Goal: Task Accomplishment & Management: Use online tool/utility

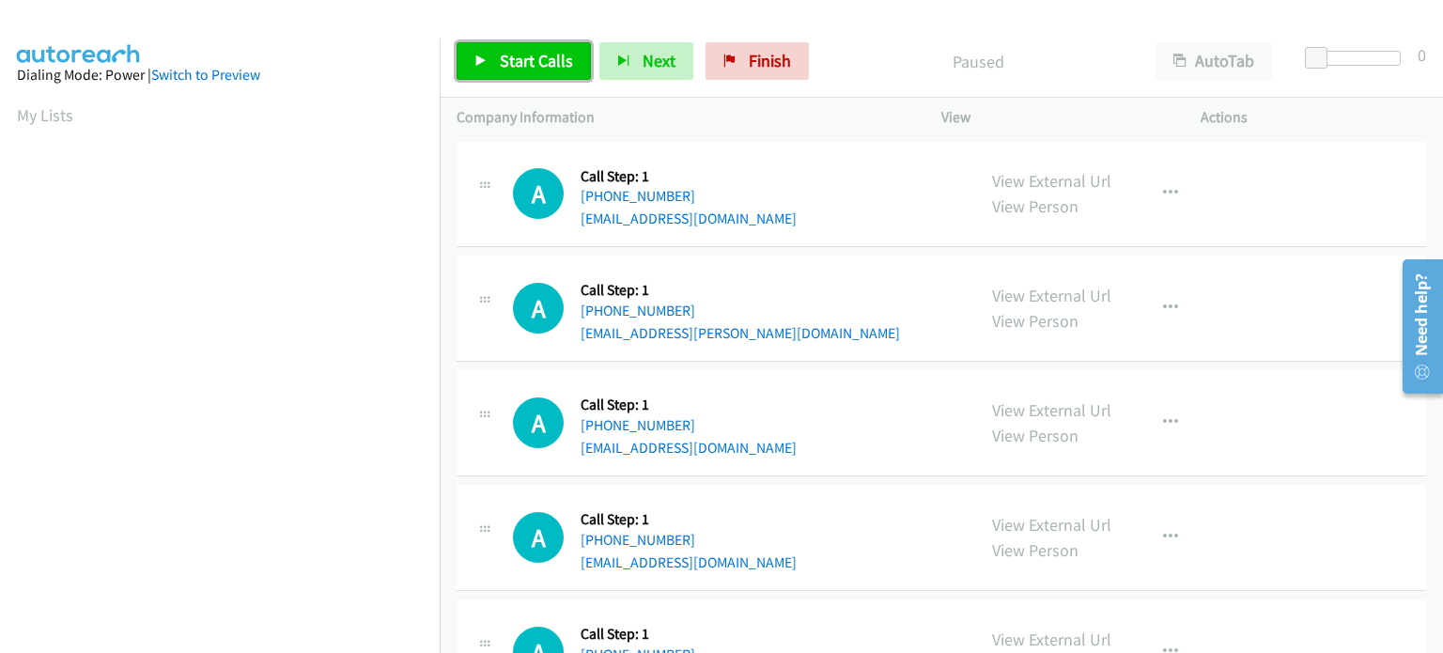
click at [519, 62] on span "Start Calls" at bounding box center [536, 61] width 73 height 22
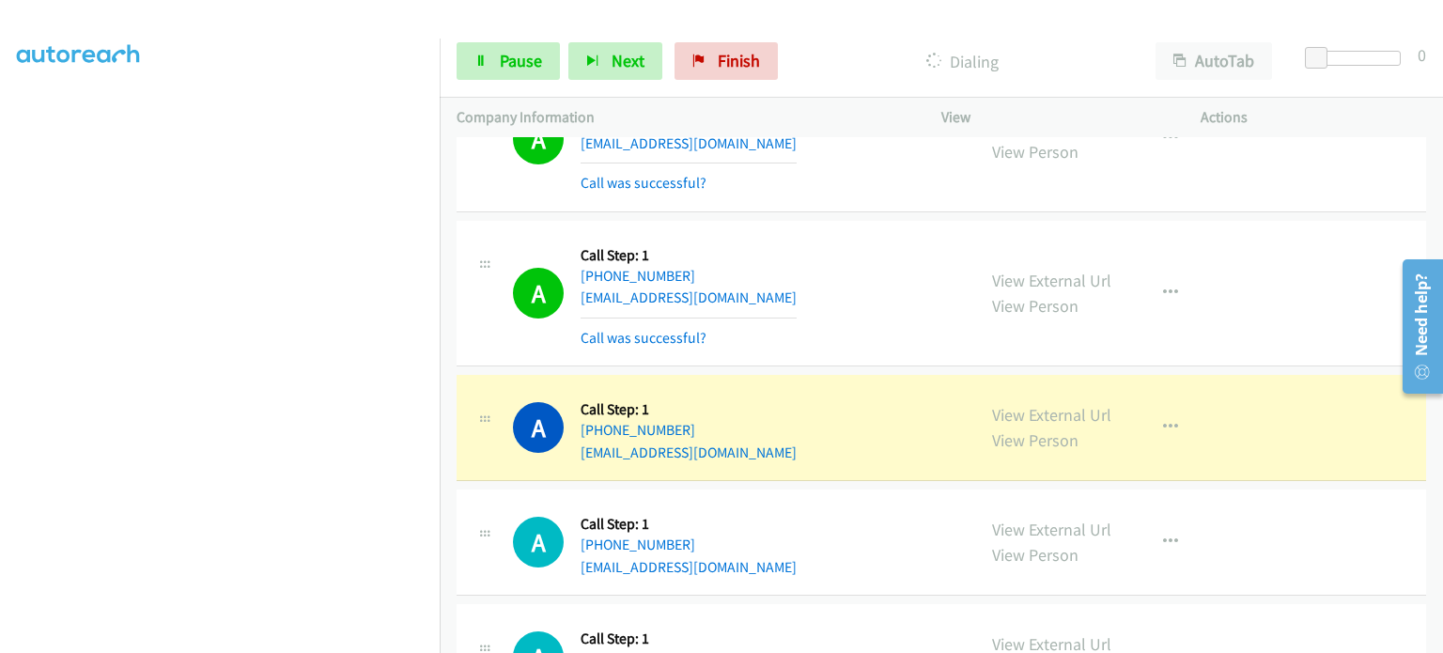
scroll to position [845, 0]
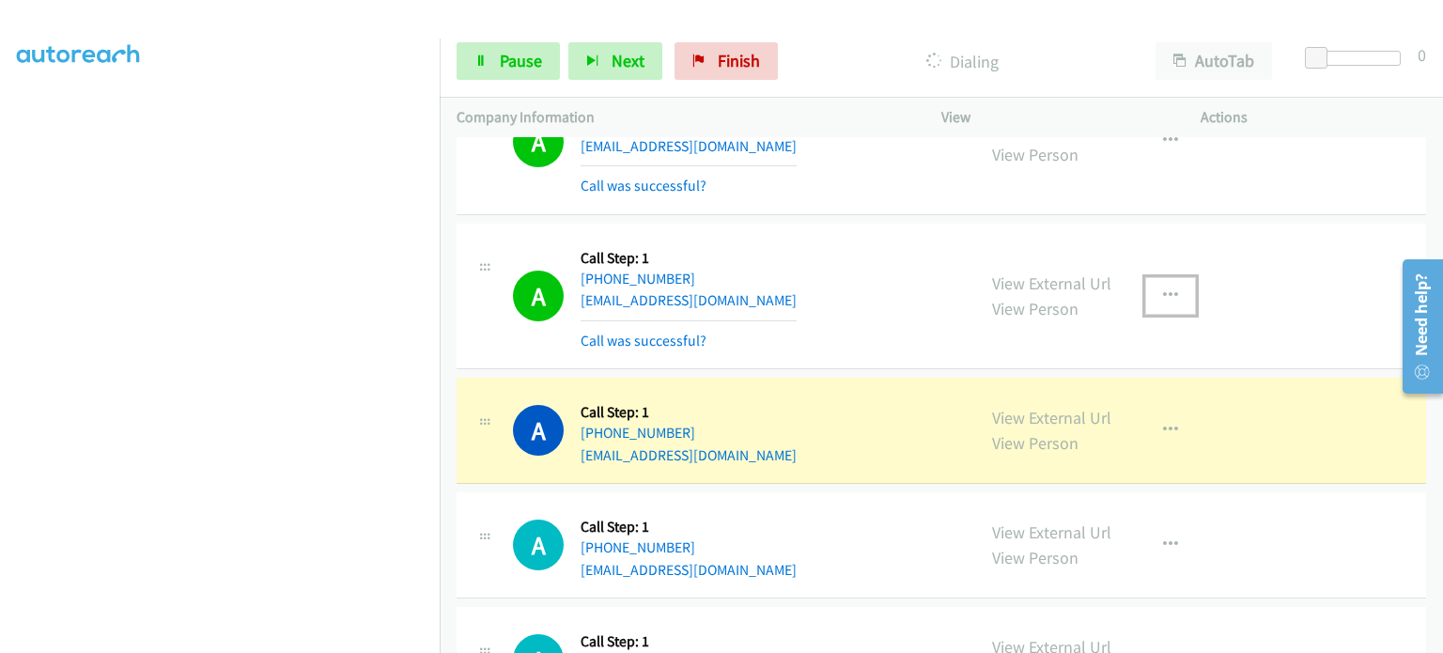
click at [1165, 292] on icon "button" at bounding box center [1170, 295] width 15 height 15
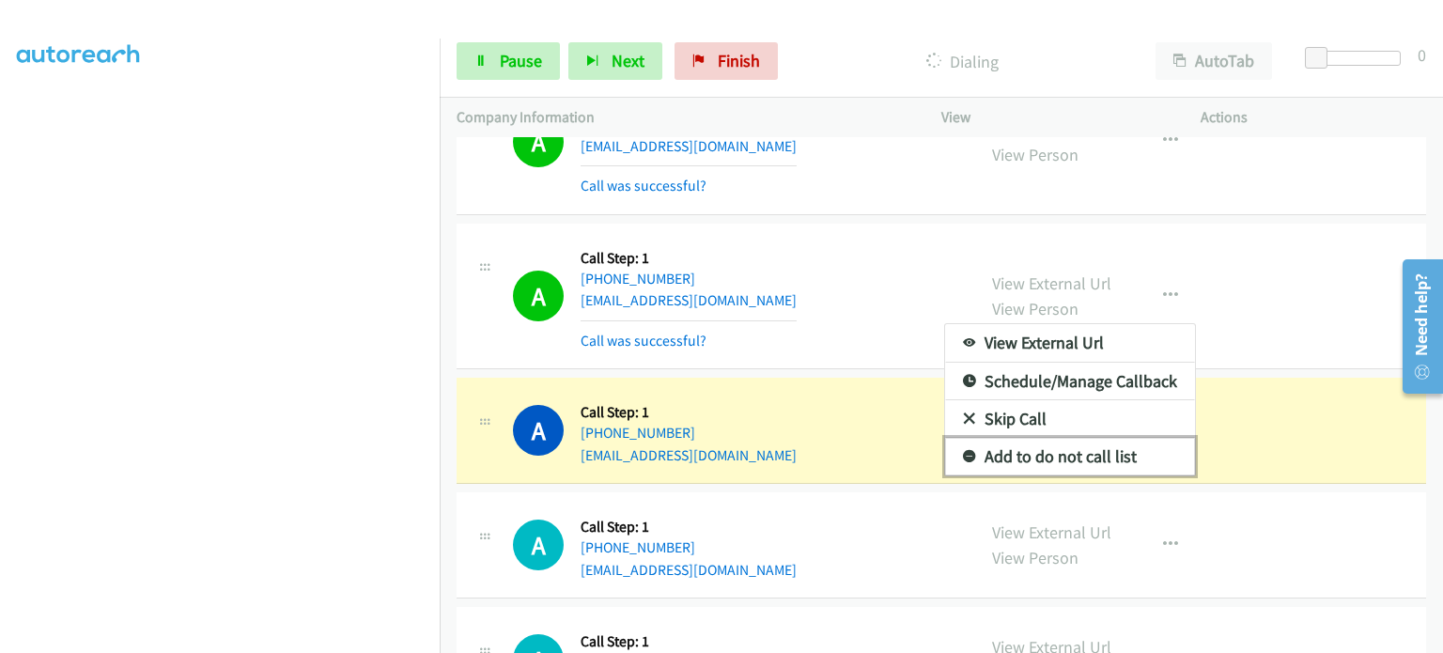
click at [1012, 449] on link "Add to do not call list" at bounding box center [1070, 457] width 250 height 38
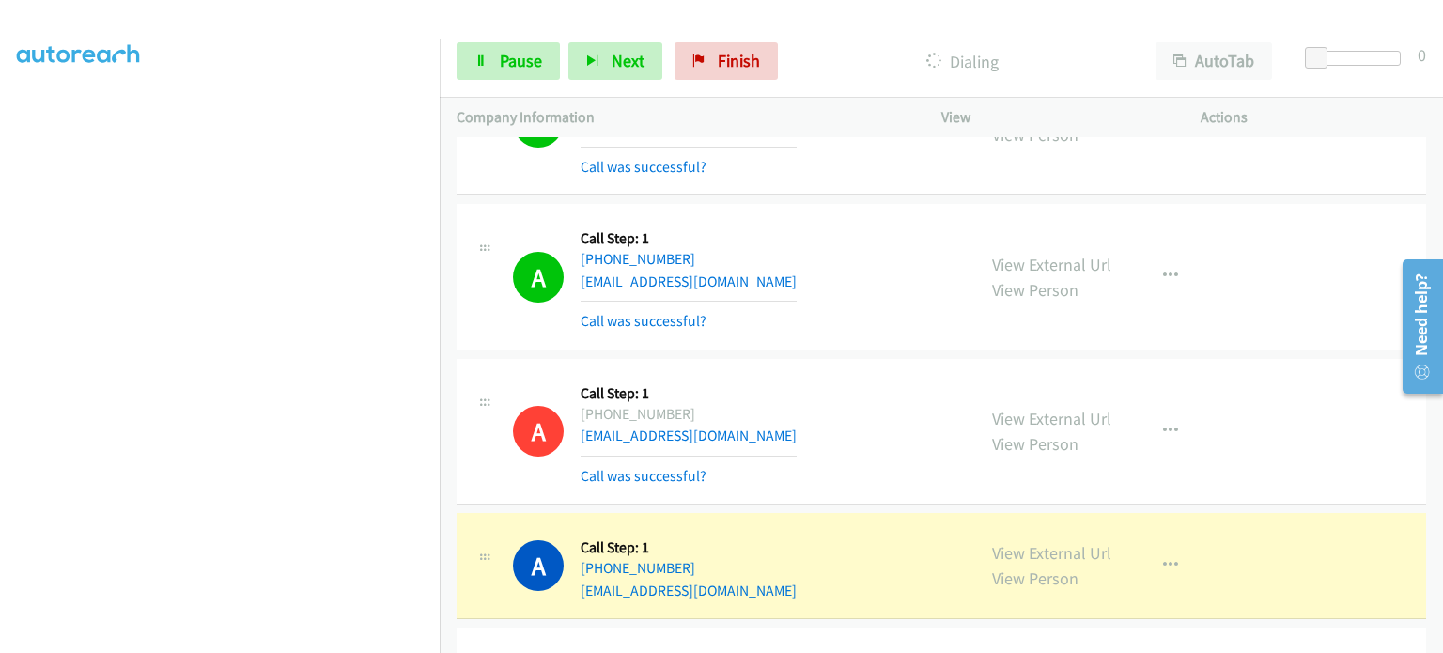
scroll to position [658, 0]
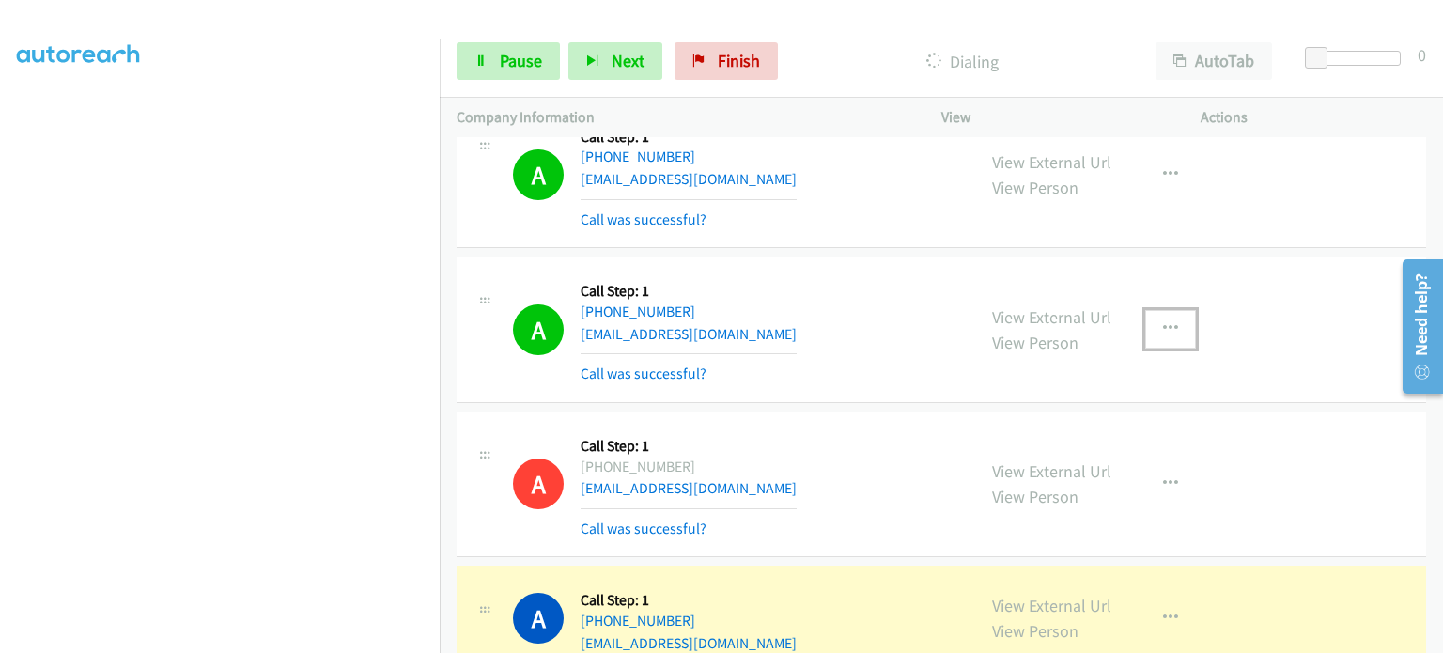
click at [1166, 326] on icon "button" at bounding box center [1170, 328] width 15 height 15
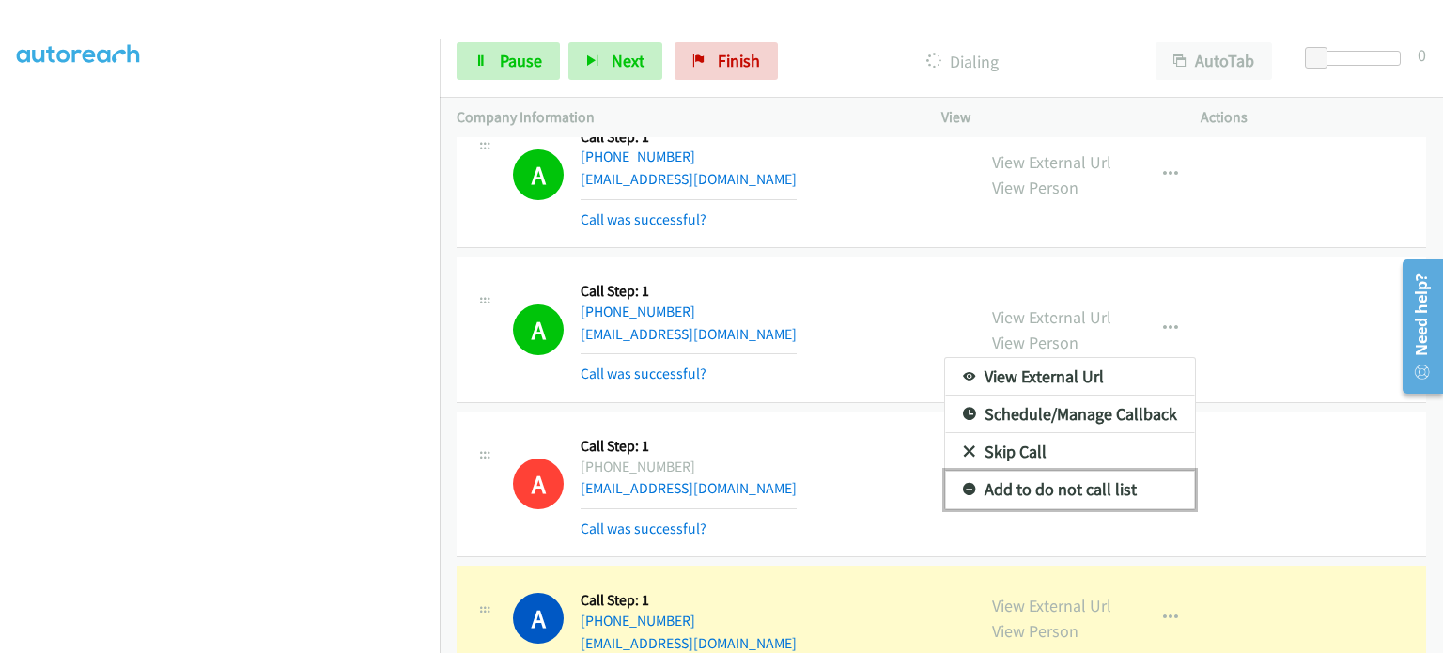
click at [1081, 479] on link "Add to do not call list" at bounding box center [1070, 490] width 250 height 38
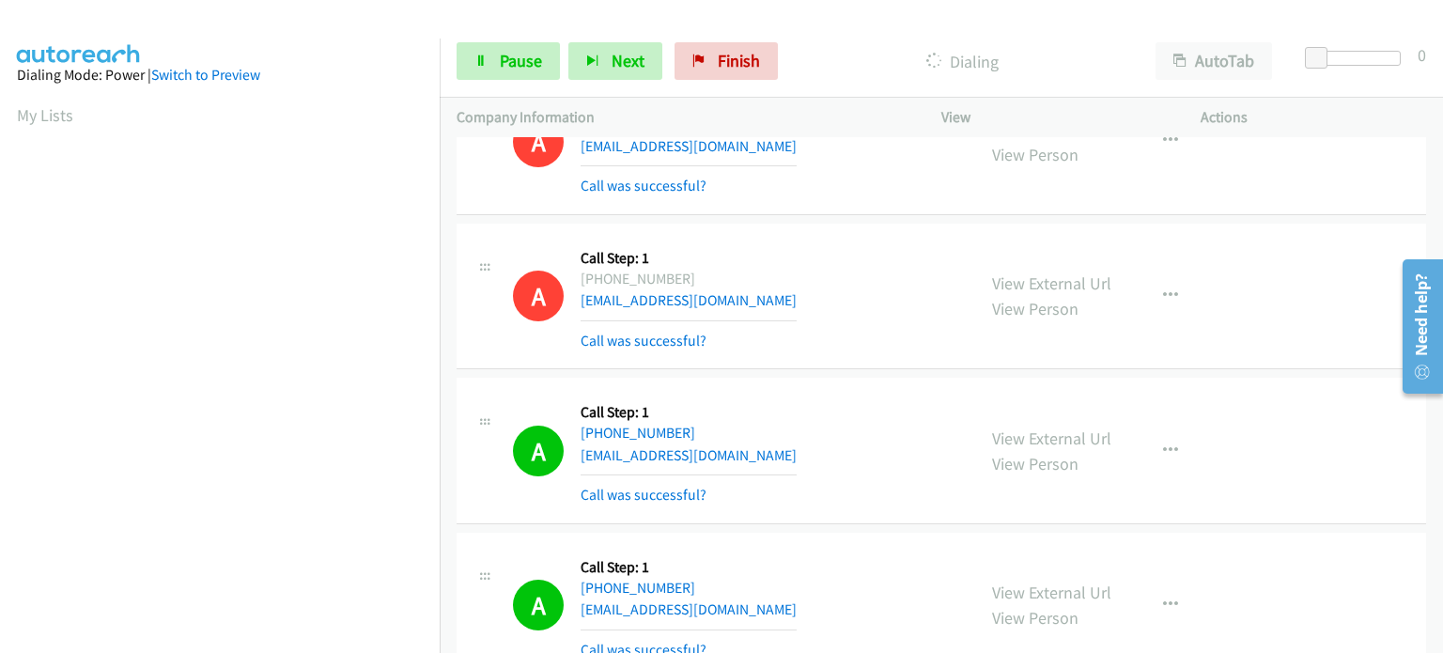
scroll to position [0, 0]
click at [515, 60] on span "Pause" at bounding box center [521, 61] width 42 height 22
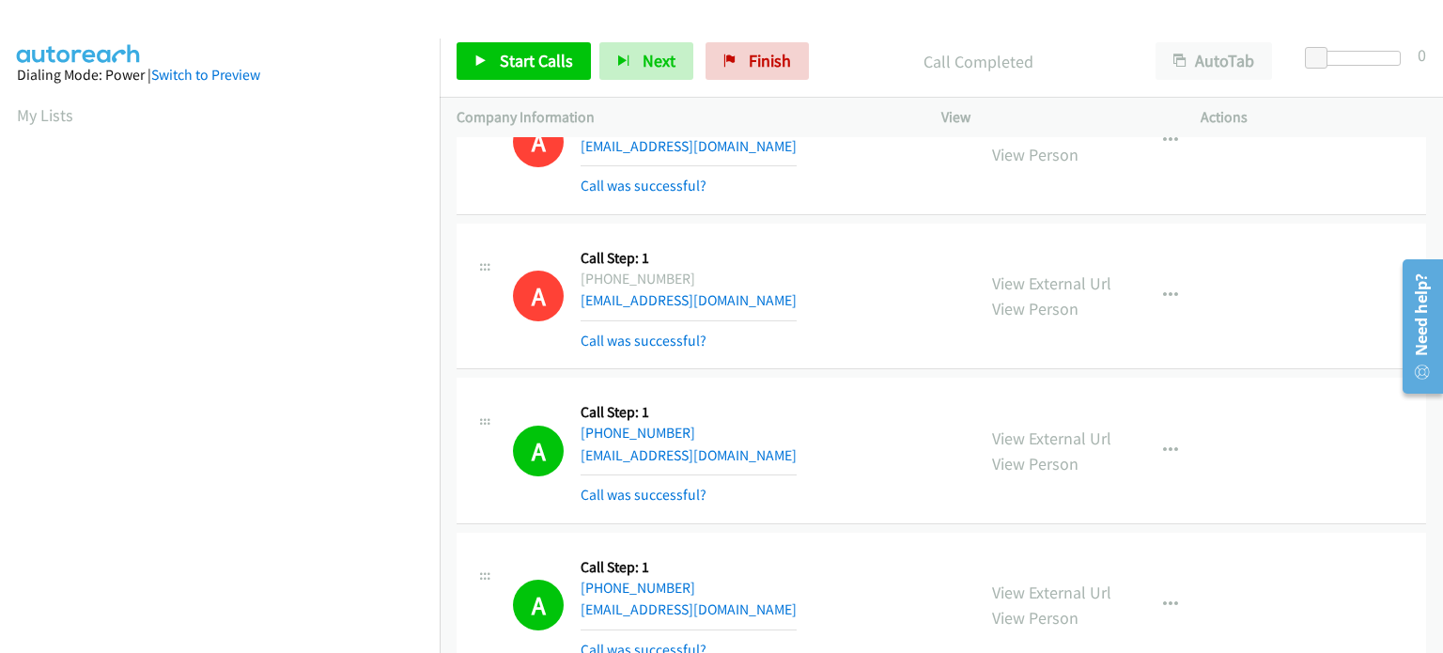
click at [887, 44] on div "Call Completed" at bounding box center [977, 61] width 321 height 38
click at [464, 70] on link "Start Calls" at bounding box center [524, 61] width 134 height 38
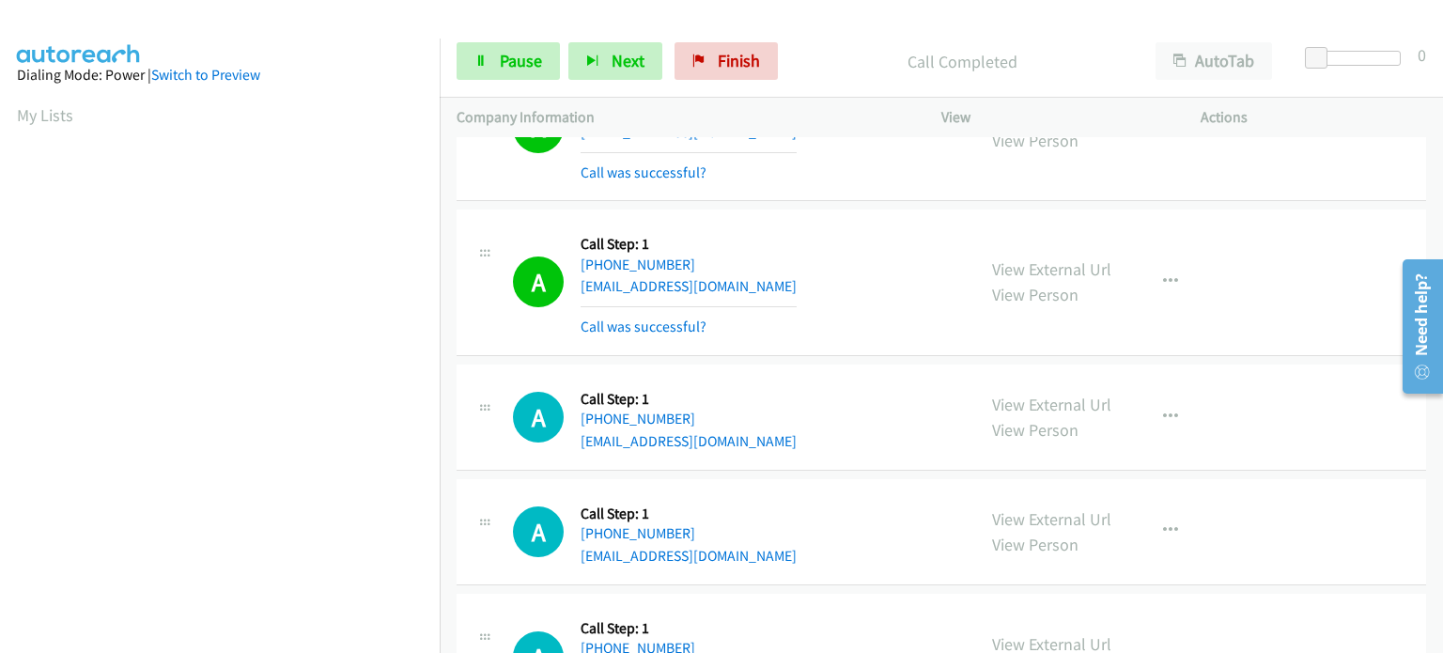
scroll to position [3945, 0]
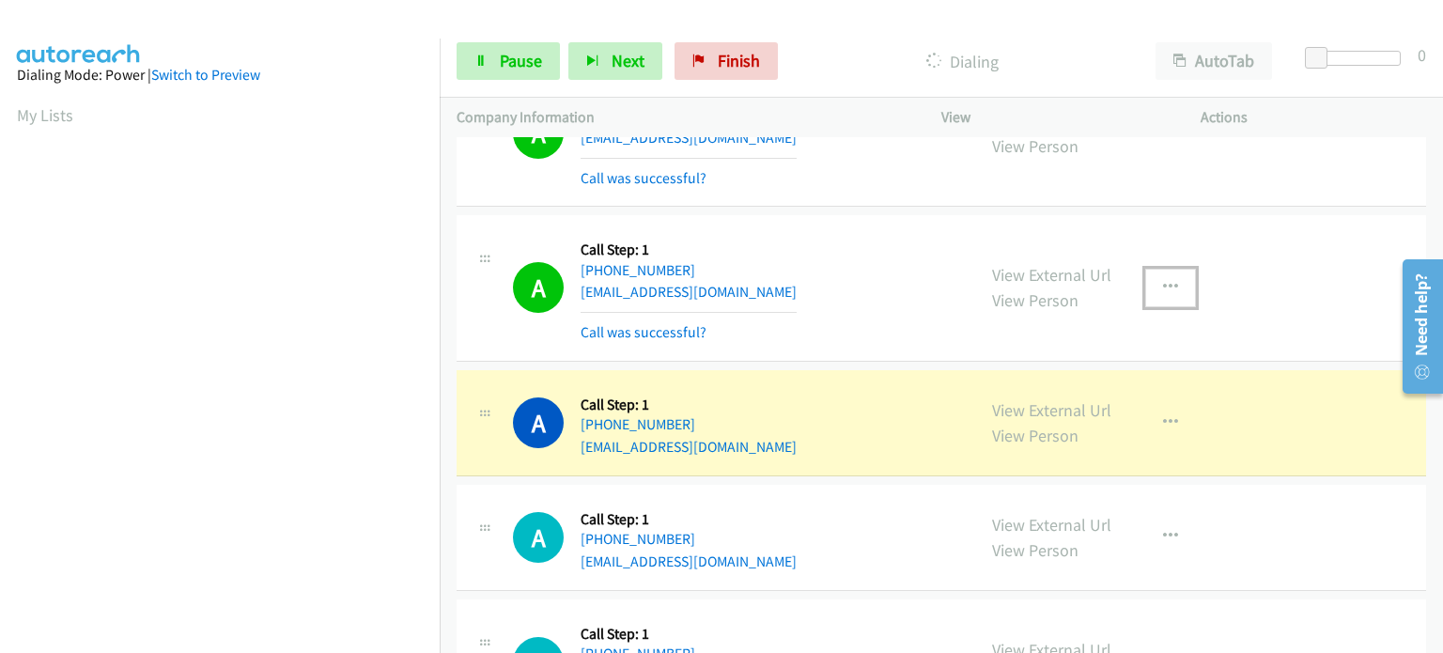
click at [1169, 280] on icon "button" at bounding box center [1170, 287] width 15 height 15
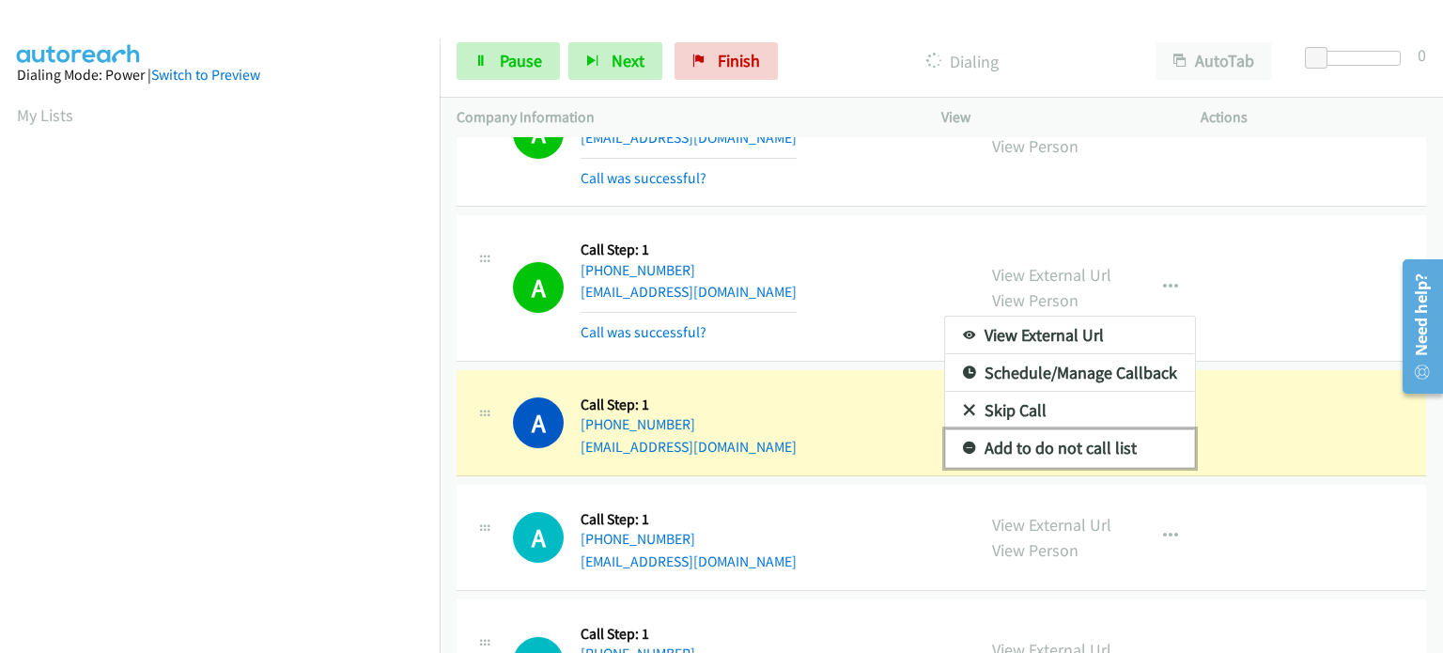
click at [1075, 450] on link "Add to do not call list" at bounding box center [1070, 448] width 250 height 38
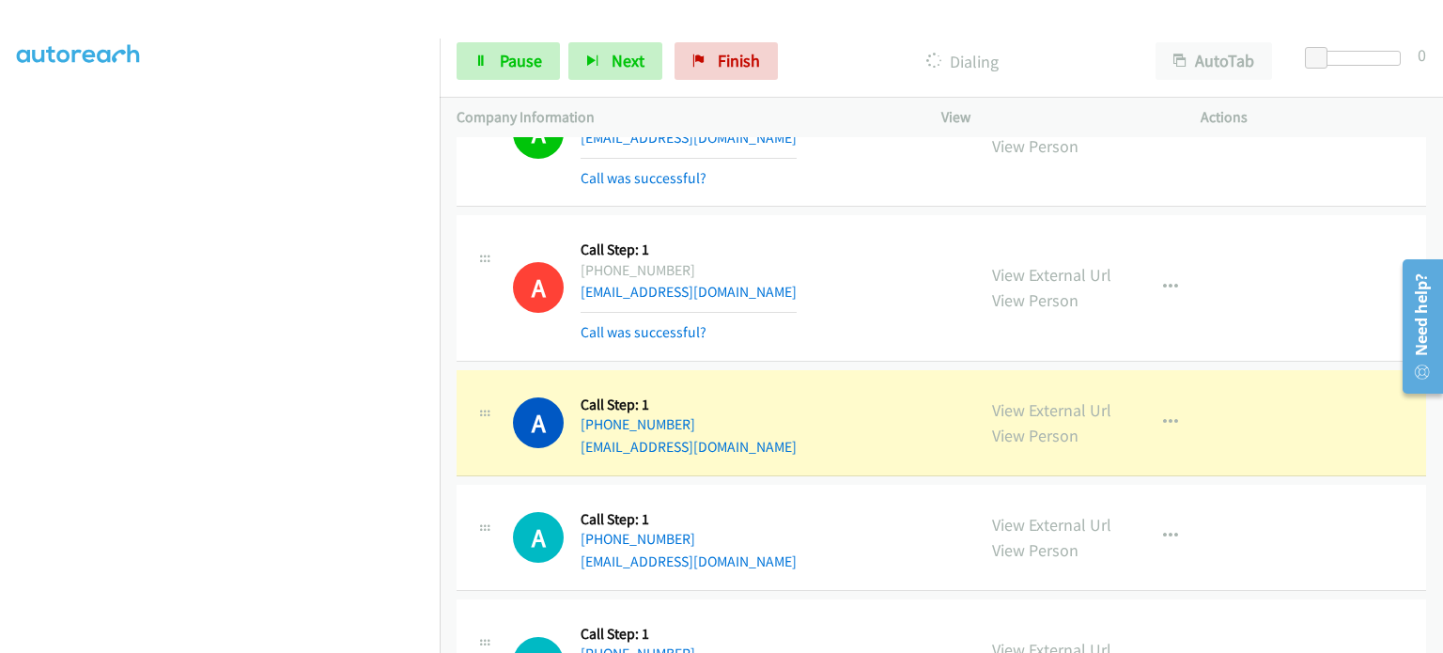
scroll to position [401, 0]
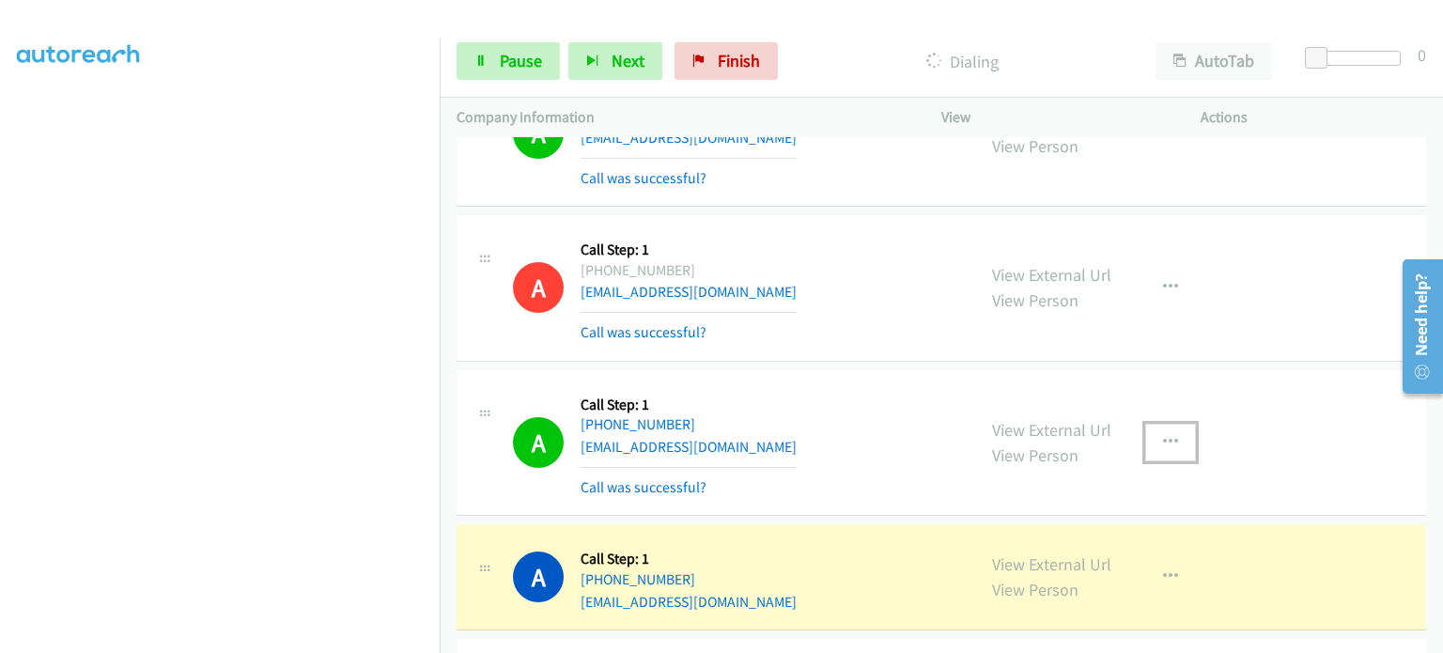
click at [1167, 435] on icon "button" at bounding box center [1170, 442] width 15 height 15
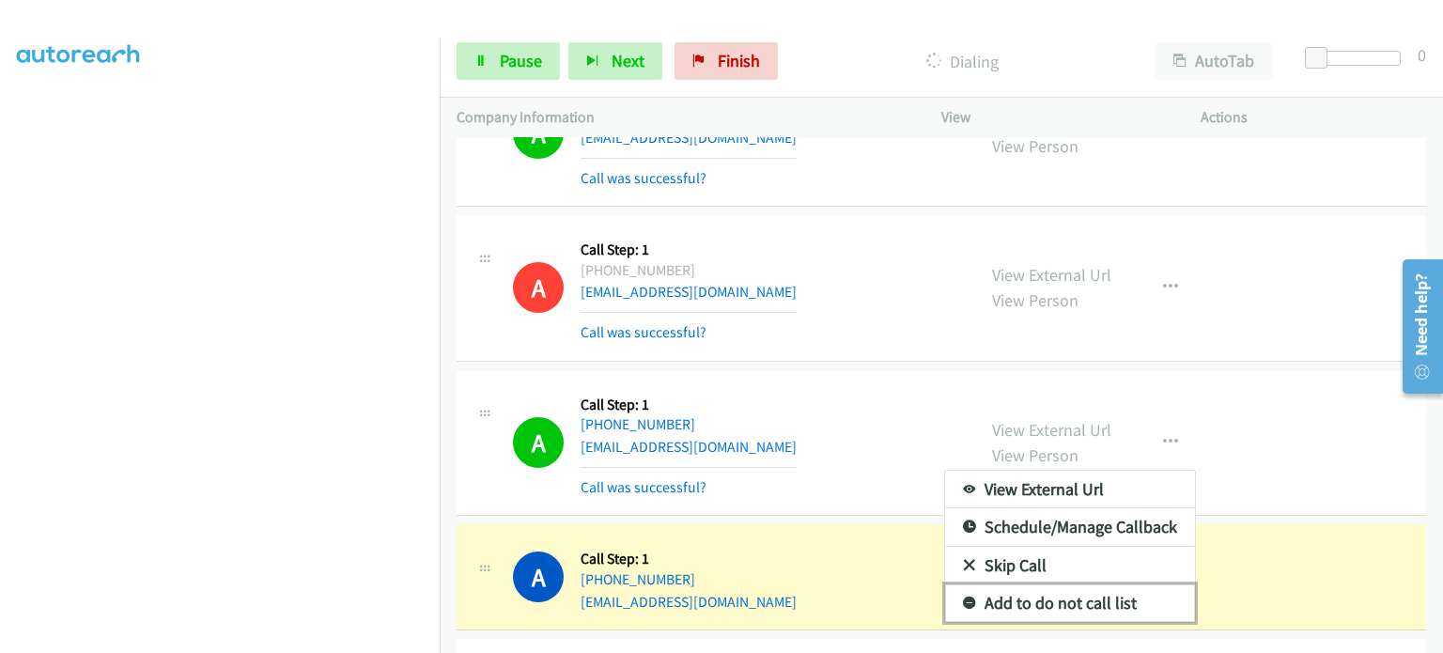
click at [1046, 596] on link "Add to do not call list" at bounding box center [1070, 603] width 250 height 38
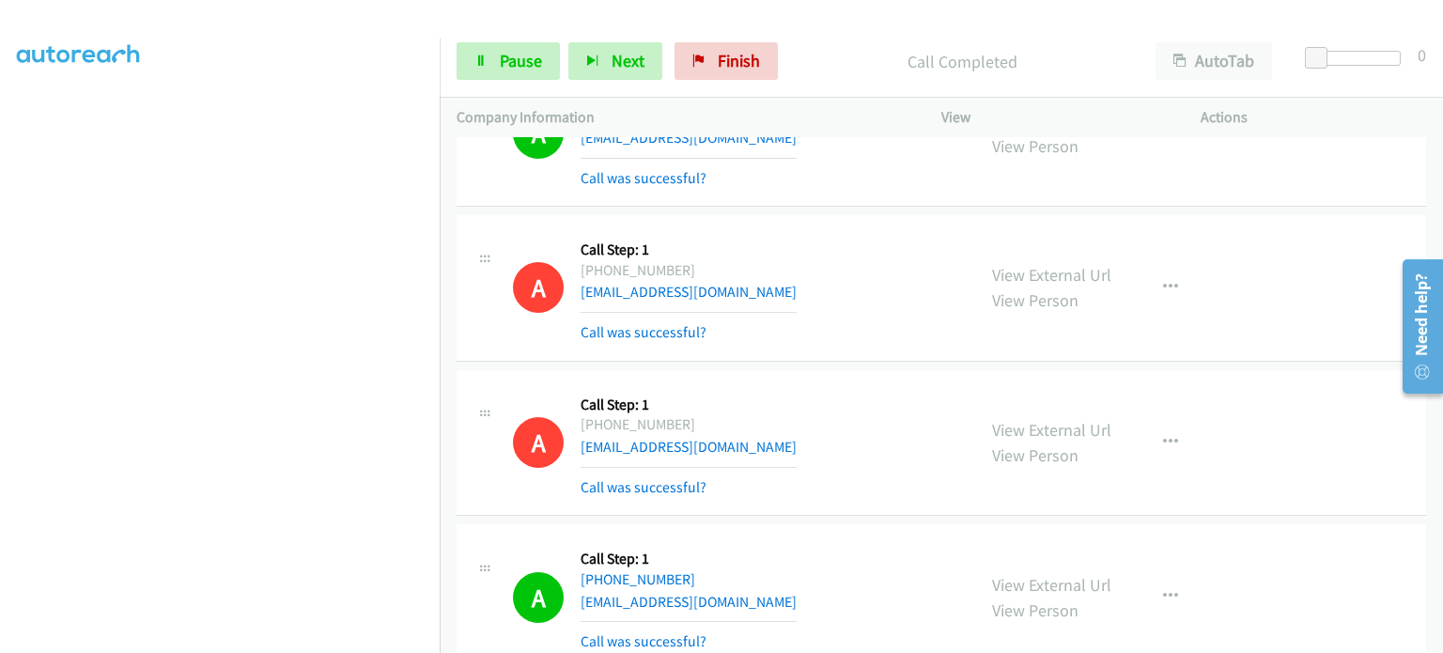
scroll to position [25, 0]
click at [599, 63] on button "Next" at bounding box center [615, 61] width 94 height 38
click at [264, 639] on section at bounding box center [220, 207] width 406 height 899
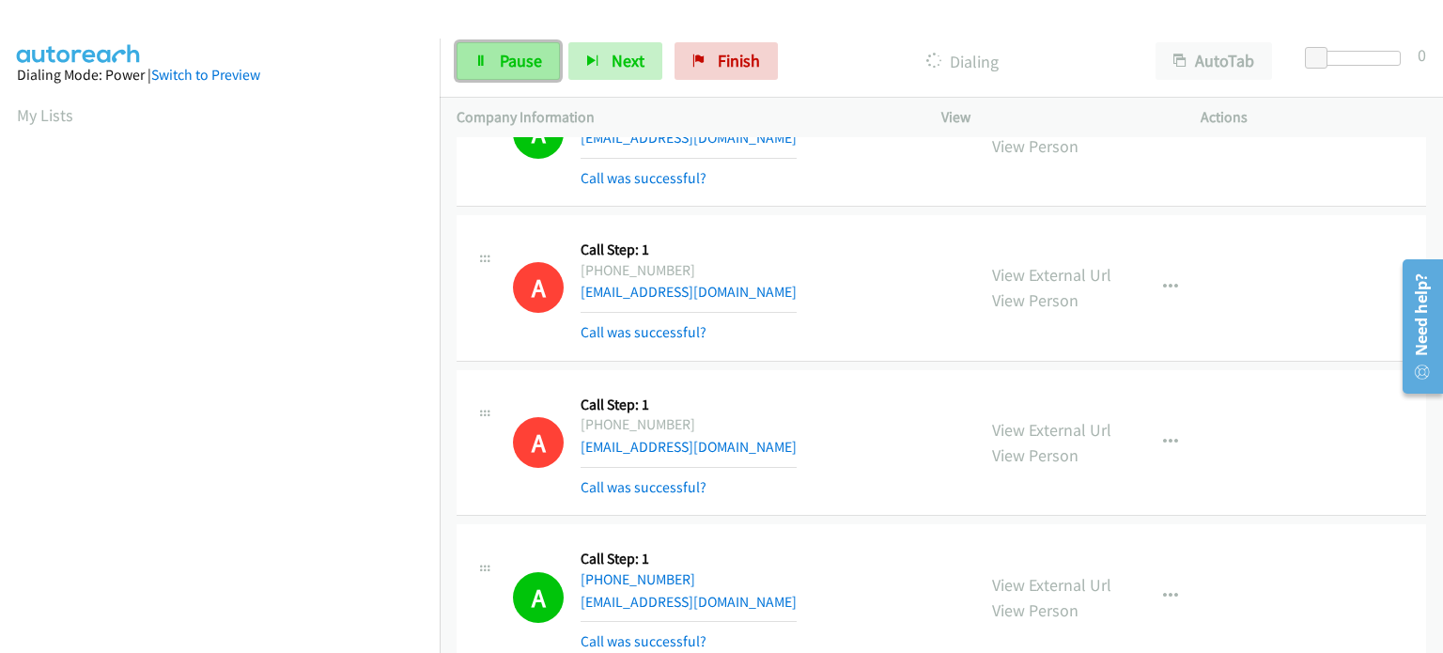
click at [528, 51] on span "Pause" at bounding box center [521, 61] width 42 height 22
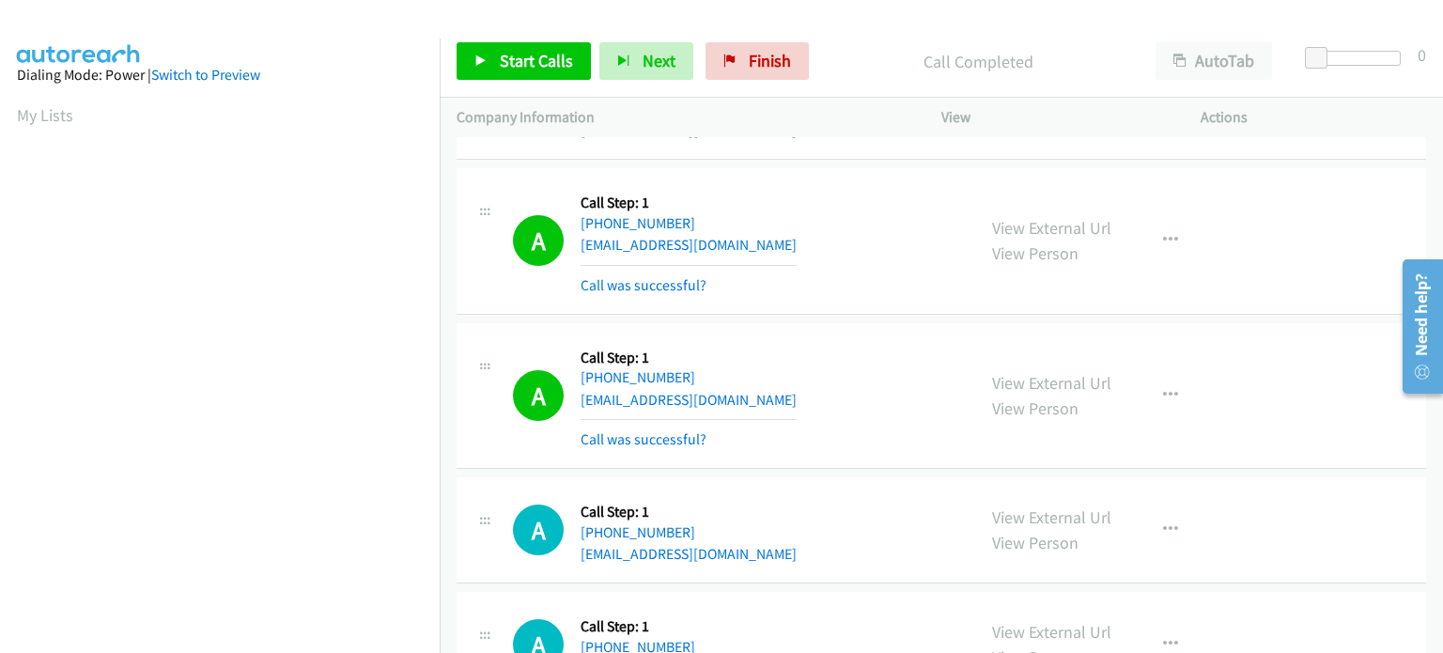
scroll to position [5636, 0]
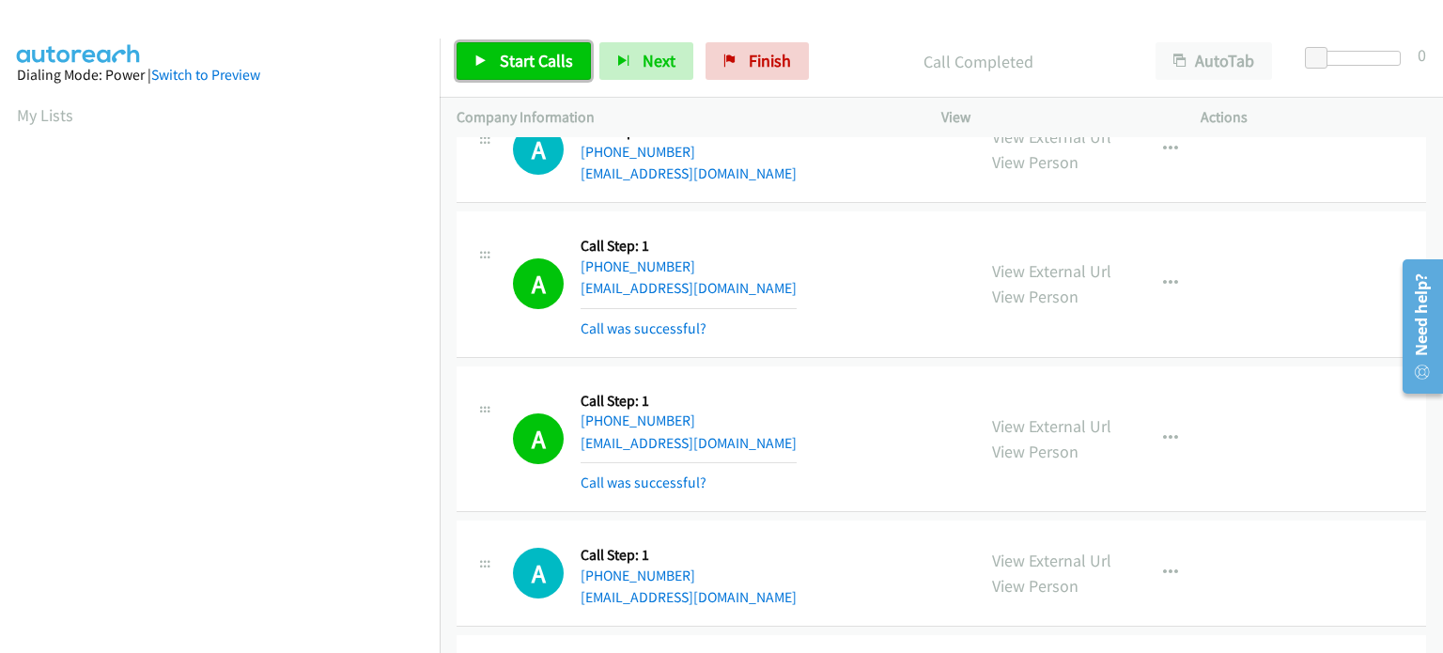
click at [534, 76] on link "Start Calls" at bounding box center [524, 61] width 134 height 38
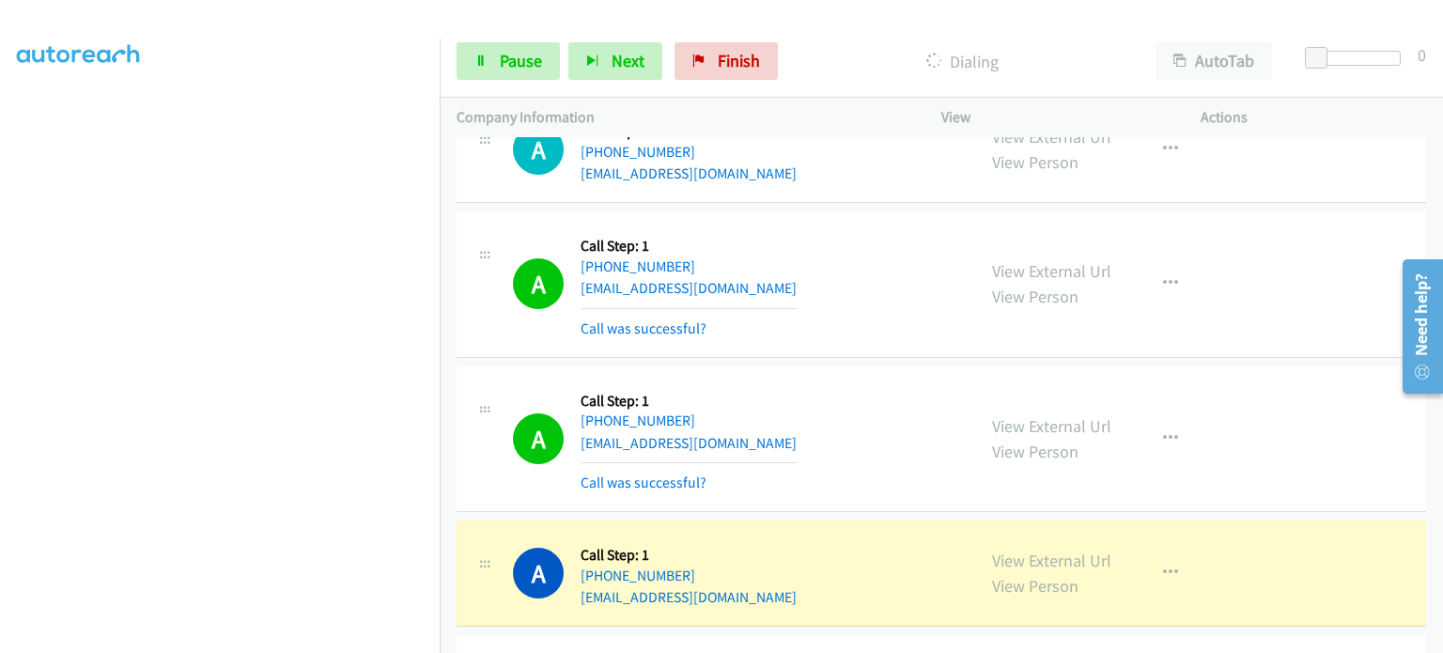
scroll to position [0, 0]
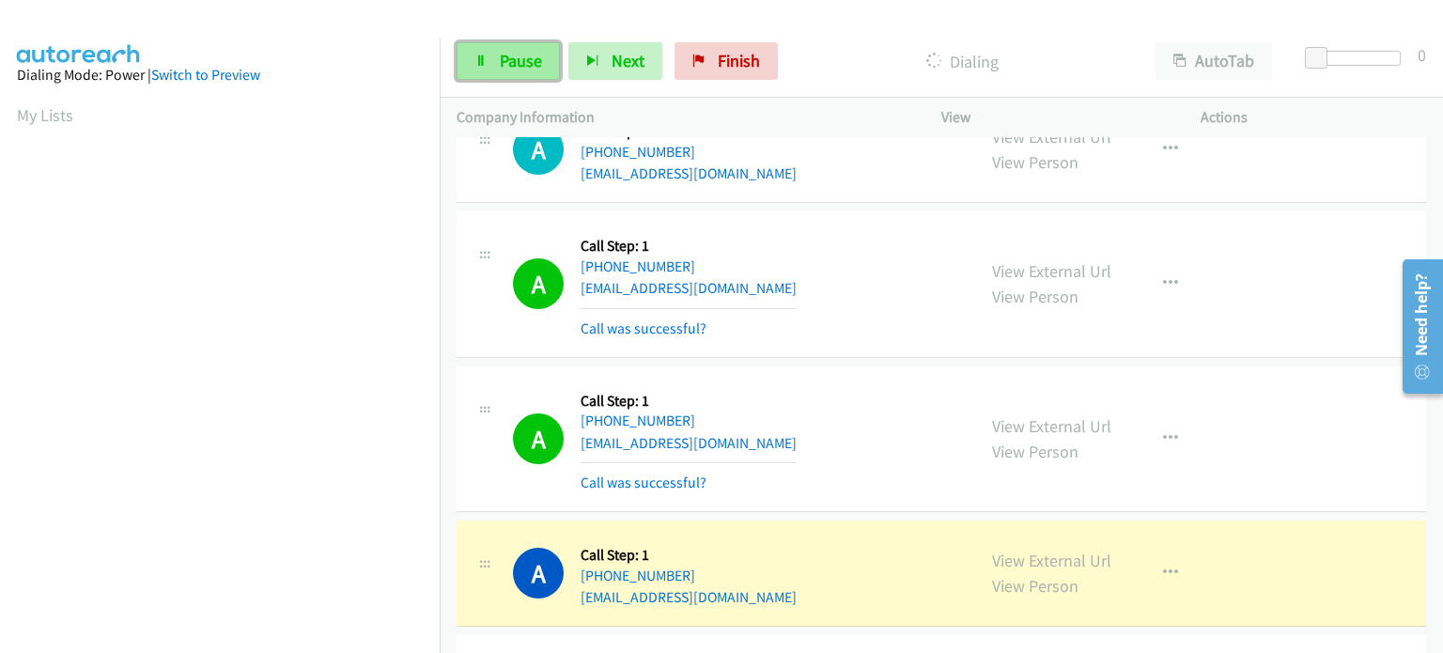
click at [473, 52] on link "Pause" at bounding box center [508, 61] width 103 height 38
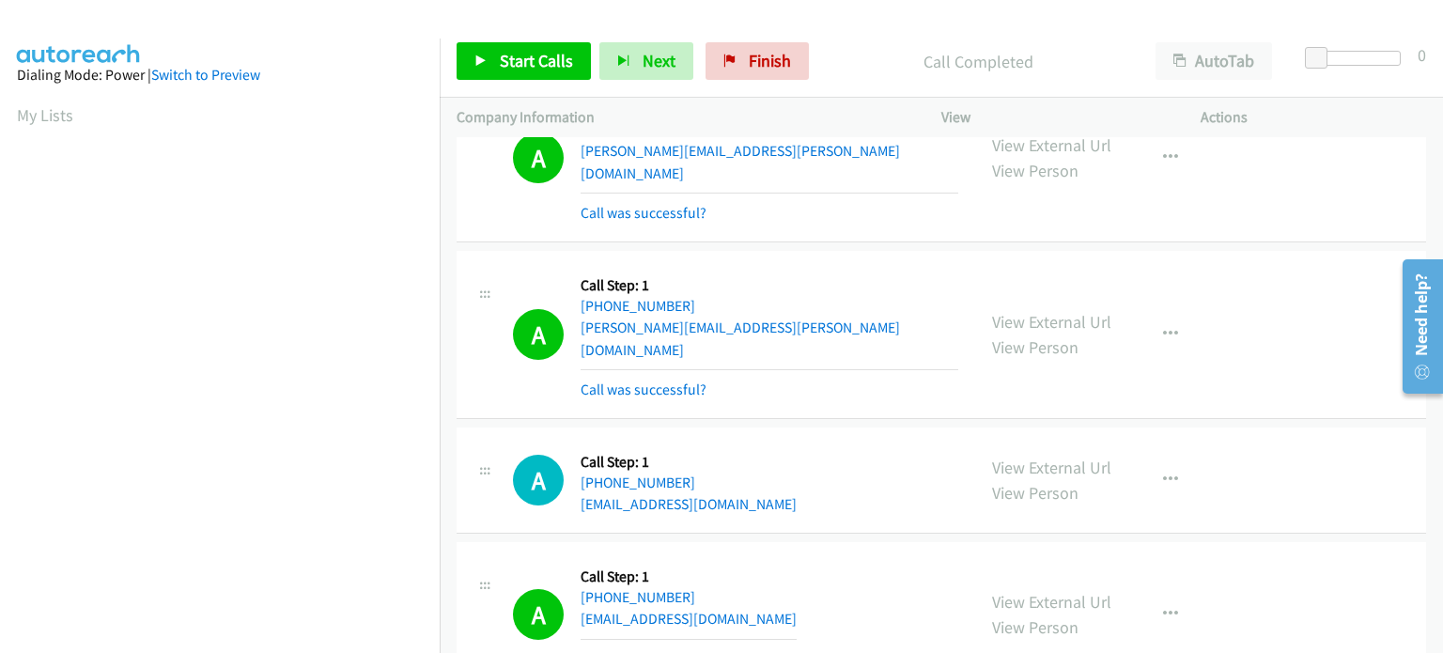
scroll to position [5260, 0]
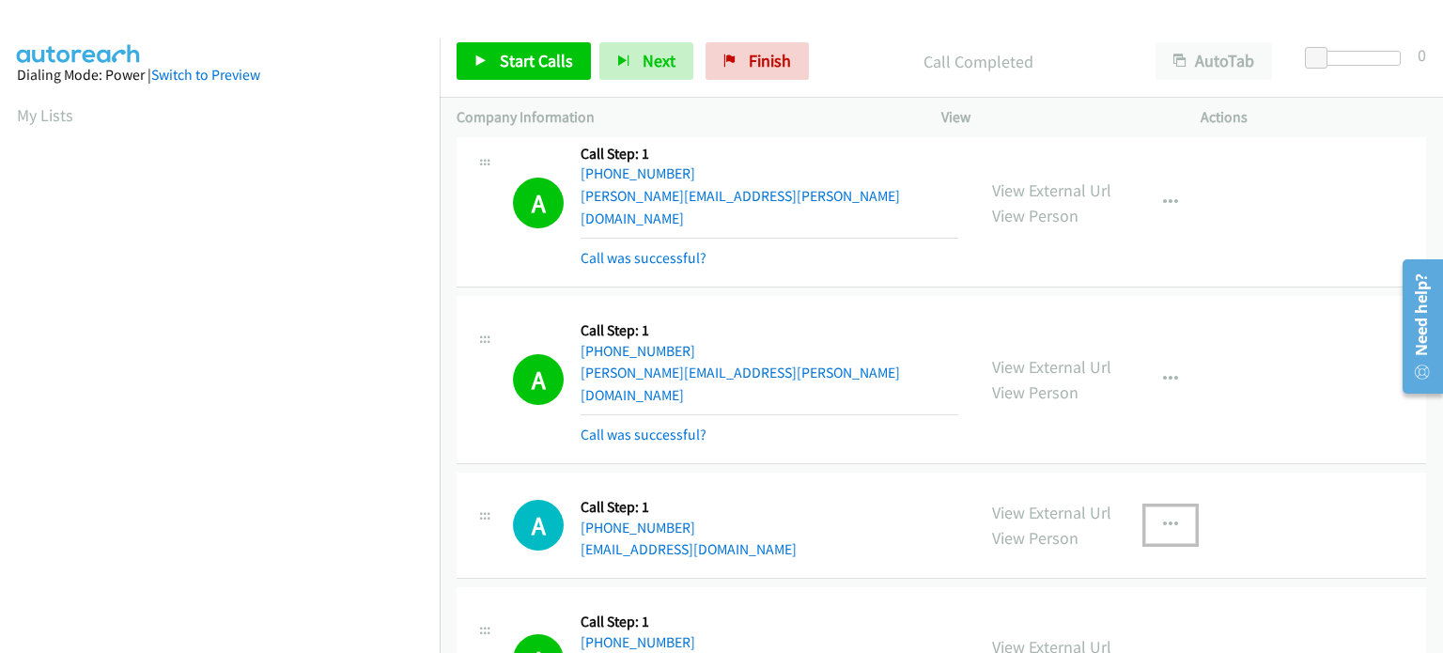
click at [1167, 518] on icon "button" at bounding box center [1170, 525] width 15 height 15
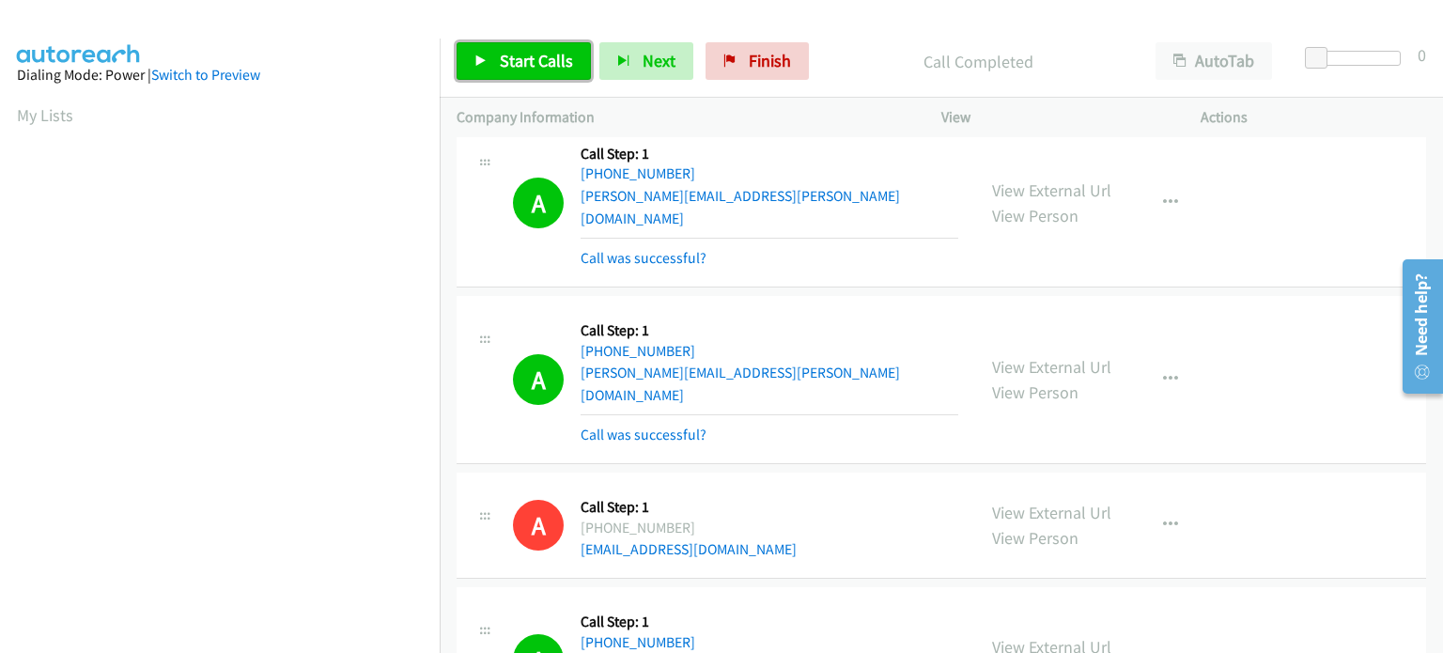
click at [517, 56] on span "Start Calls" at bounding box center [536, 61] width 73 height 22
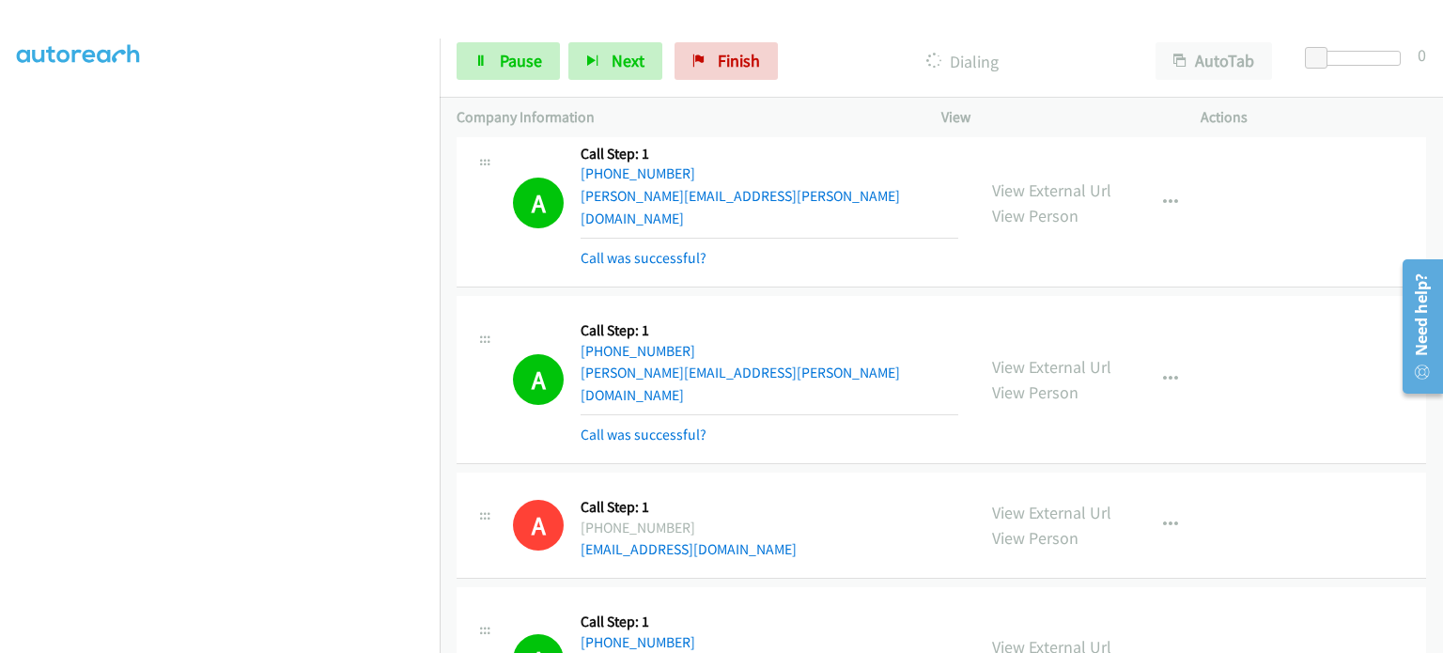
scroll to position [401, 0]
click at [510, 54] on span "Pause" at bounding box center [521, 61] width 42 height 22
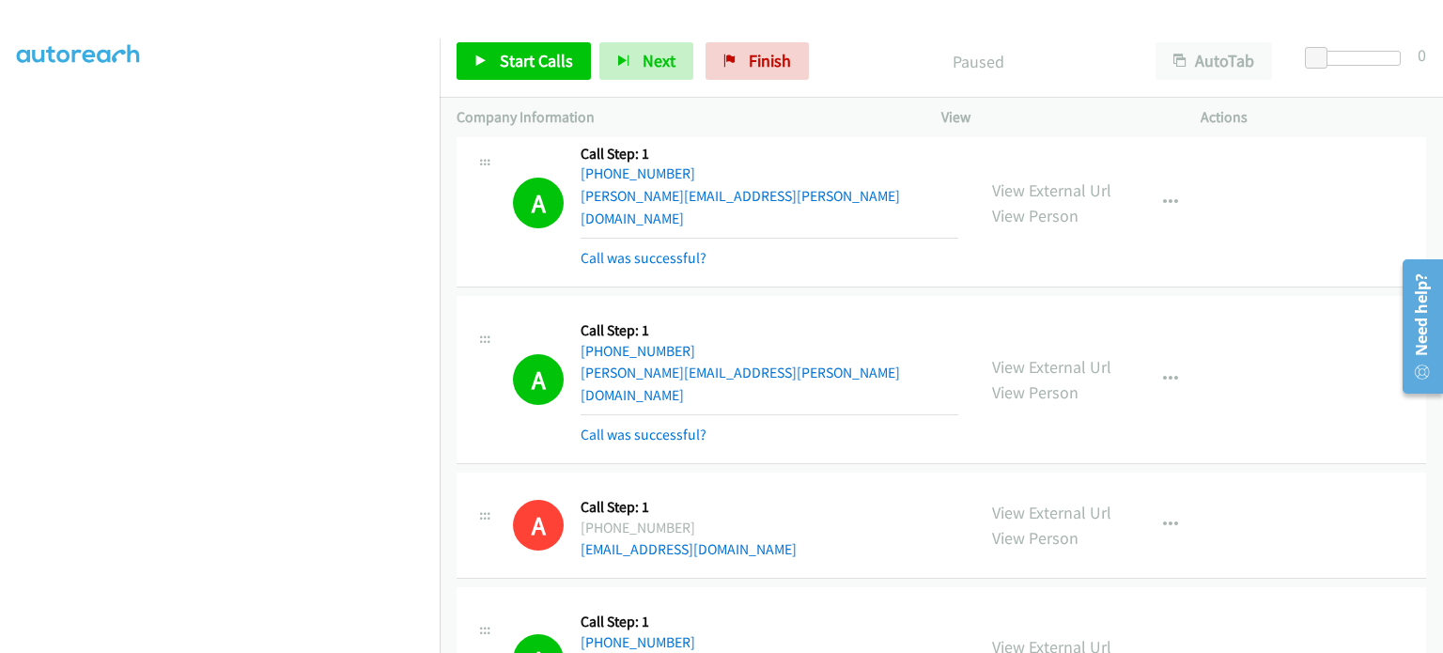
scroll to position [213, 0]
click at [528, 70] on link "Start Calls" at bounding box center [524, 61] width 134 height 38
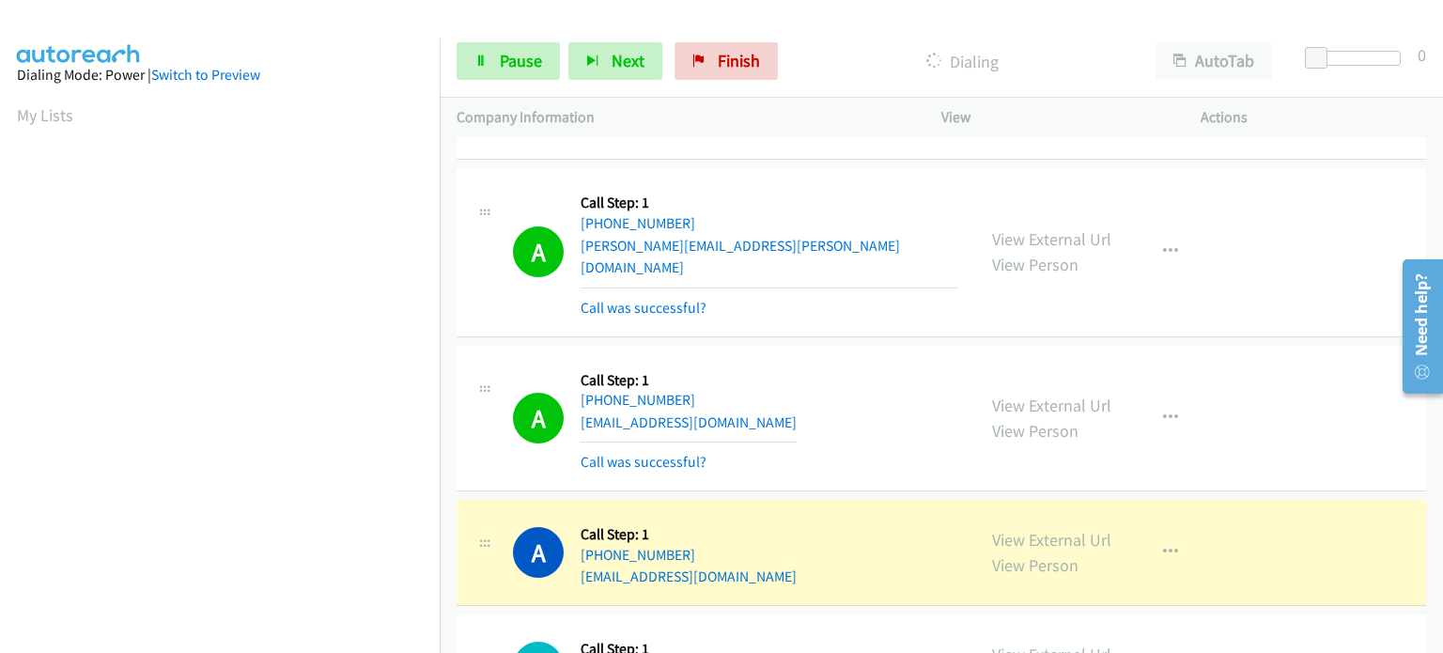
scroll to position [6669, 0]
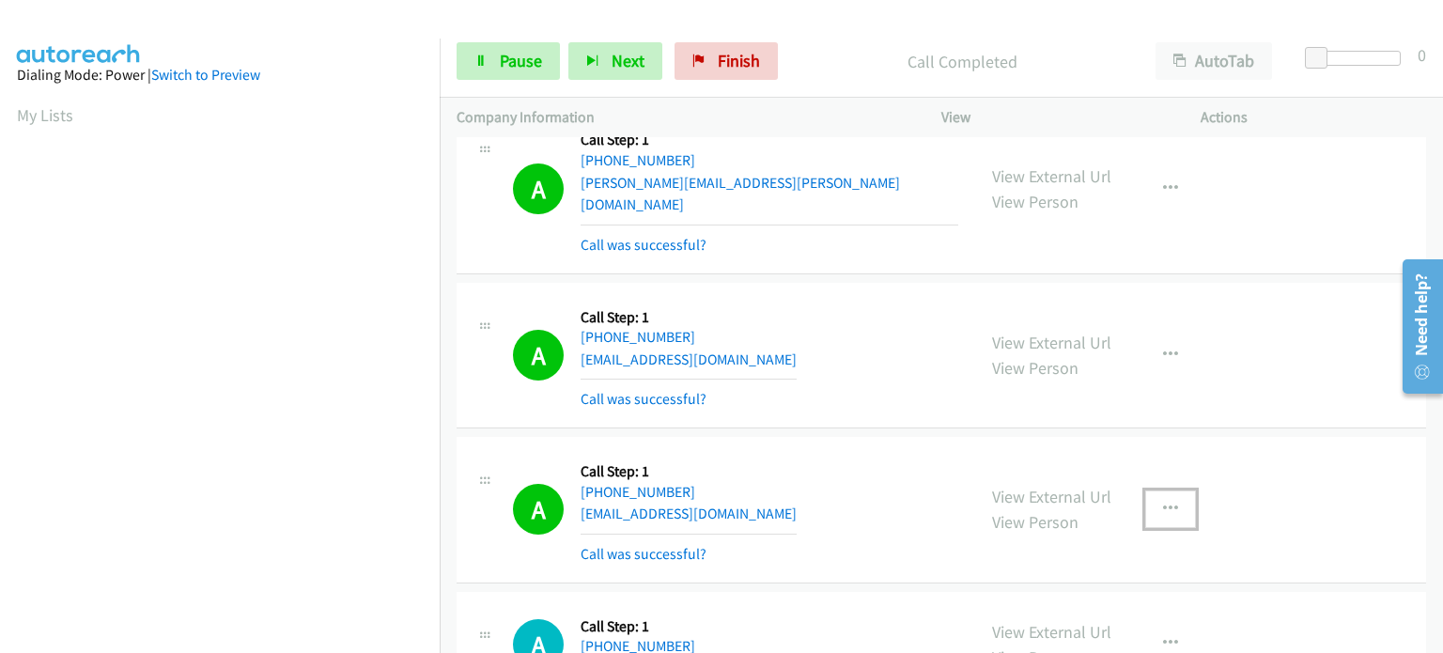
click at [1163, 502] on icon "button" at bounding box center [1170, 509] width 15 height 15
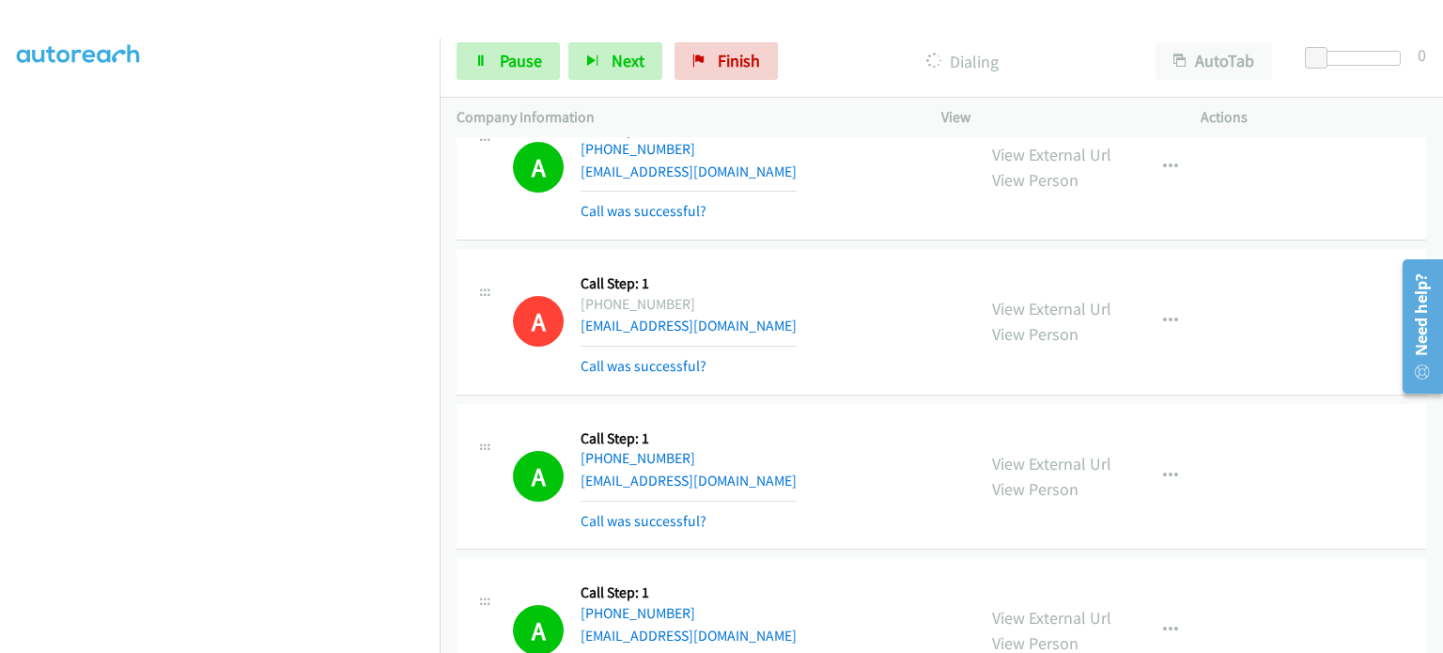
scroll to position [25, 0]
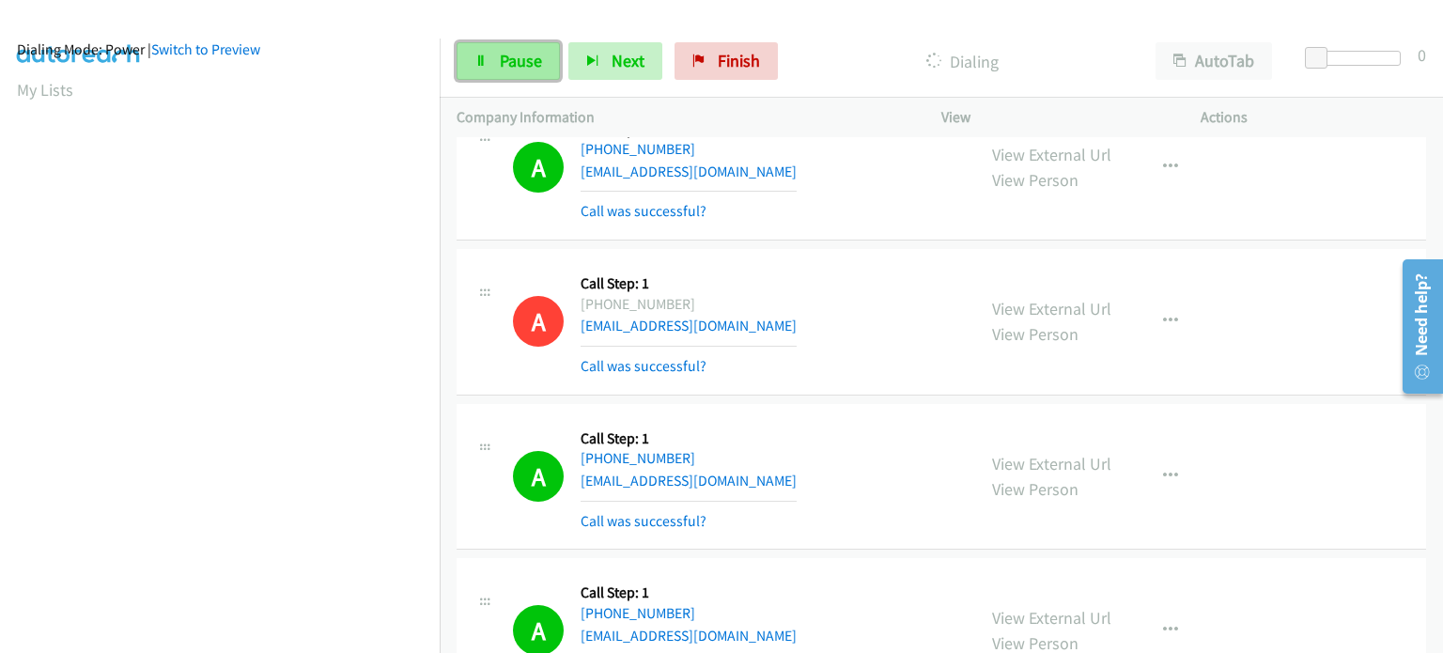
click at [495, 47] on link "Pause" at bounding box center [508, 61] width 103 height 38
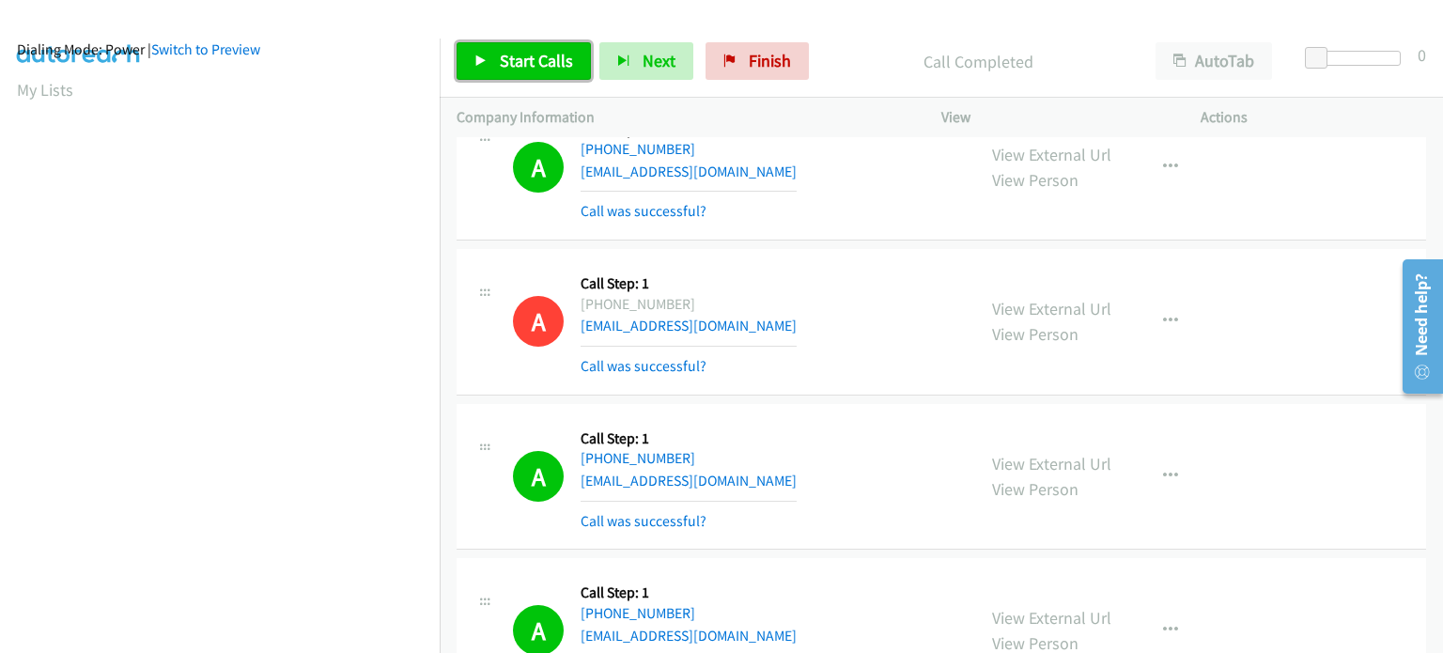
click at [554, 52] on span "Start Calls" at bounding box center [536, 61] width 73 height 22
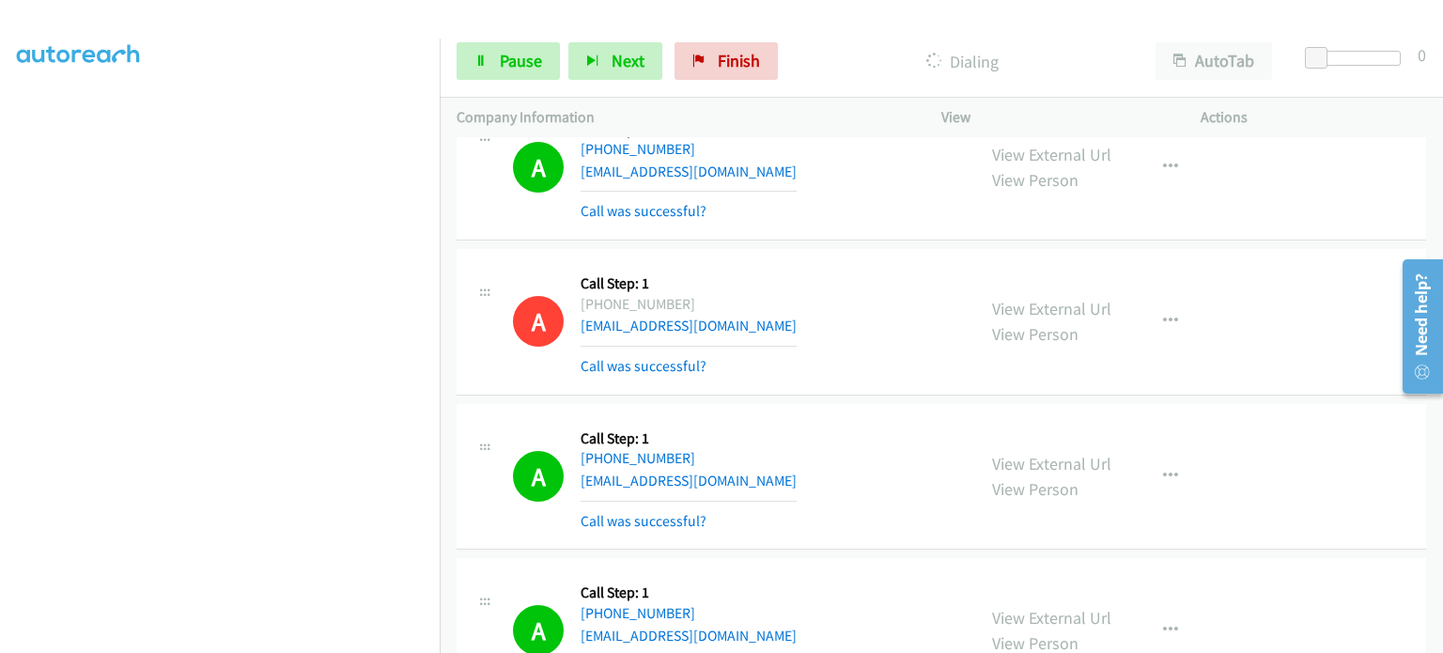
scroll to position [376, 0]
click at [507, 63] on span "Pause" at bounding box center [521, 61] width 42 height 22
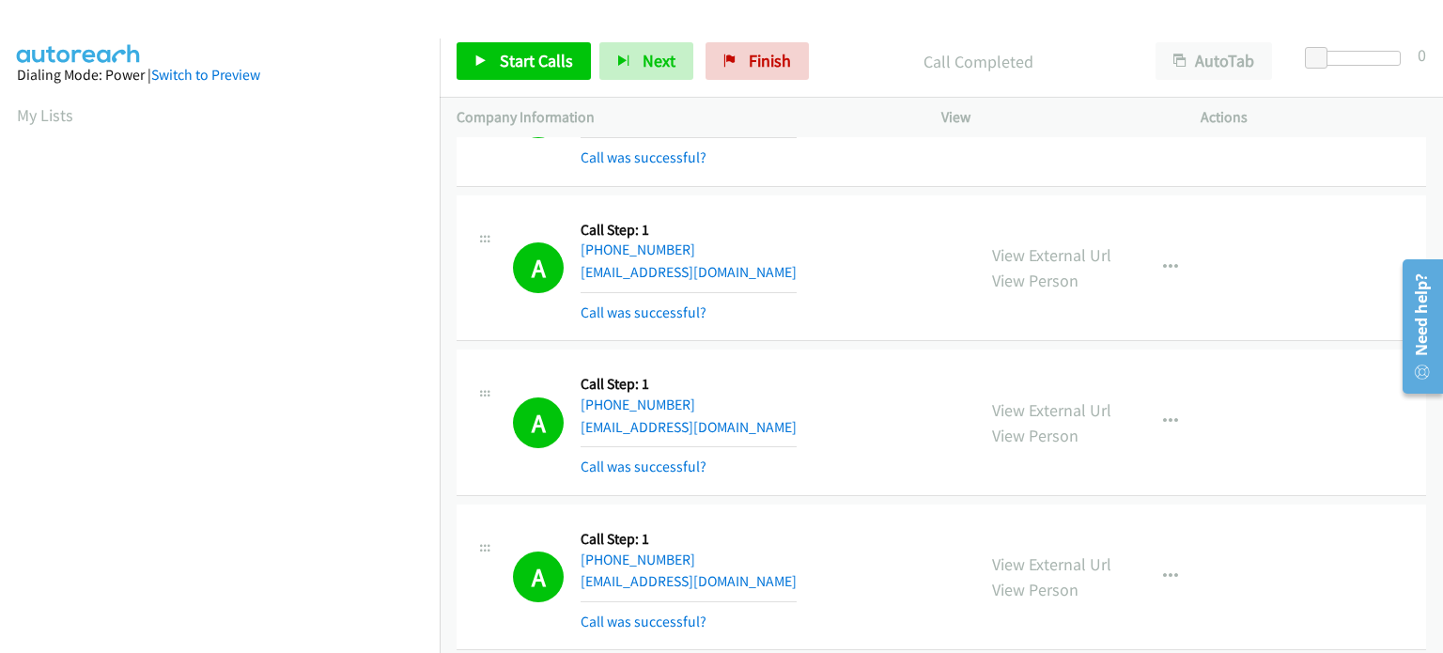
scroll to position [7515, 0]
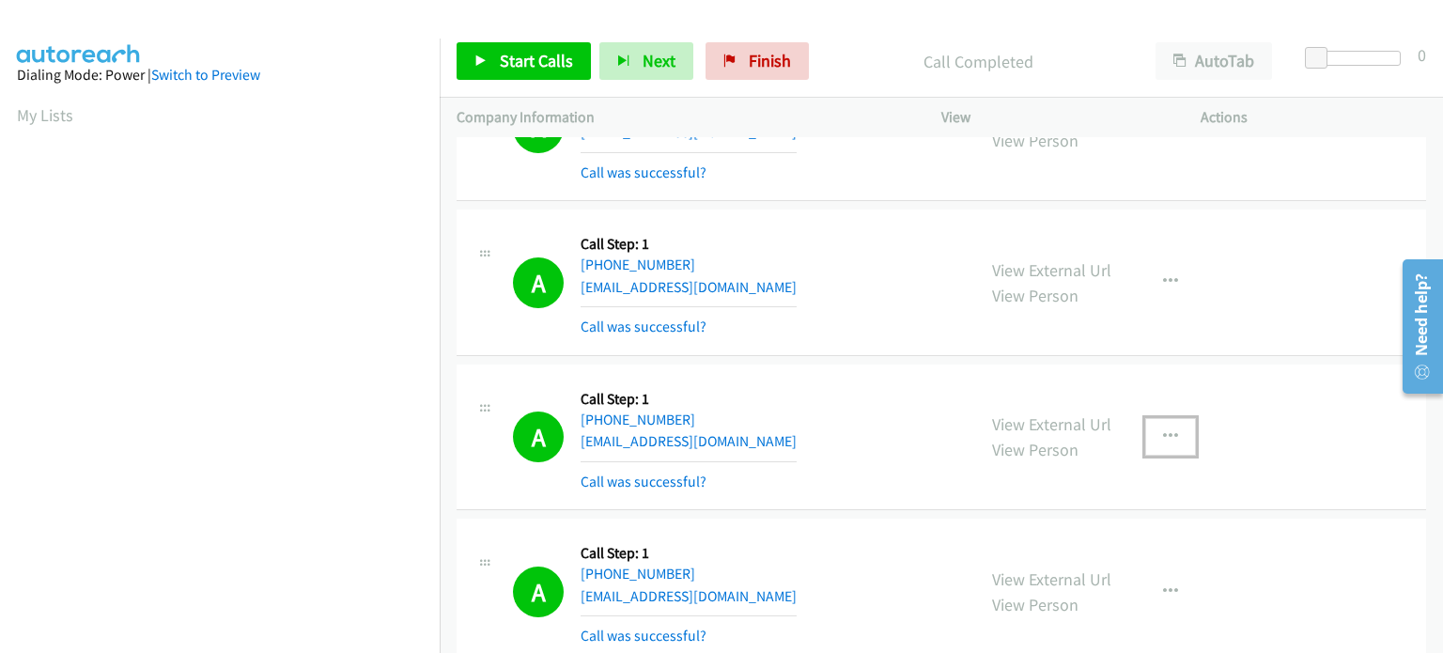
click at [1180, 418] on button "button" at bounding box center [1170, 437] width 51 height 38
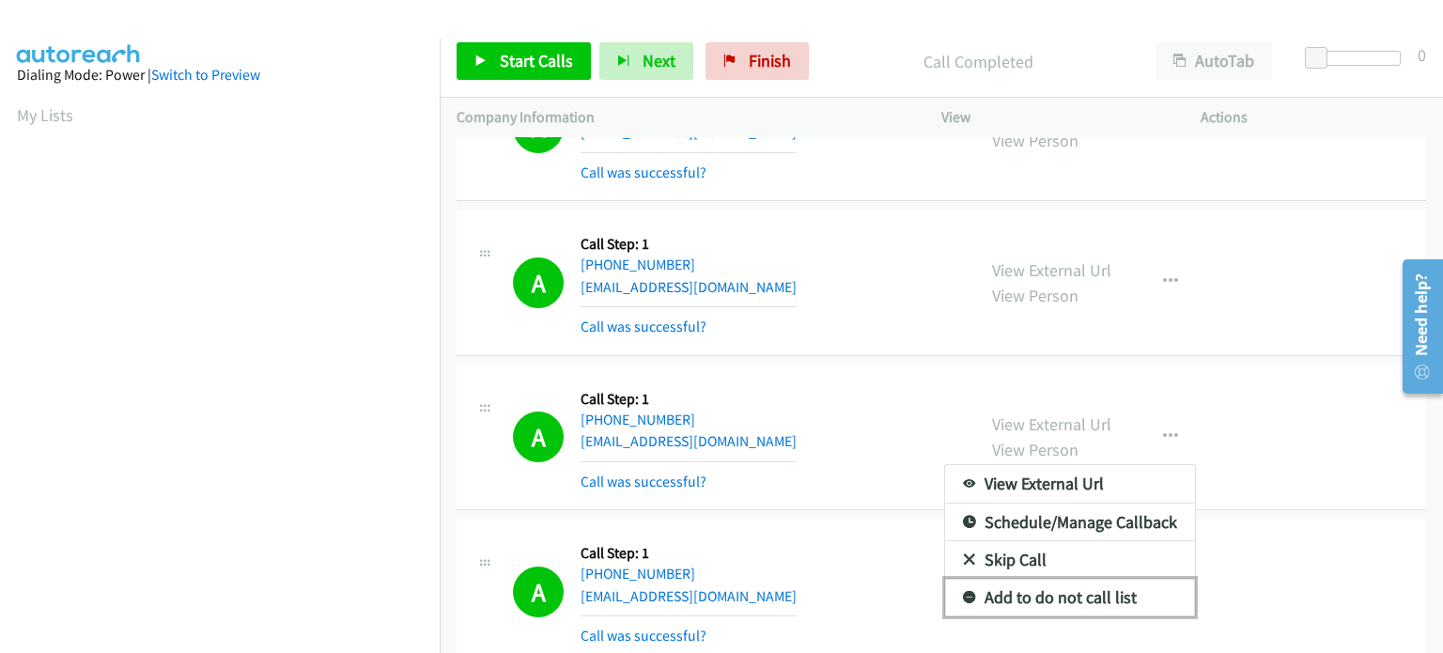
click at [1050, 579] on link "Add to do not call list" at bounding box center [1070, 598] width 250 height 38
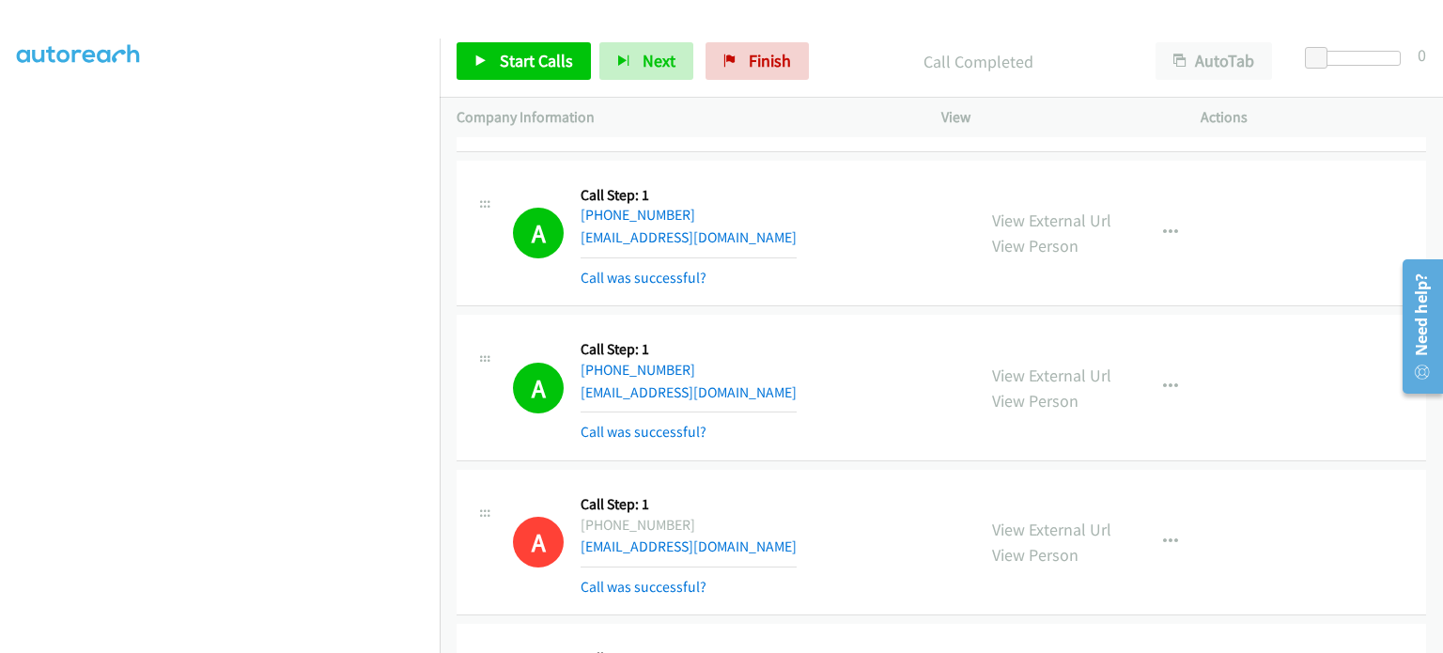
scroll to position [7421, 0]
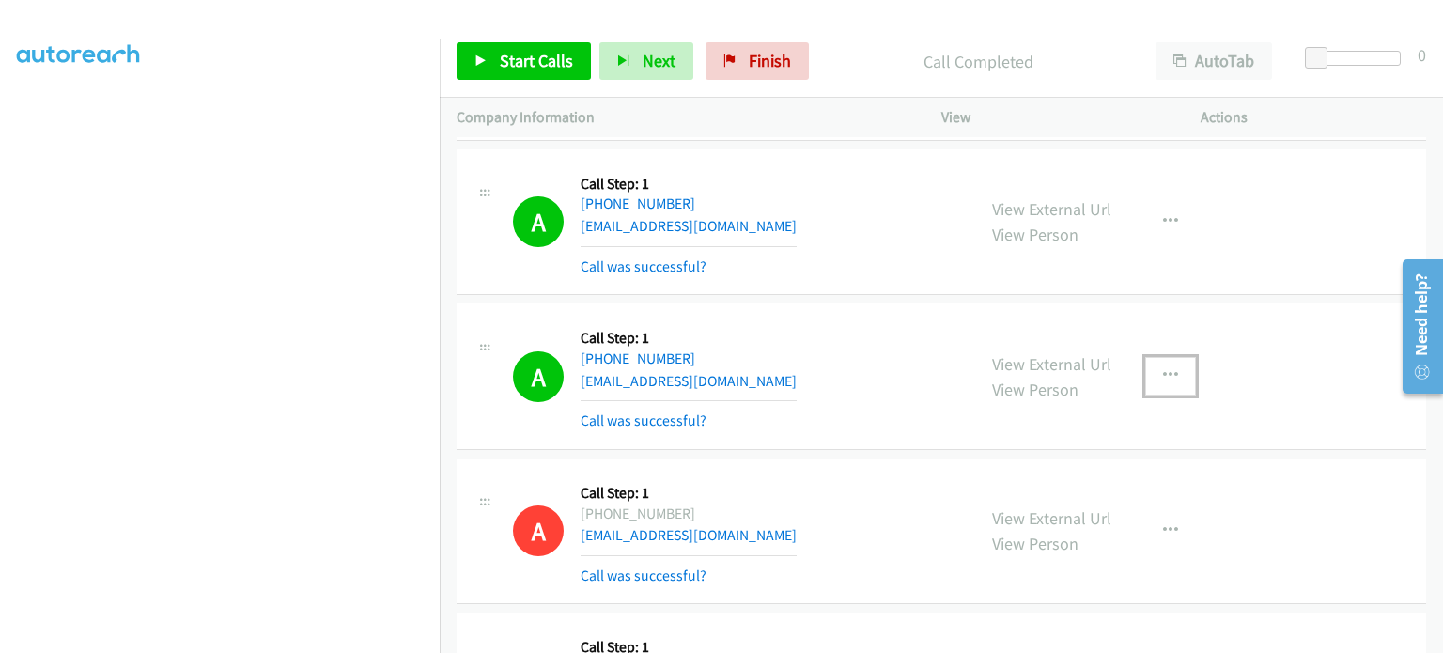
click at [1163, 368] on icon "button" at bounding box center [1170, 375] width 15 height 15
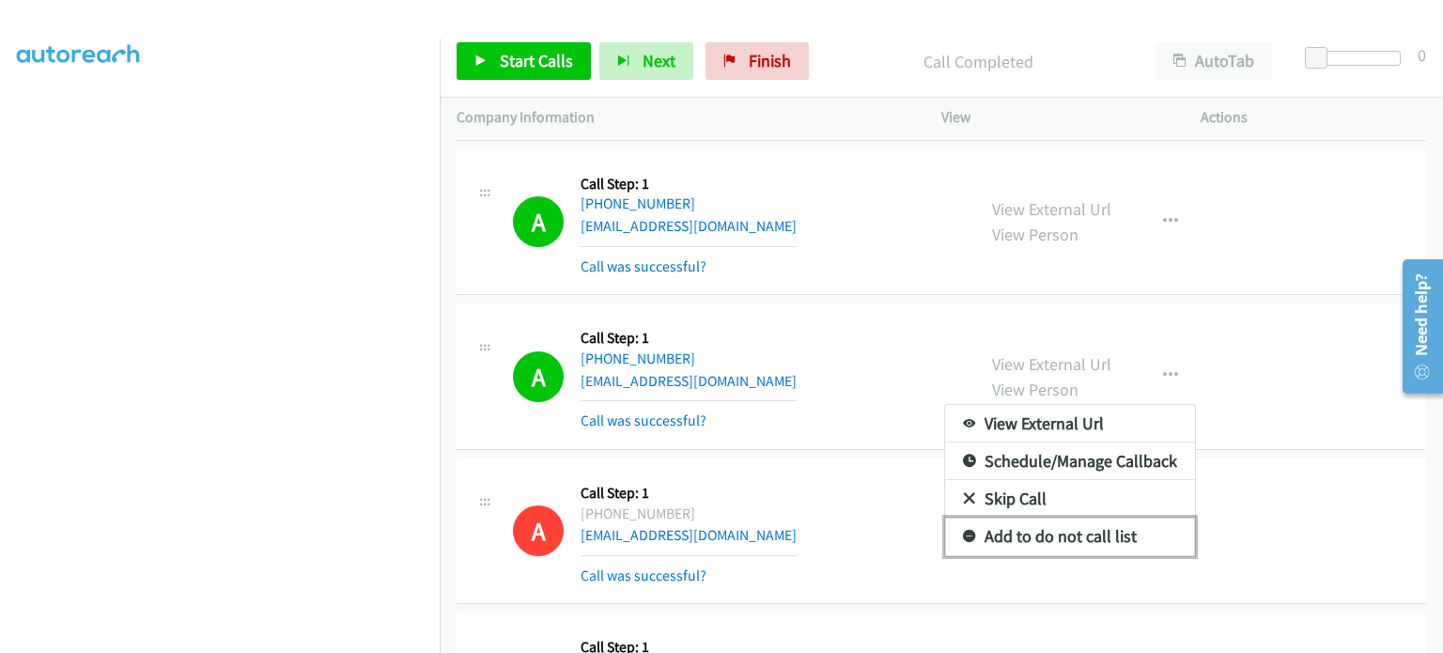
click at [1041, 518] on link "Add to do not call list" at bounding box center [1070, 537] width 250 height 38
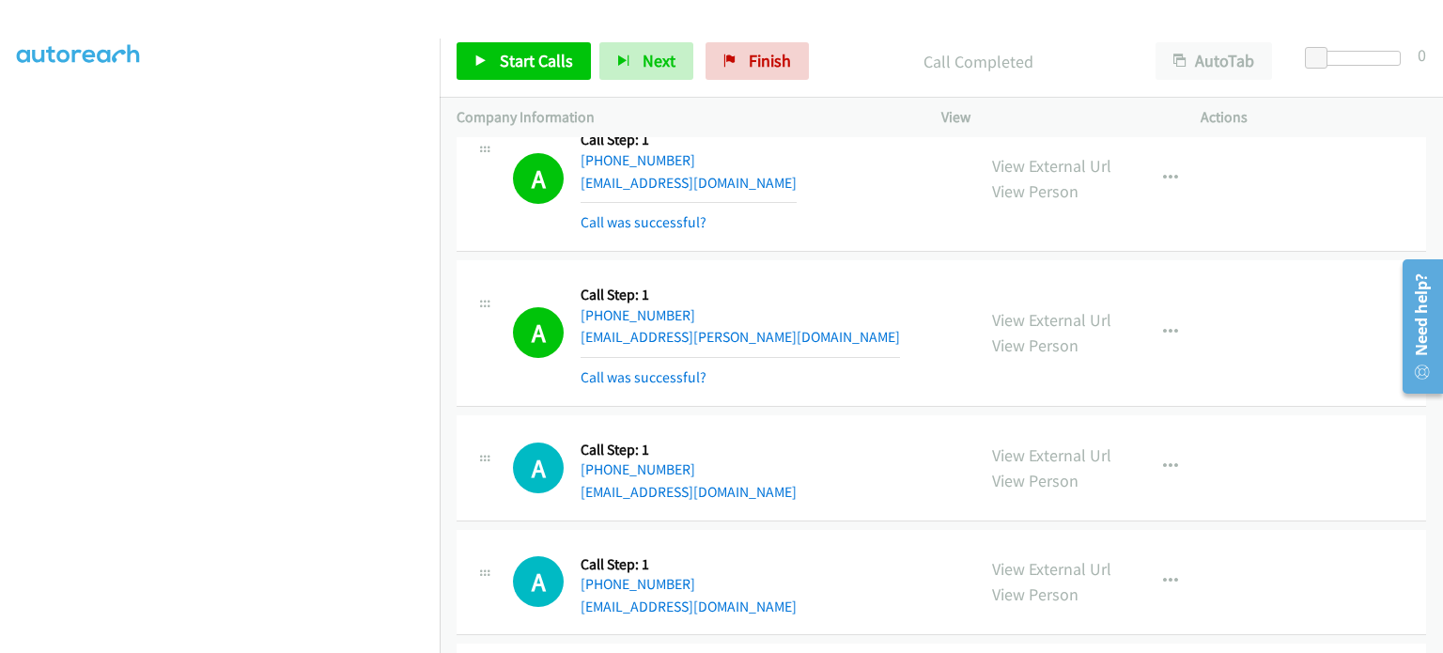
scroll to position [7890, 0]
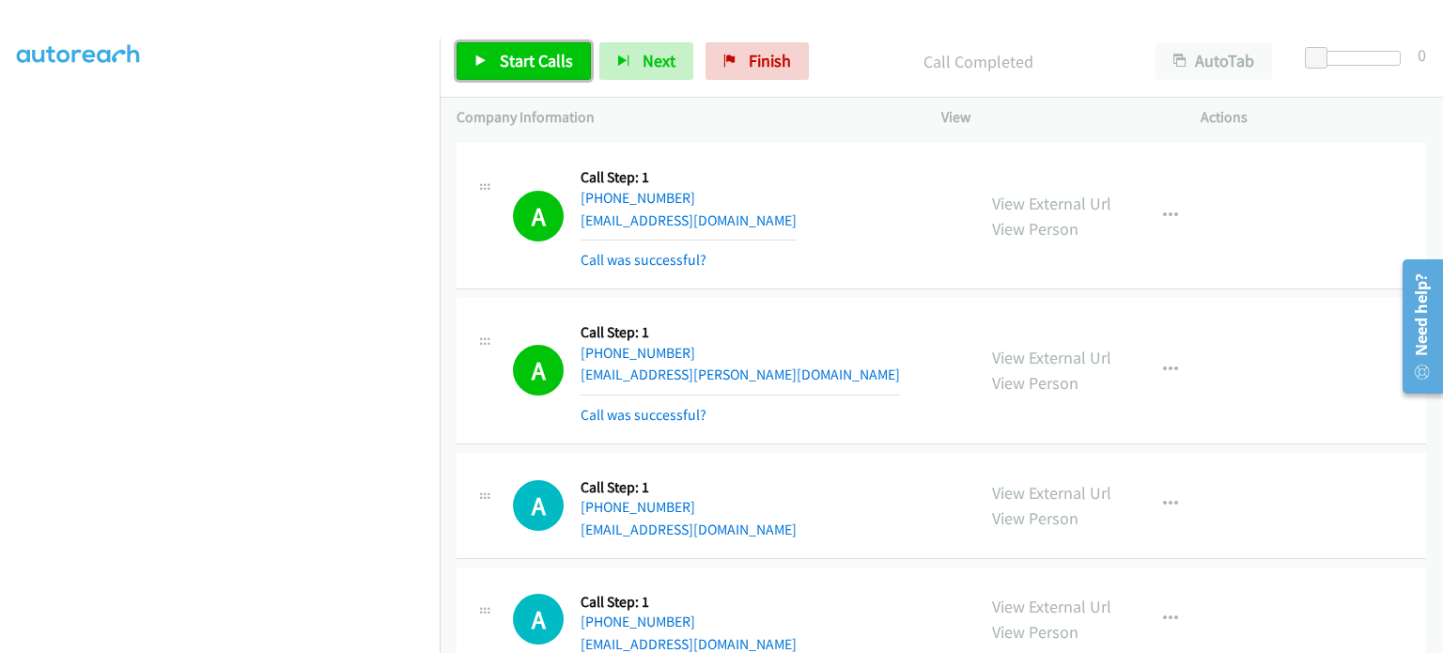
click at [546, 65] on span "Start Calls" at bounding box center [536, 61] width 73 height 22
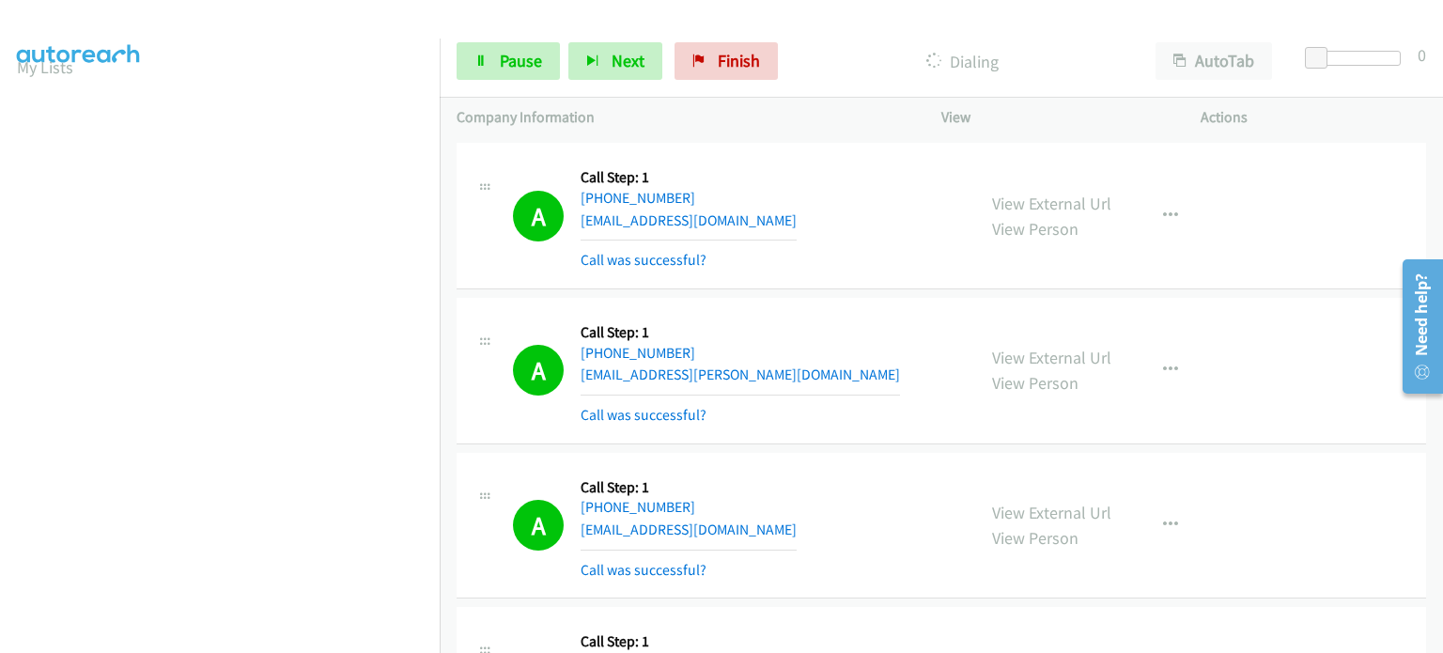
scroll to position [25, 0]
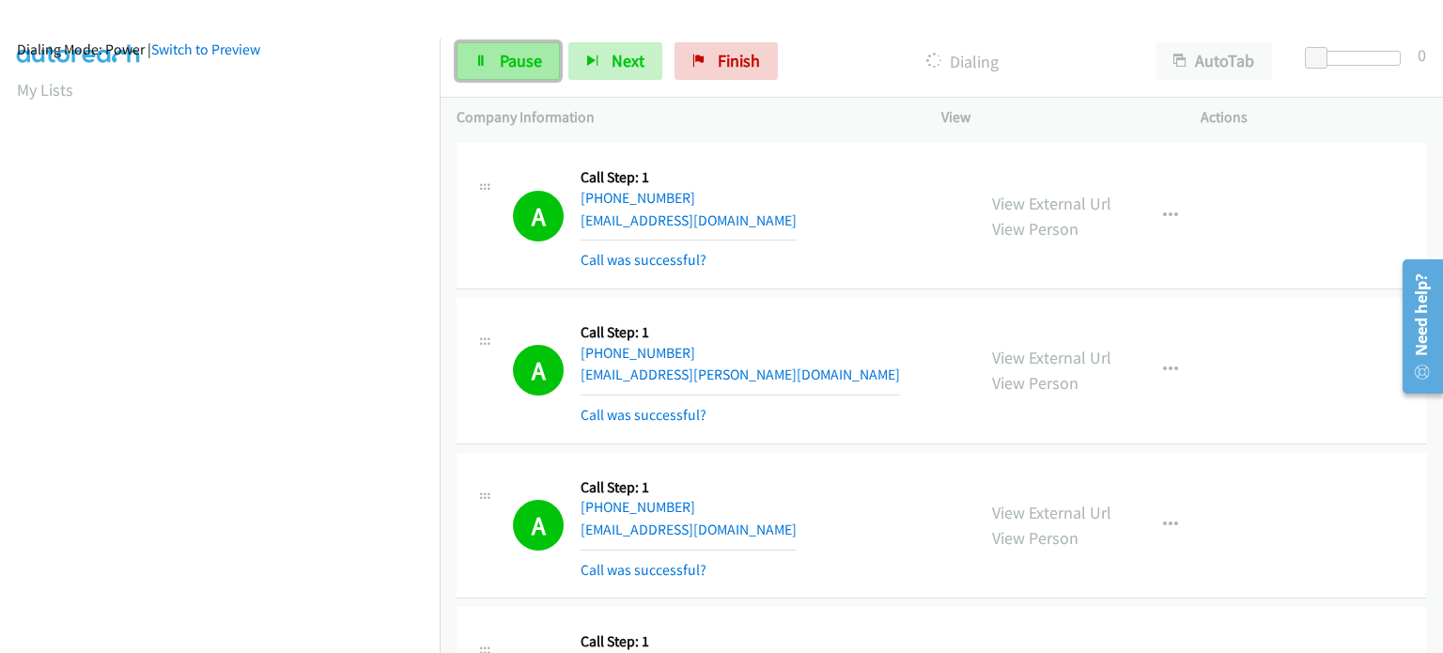
click at [509, 63] on span "Pause" at bounding box center [521, 61] width 42 height 22
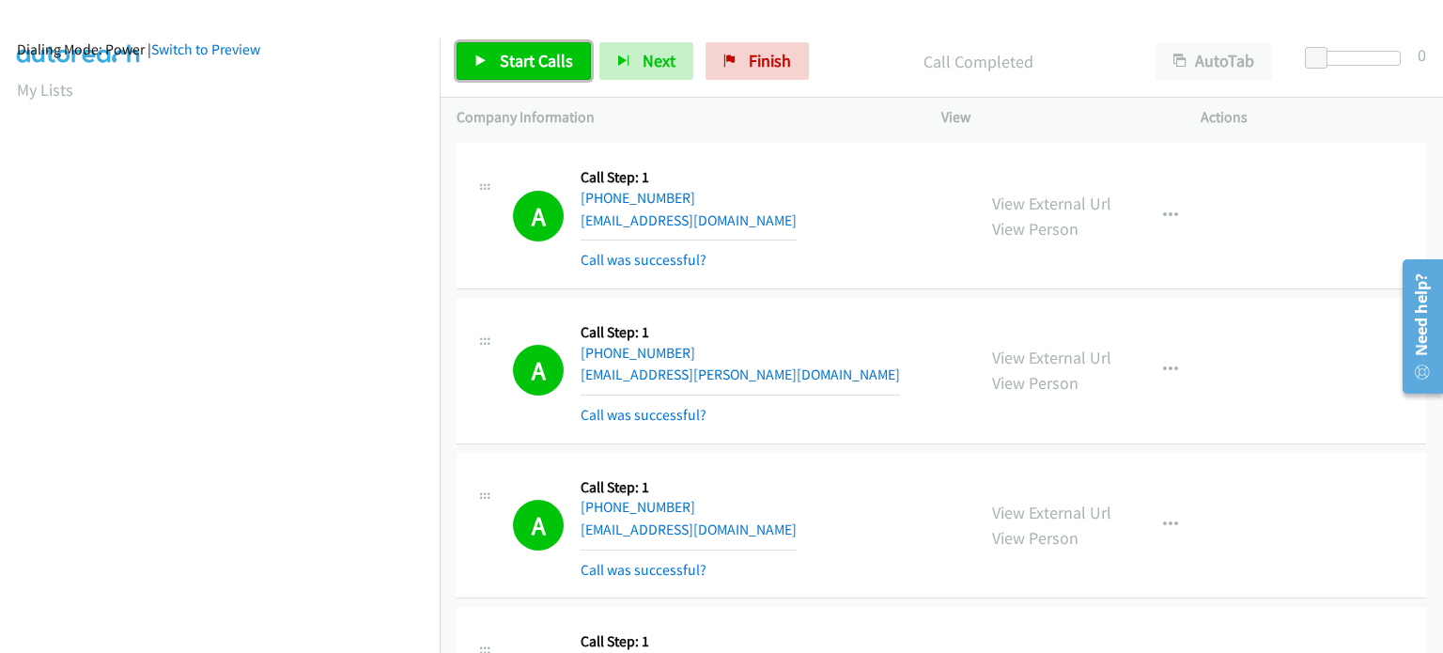
click at [543, 63] on span "Start Calls" at bounding box center [536, 61] width 73 height 22
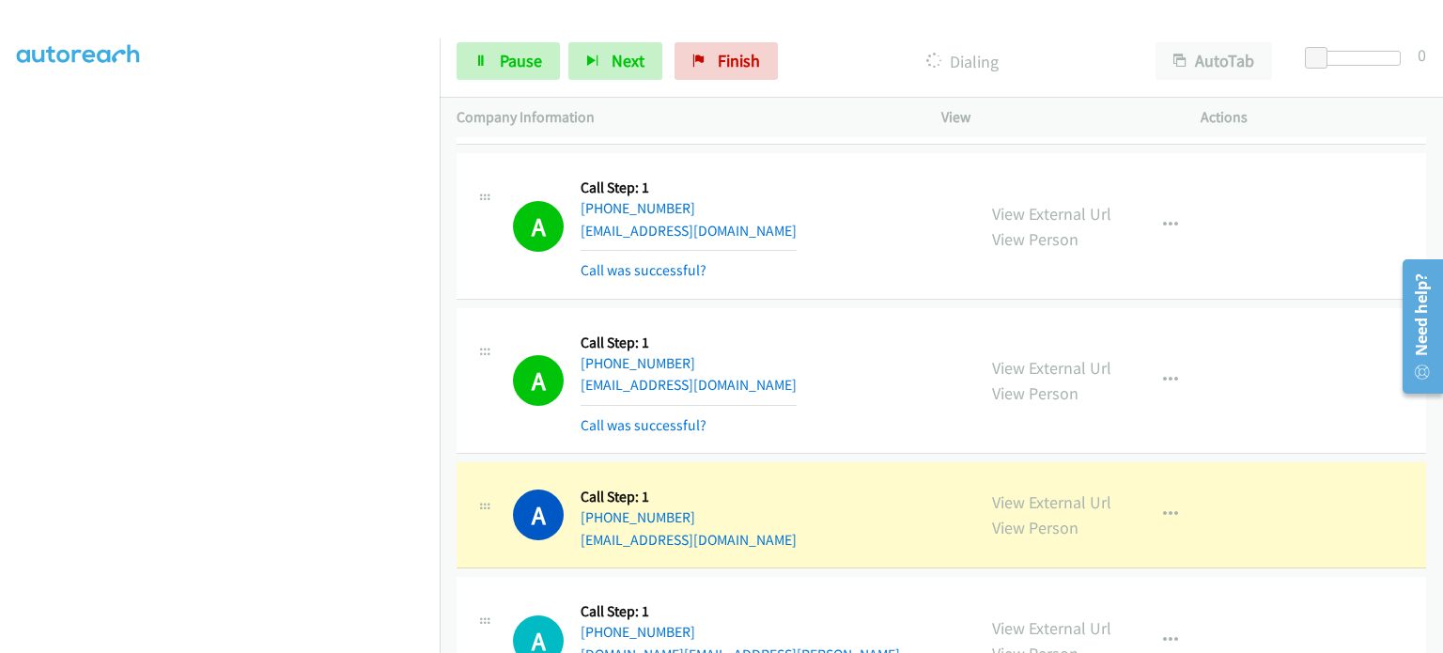
scroll to position [8548, 0]
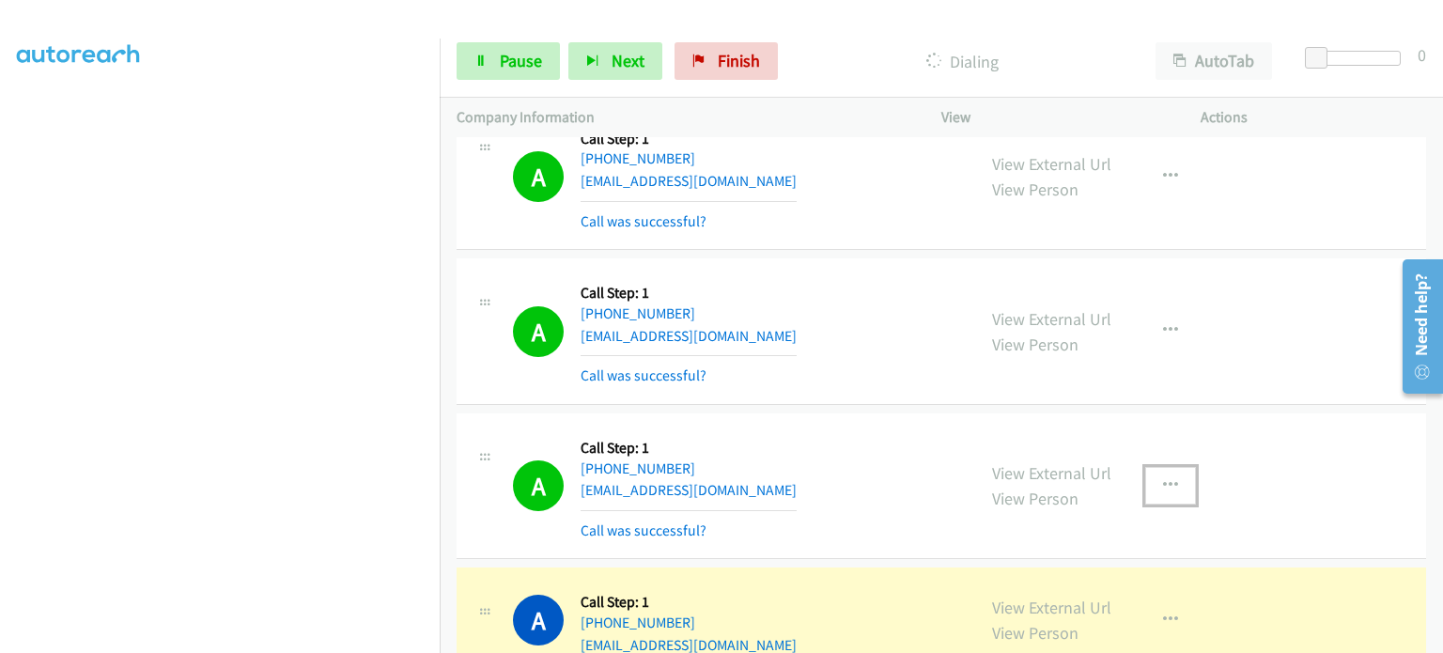
click at [1163, 478] on icon "button" at bounding box center [1170, 485] width 15 height 15
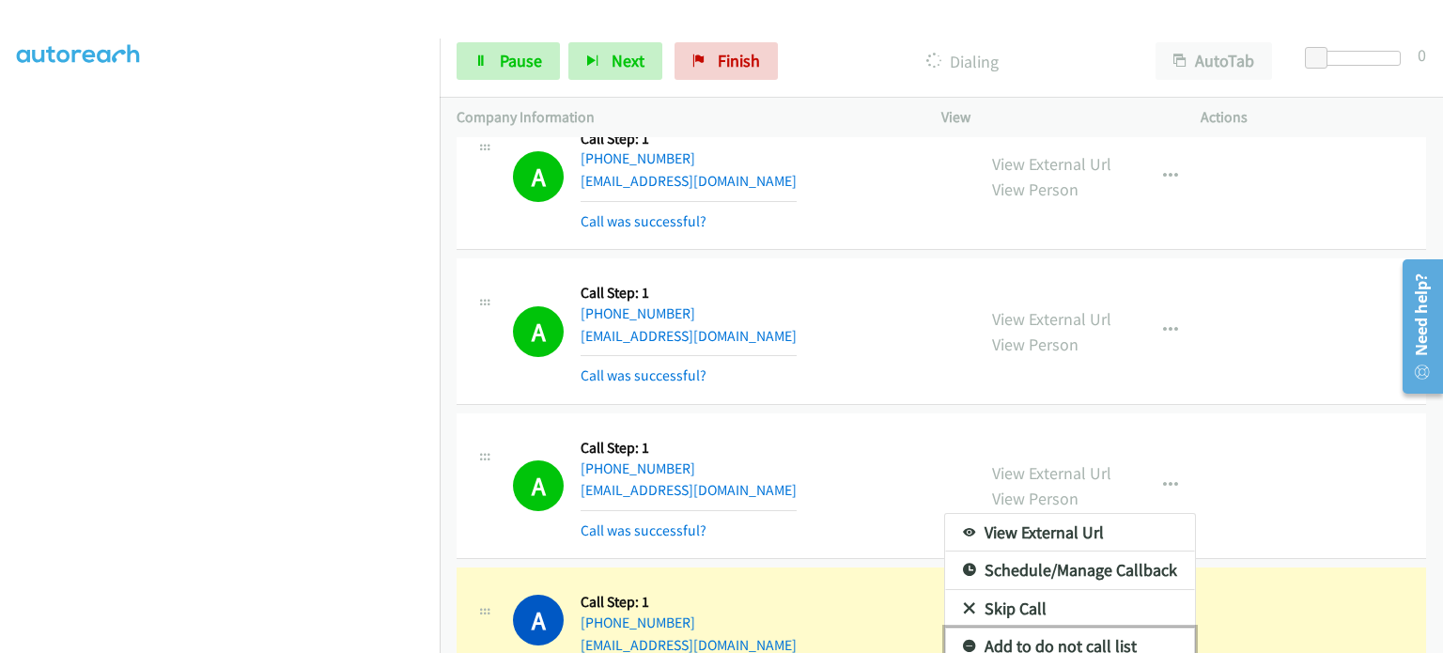
click at [1063, 627] on link "Add to do not call list" at bounding box center [1070, 646] width 250 height 38
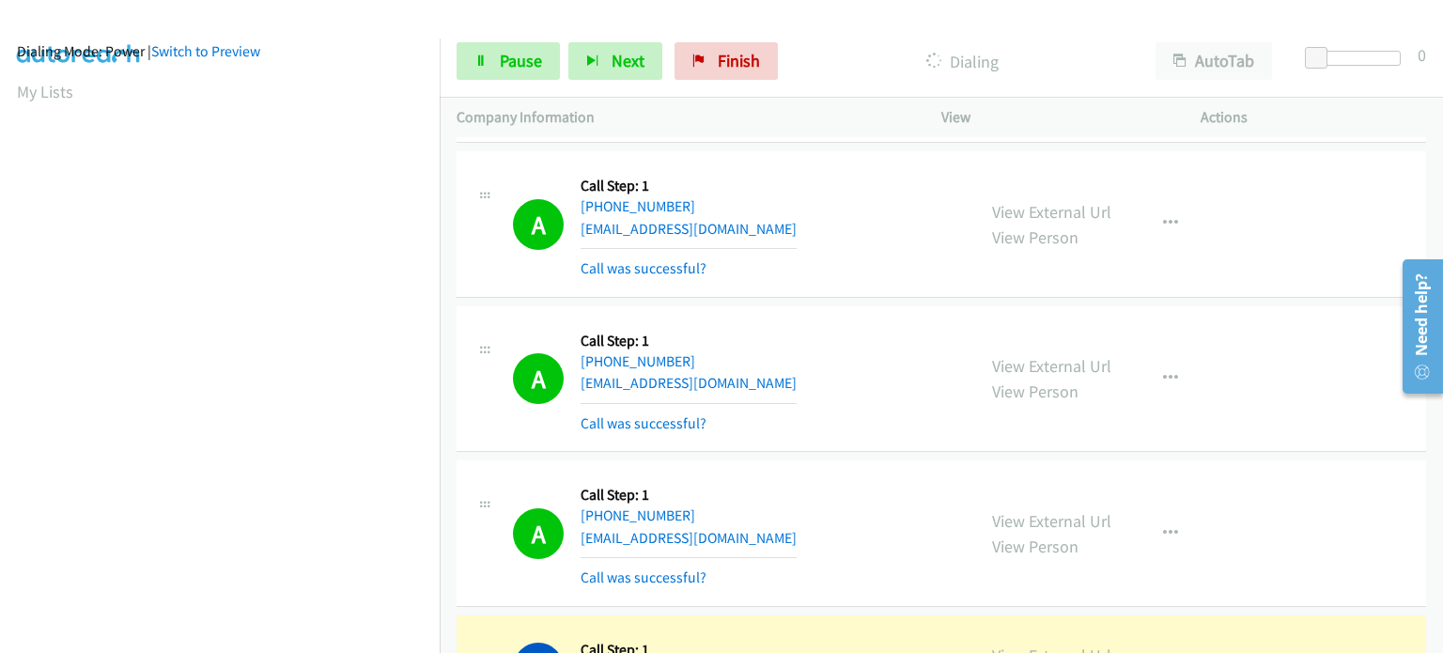
scroll to position [9675, 0]
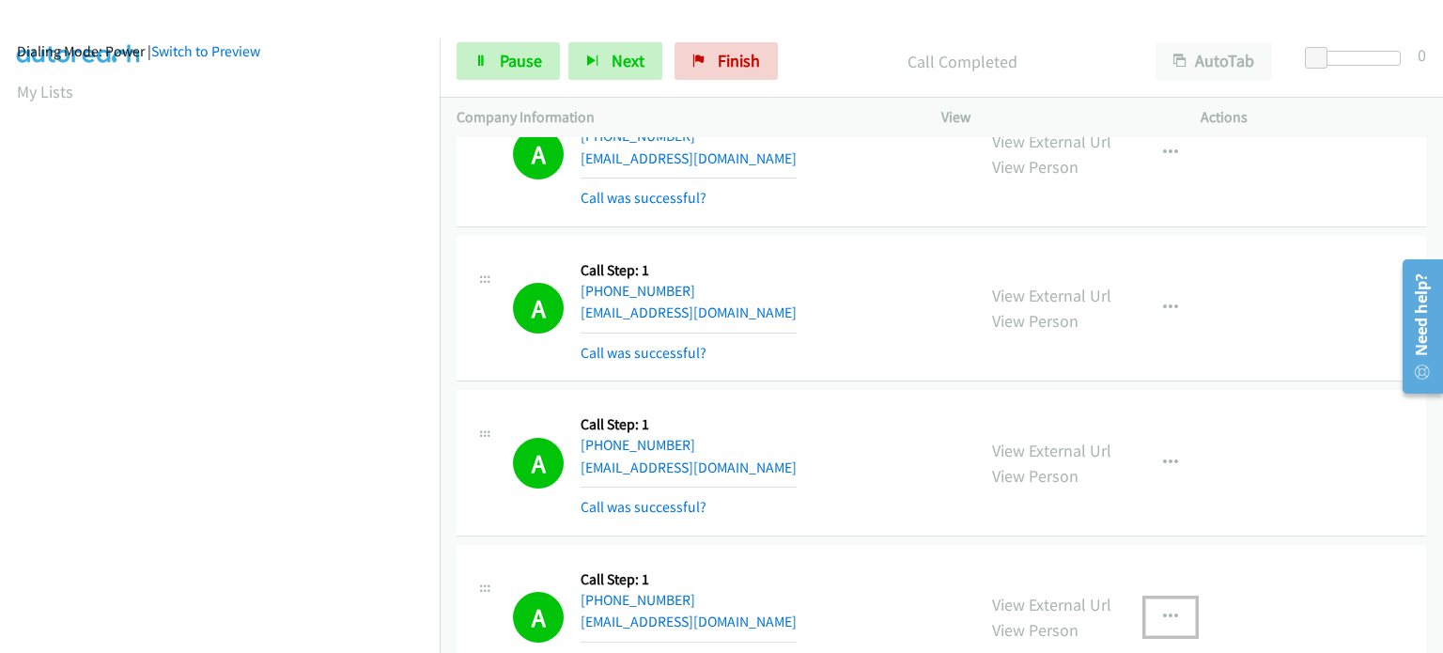
click at [1163, 610] on icon "button" at bounding box center [1170, 617] width 15 height 15
click at [956, 465] on div at bounding box center [721, 326] width 1443 height 653
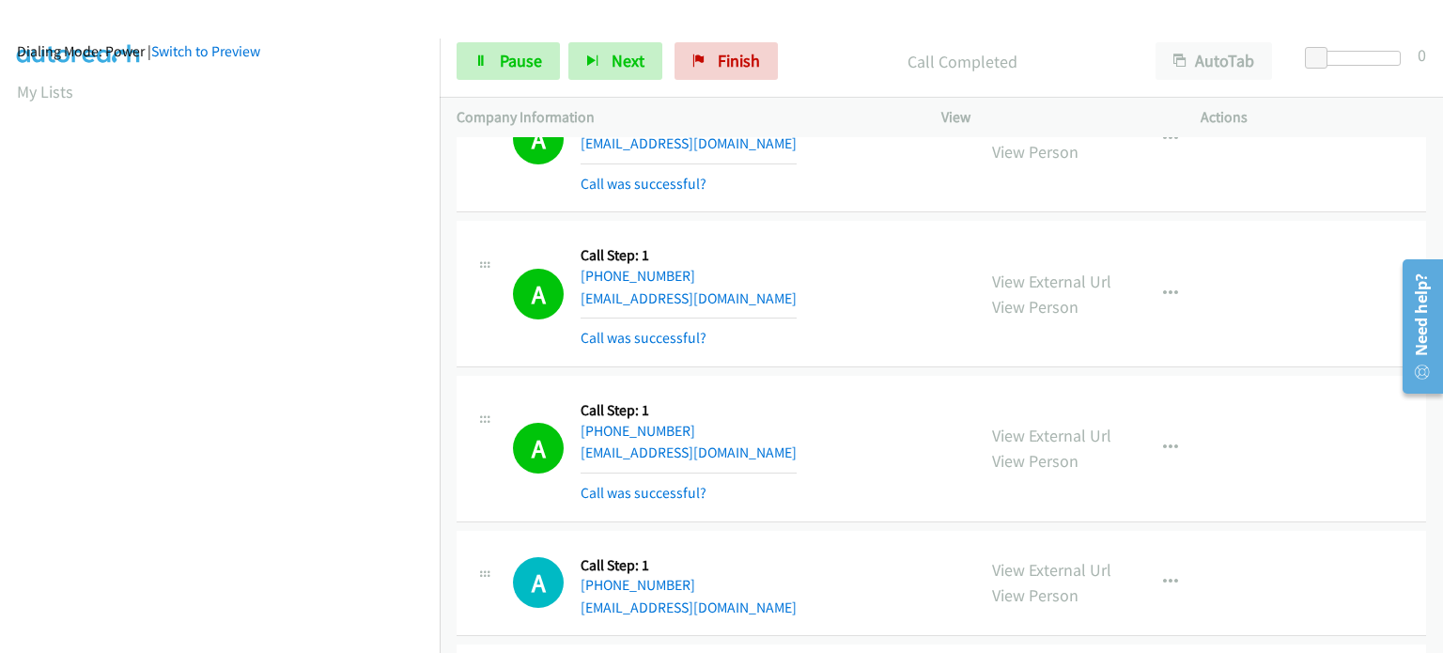
scroll to position [9863, 0]
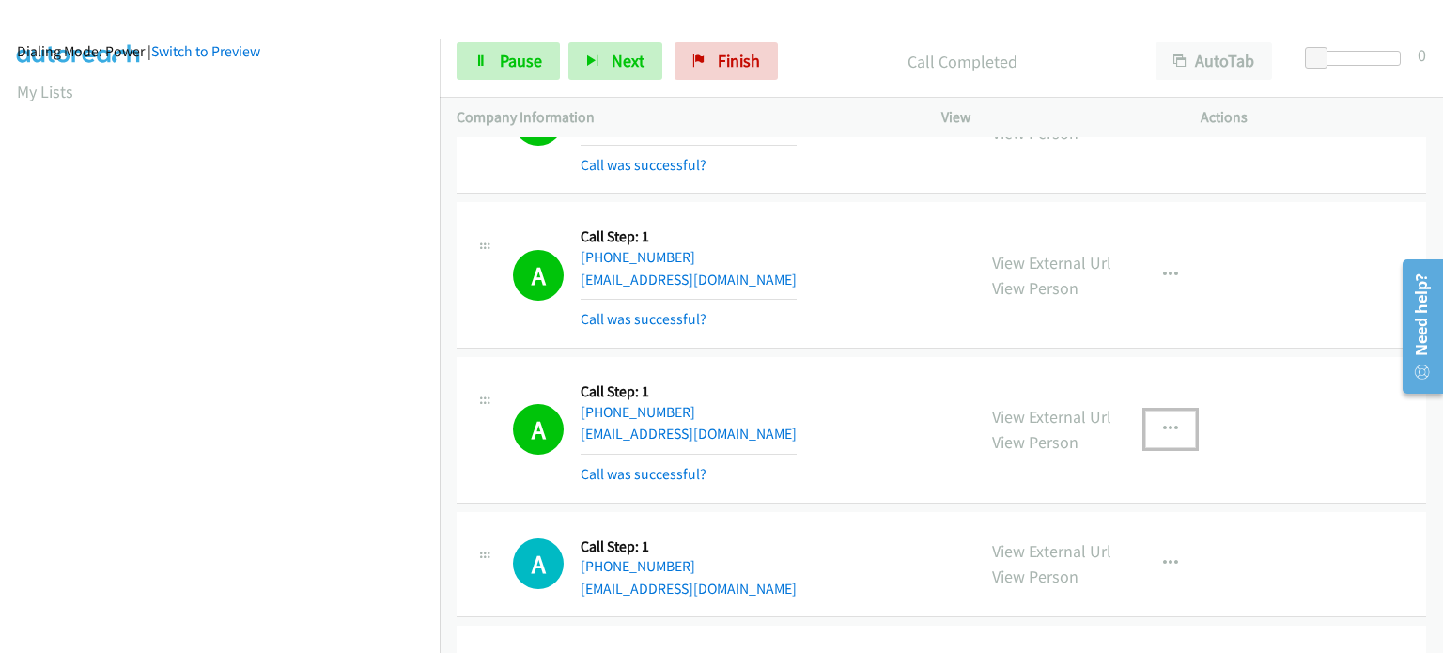
click at [1163, 422] on icon "button" at bounding box center [1170, 429] width 15 height 15
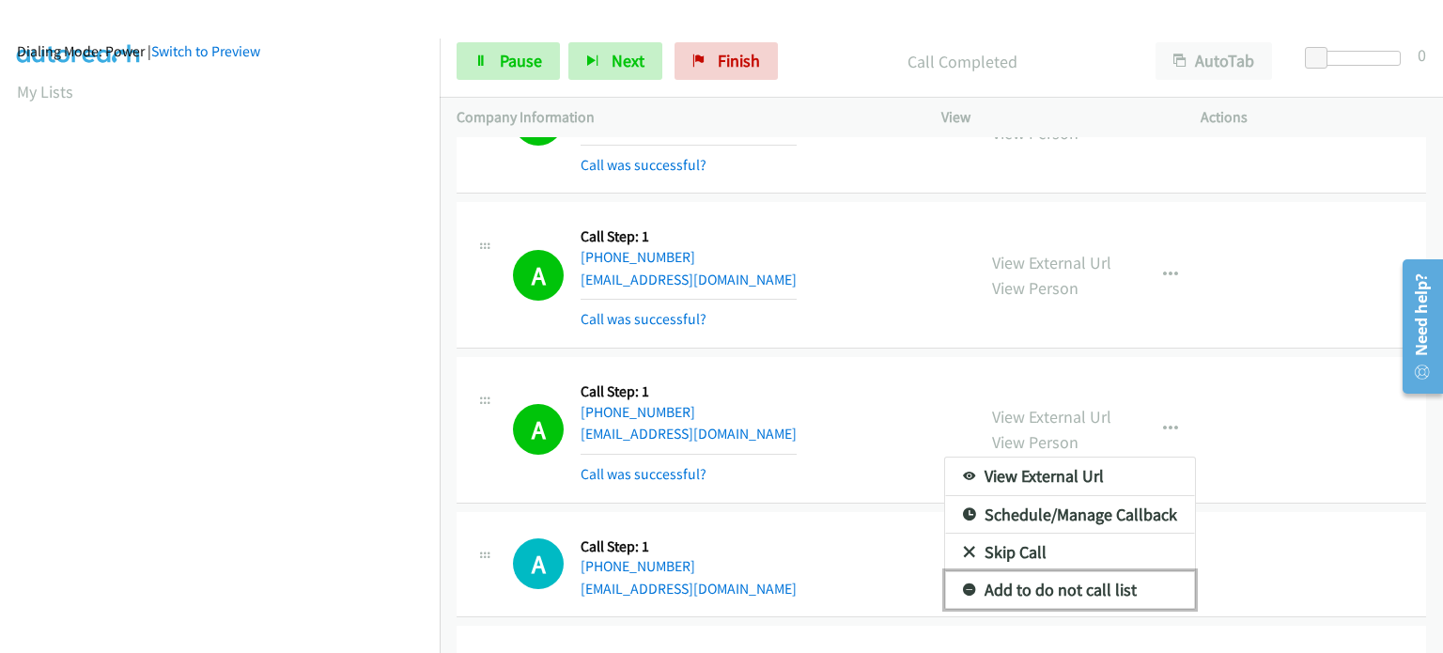
drag, startPoint x: 1060, startPoint y: 457, endPoint x: 788, endPoint y: 456, distance: 271.5
click at [1059, 571] on link "Add to do not call list" at bounding box center [1070, 590] width 250 height 38
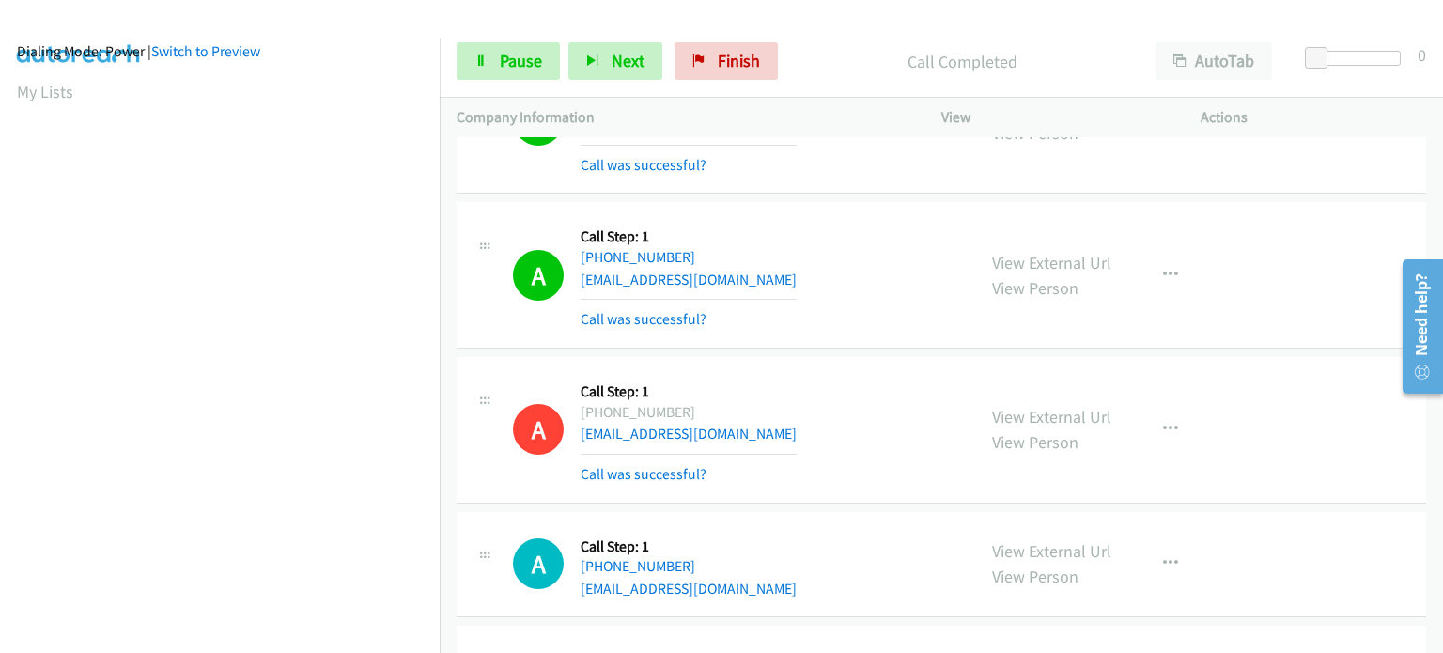
click at [478, 374] on div "A Callback Scheduled Call Step: 1 America/Los_Angeles +1 530-242-7930 kturner@s…" at bounding box center [715, 430] width 485 height 112
click at [631, 54] on span "Next" at bounding box center [628, 61] width 33 height 22
click at [509, 73] on link "Pause" at bounding box center [508, 61] width 103 height 38
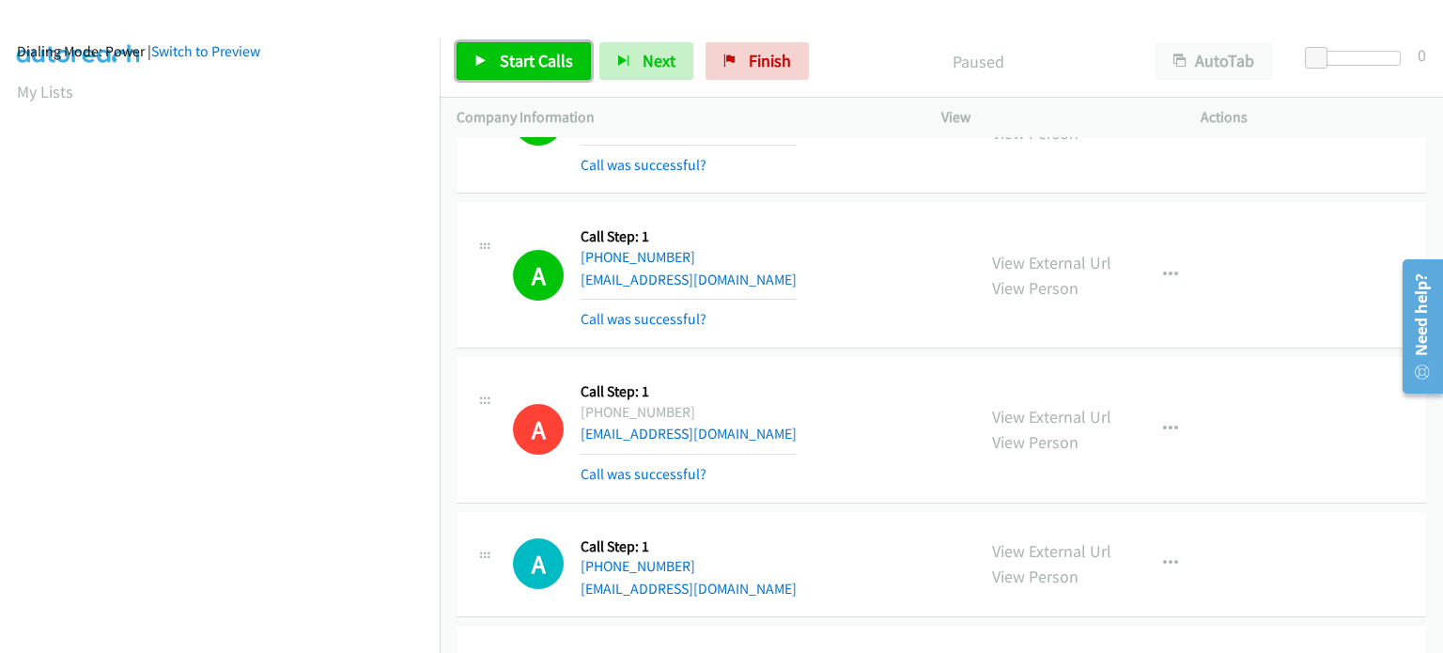
click at [511, 68] on span "Start Calls" at bounding box center [536, 61] width 73 height 22
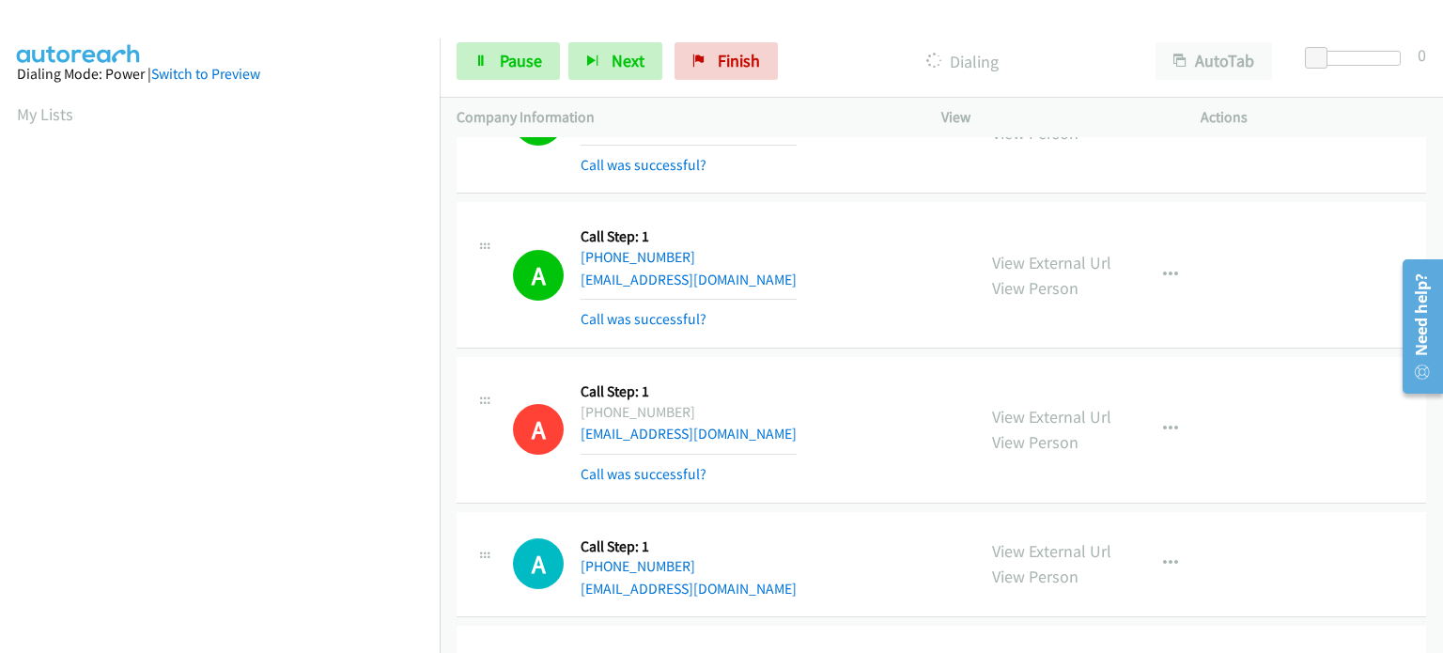
scroll to position [0, 0]
click at [472, 61] on link "Pause" at bounding box center [508, 61] width 103 height 38
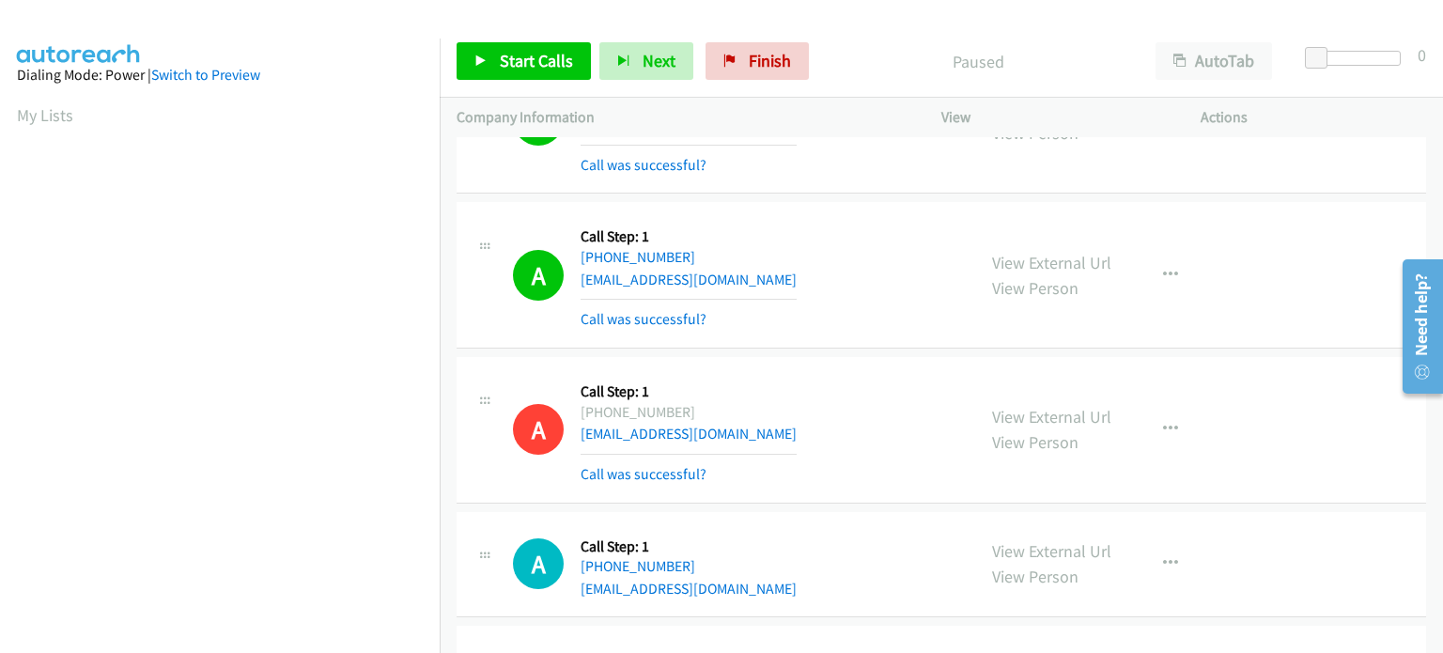
scroll to position [401, 0]
click at [521, 60] on span "Start Calls" at bounding box center [536, 61] width 73 height 22
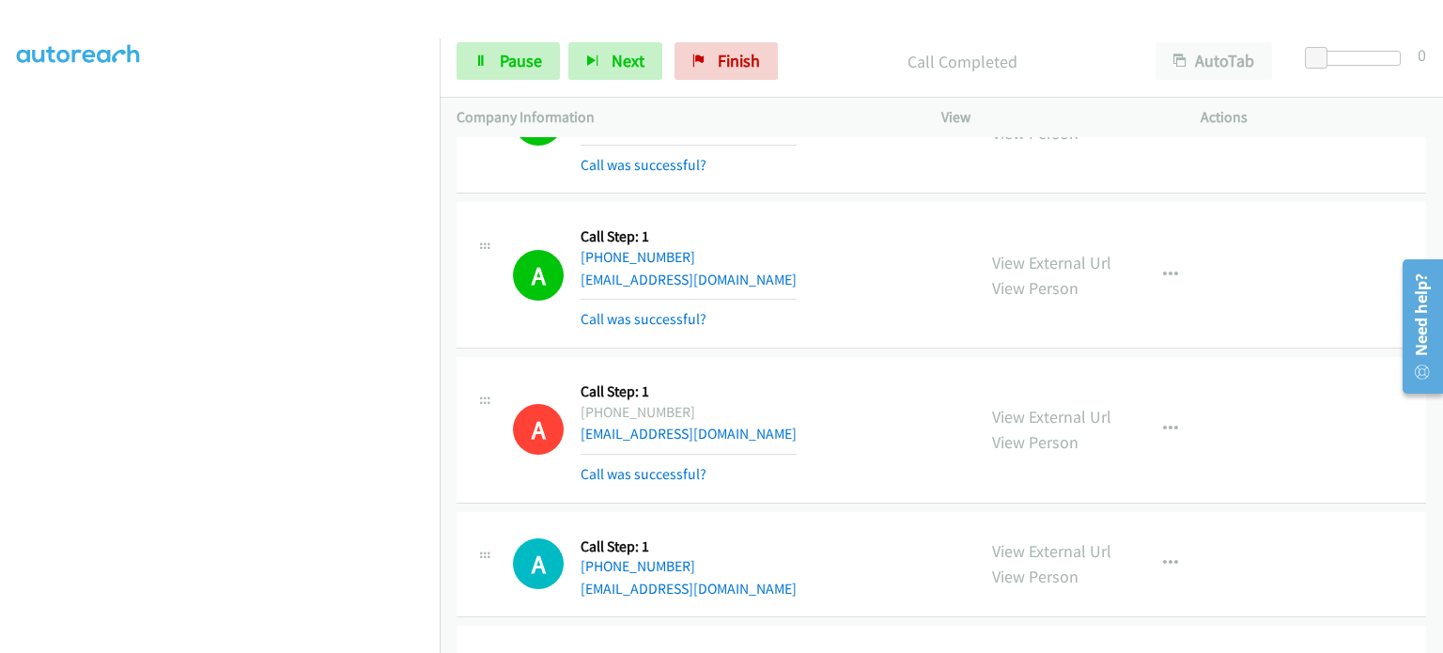
drag, startPoint x: 423, startPoint y: 597, endPoint x: 441, endPoint y: 602, distance: 18.5
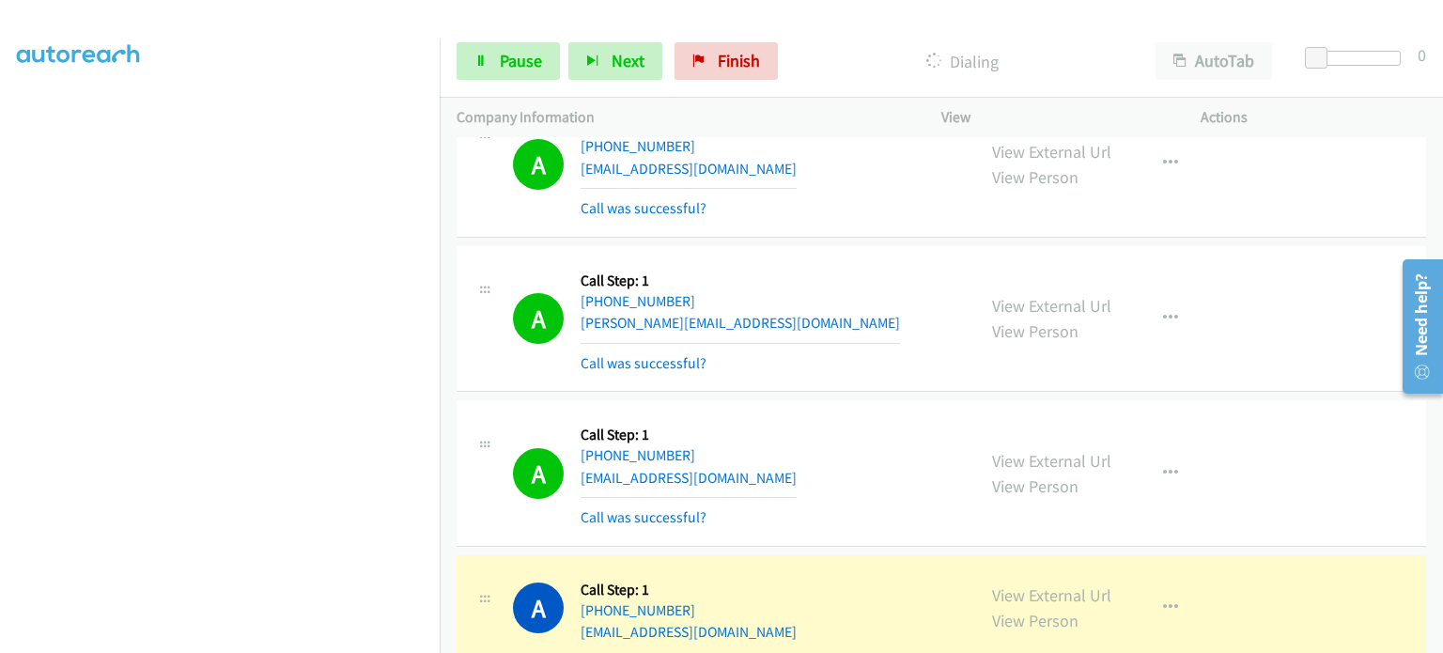
scroll to position [11178, 0]
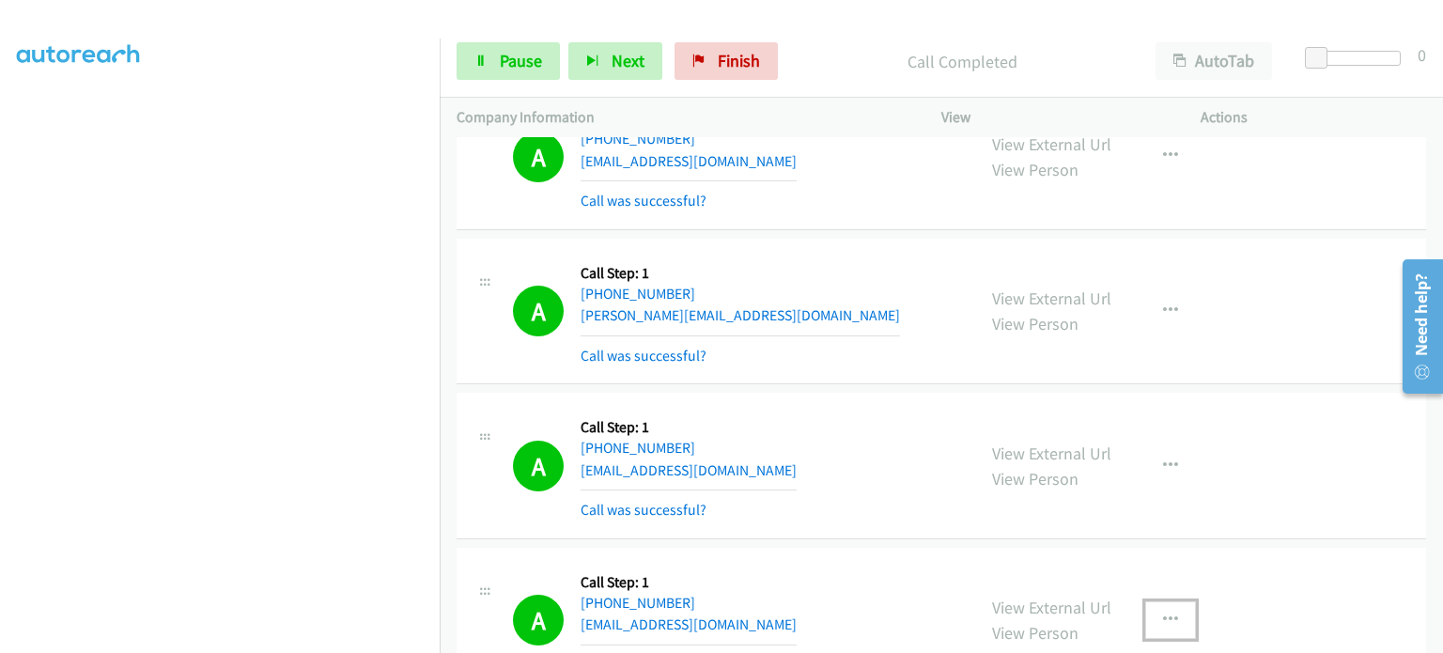
click at [1163, 612] on icon "button" at bounding box center [1170, 619] width 15 height 15
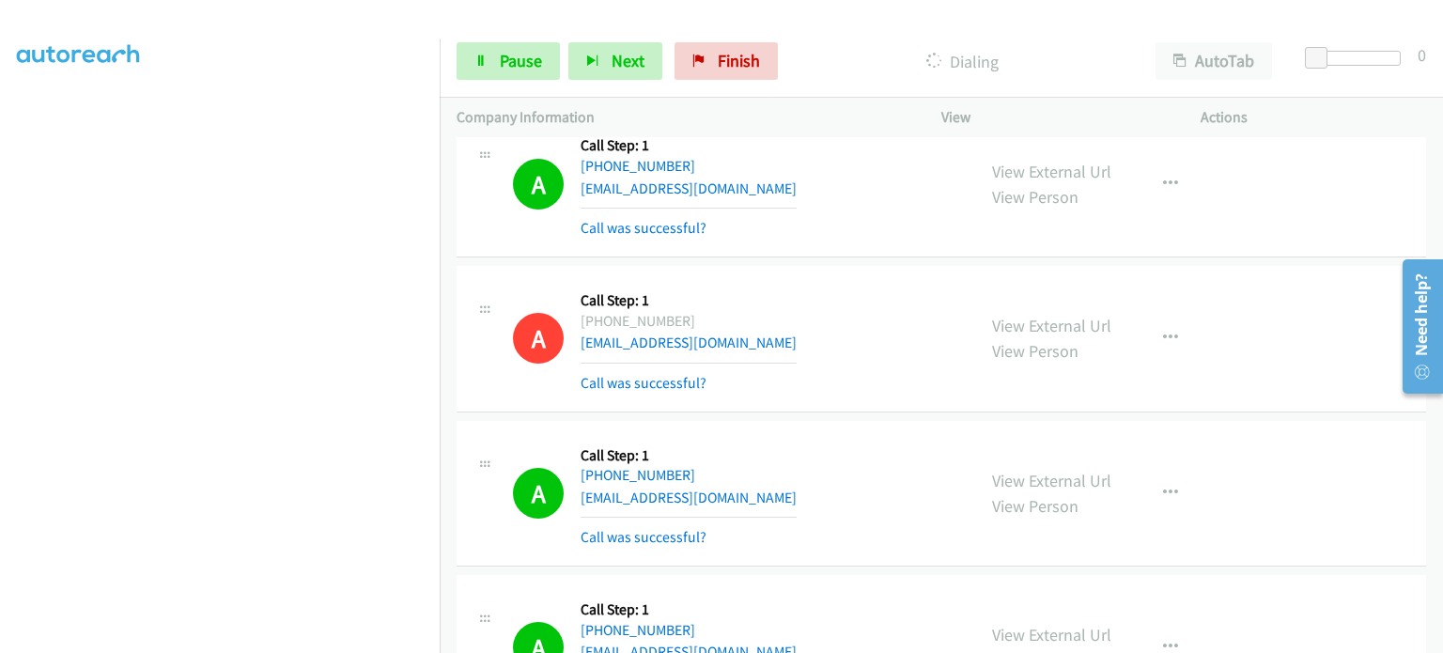
scroll to position [0, 0]
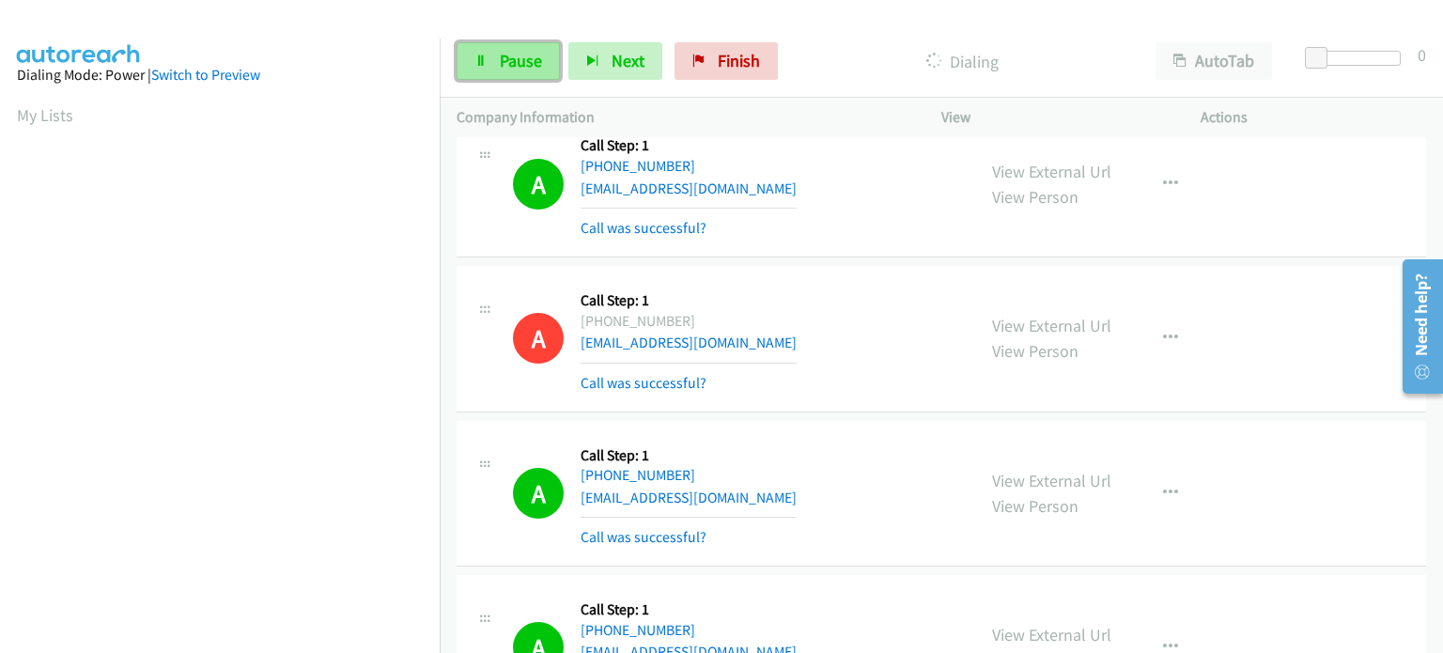
click at [535, 51] on span "Pause" at bounding box center [521, 61] width 42 height 22
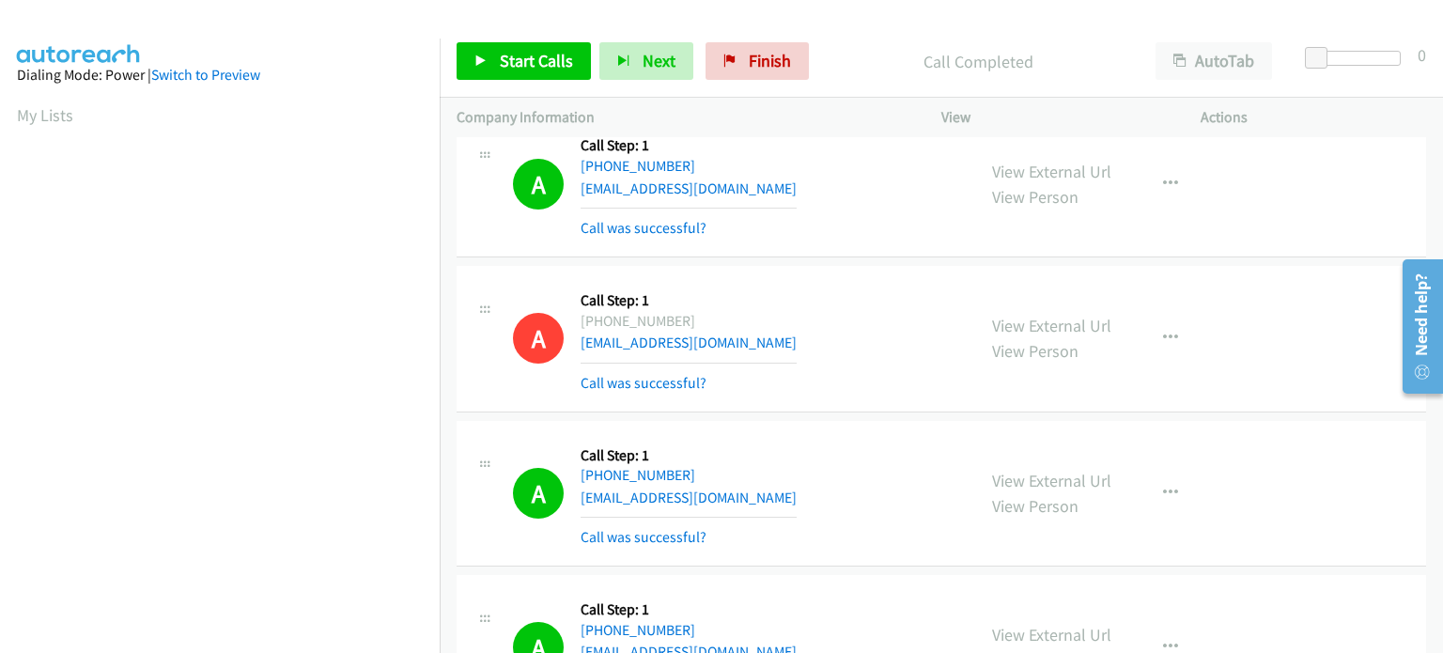
scroll to position [401, 0]
click at [514, 71] on link "Start Calls" at bounding box center [524, 61] width 134 height 38
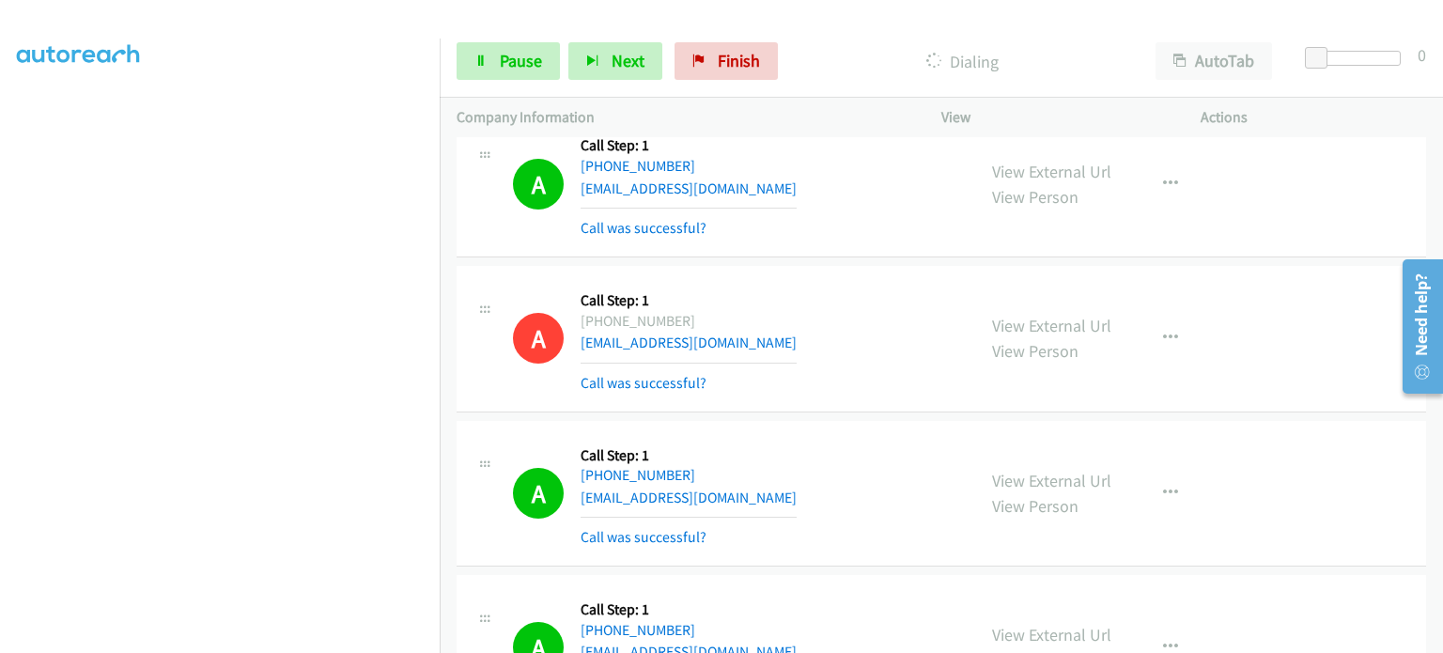
scroll to position [0, 0]
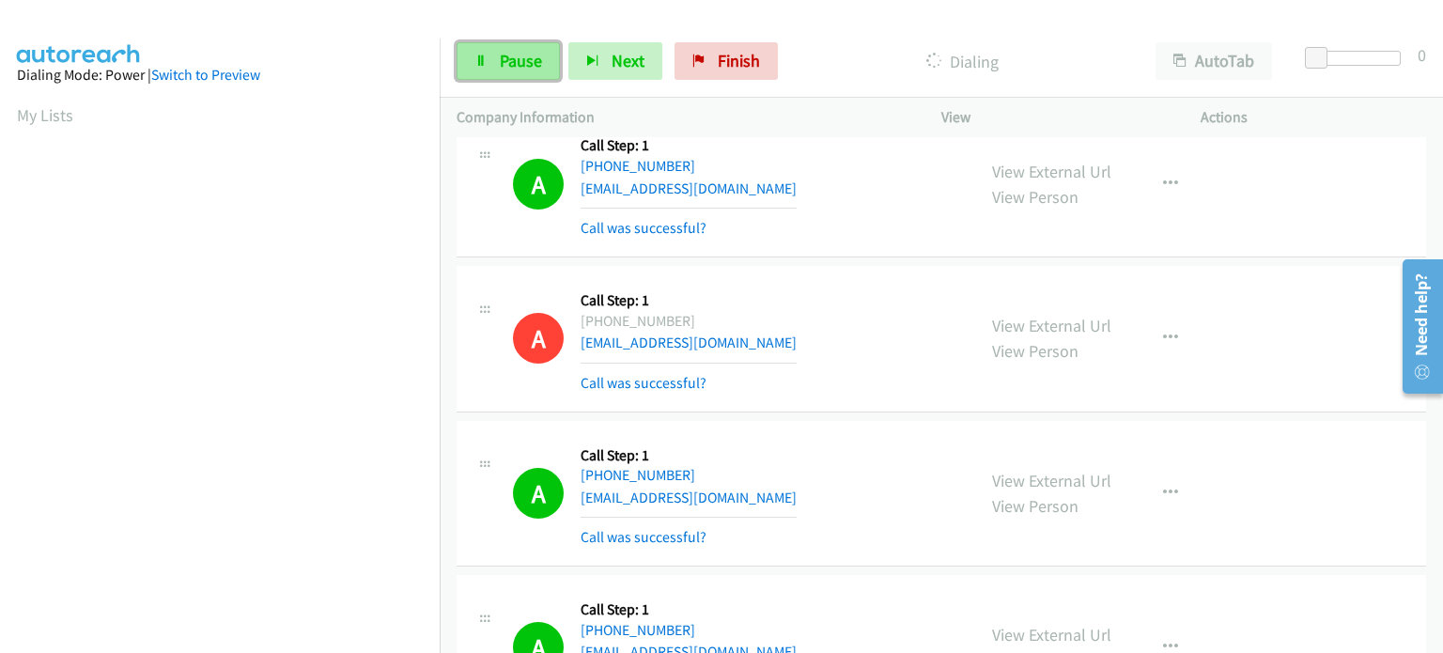
click at [482, 63] on icon at bounding box center [480, 61] width 13 height 13
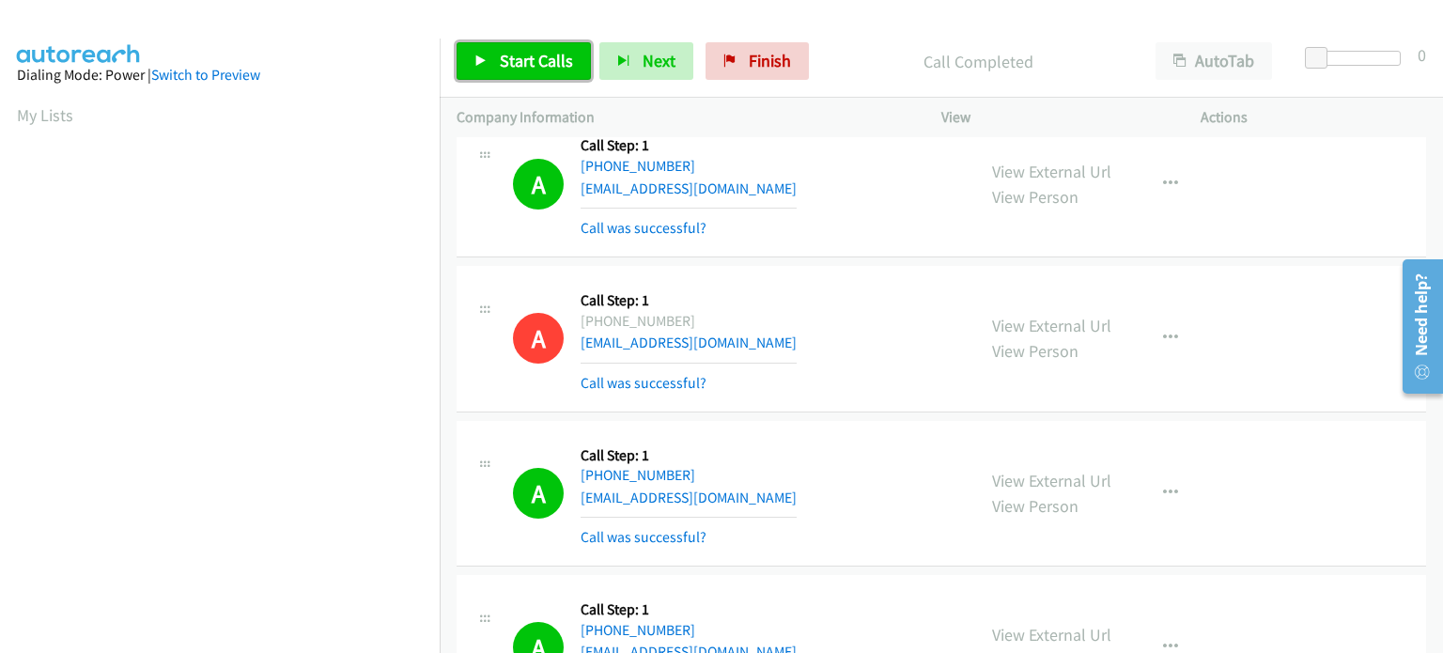
click at [506, 60] on span "Start Calls" at bounding box center [536, 61] width 73 height 22
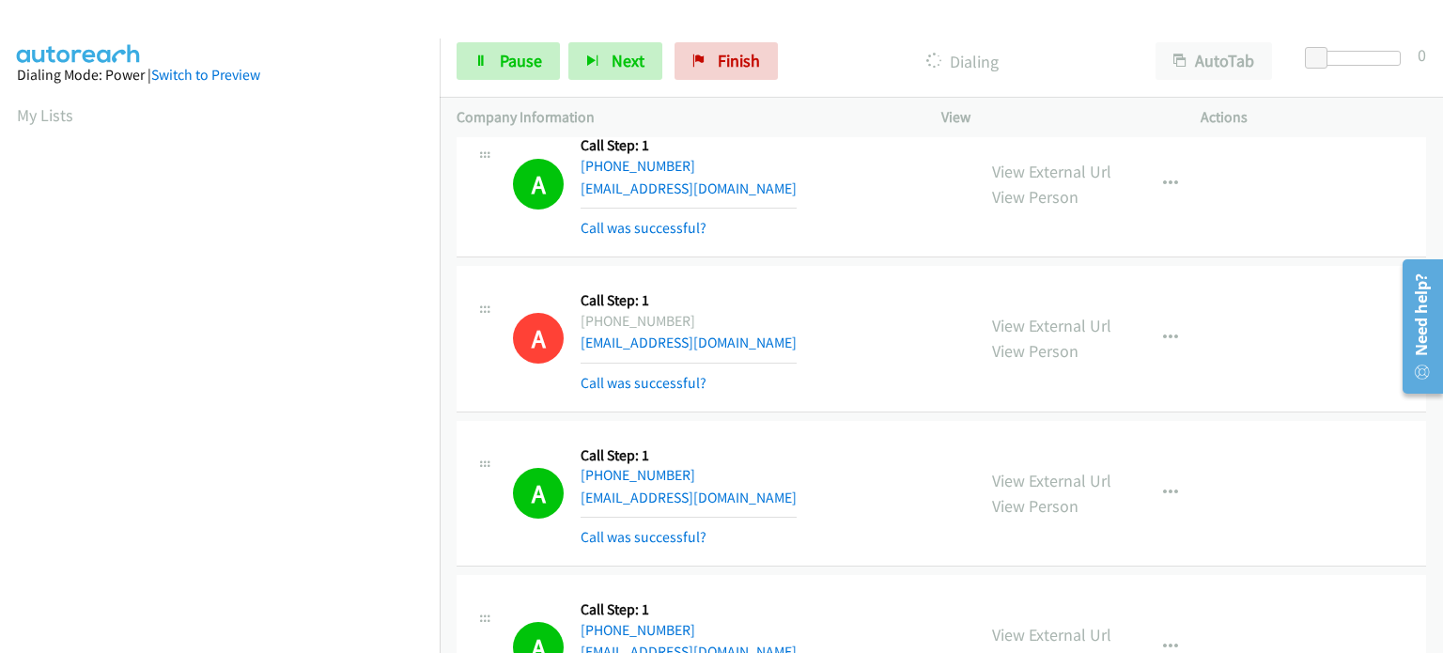
click at [370, 95] on aside "Dialing Mode: Power | Switch to Preview My Lists" at bounding box center [220, 559] width 440 height 1040
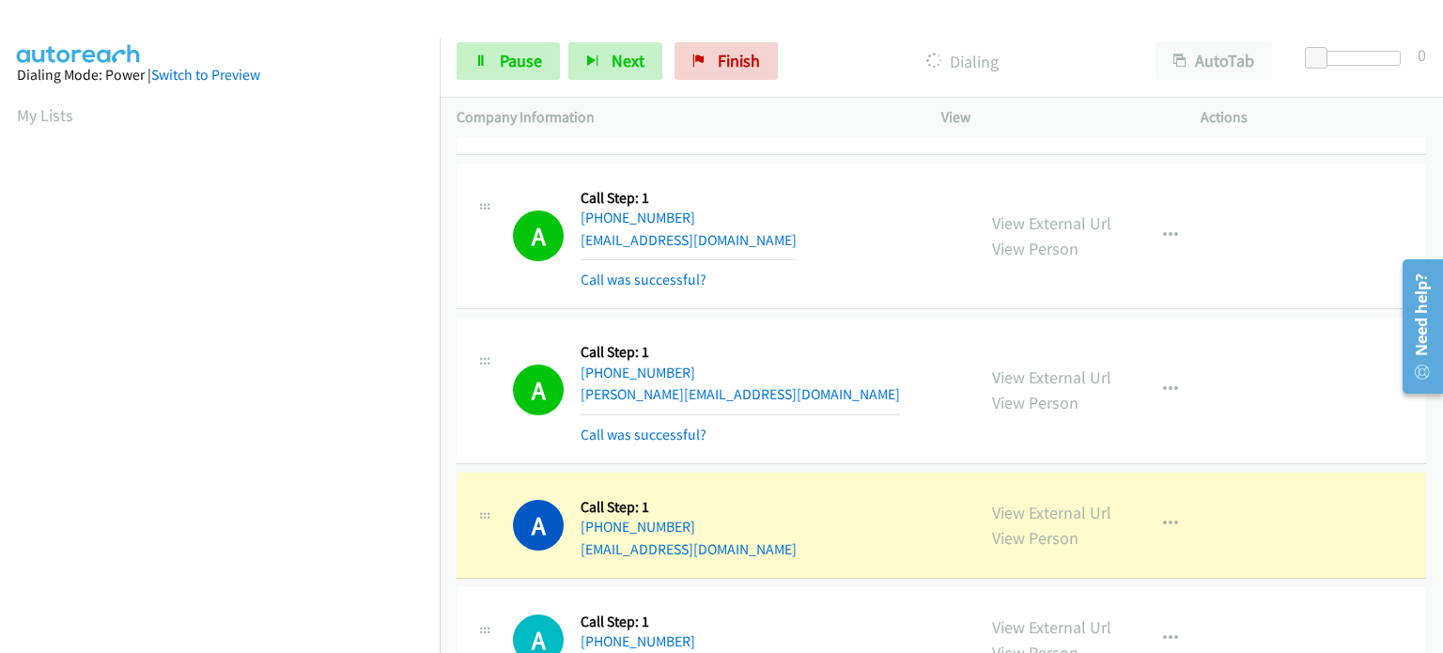
scroll to position [14184, 0]
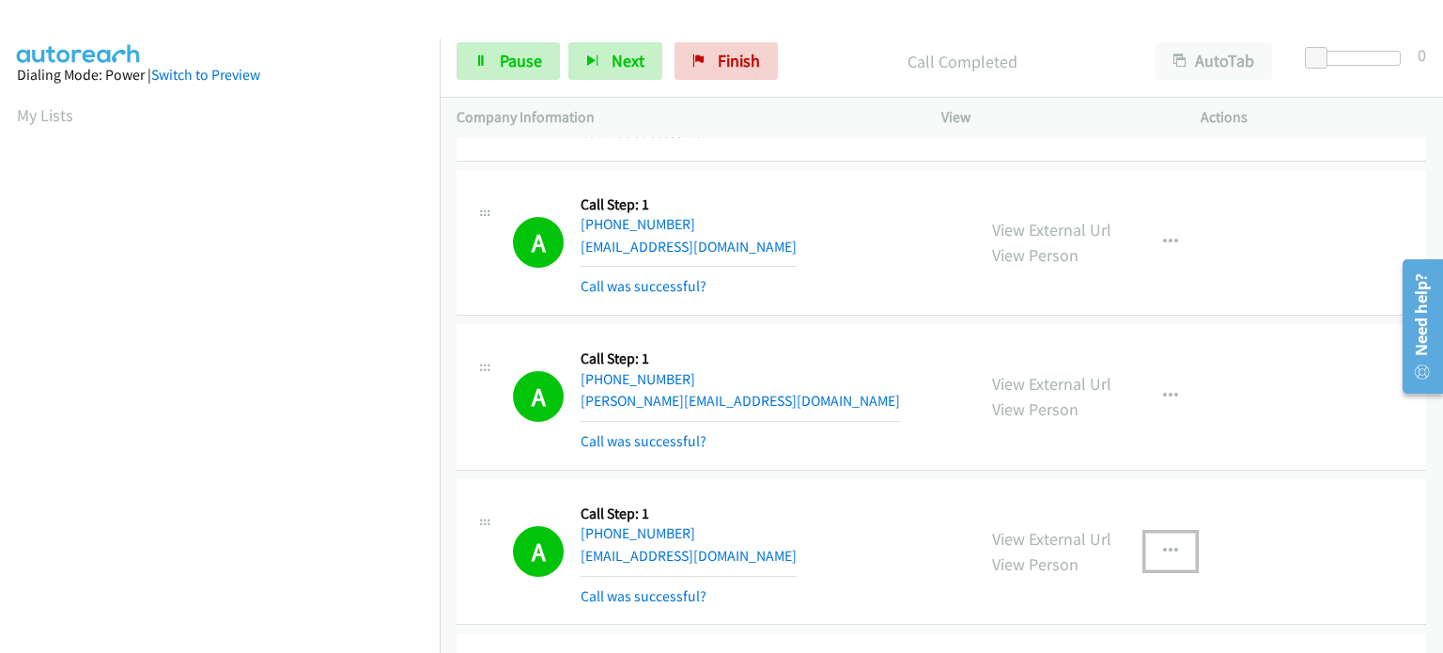
click at [1163, 544] on icon "button" at bounding box center [1170, 551] width 15 height 15
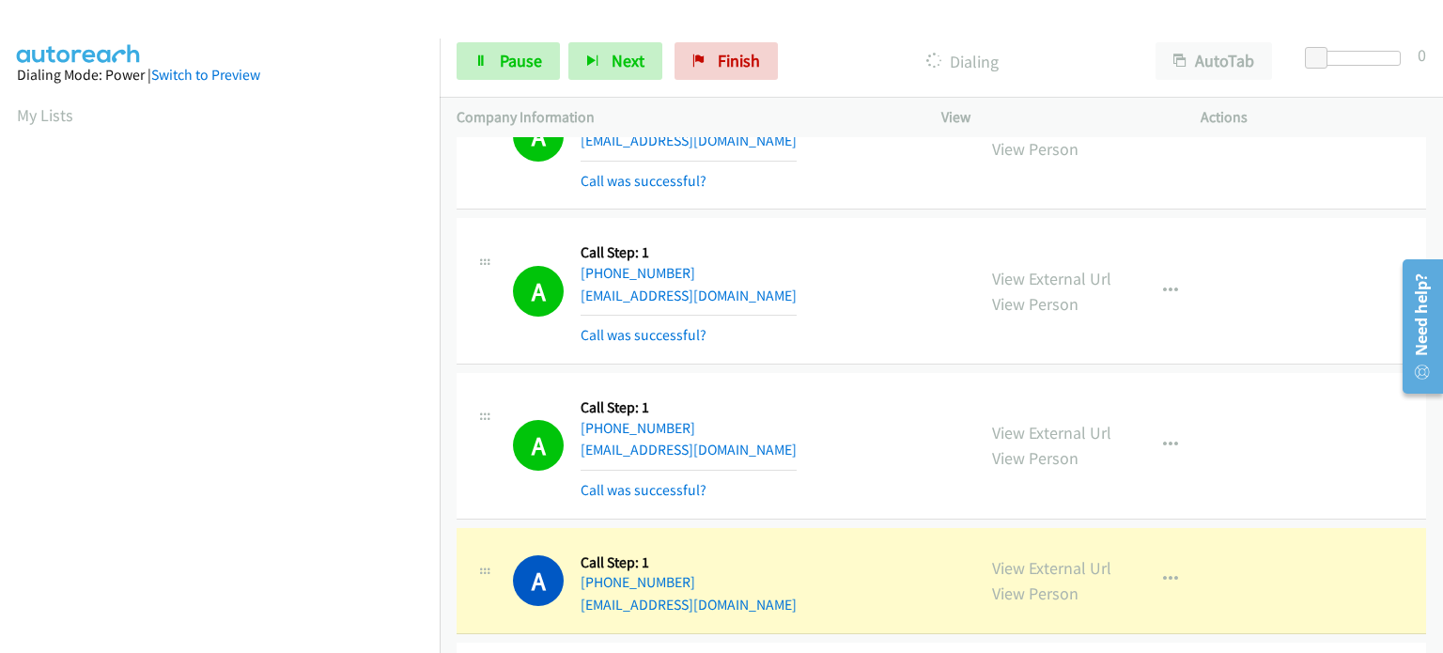
scroll to position [401, 0]
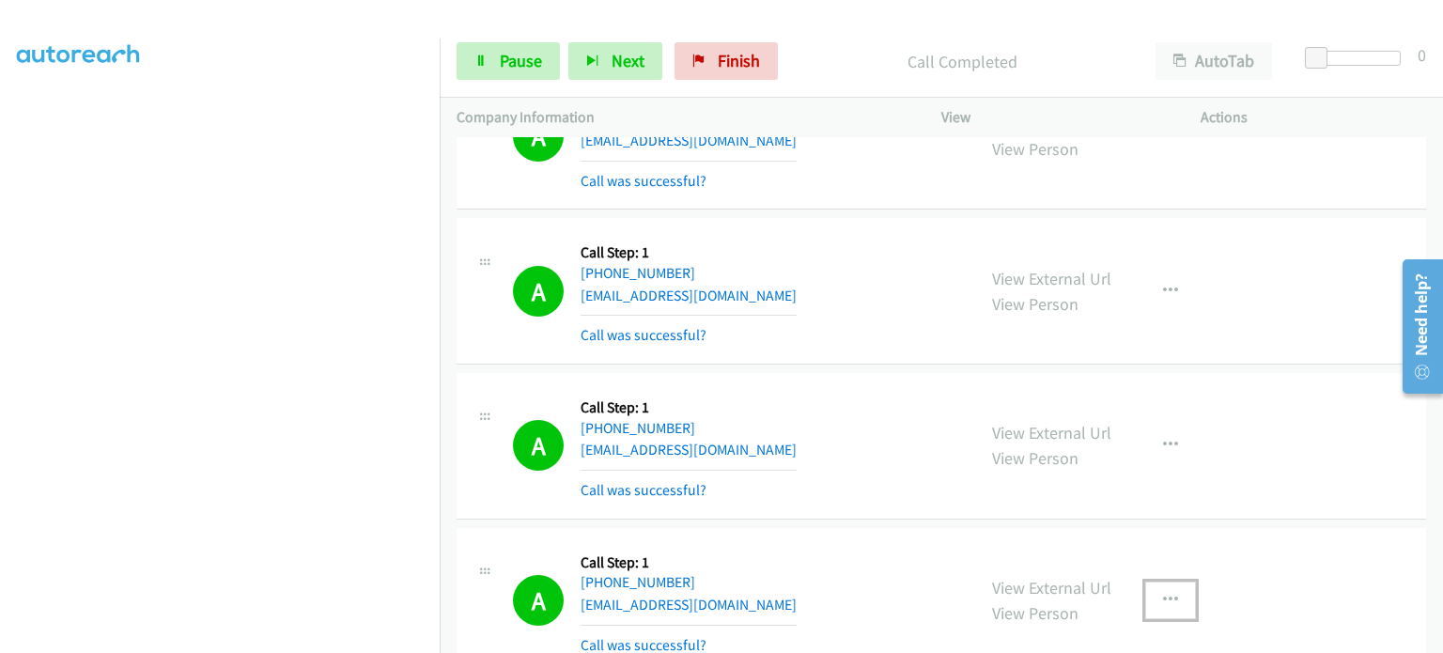
click at [1163, 593] on icon "button" at bounding box center [1170, 600] width 15 height 15
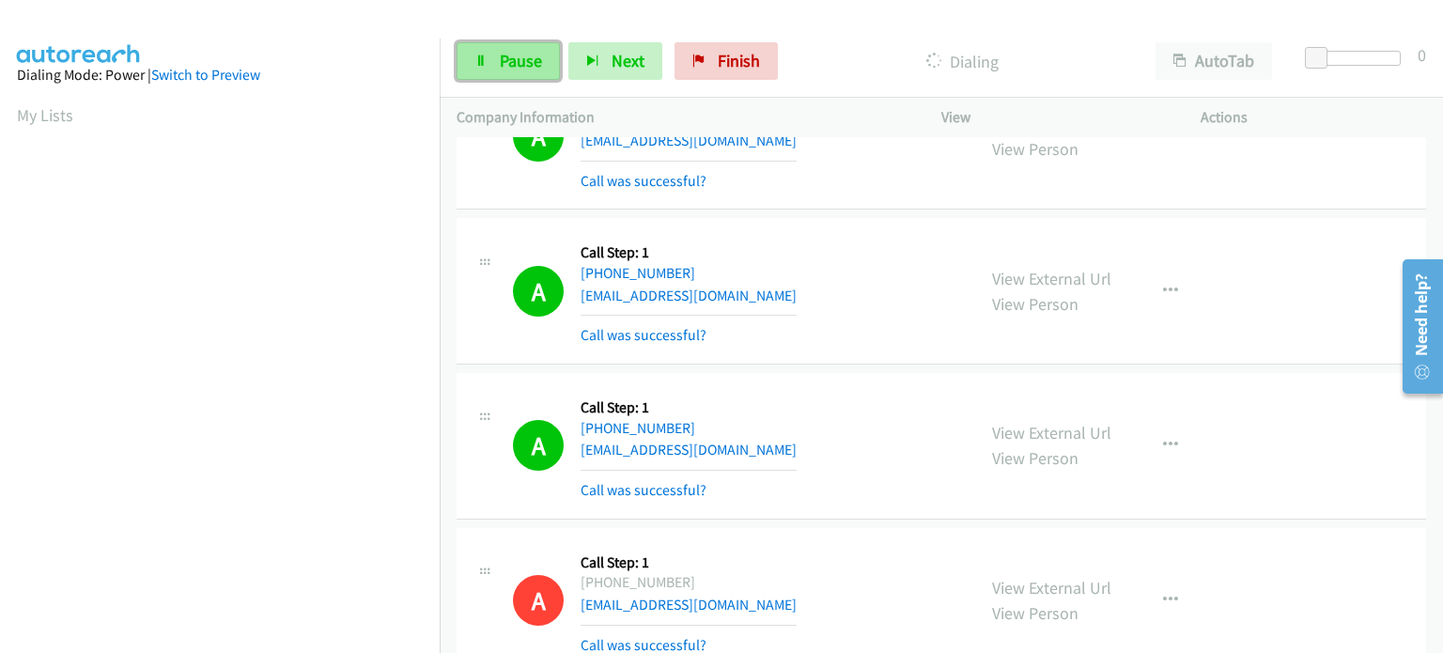
click at [486, 71] on link "Pause" at bounding box center [508, 61] width 103 height 38
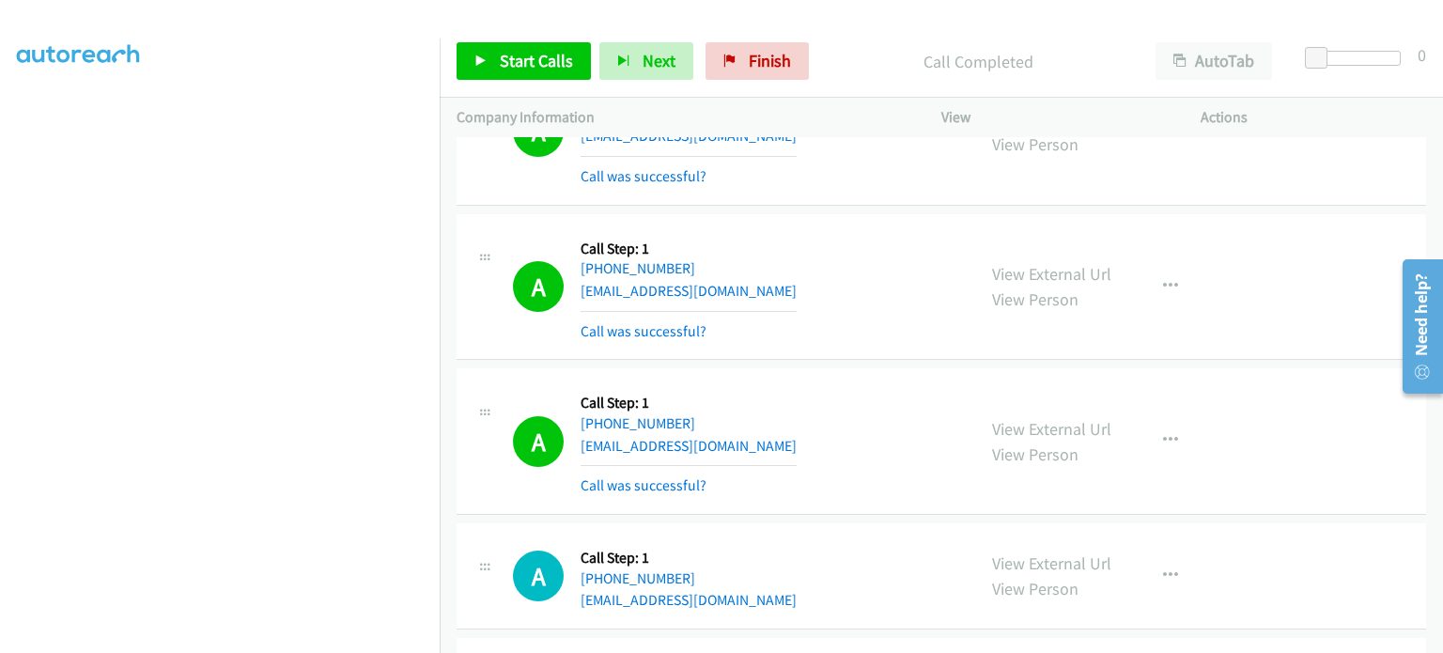
scroll to position [15930, 0]
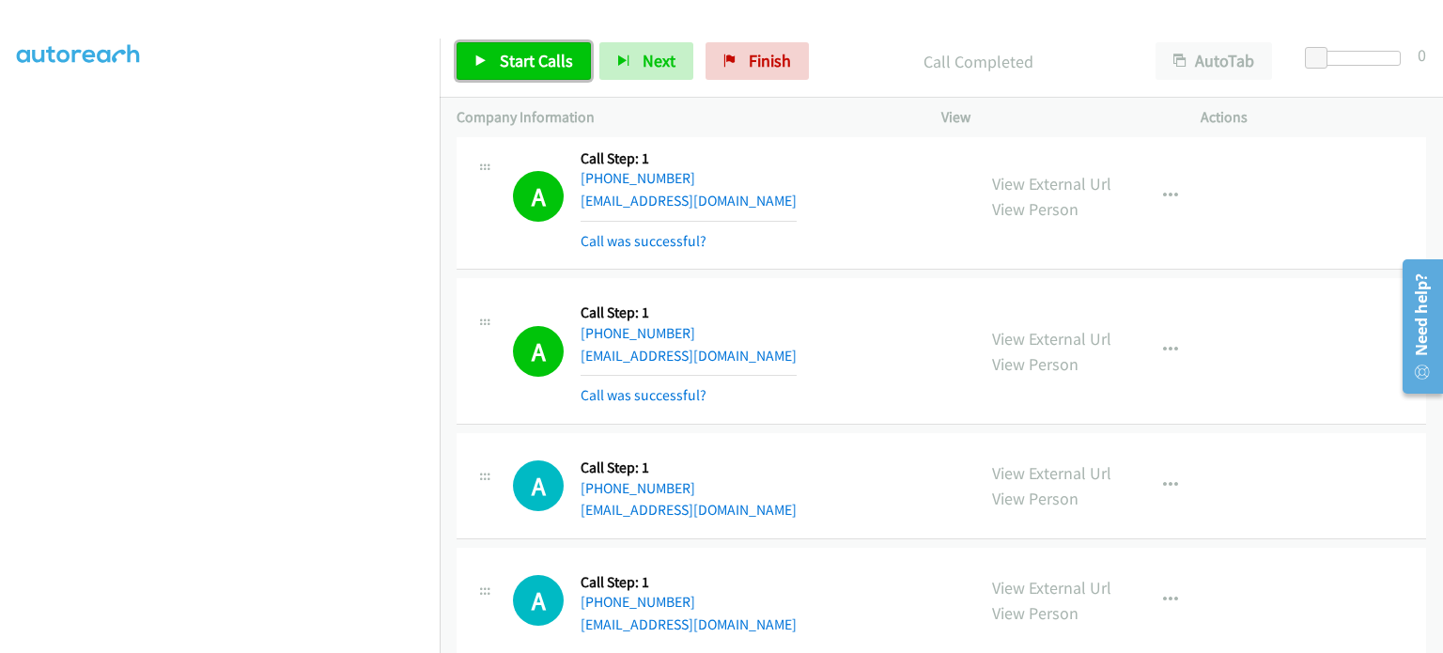
click at [533, 57] on span "Start Calls" at bounding box center [536, 61] width 73 height 22
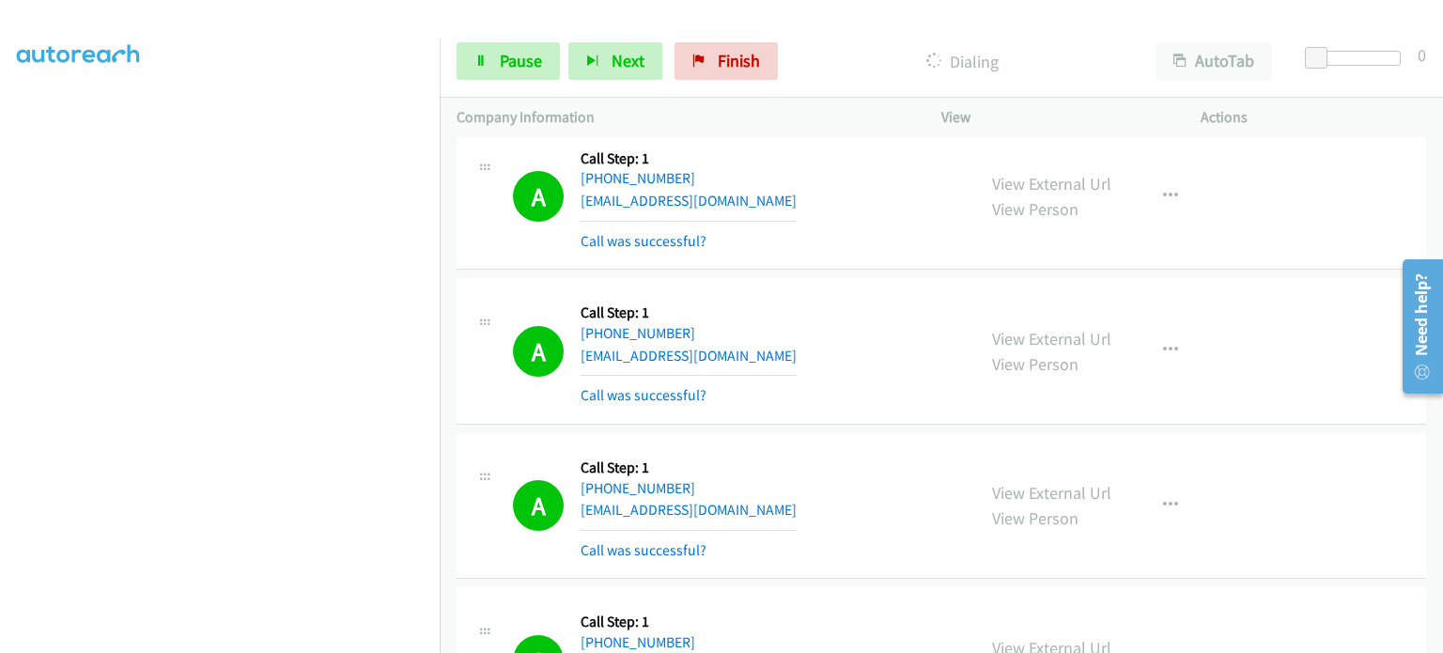
scroll to position [0, 0]
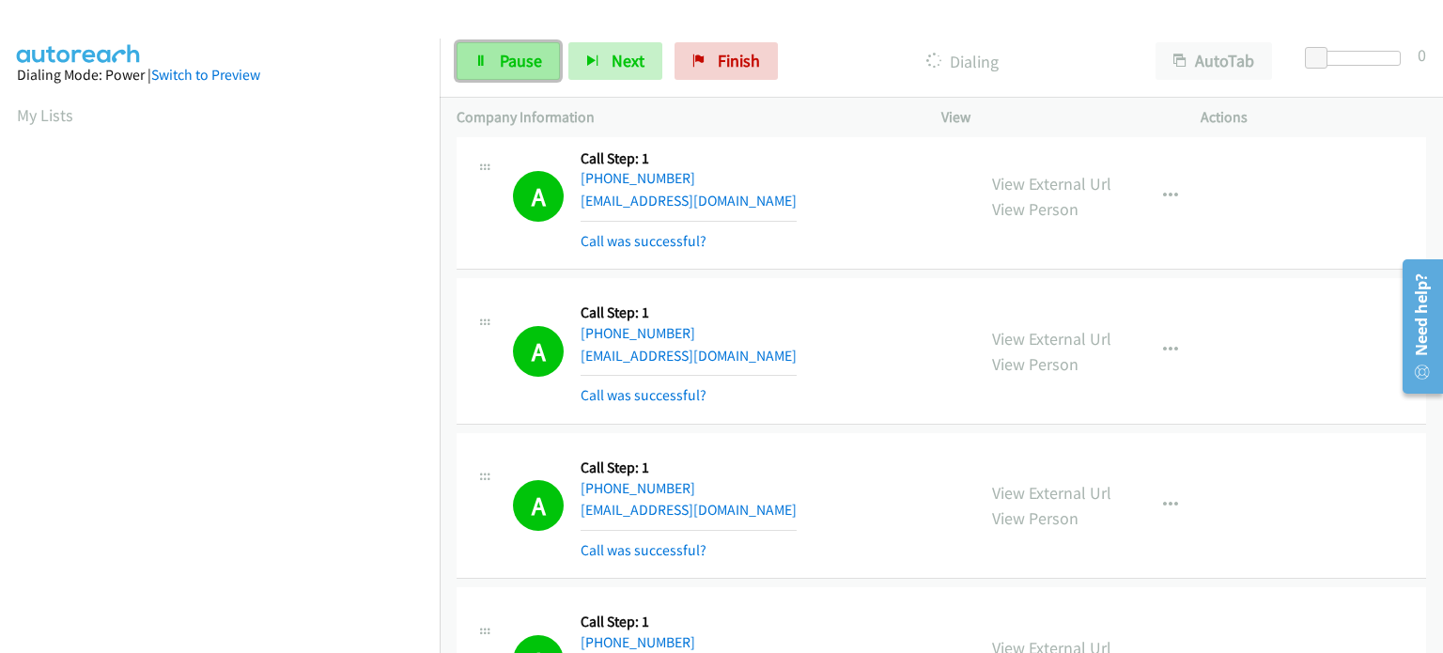
click at [530, 65] on span "Pause" at bounding box center [521, 61] width 42 height 22
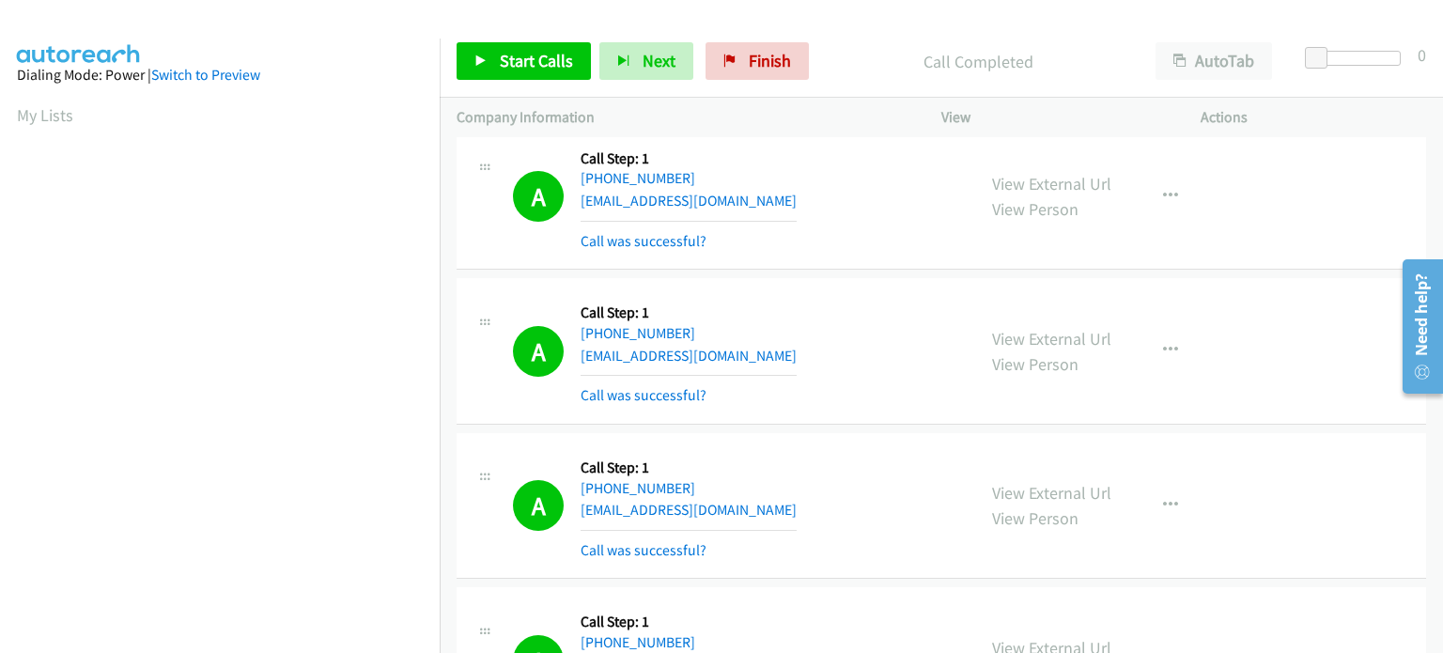
scroll to position [401, 0]
click at [1163, 498] on icon "button" at bounding box center [1170, 505] width 15 height 15
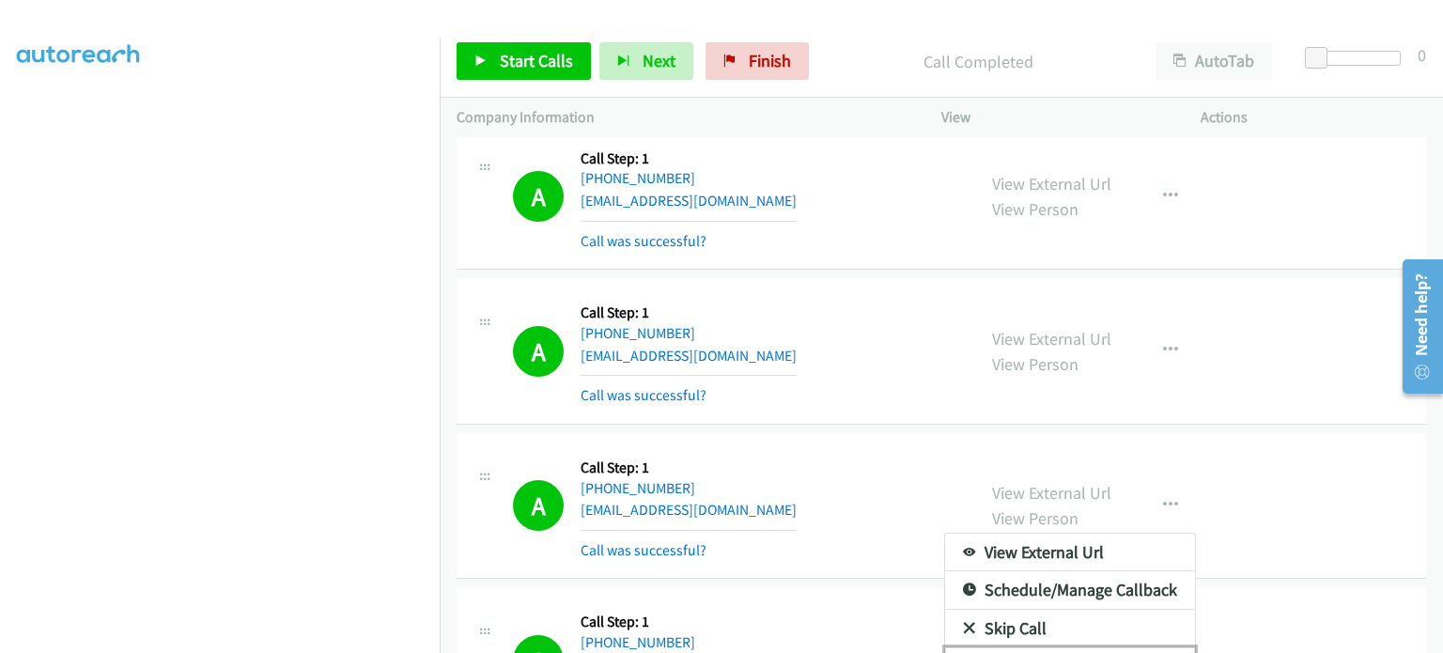
click at [1105, 647] on link "Add to do not call list" at bounding box center [1070, 666] width 250 height 38
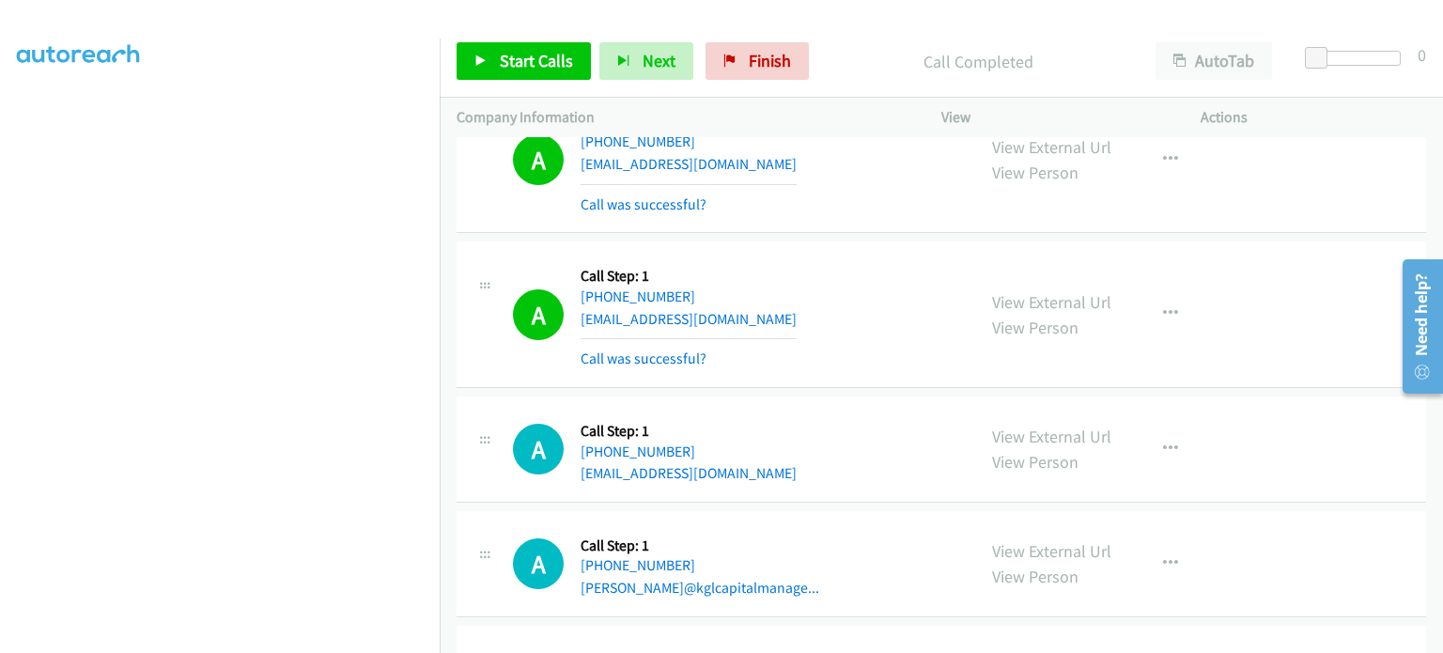
scroll to position [18466, 0]
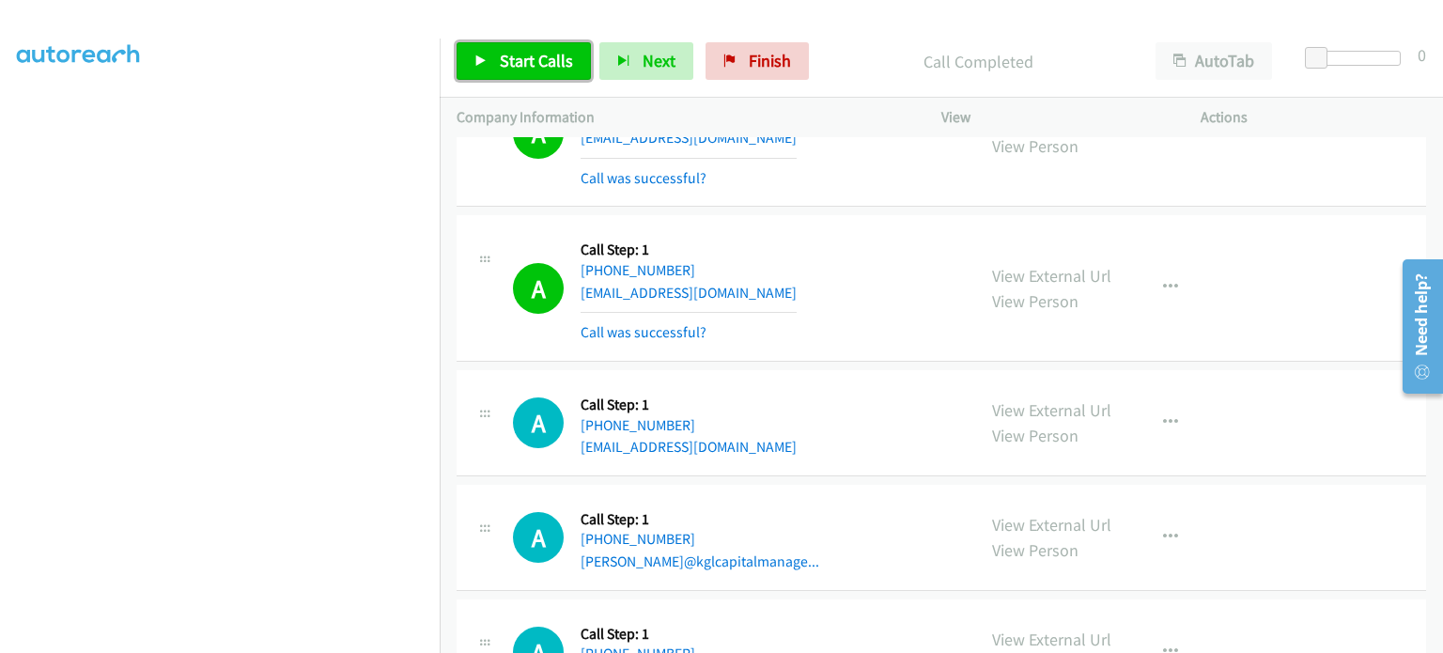
click at [519, 55] on span "Start Calls" at bounding box center [536, 61] width 73 height 22
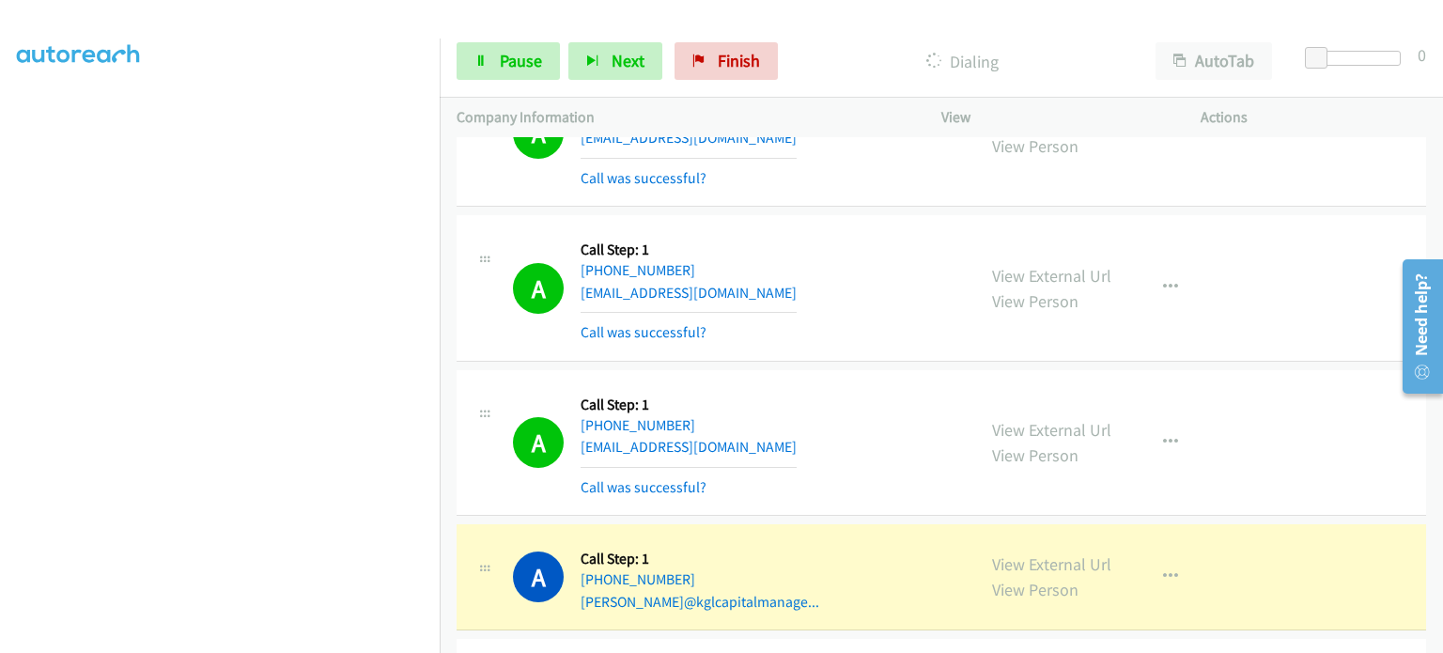
scroll to position [0, 0]
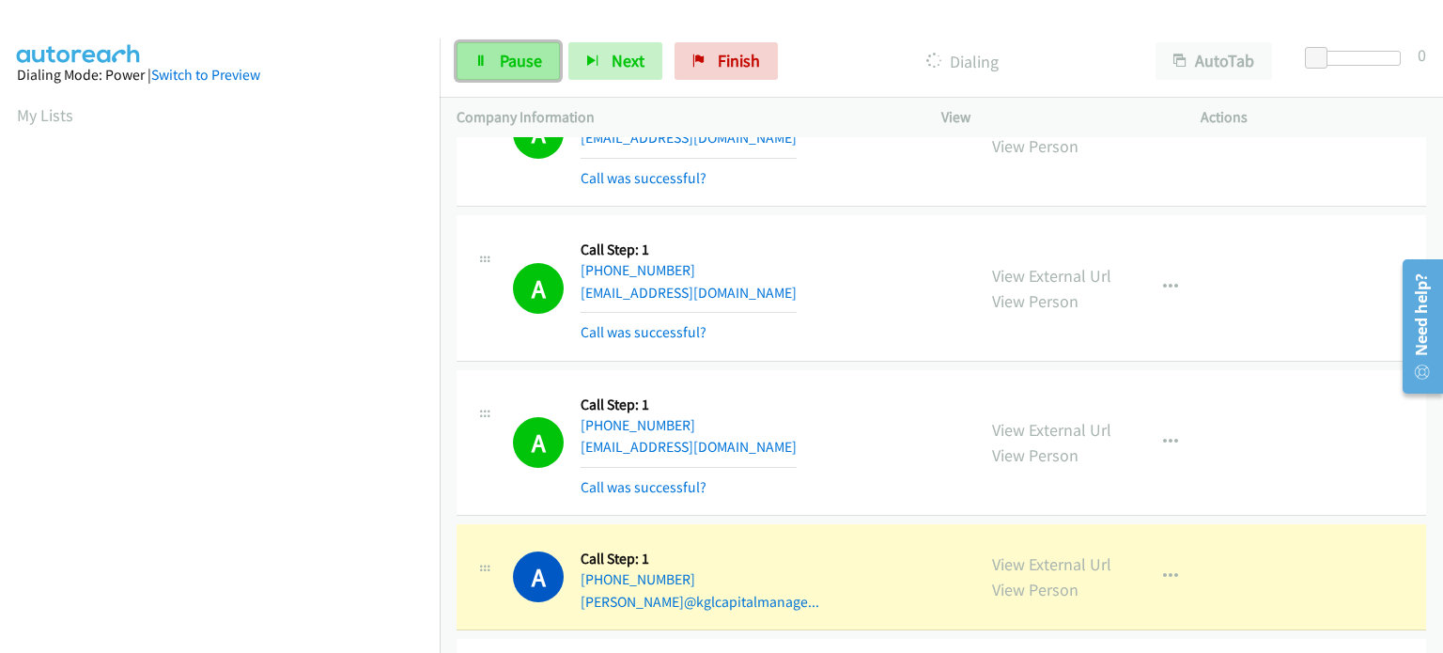
click at [481, 57] on icon at bounding box center [480, 61] width 13 height 13
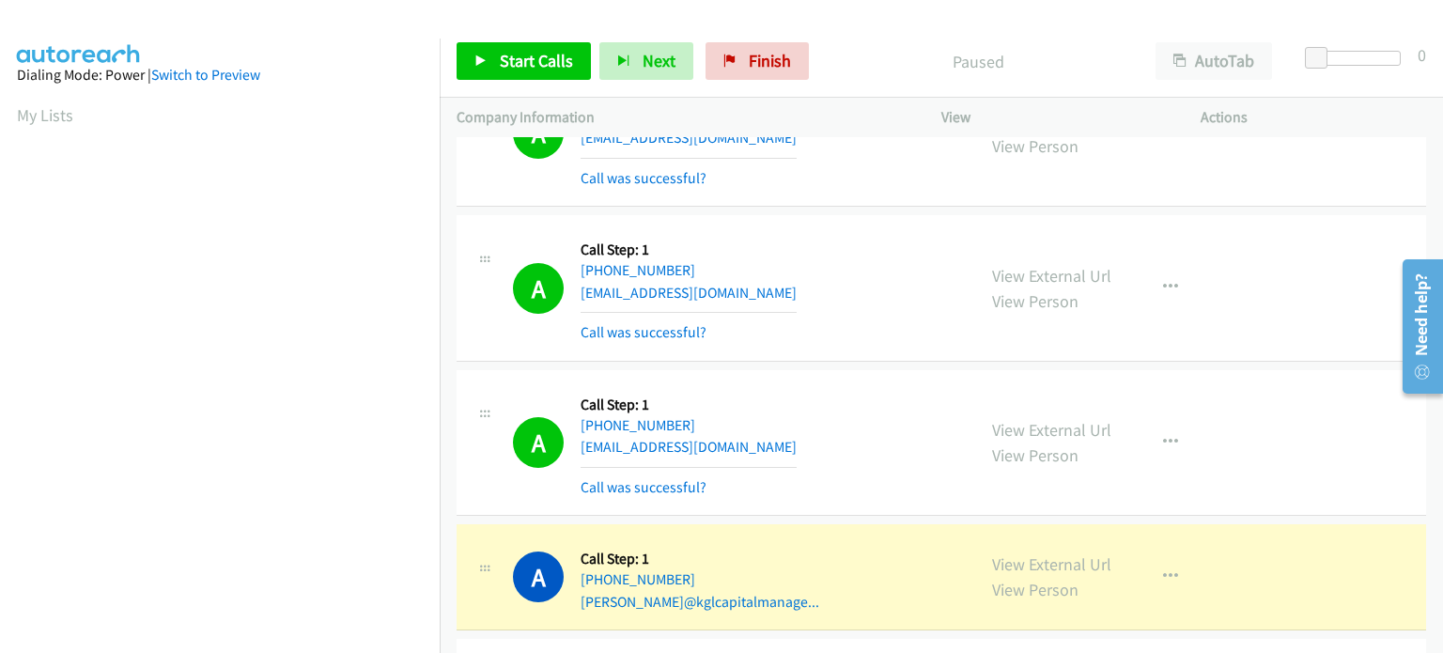
scroll to position [401, 0]
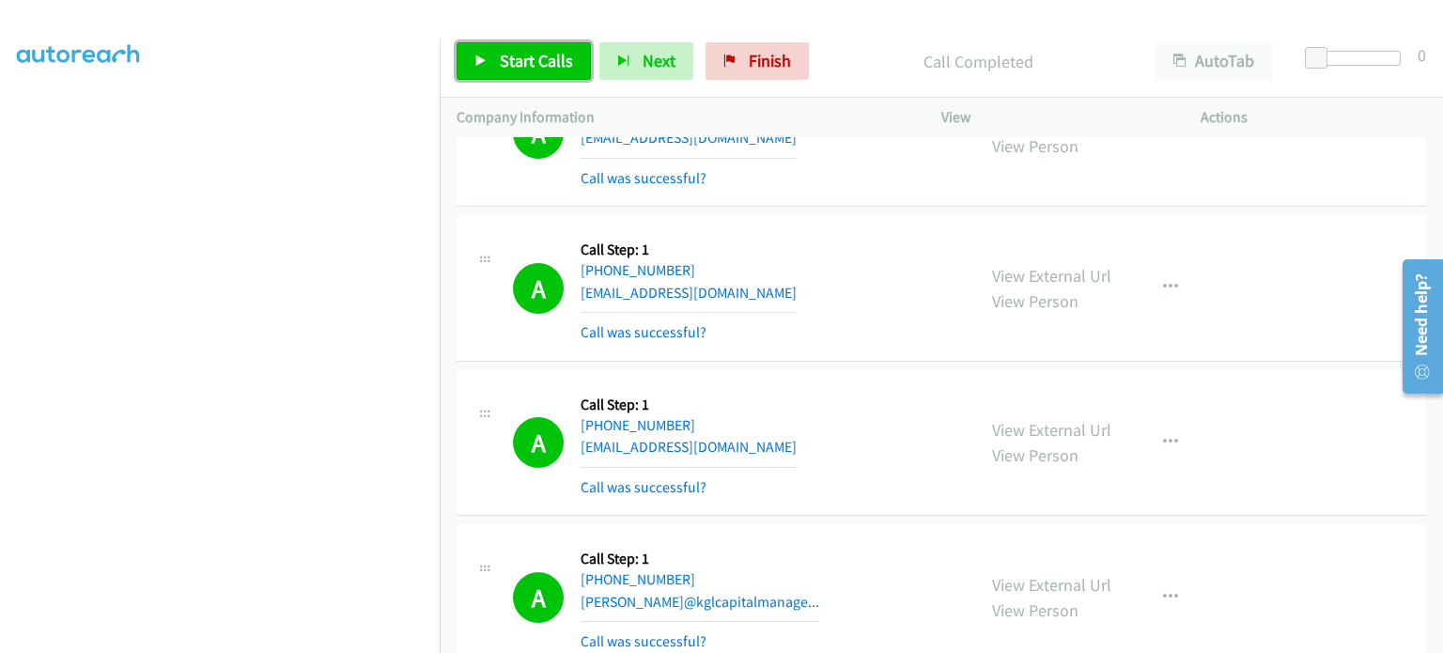
click at [515, 66] on span "Start Calls" at bounding box center [536, 61] width 73 height 22
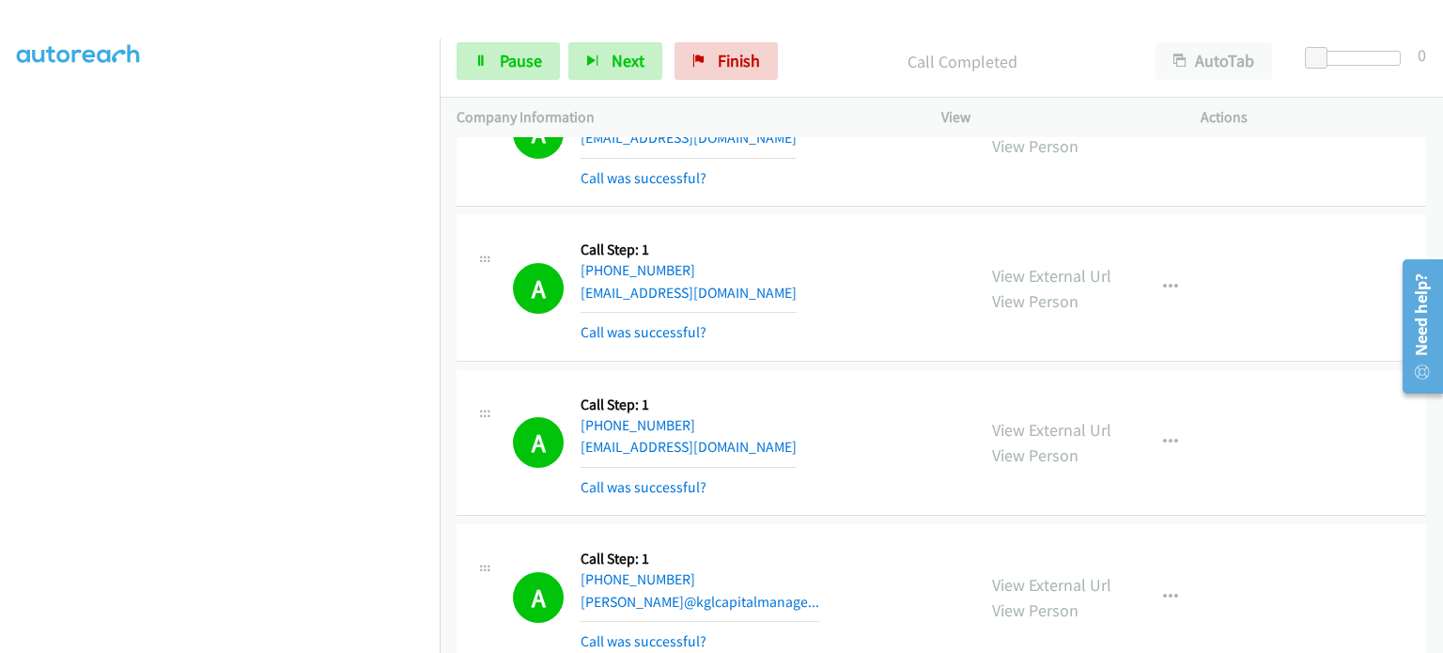
drag, startPoint x: 425, startPoint y: 540, endPoint x: 458, endPoint y: 479, distance: 69.8
click at [458, 541] on div "A Callback Scheduled Call Step: 1 America/Chicago +1 832-599-5244 christophe@kg…" at bounding box center [716, 597] width 519 height 112
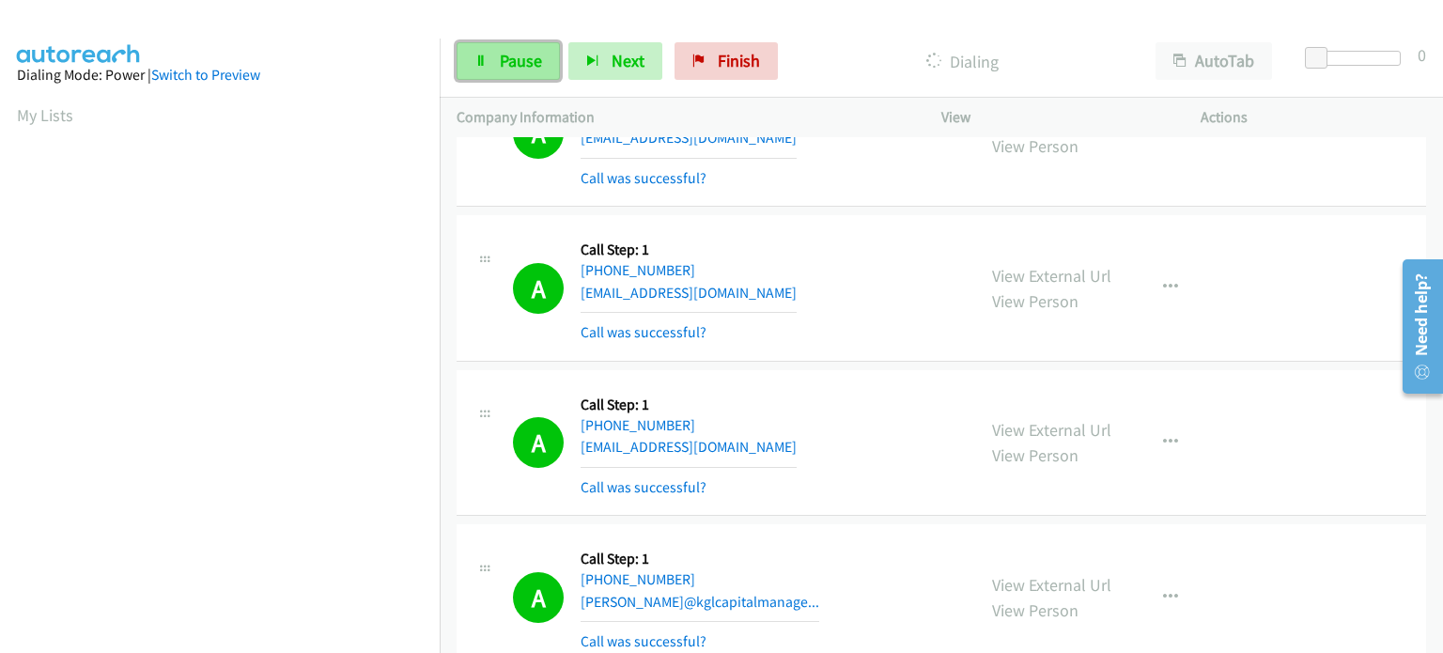
click at [490, 54] on link "Pause" at bounding box center [508, 61] width 103 height 38
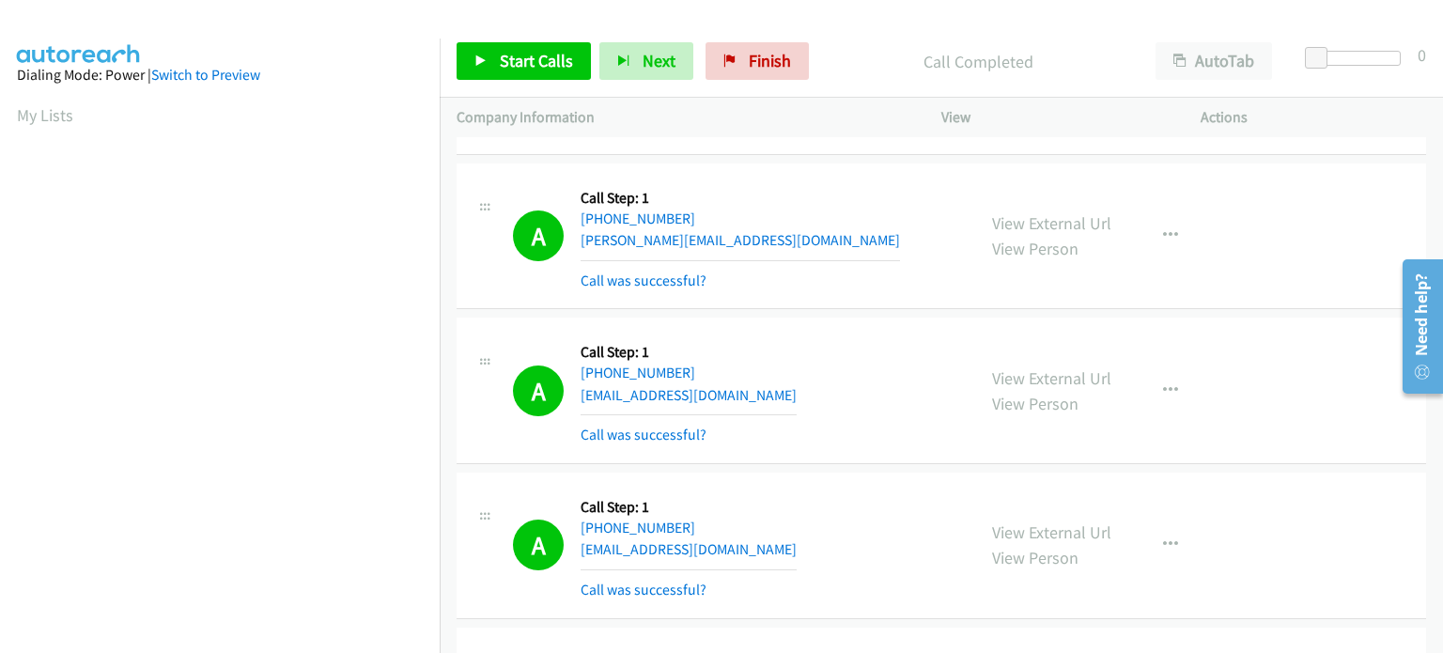
scroll to position [19969, 0]
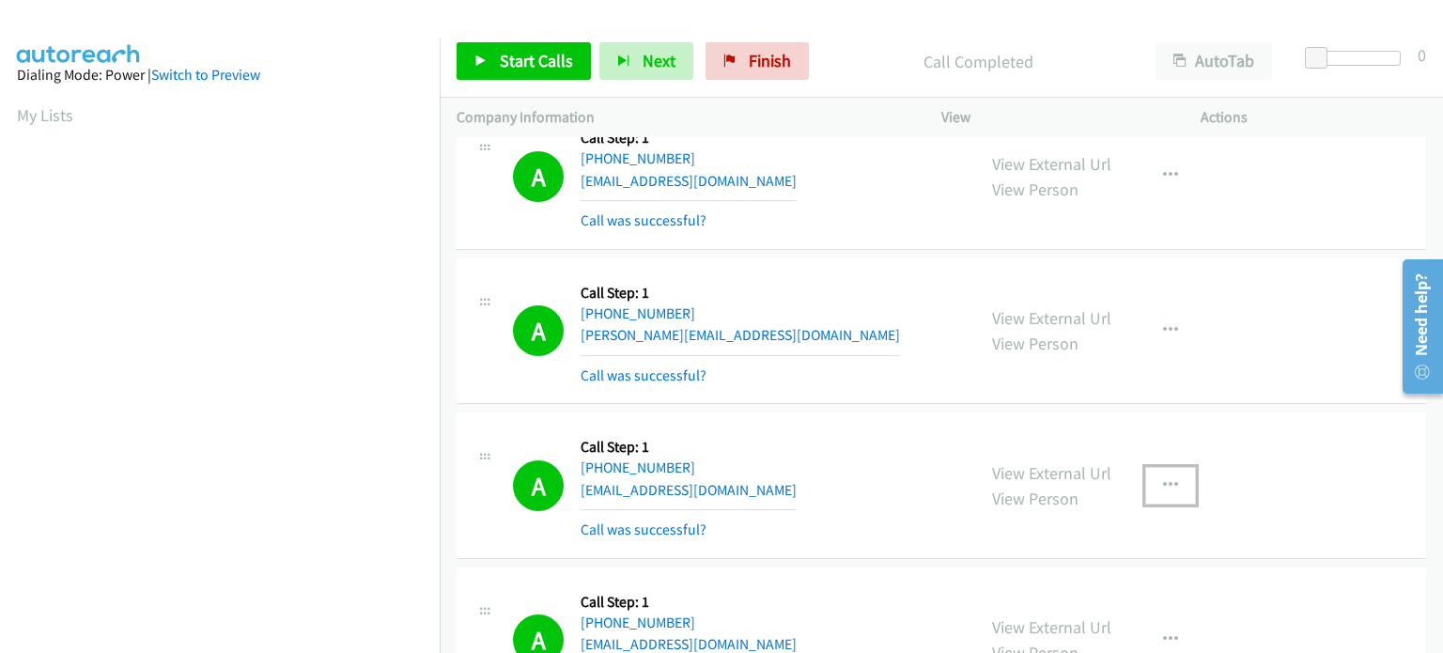
click at [1163, 478] on icon "button" at bounding box center [1170, 485] width 15 height 15
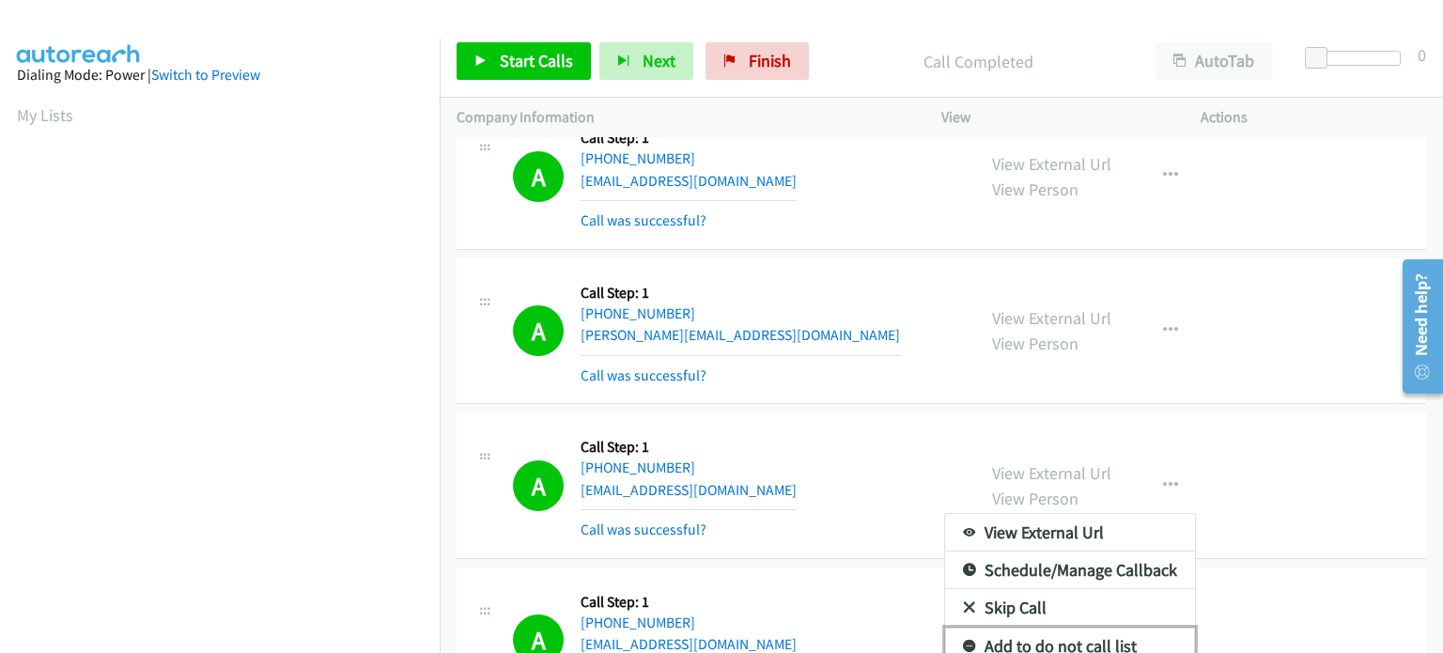
click at [1076, 627] on link "Add to do not call list" at bounding box center [1070, 646] width 250 height 38
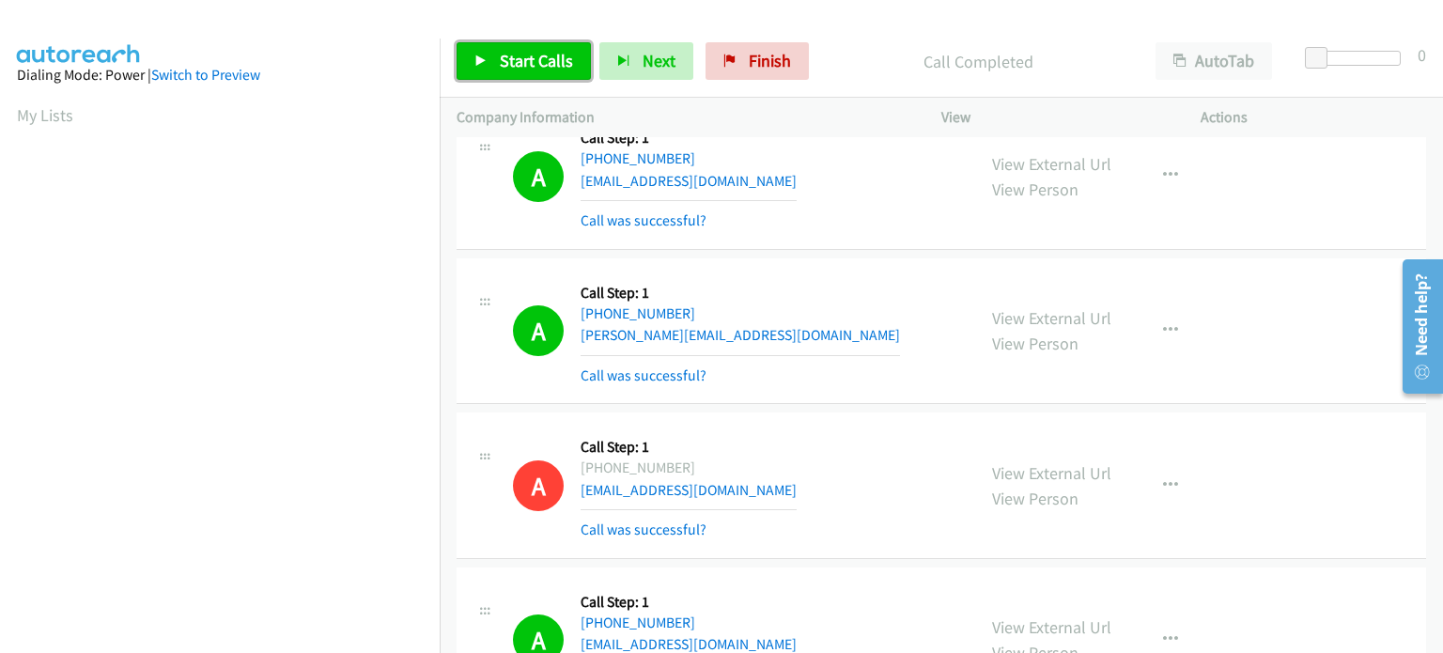
click at [515, 57] on span "Start Calls" at bounding box center [536, 61] width 73 height 22
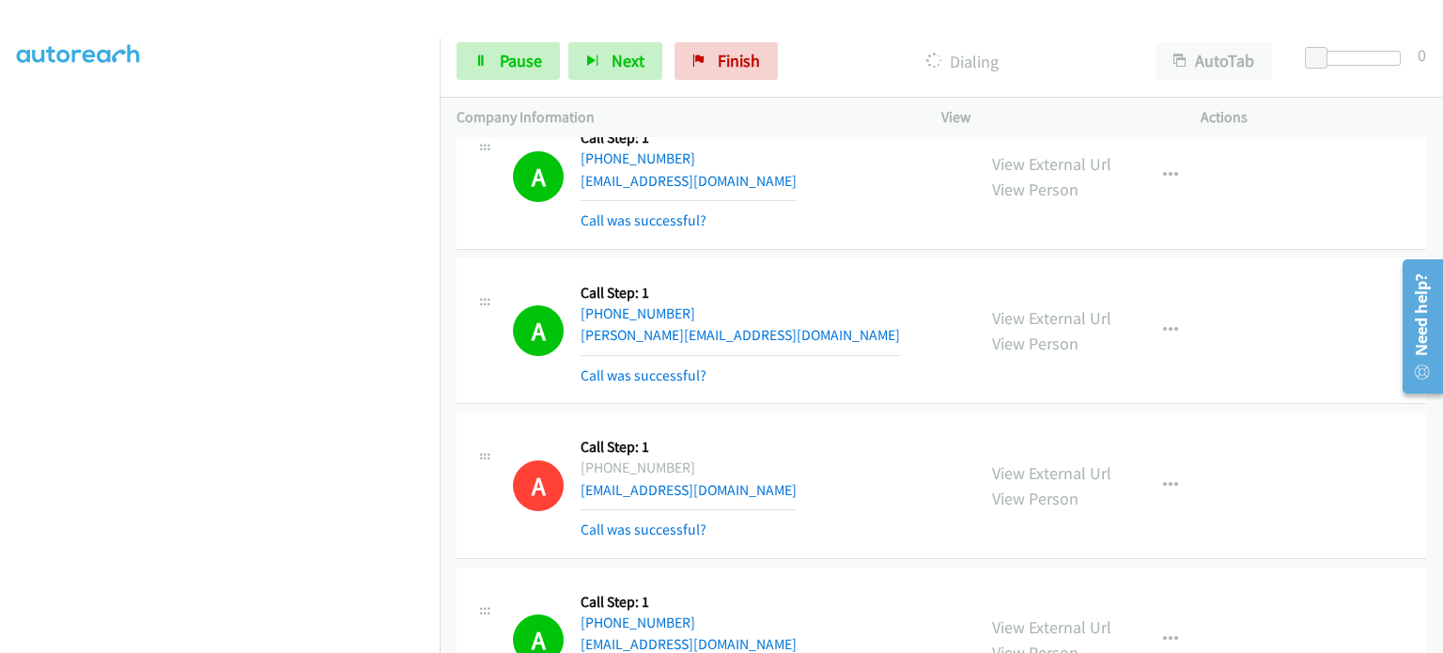
scroll to position [0, 0]
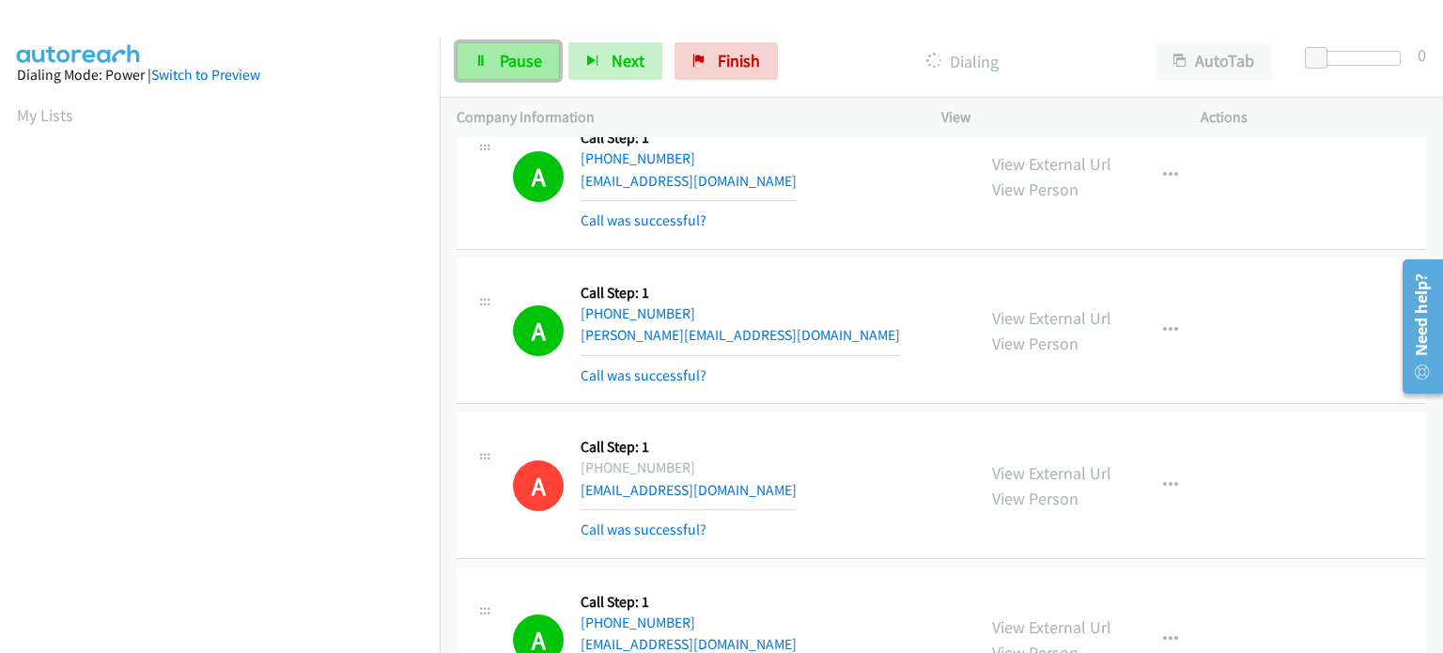
click at [512, 54] on span "Pause" at bounding box center [521, 61] width 42 height 22
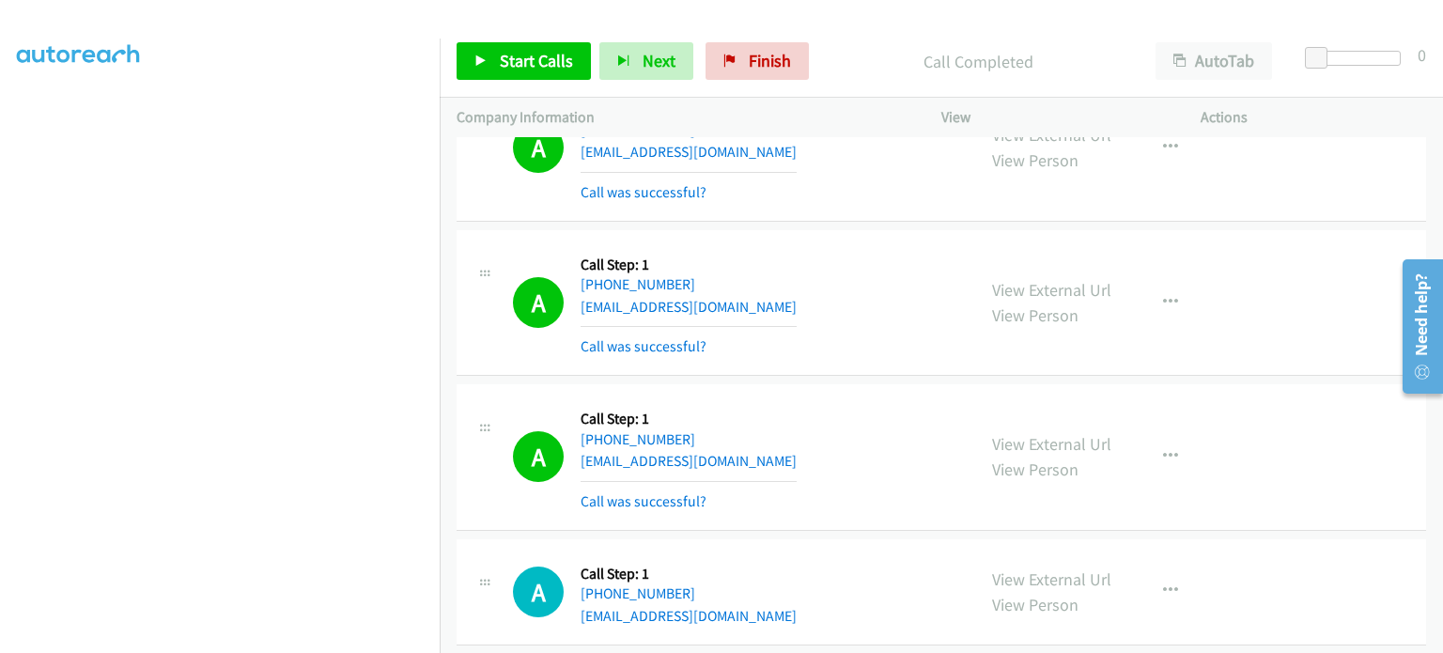
scroll to position [22412, 0]
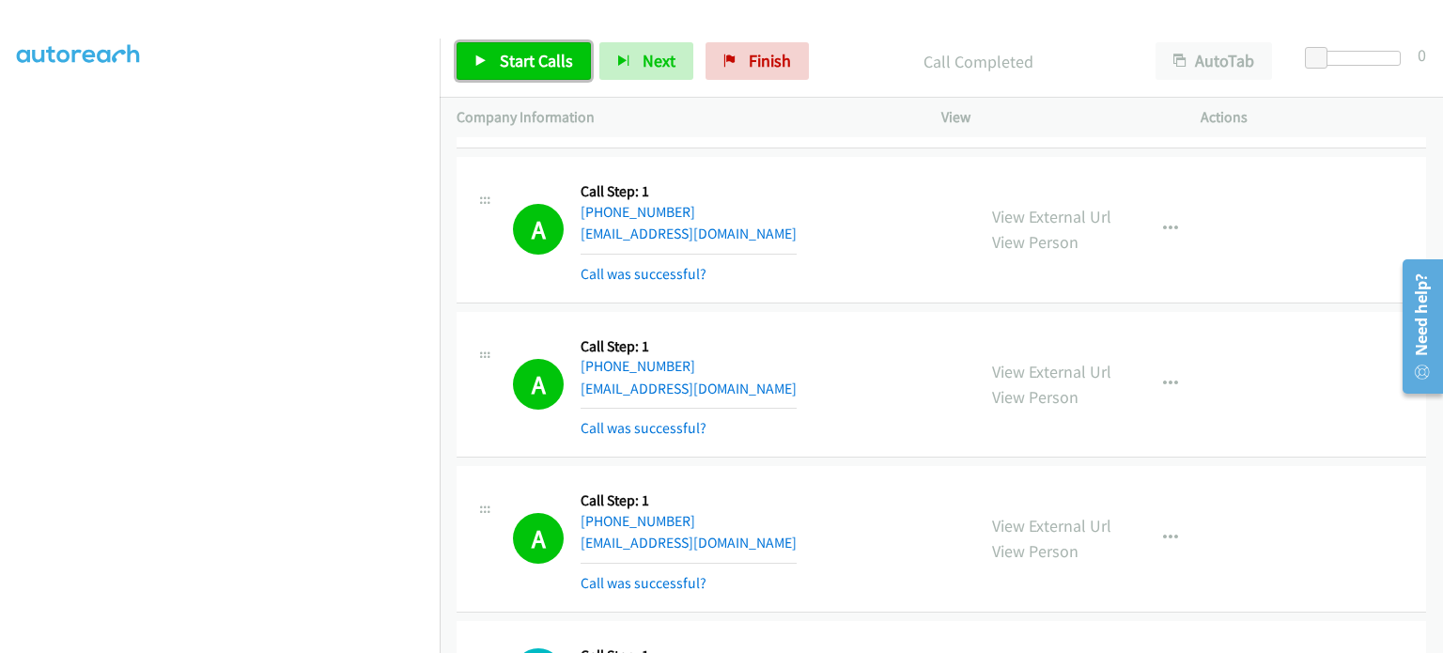
click at [523, 64] on span "Start Calls" at bounding box center [536, 61] width 73 height 22
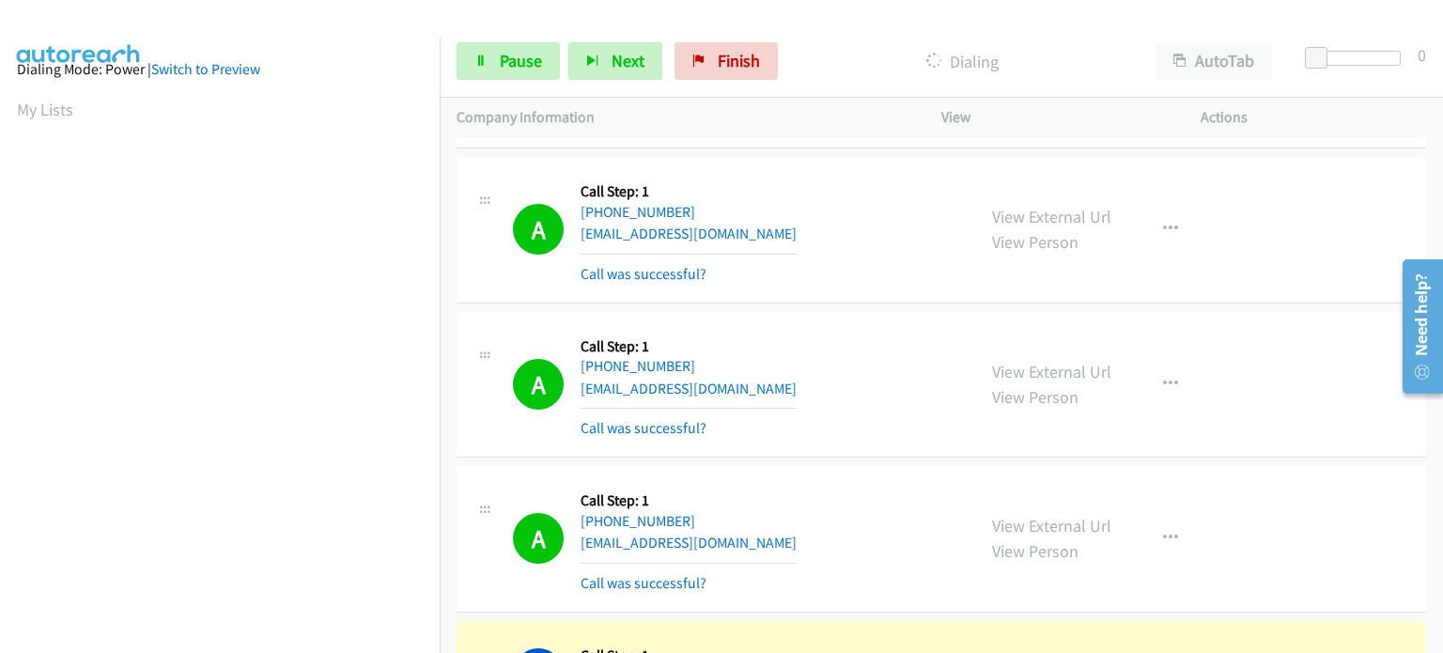
scroll to position [0, 0]
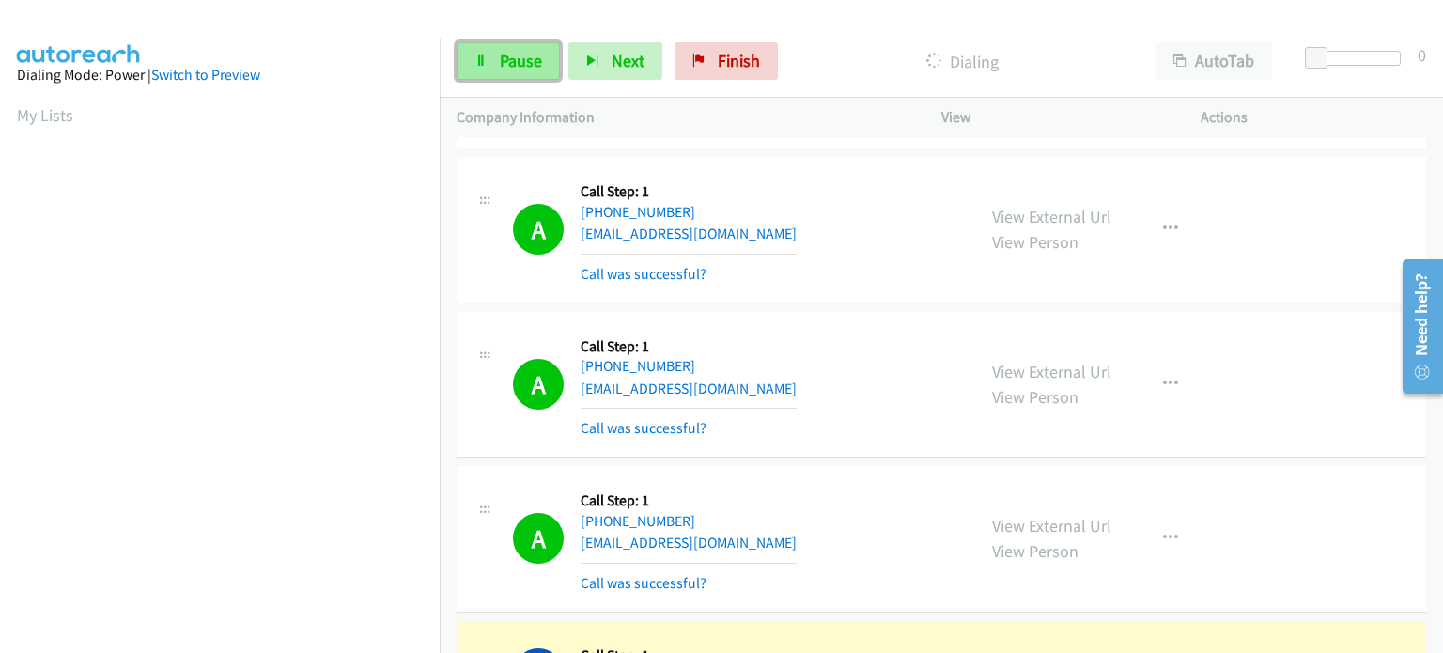
click at [501, 48] on link "Pause" at bounding box center [508, 61] width 103 height 38
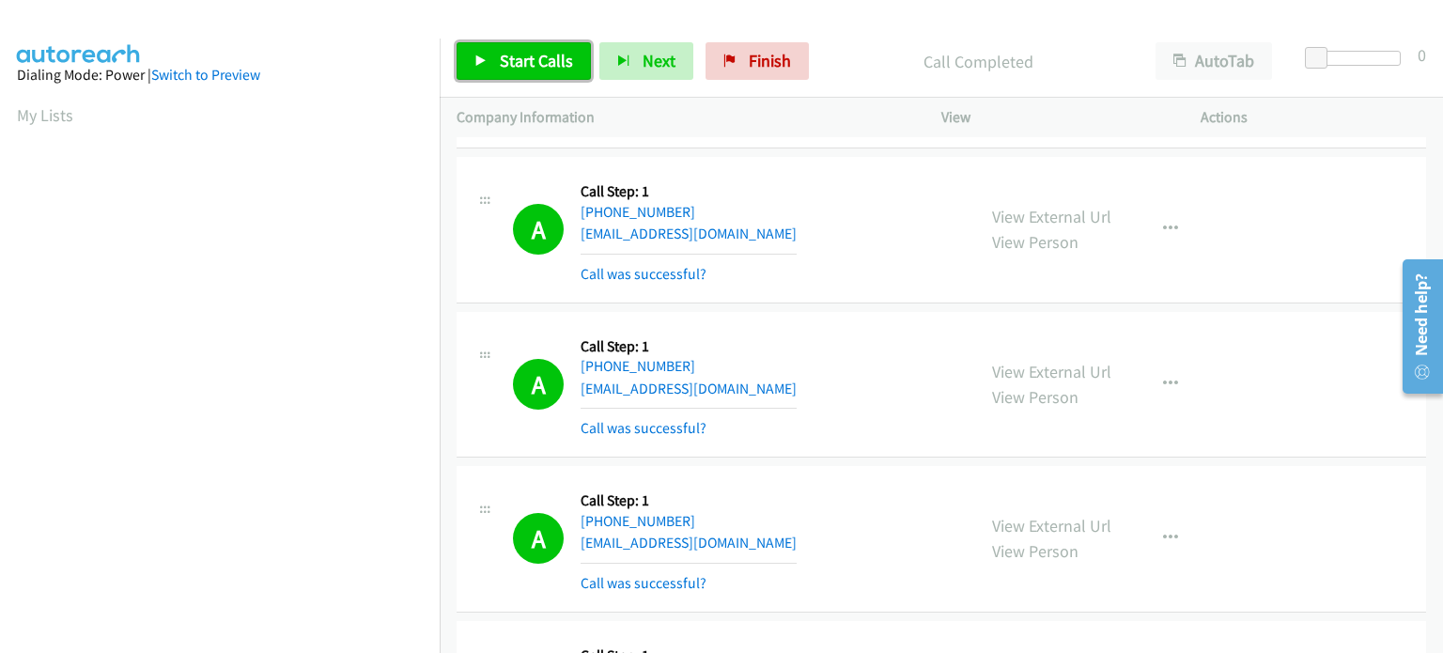
click at [523, 56] on span "Start Calls" at bounding box center [536, 61] width 73 height 22
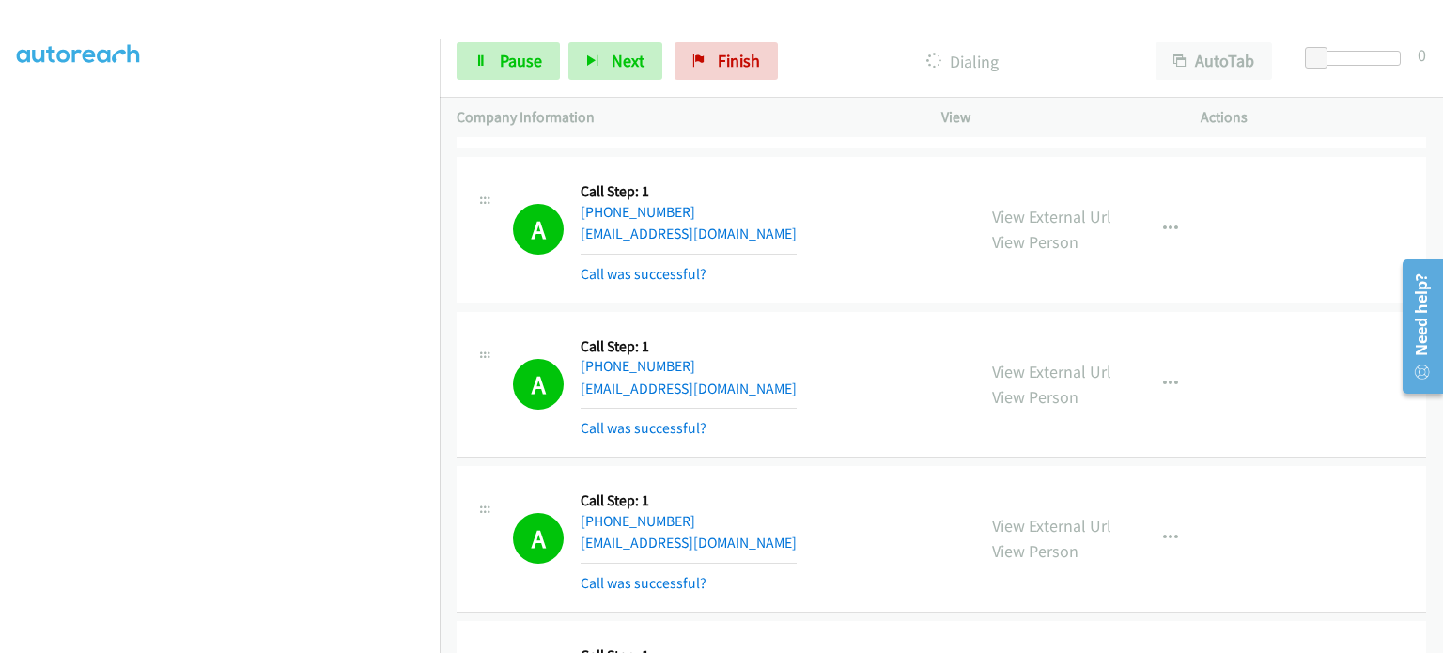
scroll to position [401, 0]
click at [462, 483] on div "A Callback Scheduled Call Step: 1 America/New_York +1 603-508-1103 b.ashleybdc@…" at bounding box center [716, 539] width 519 height 112
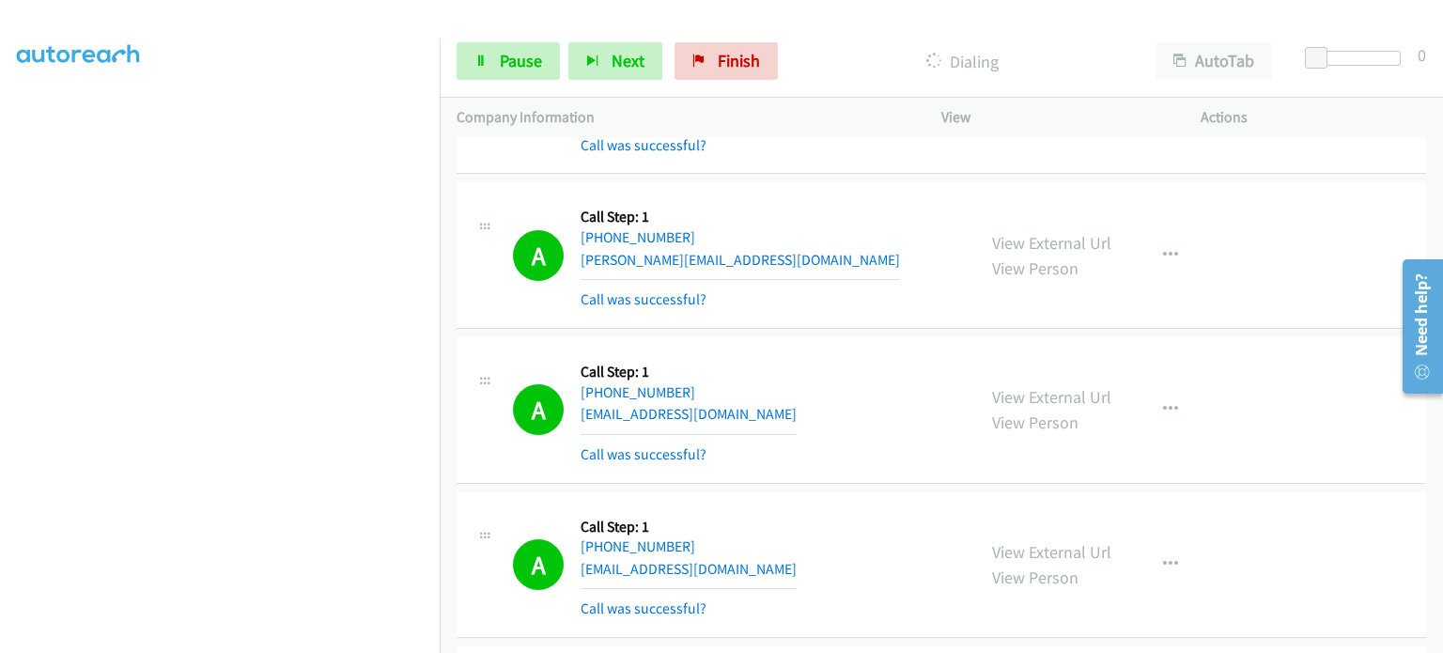
scroll to position [22224, 0]
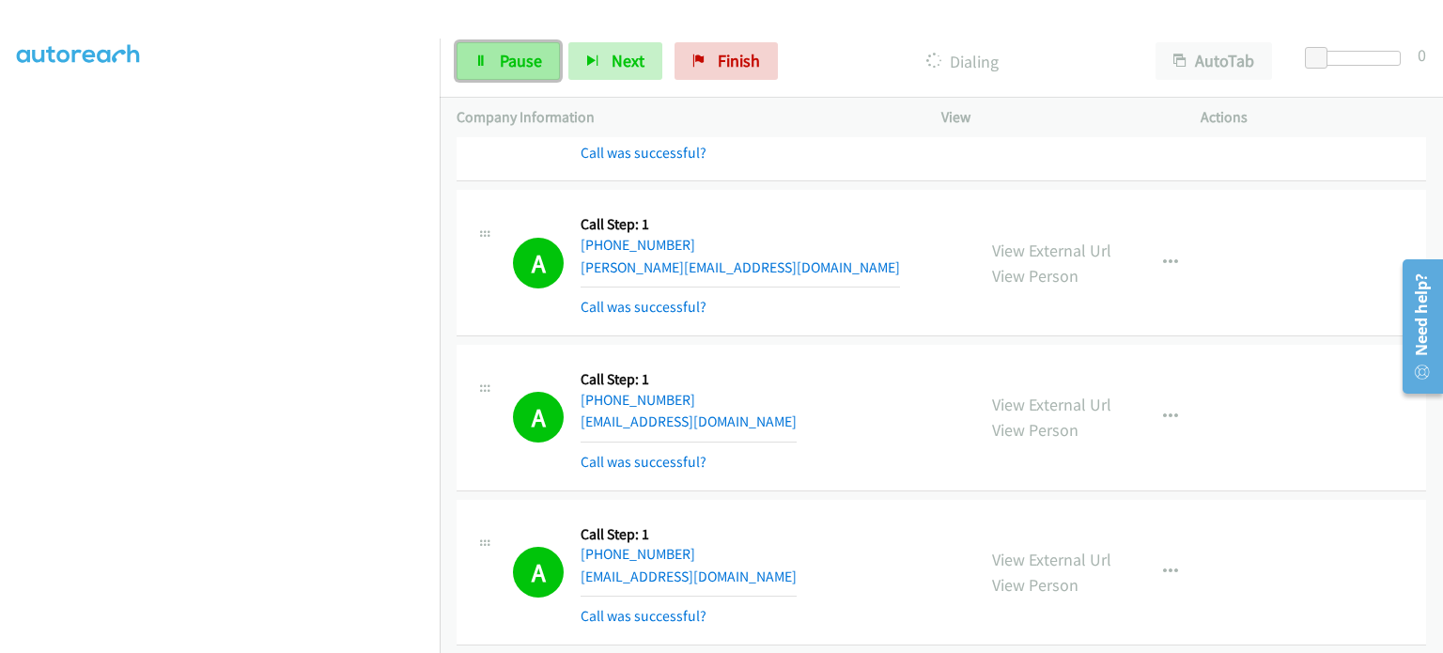
click at [528, 72] on link "Pause" at bounding box center [508, 61] width 103 height 38
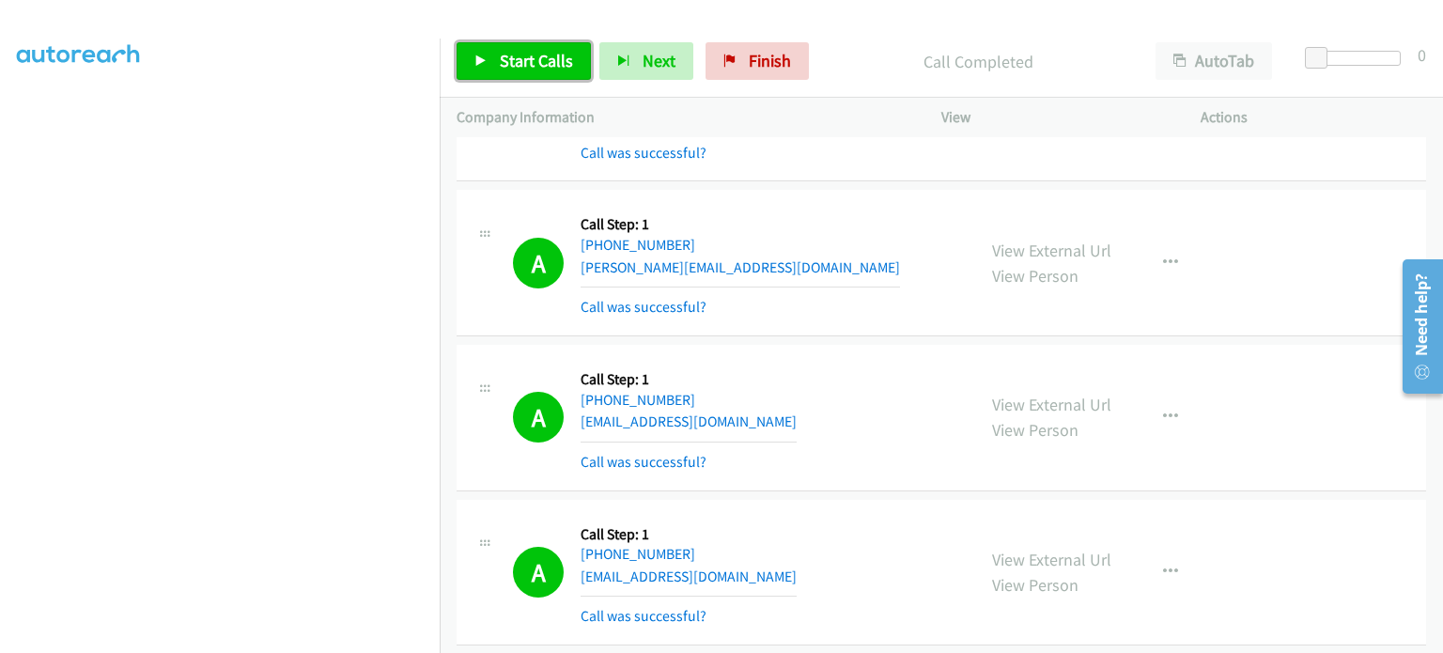
click at [492, 68] on link "Start Calls" at bounding box center [524, 61] width 134 height 38
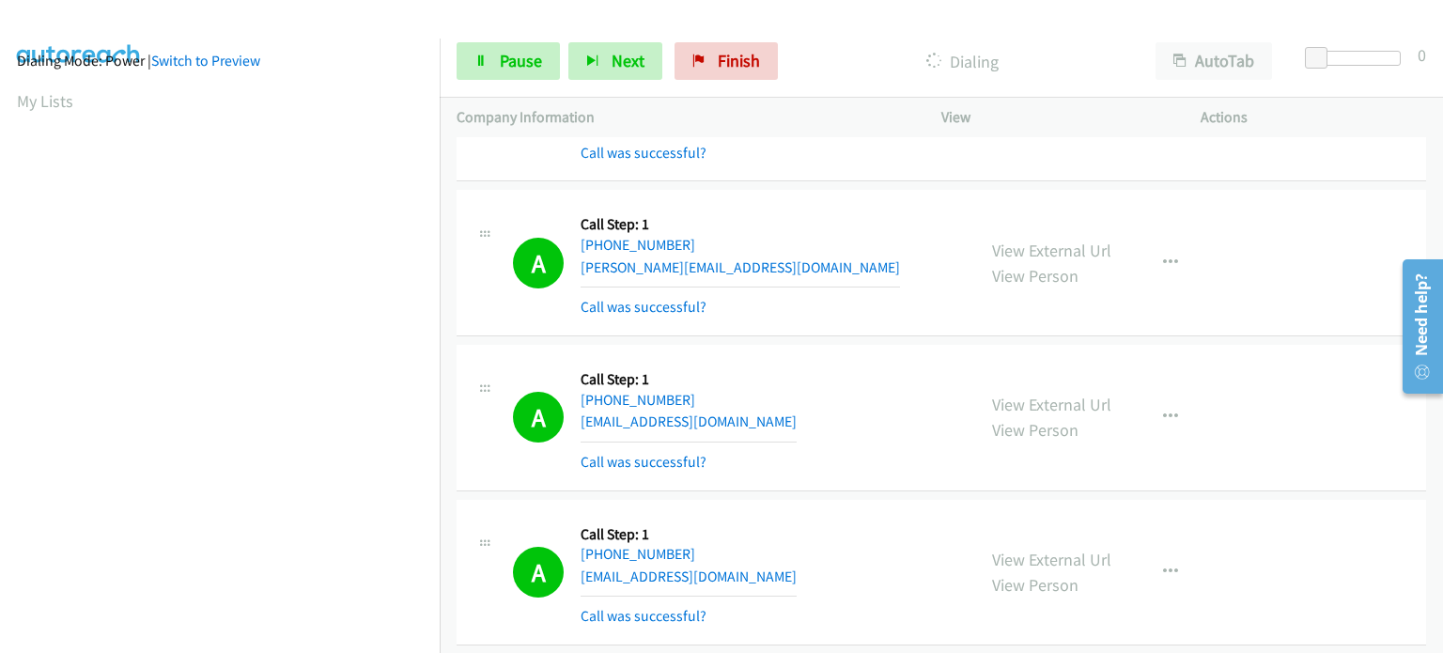
scroll to position [0, 0]
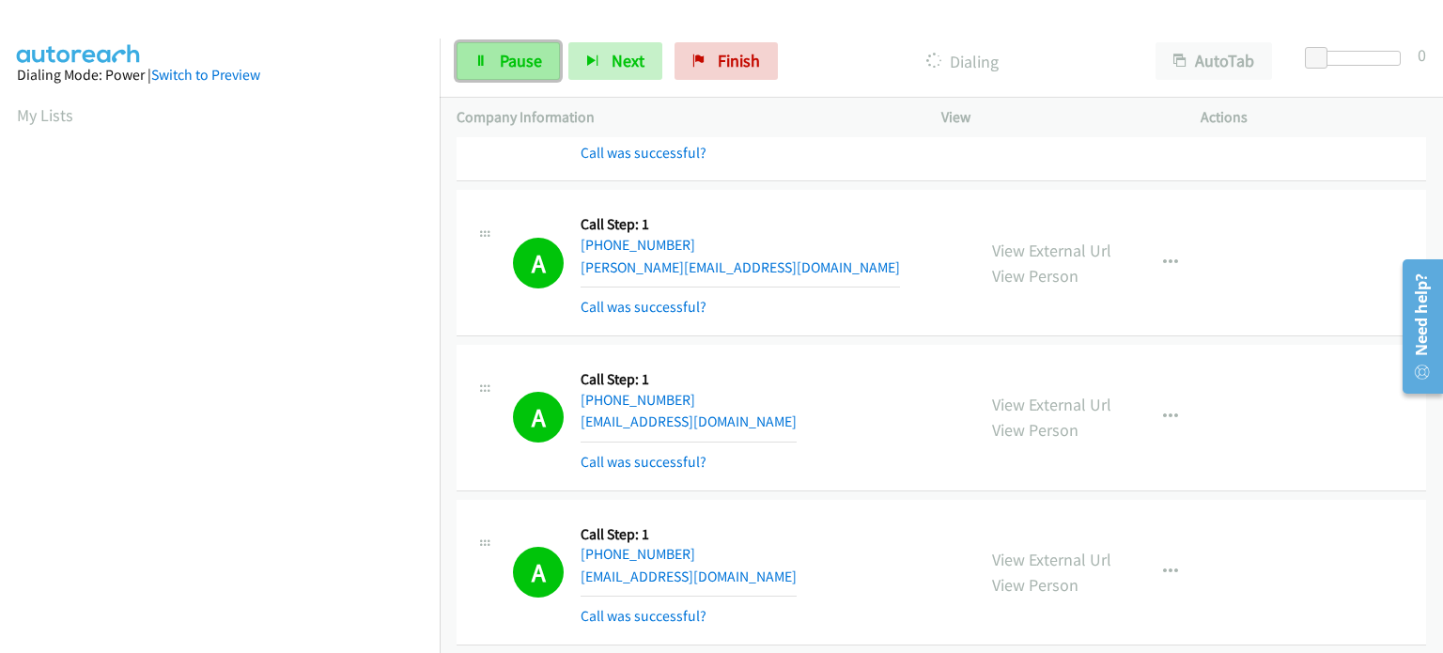
click at [519, 54] on span "Pause" at bounding box center [521, 61] width 42 height 22
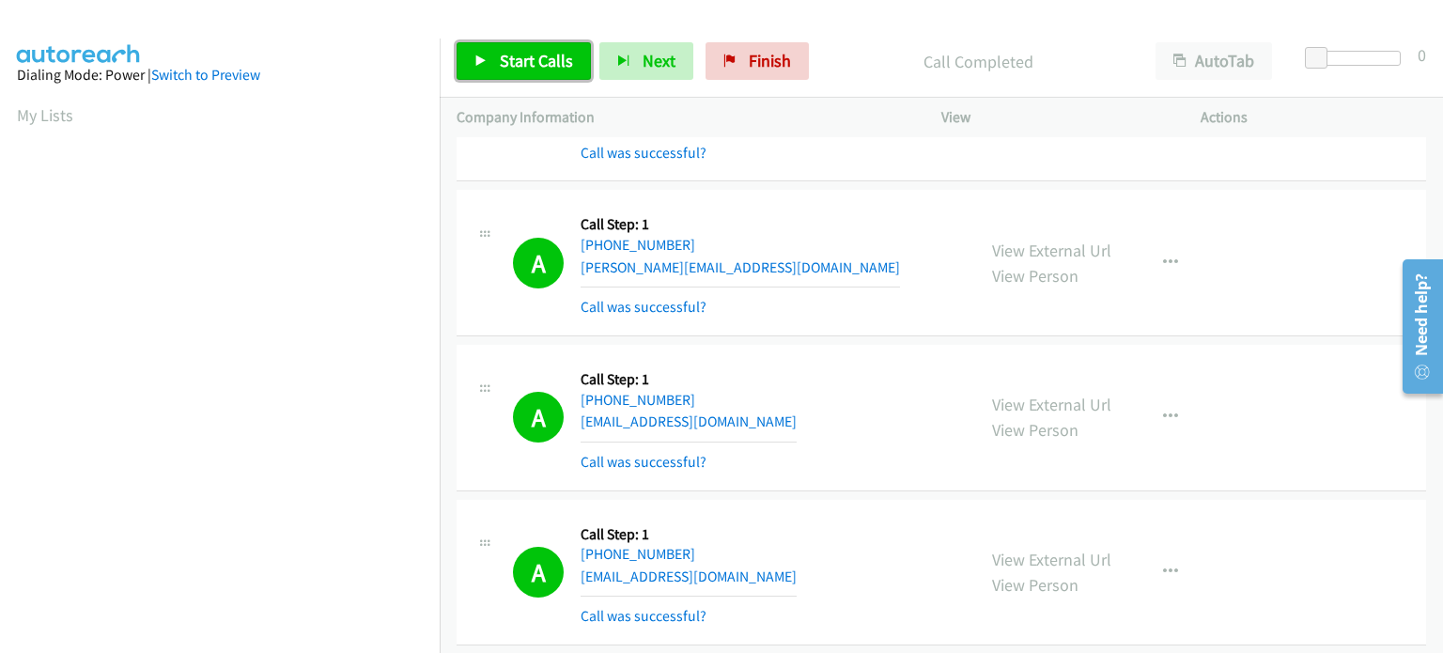
click at [550, 62] on span "Start Calls" at bounding box center [536, 61] width 73 height 22
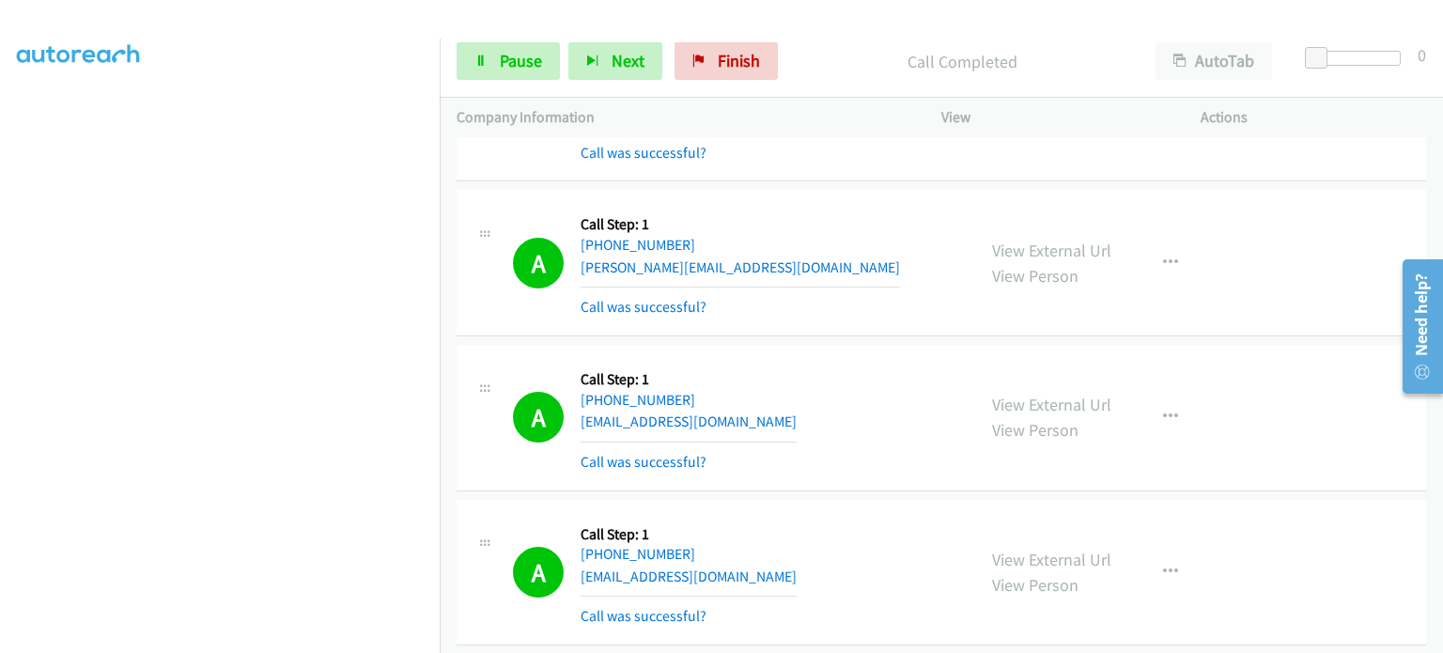
scroll to position [401, 0]
click at [468, 61] on link "Pause" at bounding box center [508, 61] width 103 height 38
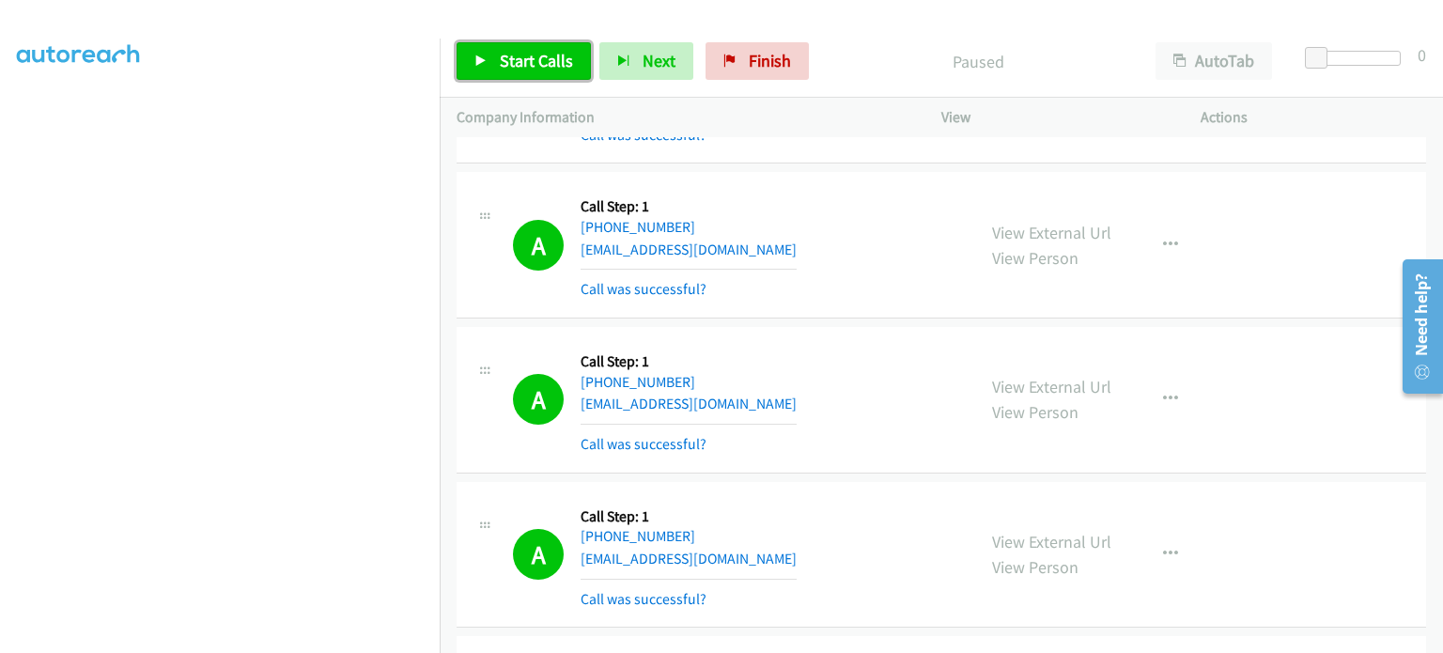
click at [465, 54] on link "Start Calls" at bounding box center [524, 61] width 134 height 38
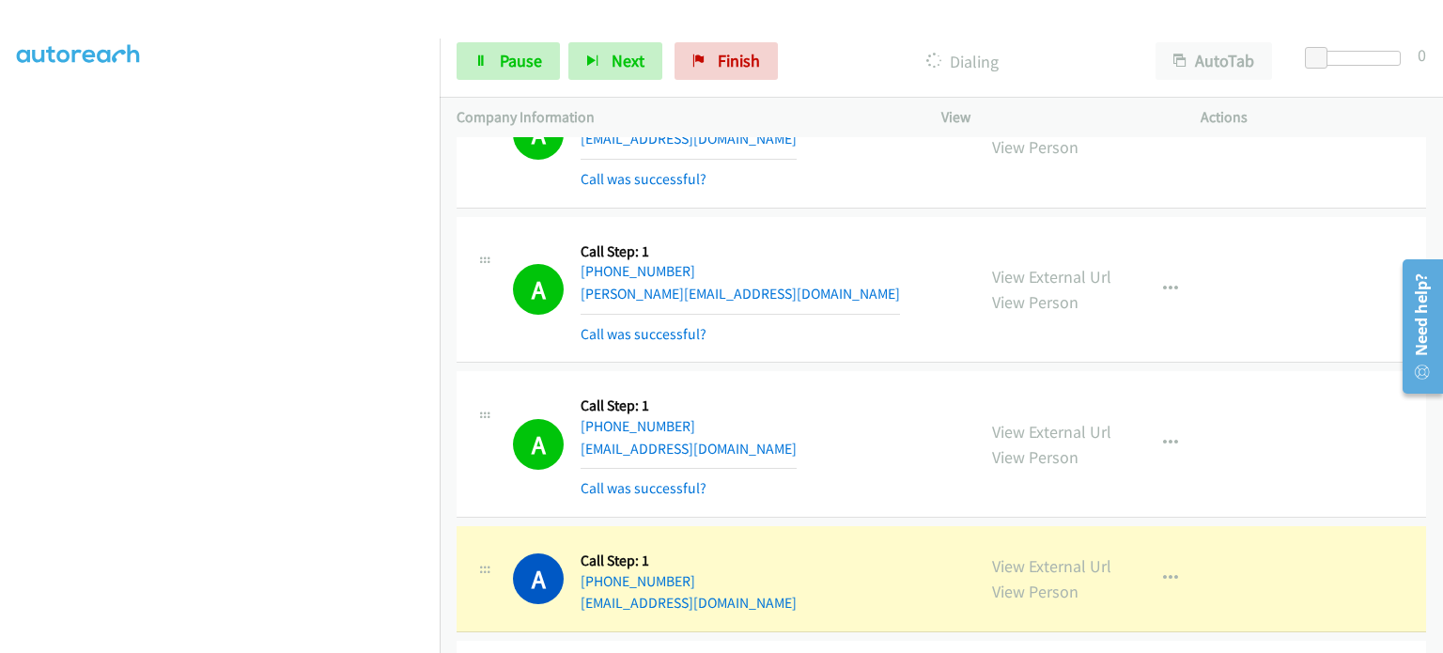
scroll to position [25605, 0]
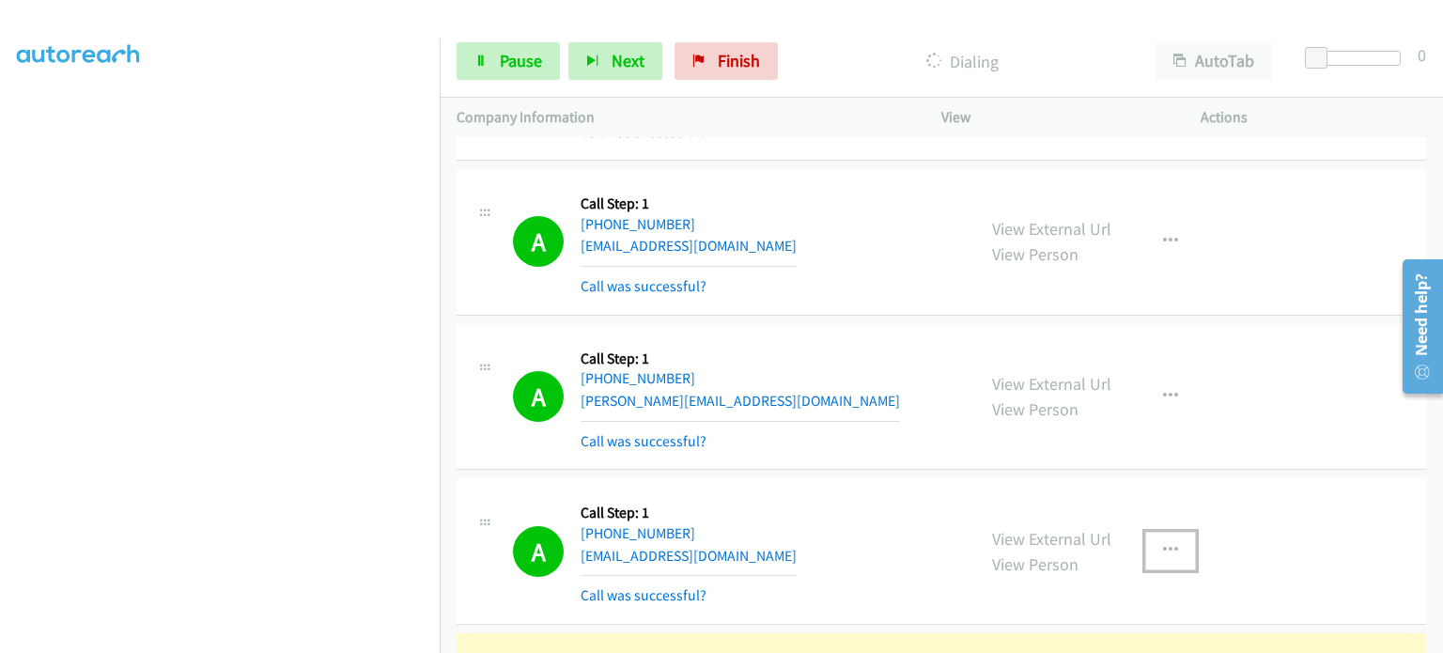
click at [1163, 543] on icon "button" at bounding box center [1170, 550] width 15 height 15
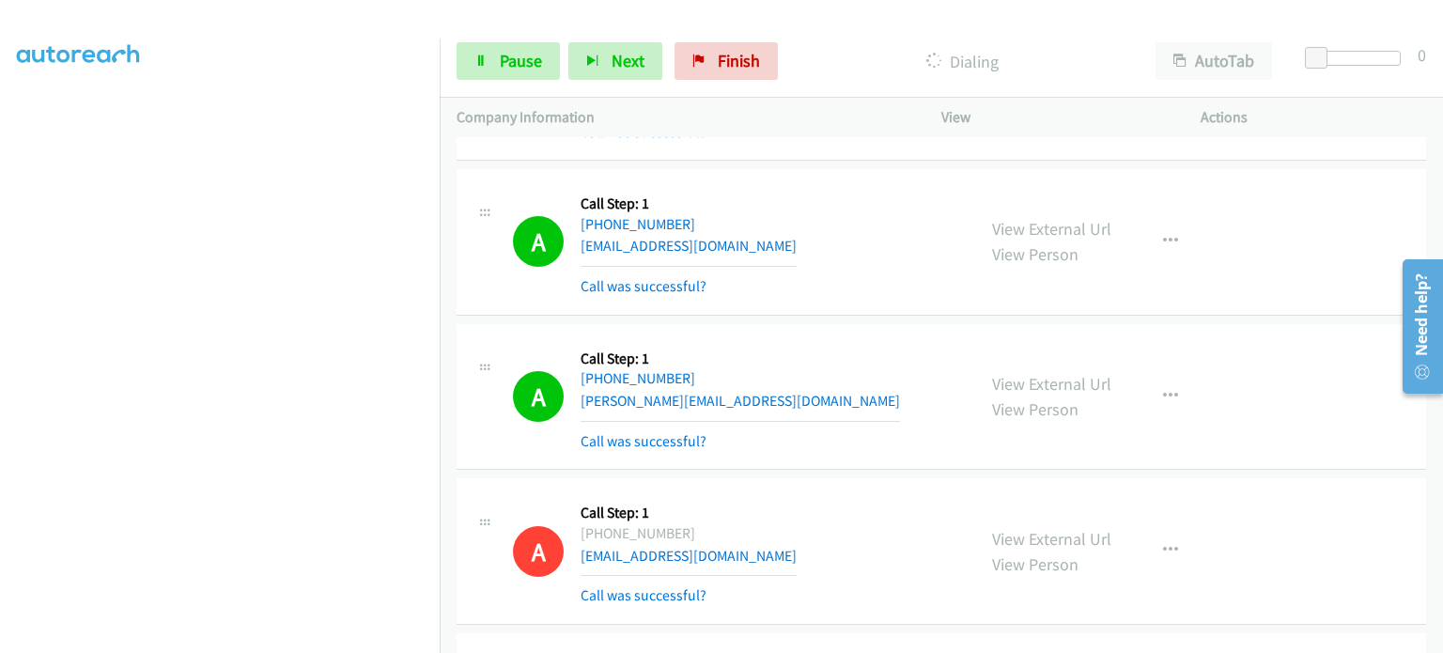
scroll to position [401, 0]
click at [506, 48] on link "Pause" at bounding box center [508, 61] width 103 height 38
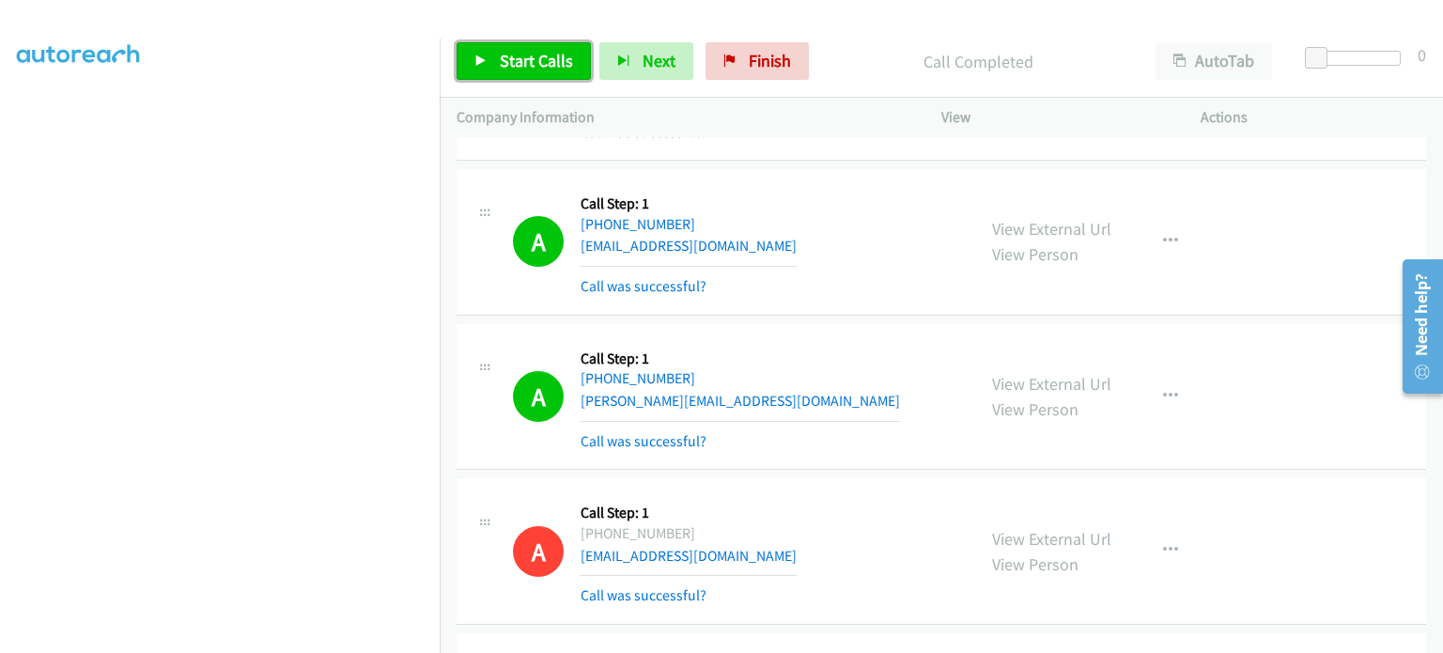
click at [535, 54] on span "Start Calls" at bounding box center [536, 61] width 73 height 22
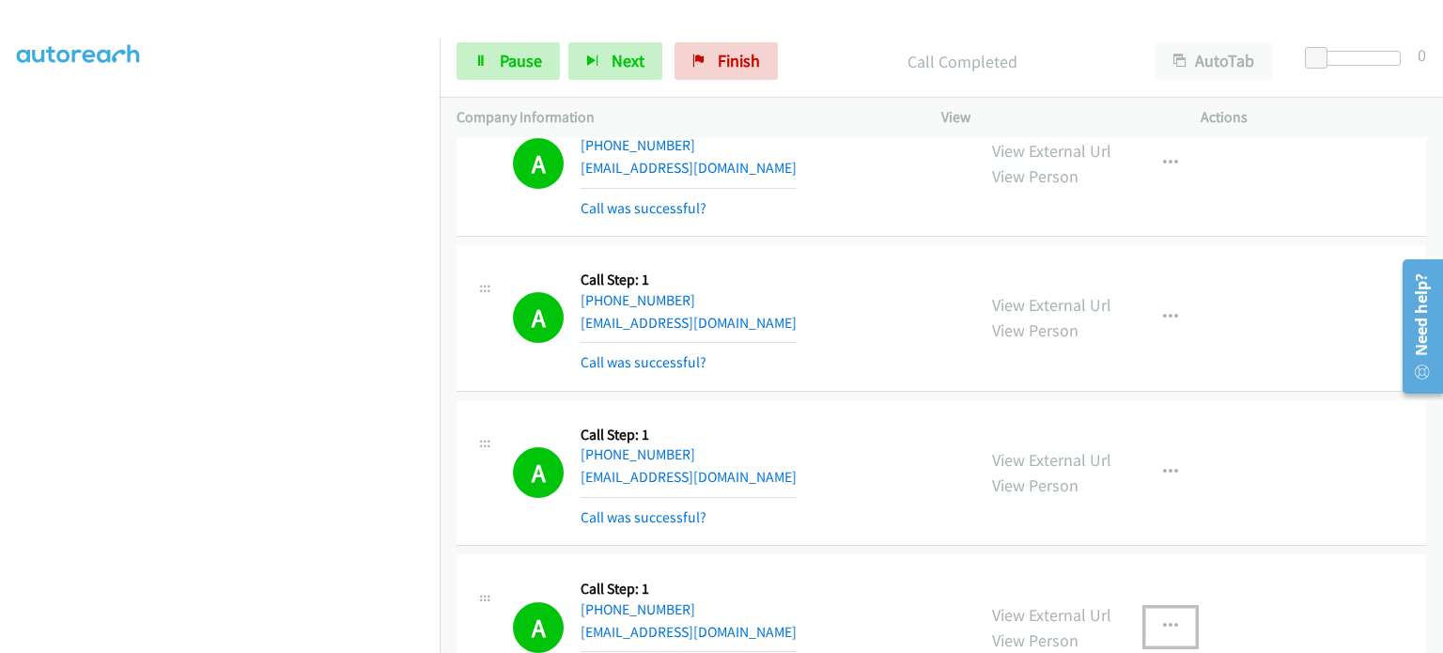
click at [1163, 619] on icon "button" at bounding box center [1170, 626] width 15 height 15
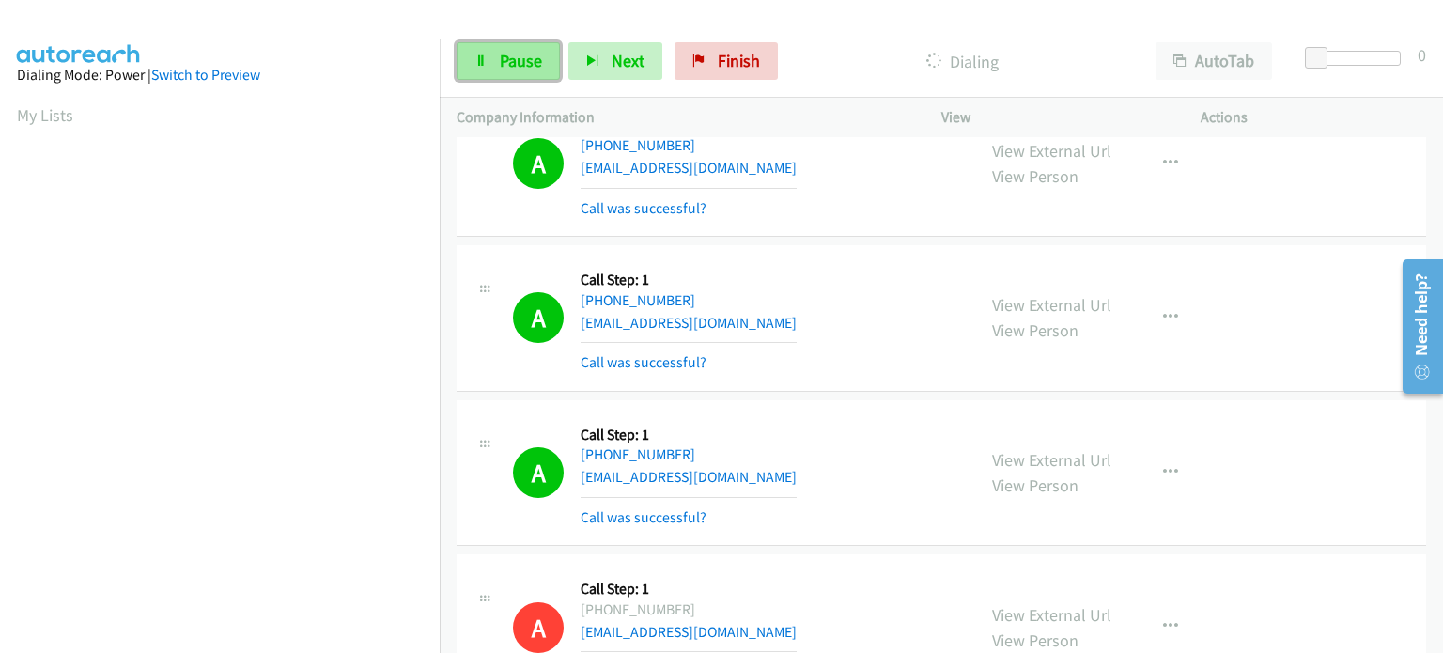
click at [496, 54] on link "Pause" at bounding box center [508, 61] width 103 height 38
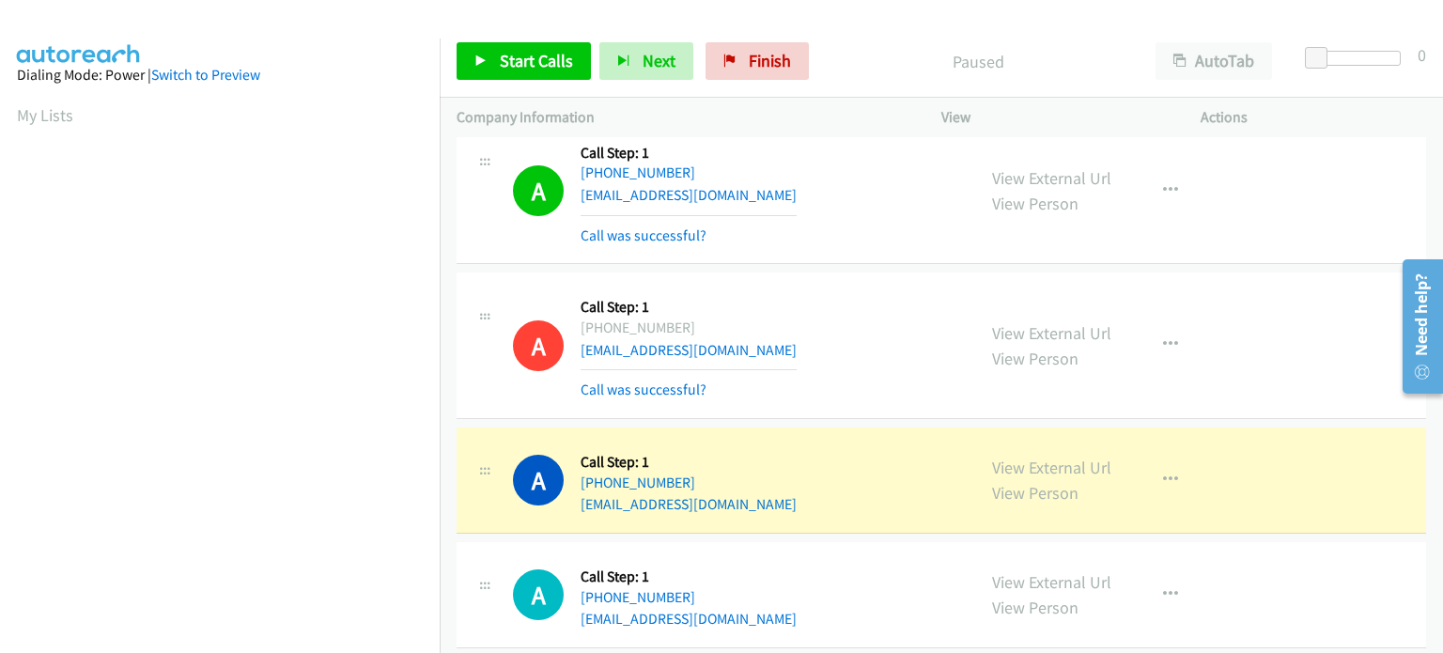
scroll to position [401, 0]
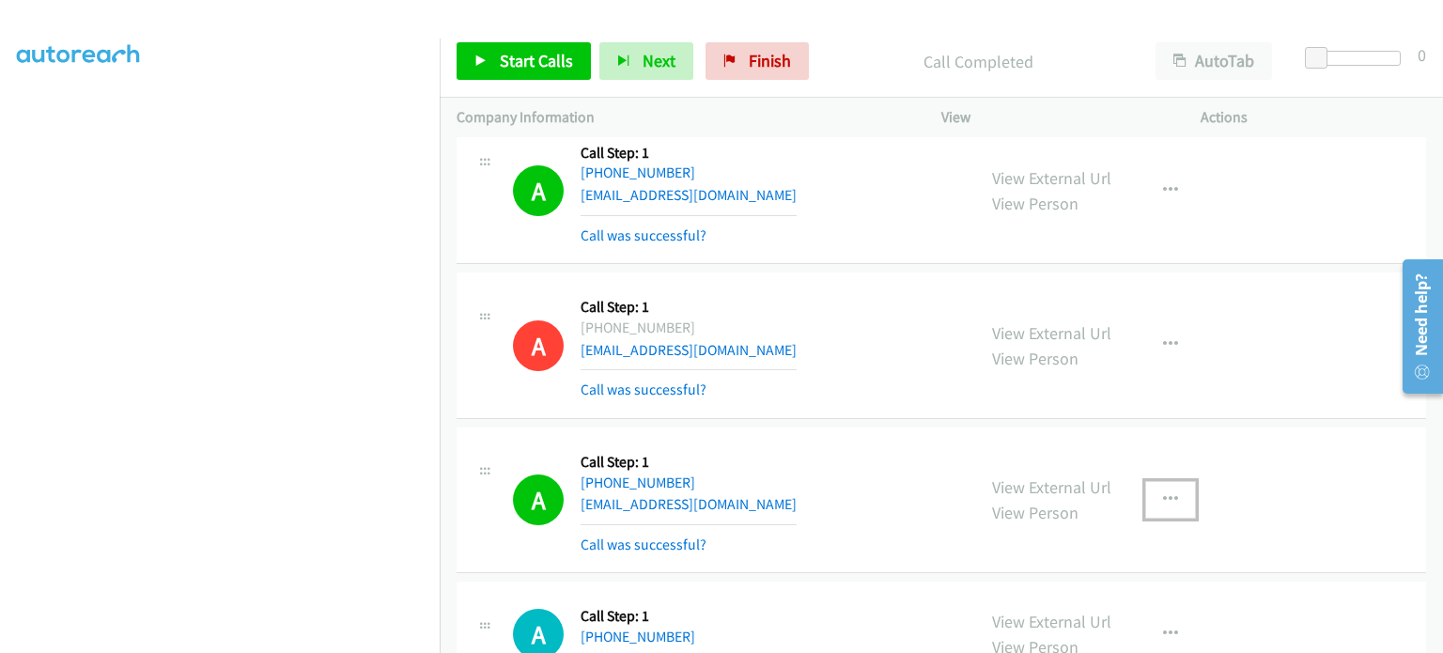
click at [1169, 492] on icon "button" at bounding box center [1170, 499] width 15 height 15
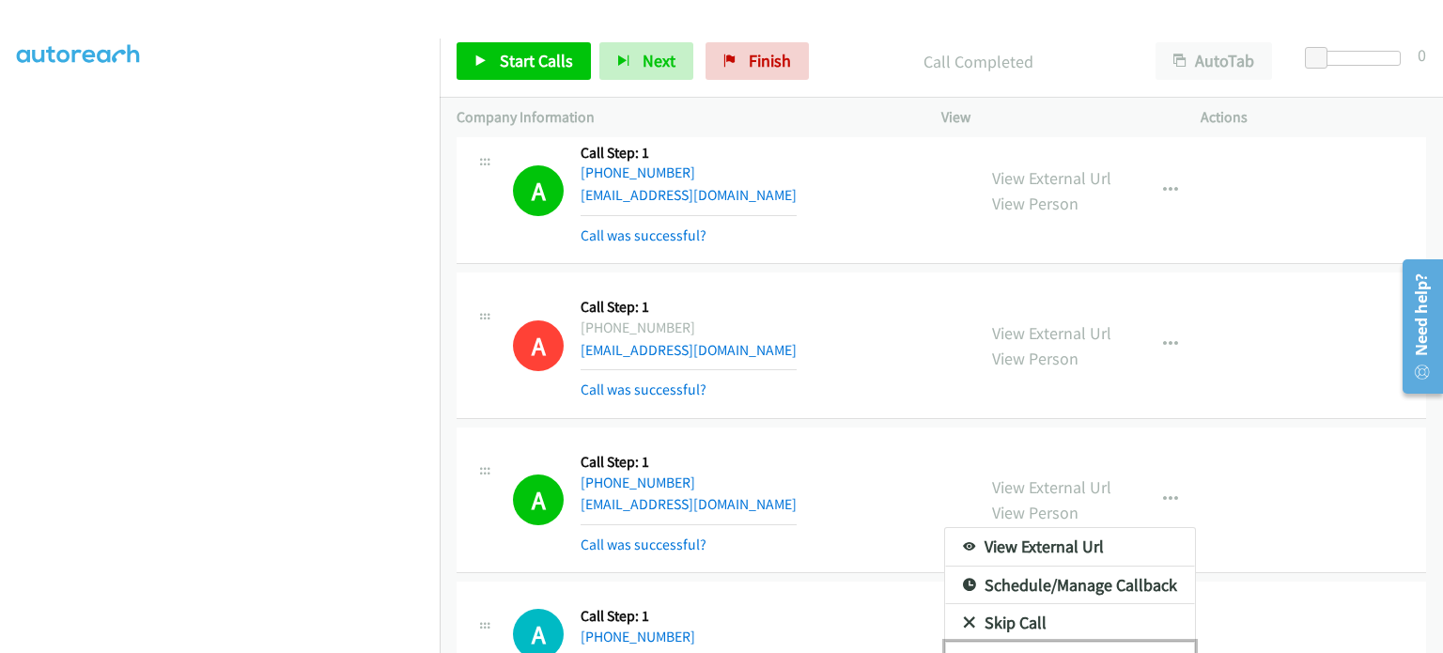
click at [1018, 642] on link "Add to do not call list" at bounding box center [1070, 661] width 250 height 38
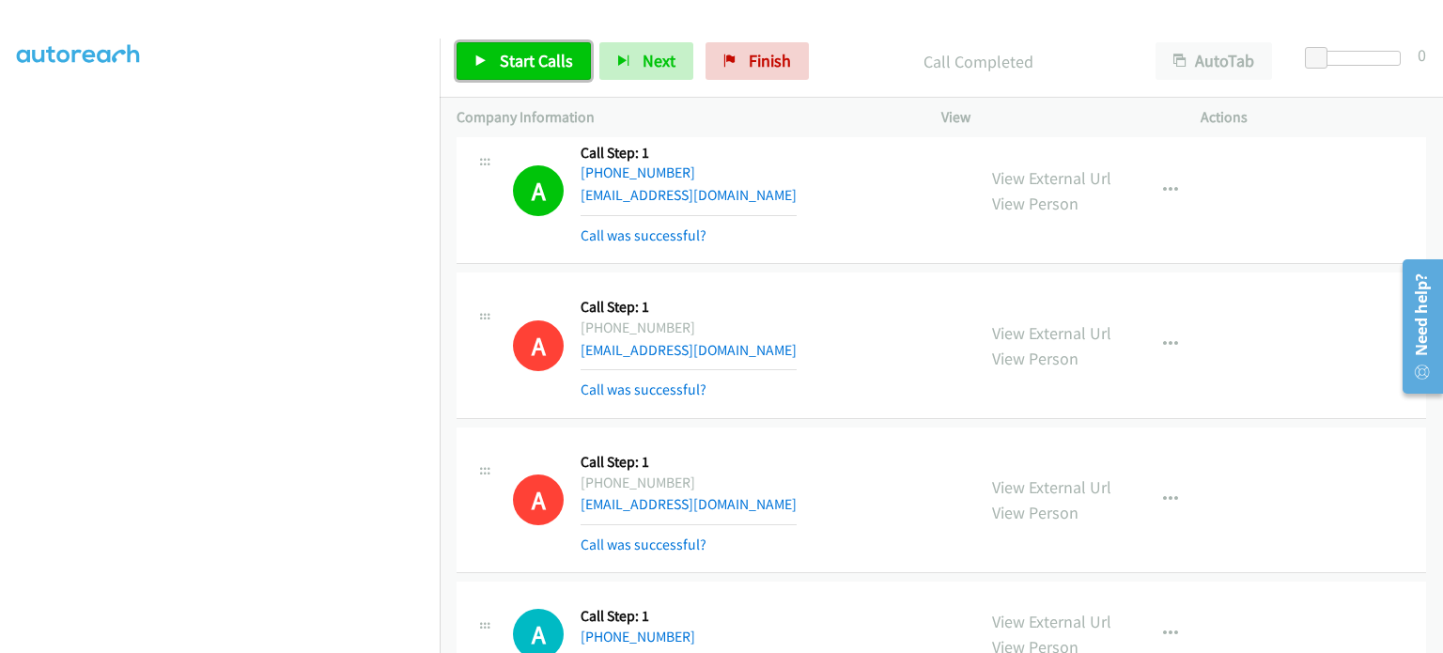
click at [497, 54] on link "Start Calls" at bounding box center [524, 61] width 134 height 38
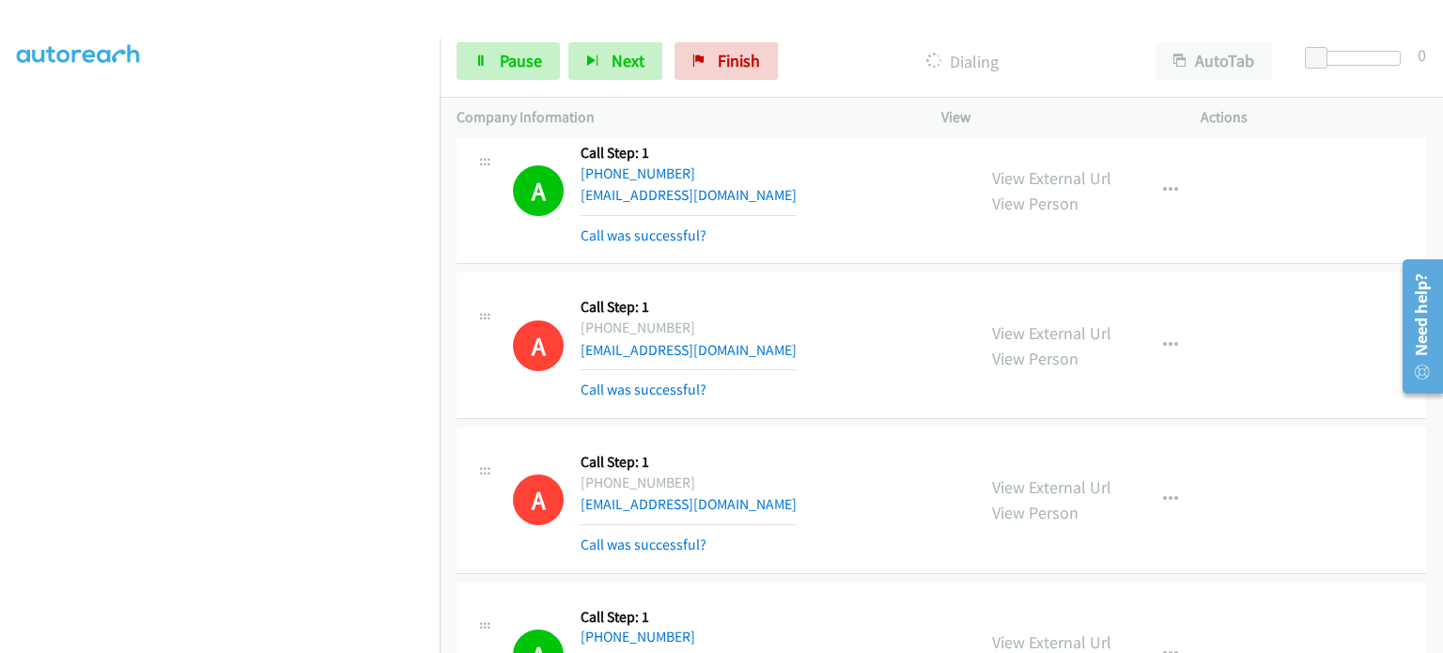
scroll to position [0, 0]
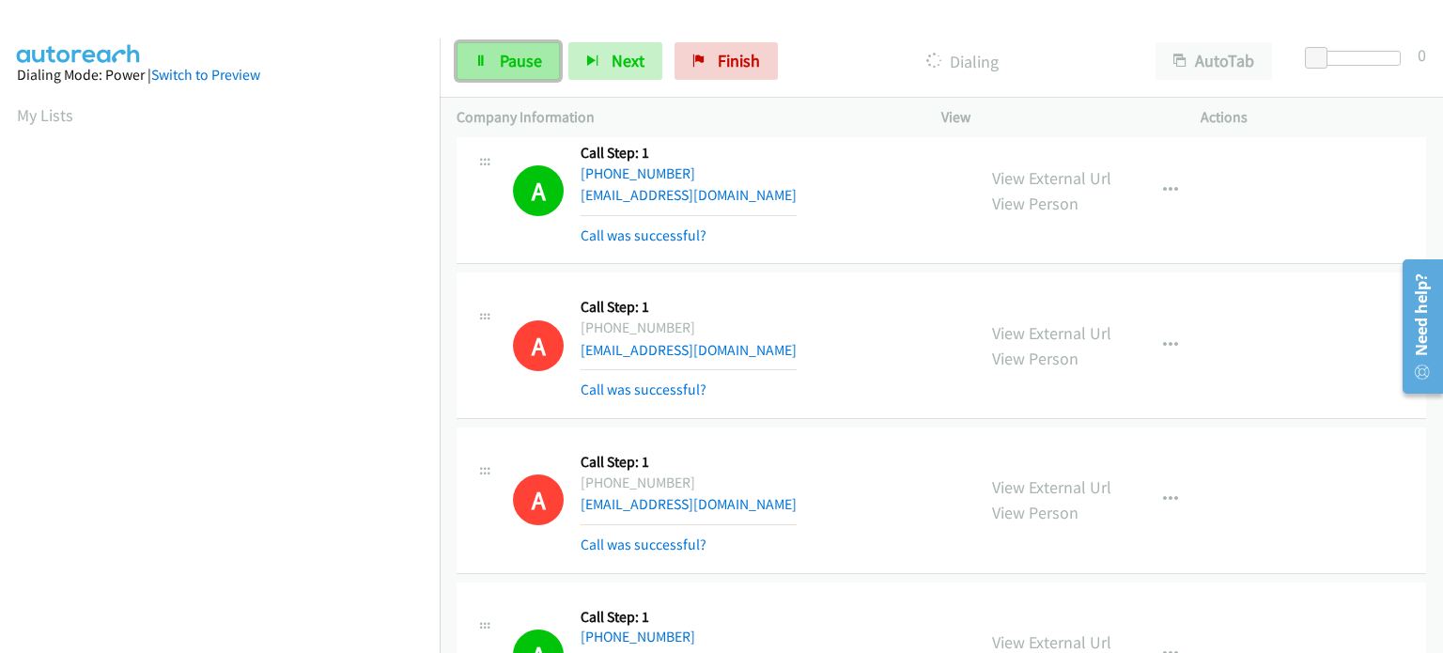
click at [522, 57] on span "Pause" at bounding box center [521, 61] width 42 height 22
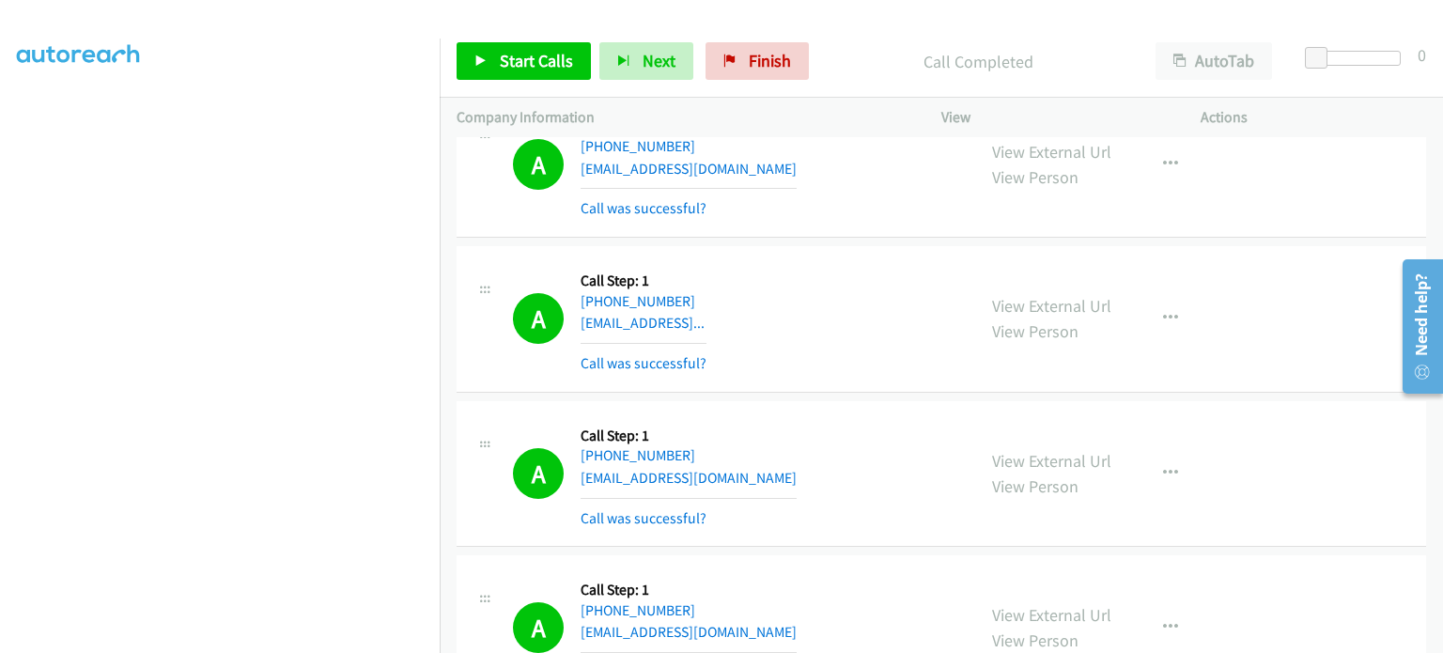
scroll to position [26263, 0]
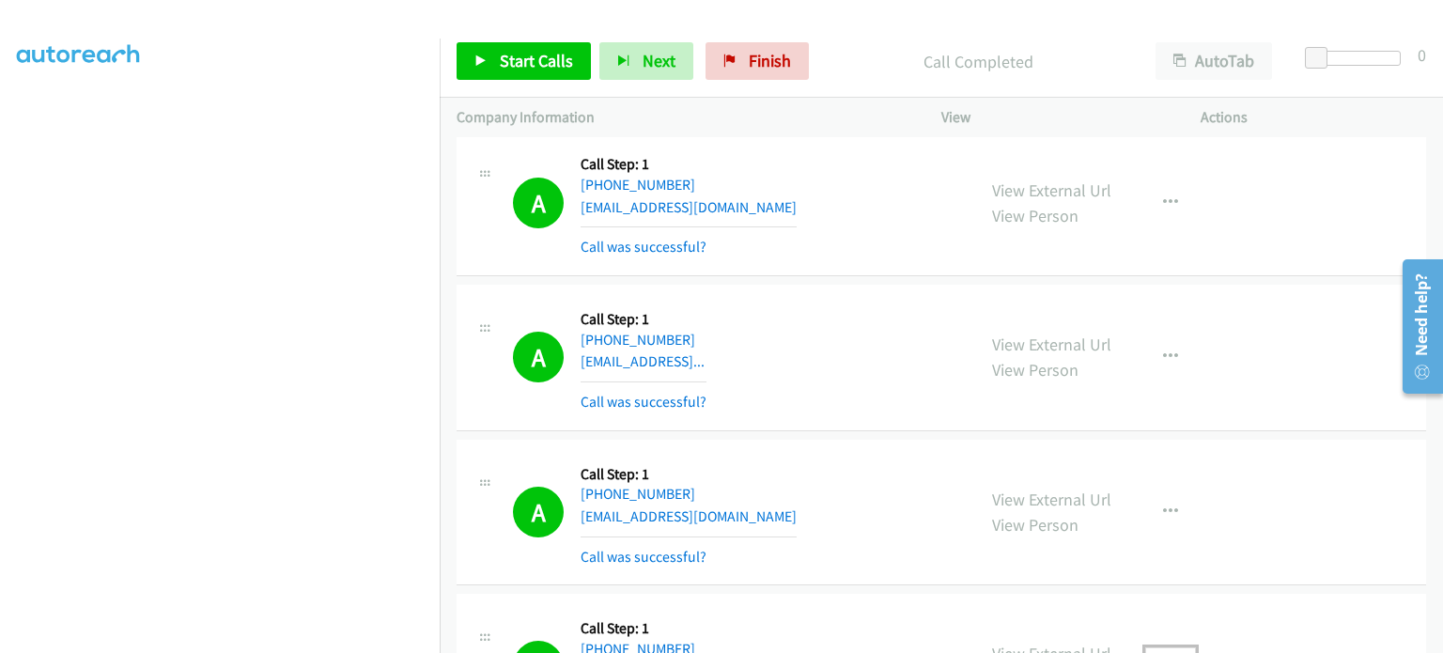
click at [1165, 652] on icon "button" at bounding box center [1170, 665] width 15 height 15
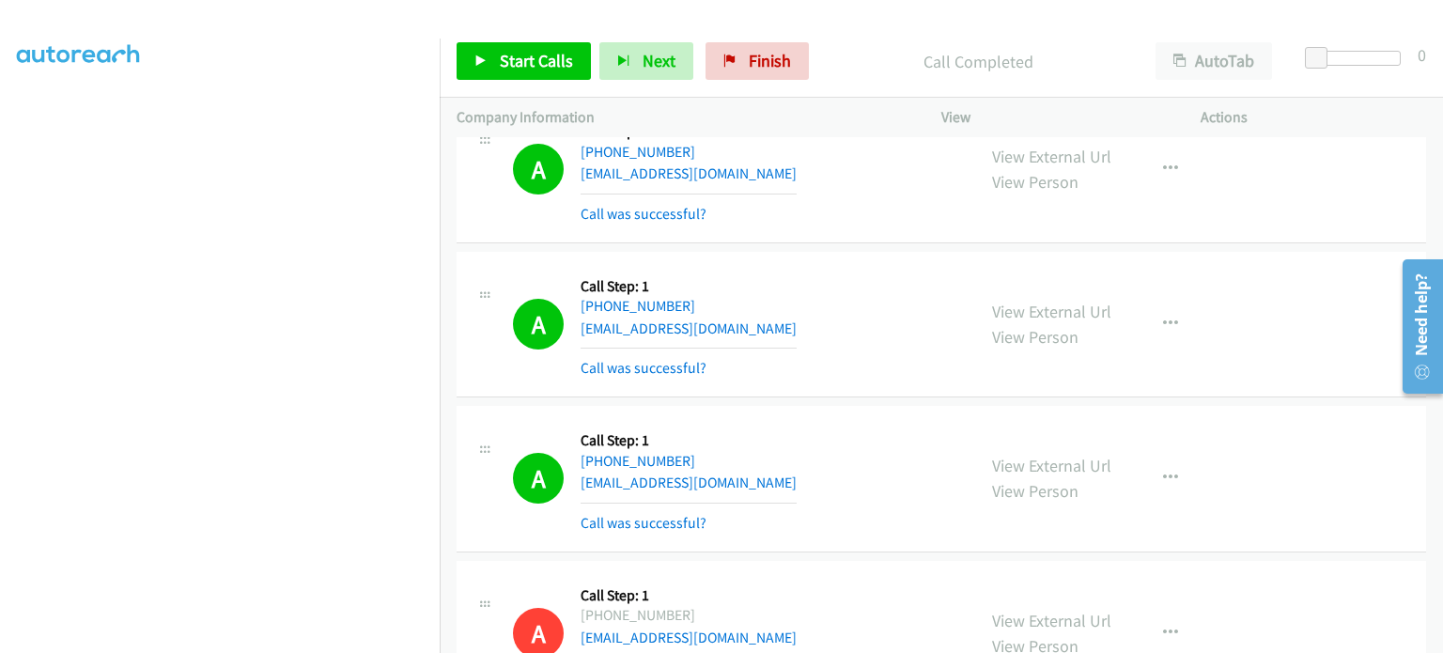
scroll to position [15179, 0]
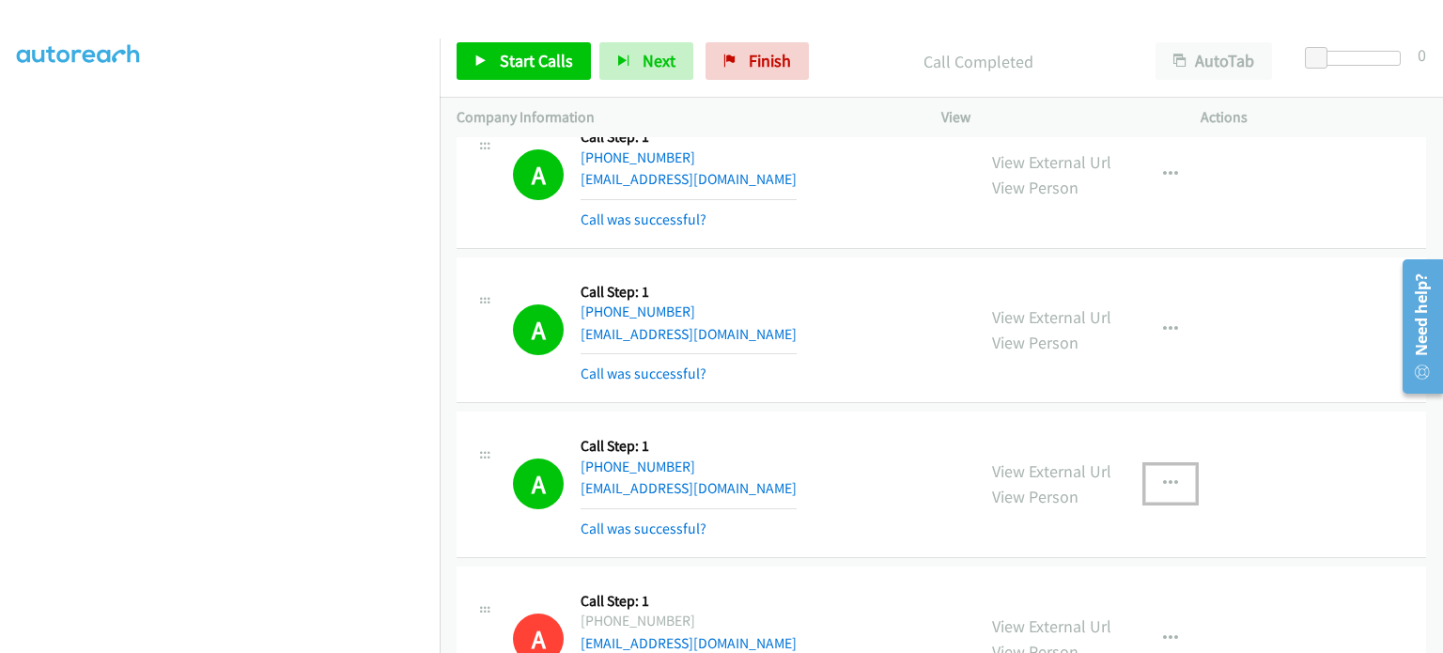
click at [1163, 476] on icon "button" at bounding box center [1170, 483] width 15 height 15
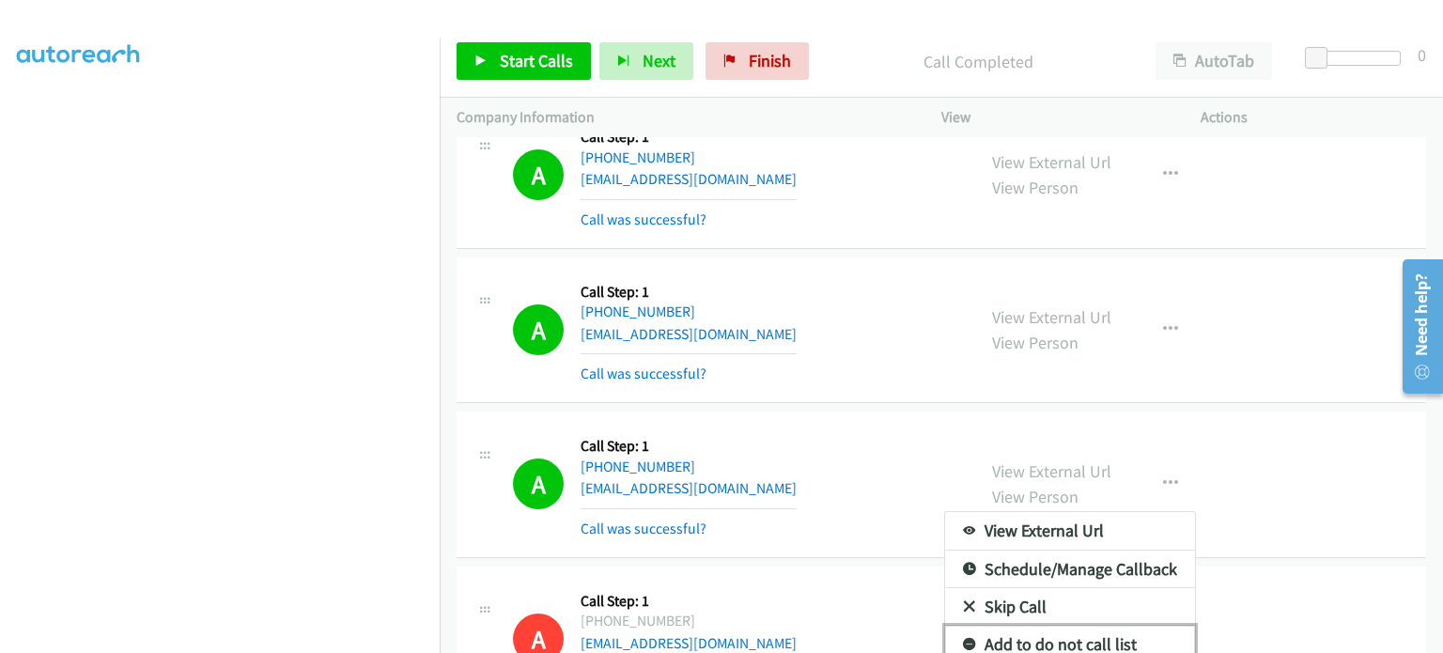
click at [1031, 626] on link "Add to do not call list" at bounding box center [1070, 645] width 250 height 38
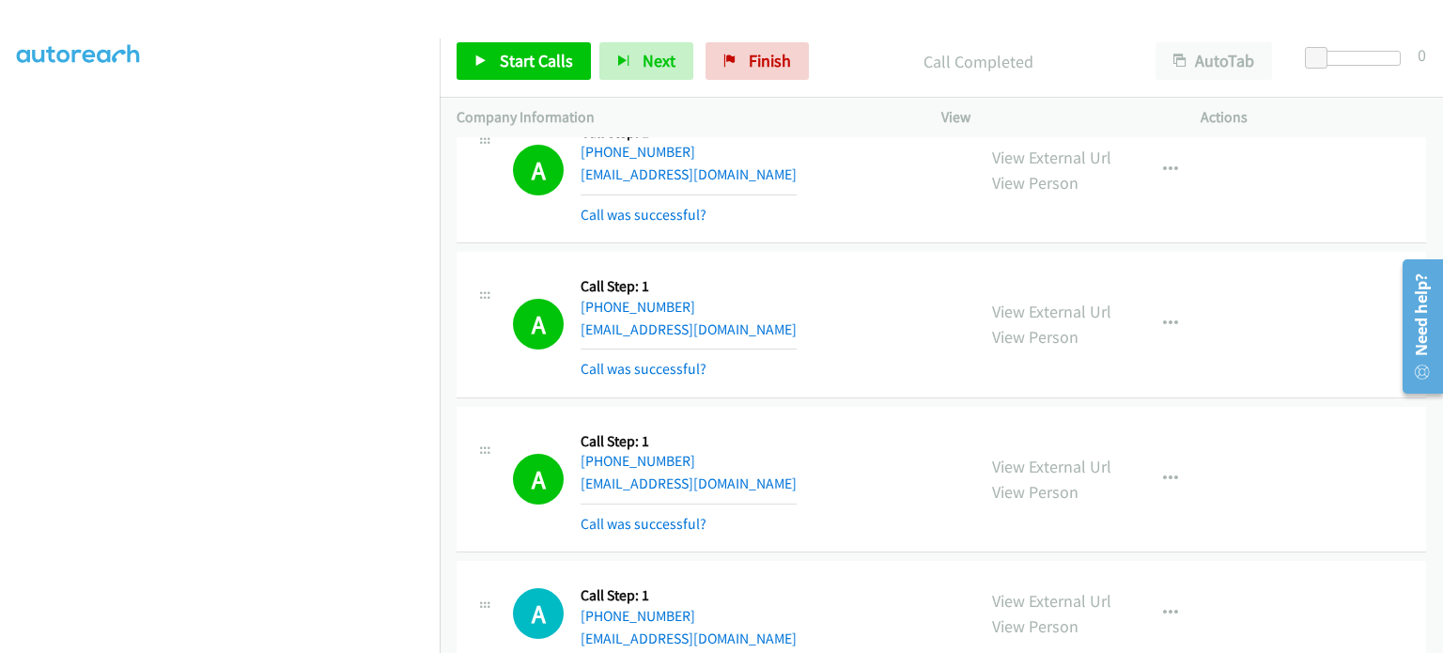
scroll to position [27926, 0]
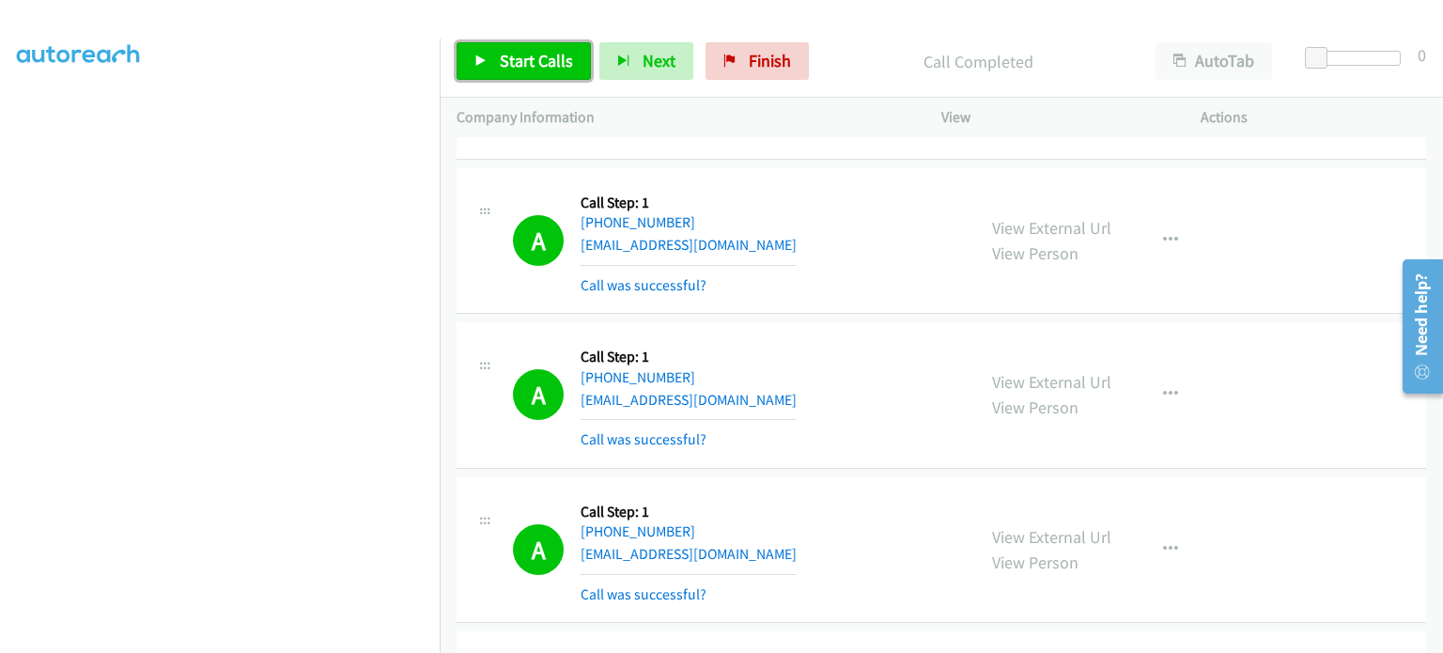
click at [534, 67] on span "Start Calls" at bounding box center [536, 61] width 73 height 22
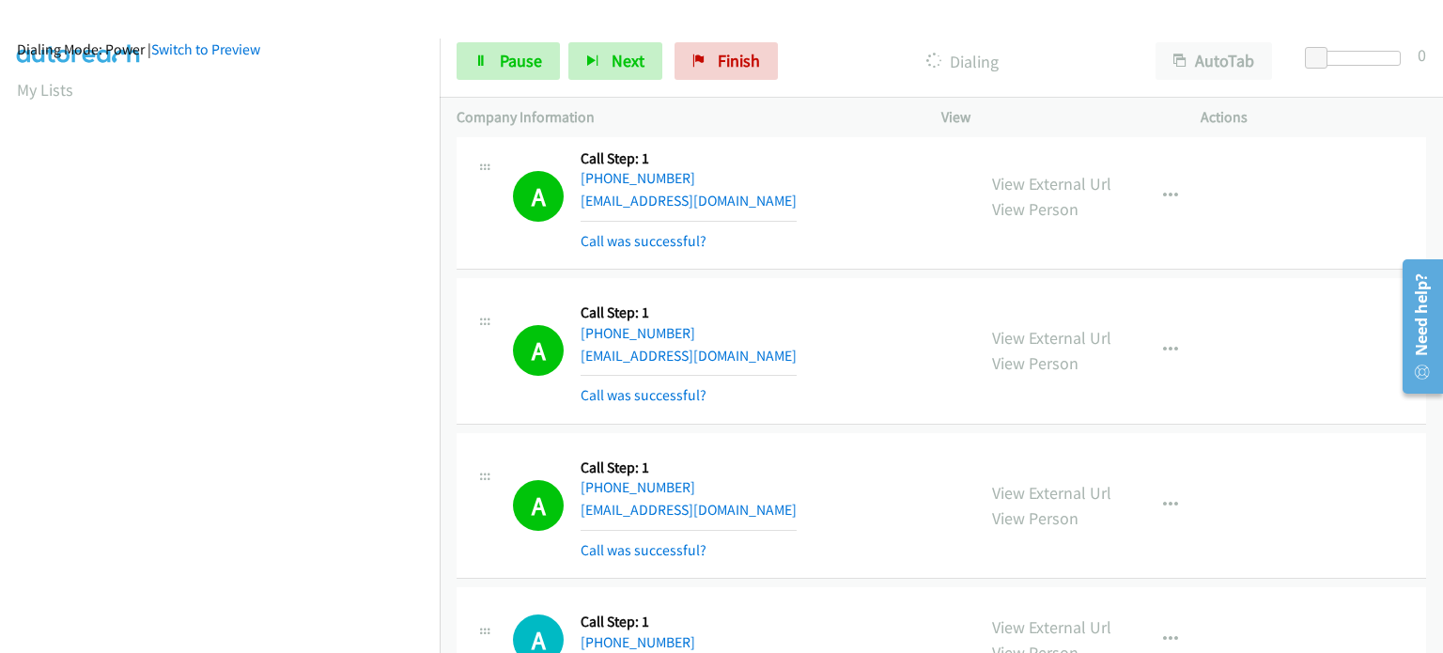
scroll to position [28114, 0]
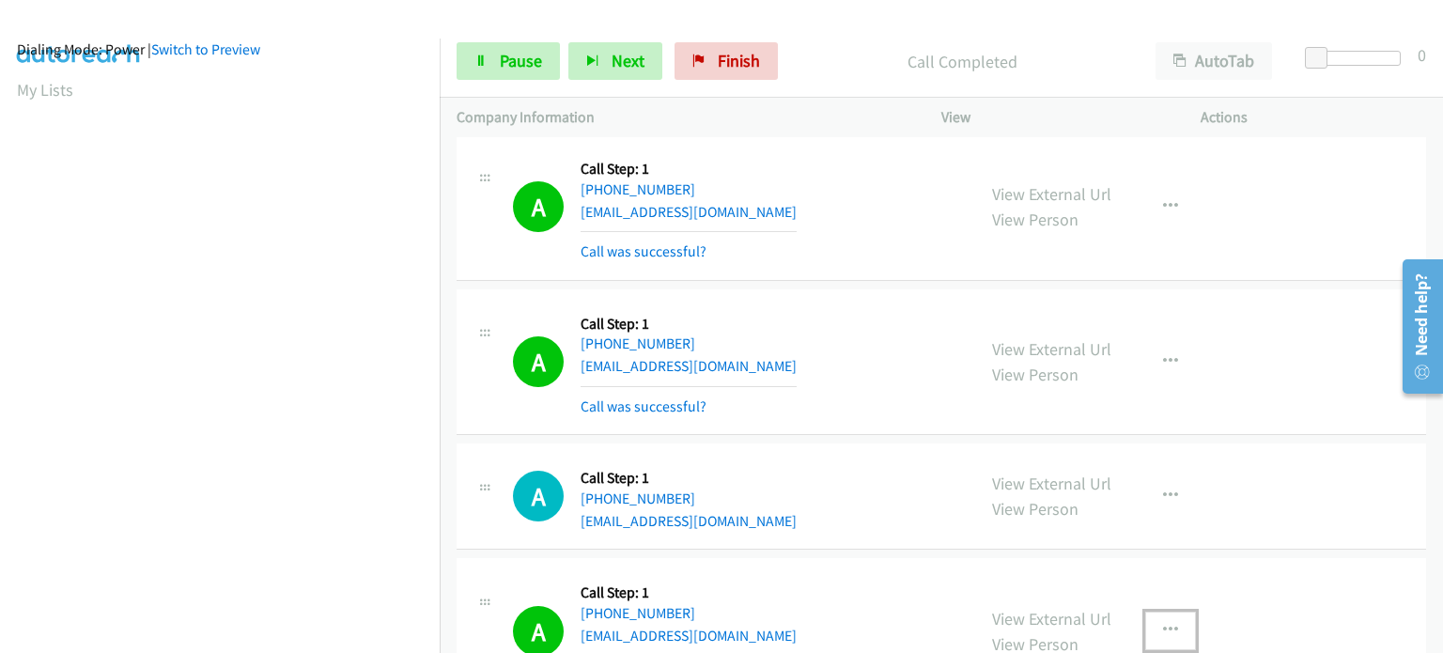
click at [1165, 623] on icon "button" at bounding box center [1170, 630] width 15 height 15
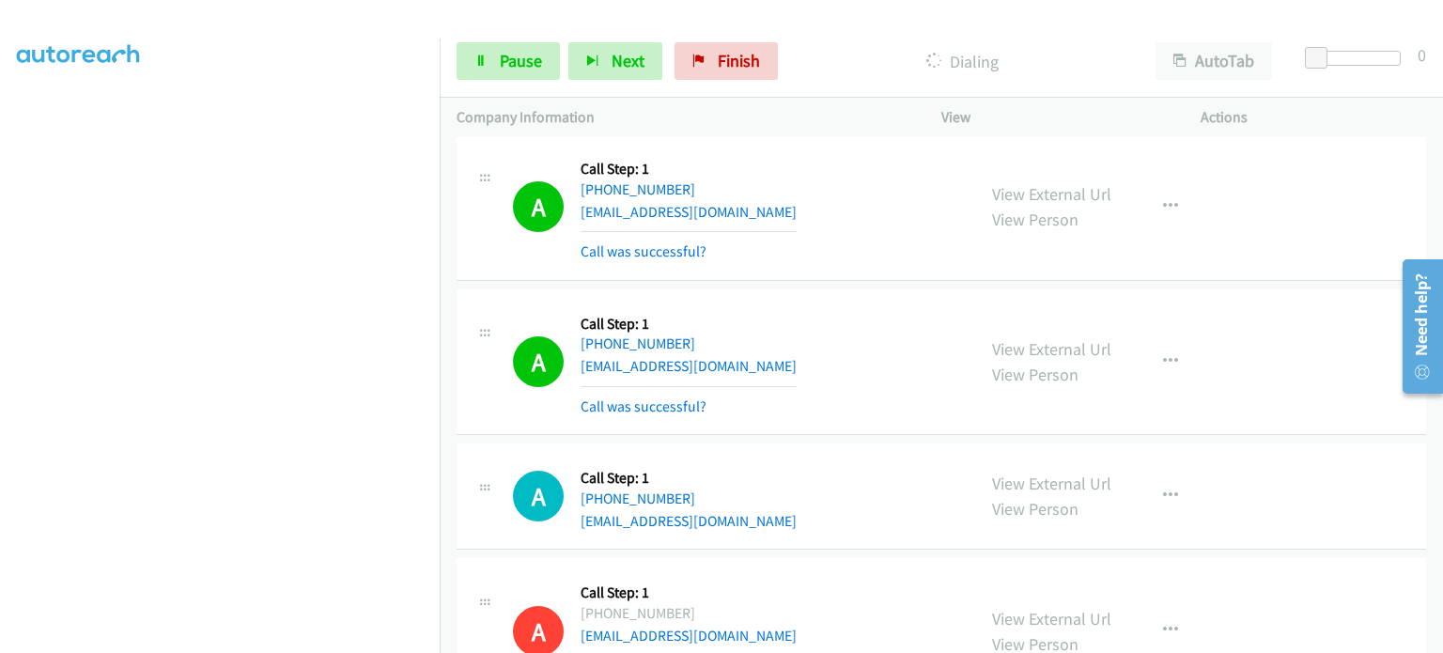
scroll to position [94, 0]
click at [0, 244] on aside "Dialing Mode: Power | Switch to Preview My Lists" at bounding box center [220, 465] width 440 height 1040
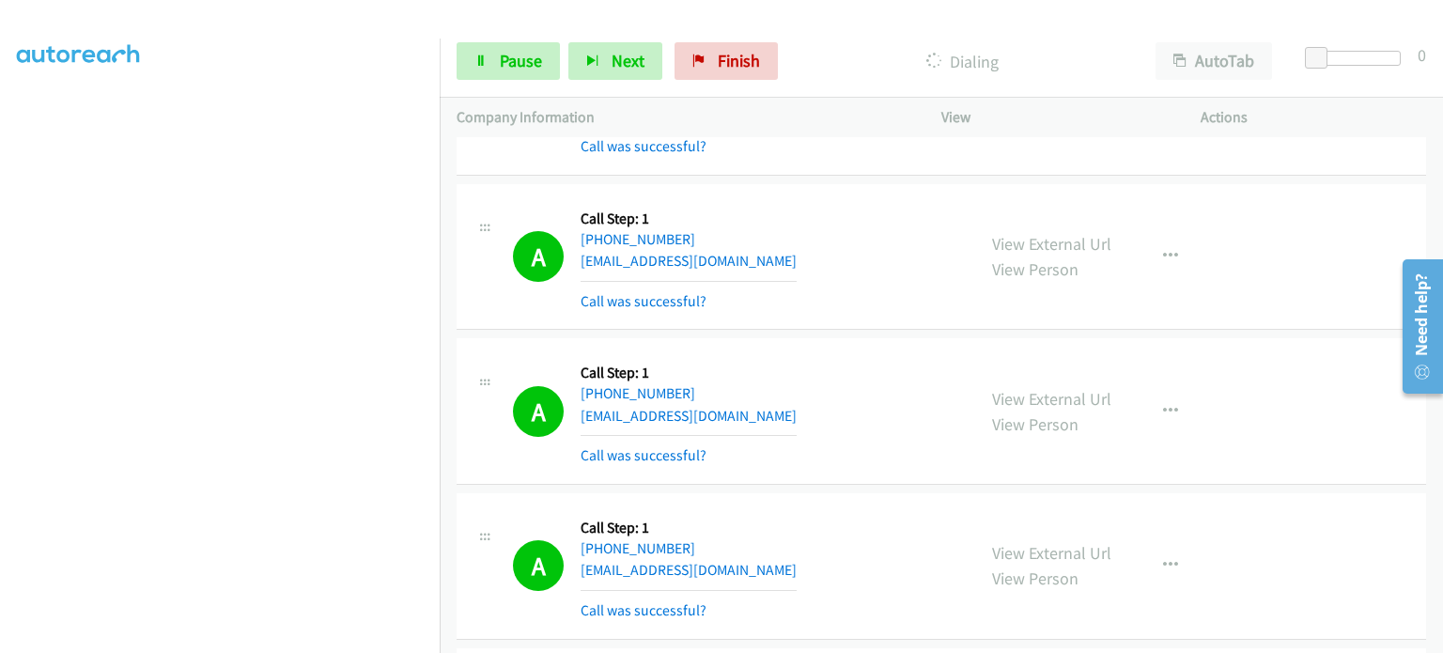
scroll to position [30274, 0]
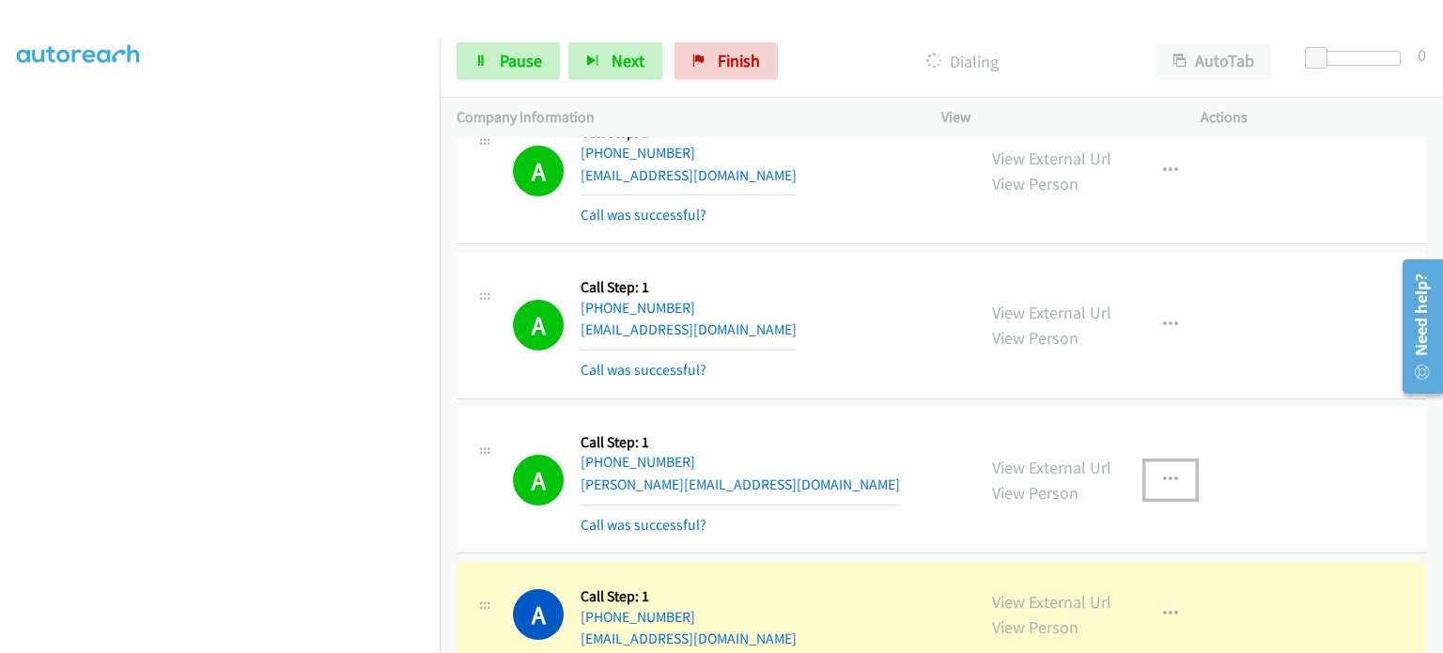
click at [1170, 461] on button "button" at bounding box center [1170, 480] width 51 height 38
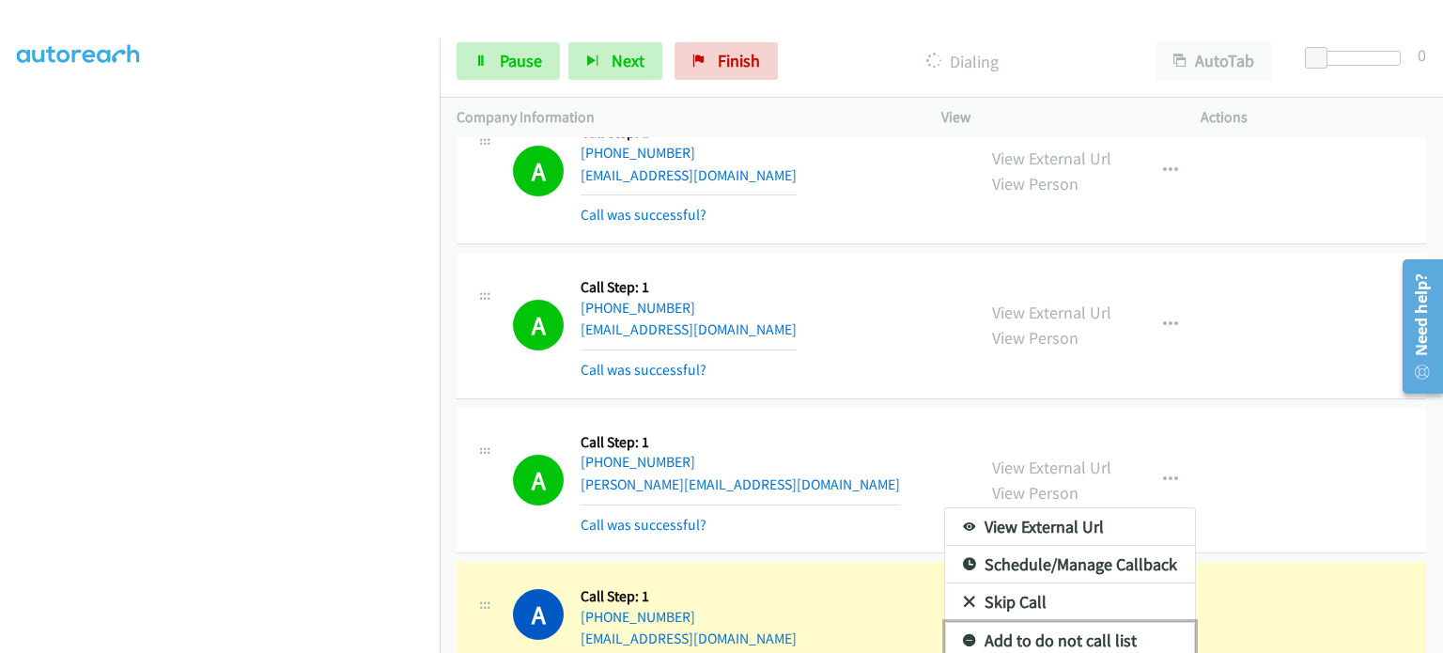
click at [1003, 622] on link "Add to do not call list" at bounding box center [1070, 641] width 250 height 38
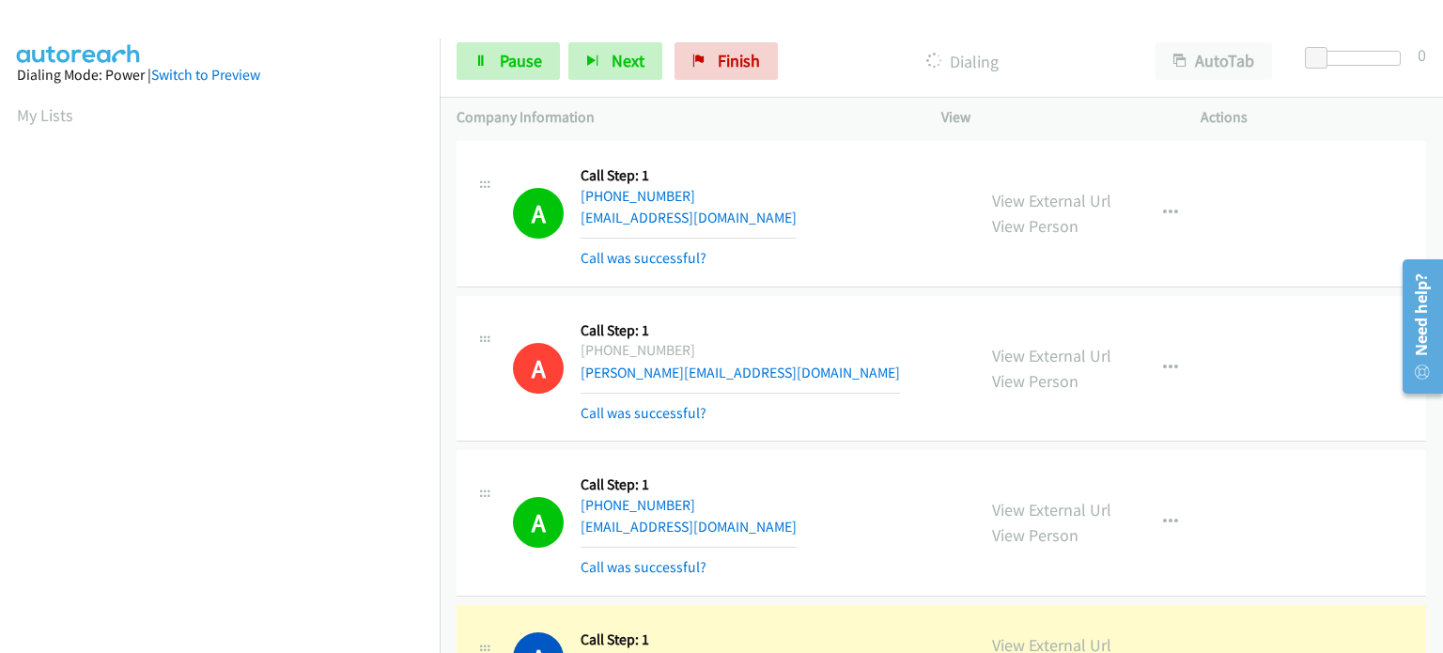
scroll to position [30462, 0]
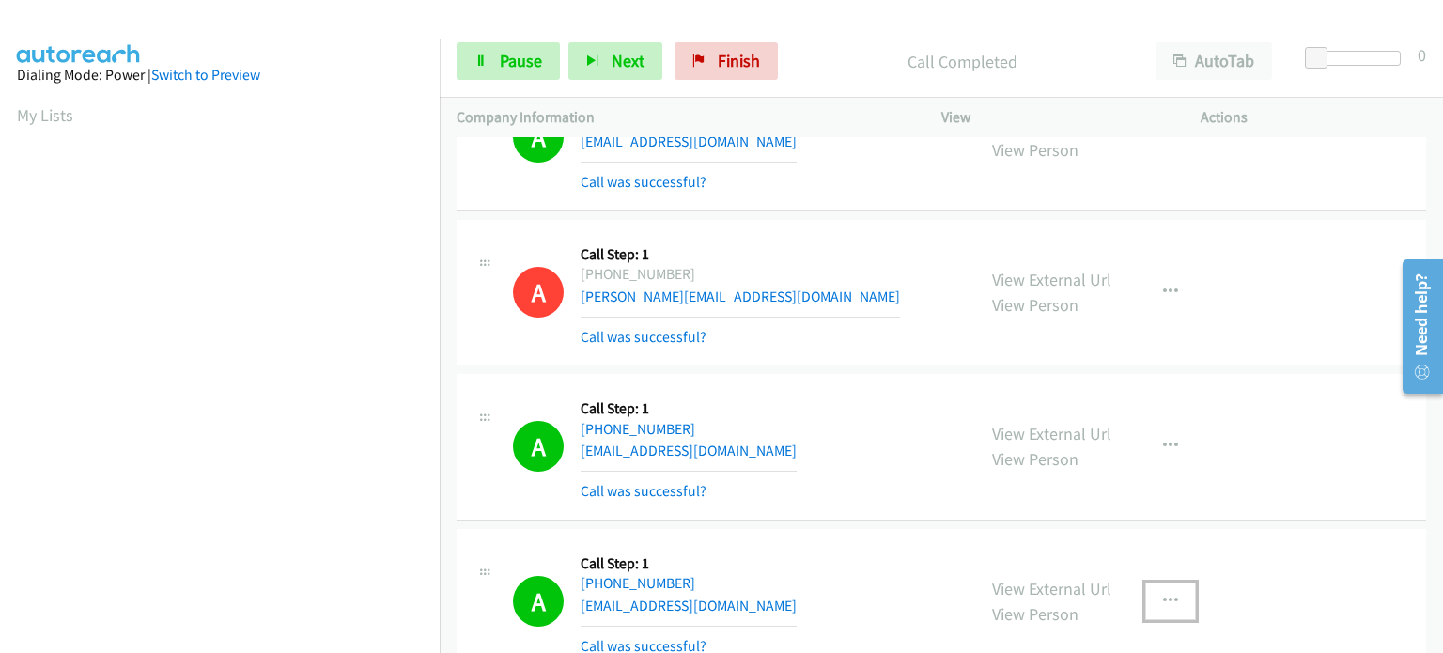
click at [1163, 594] on icon "button" at bounding box center [1170, 601] width 15 height 15
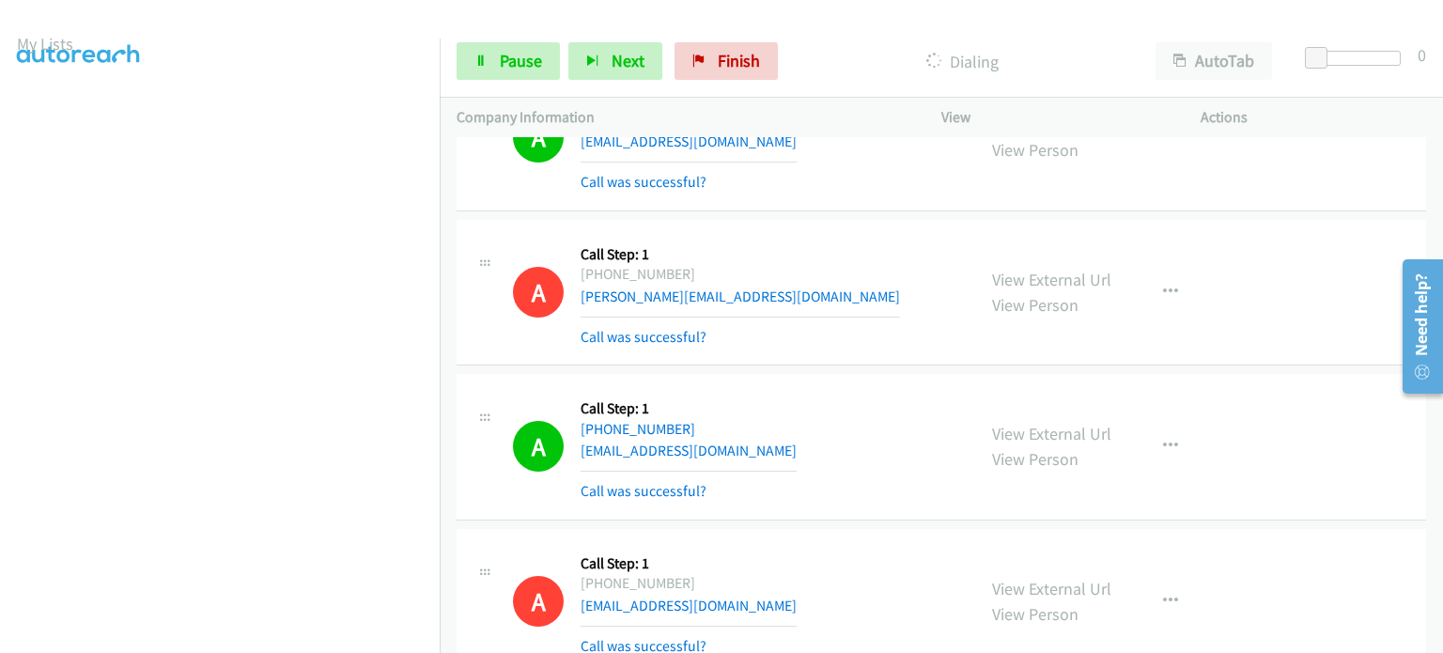
scroll to position [25, 0]
click at [506, 48] on link "Pause" at bounding box center [508, 61] width 103 height 38
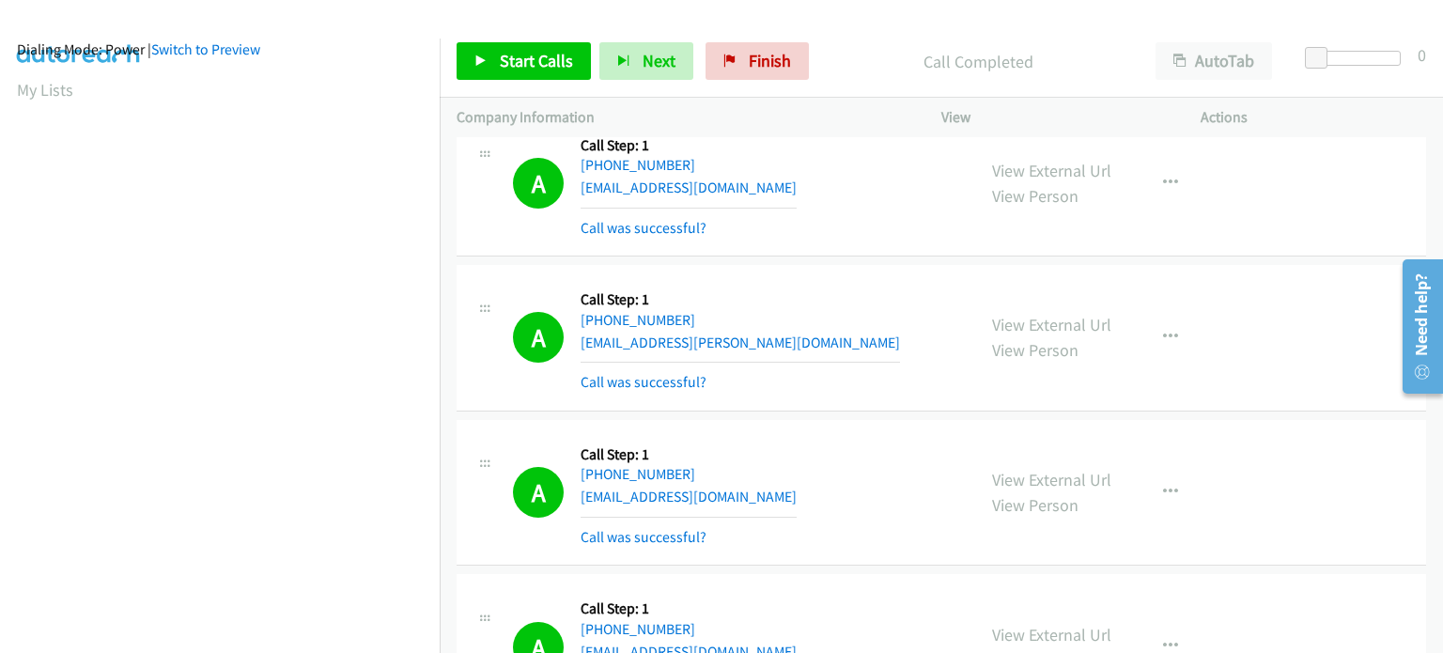
scroll to position [29523, 0]
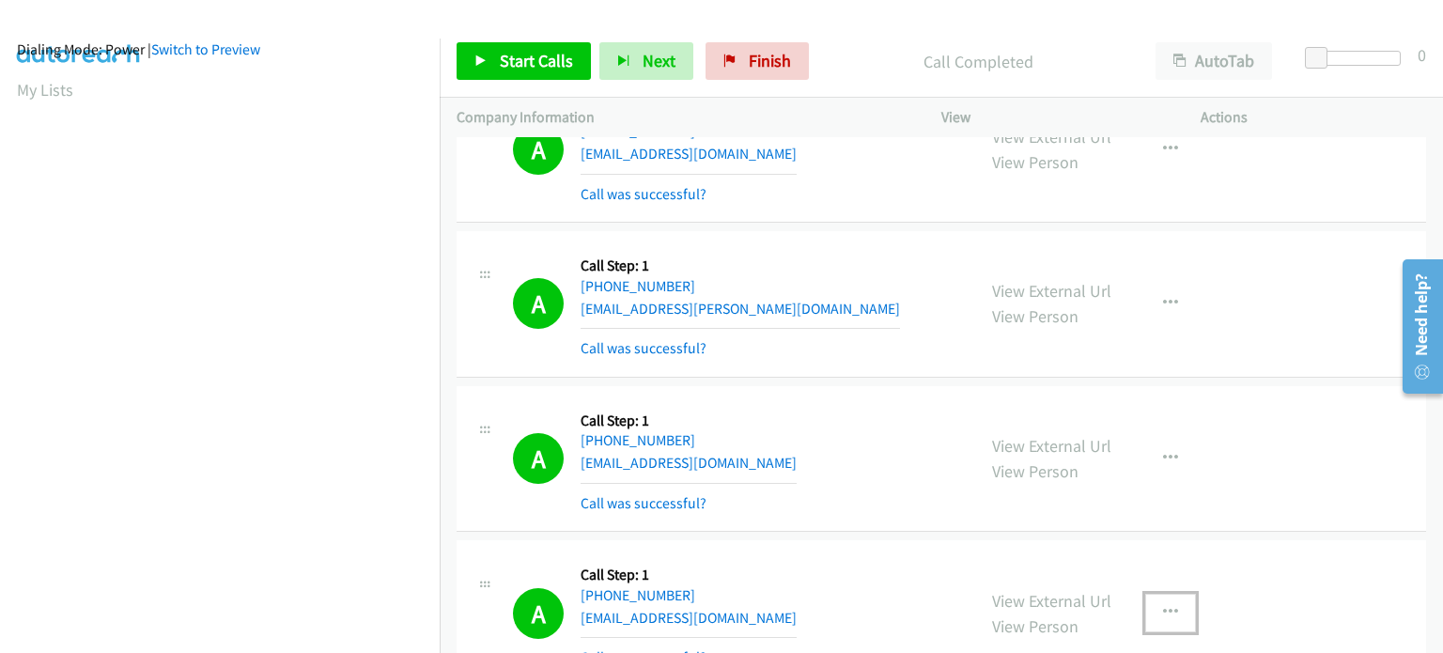
click at [1163, 605] on icon "button" at bounding box center [1170, 612] width 15 height 15
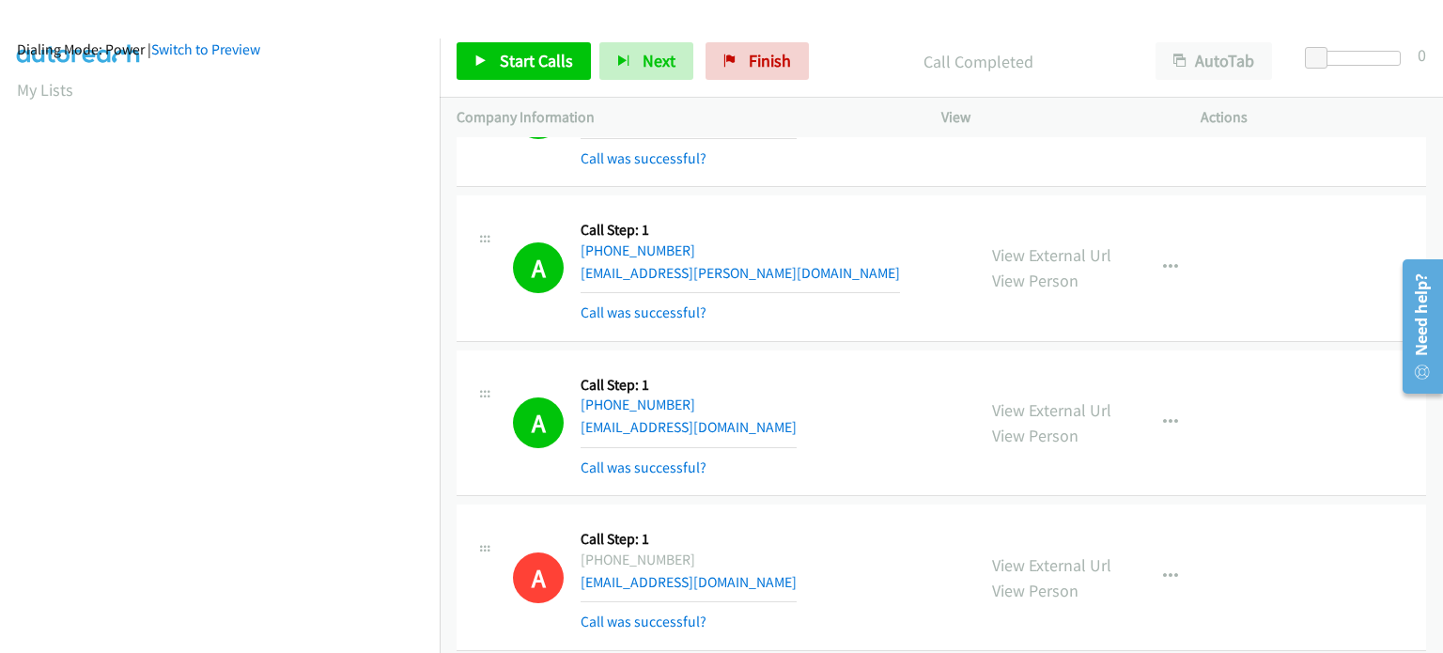
scroll to position [29241, 0]
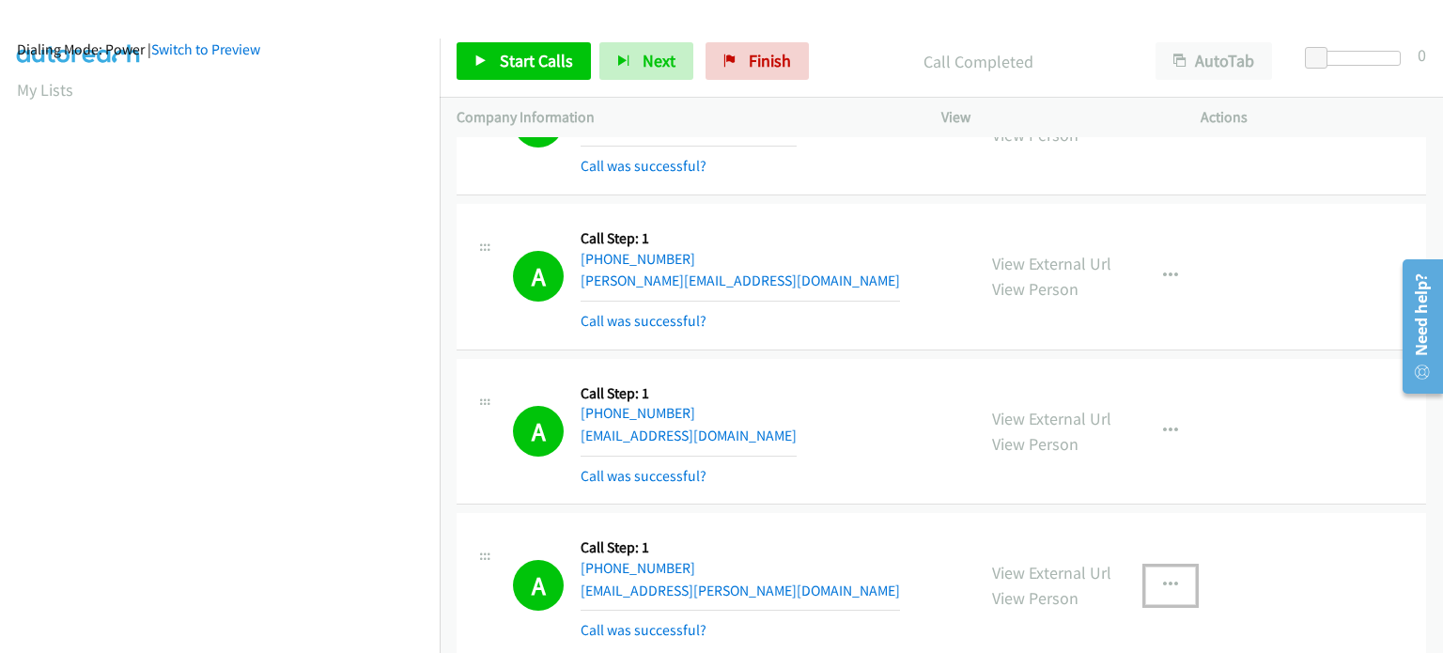
click at [1172, 566] on button "button" at bounding box center [1170, 585] width 51 height 38
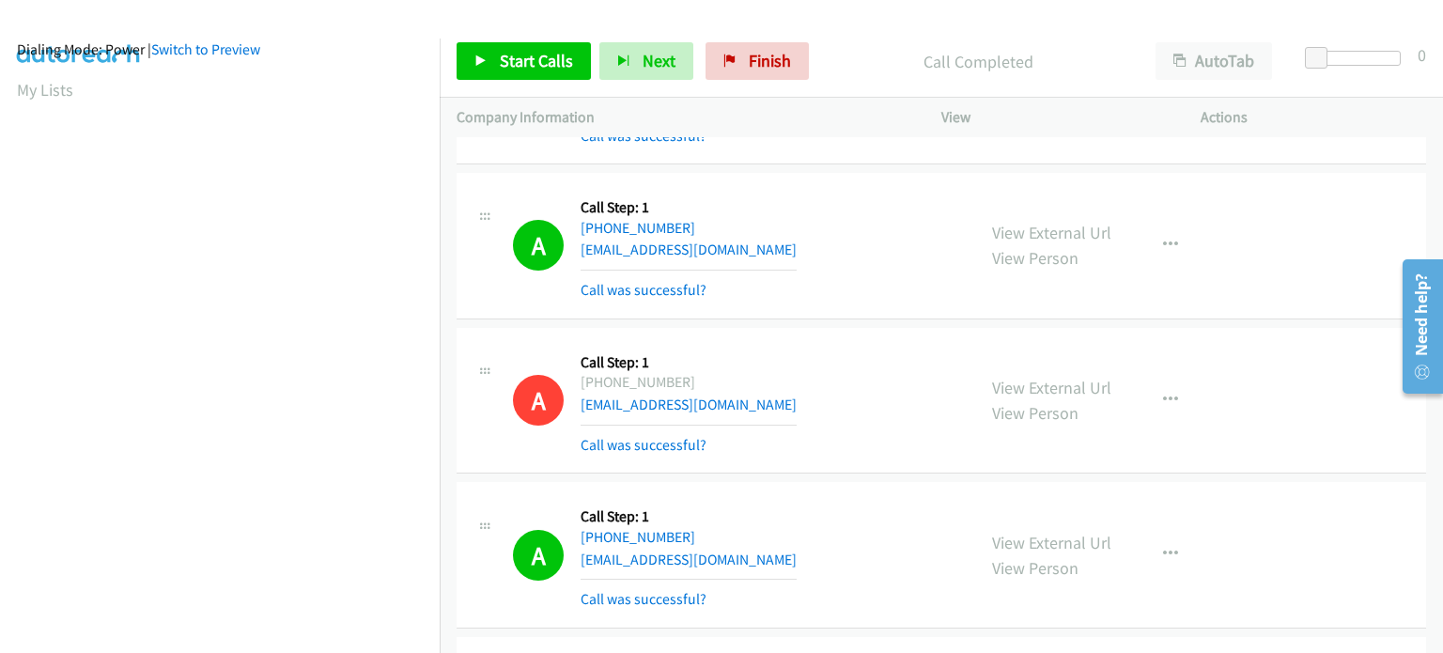
scroll to position [30744, 0]
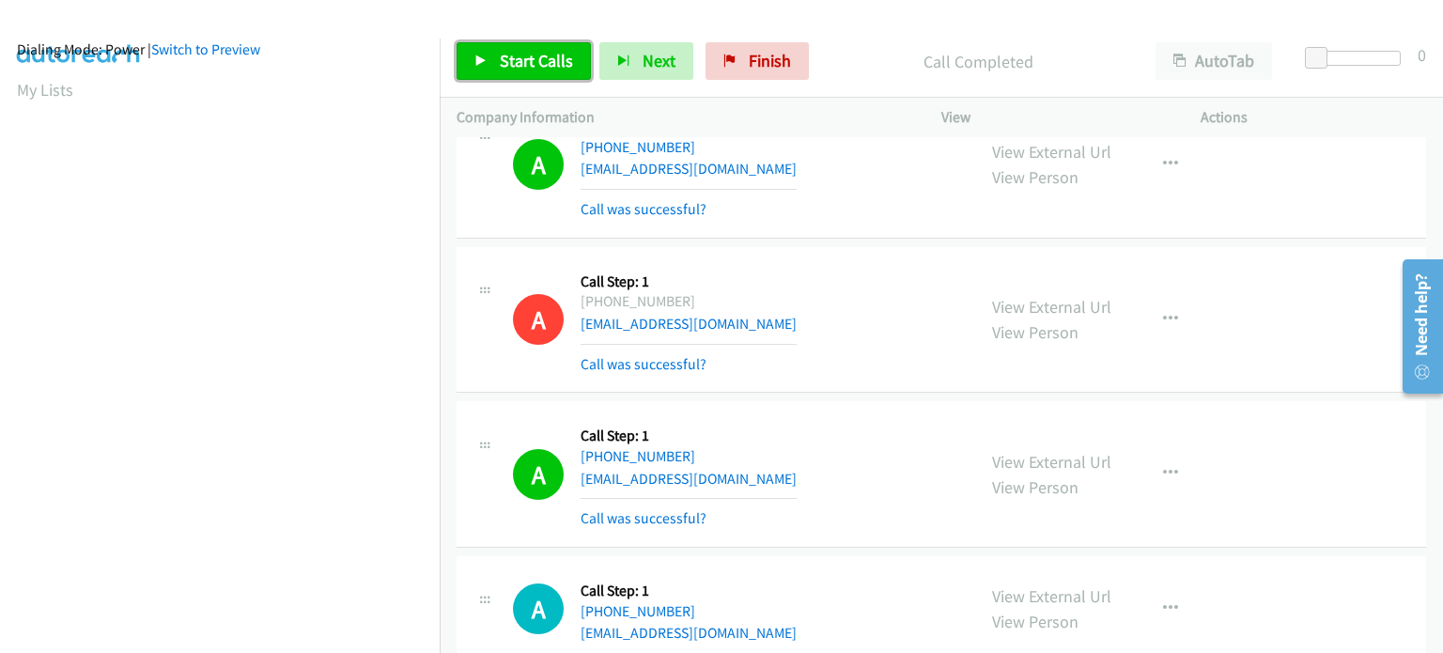
click at [523, 63] on span "Start Calls" at bounding box center [536, 61] width 73 height 22
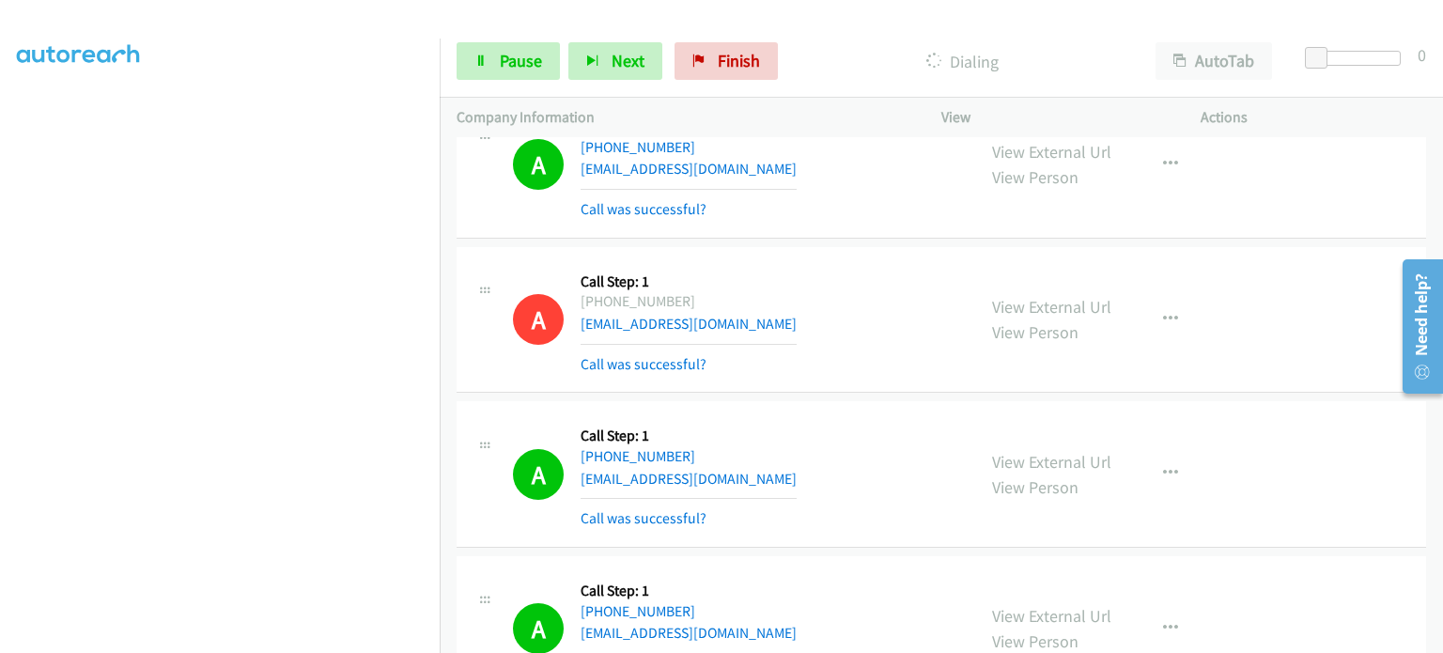
scroll to position [0, 0]
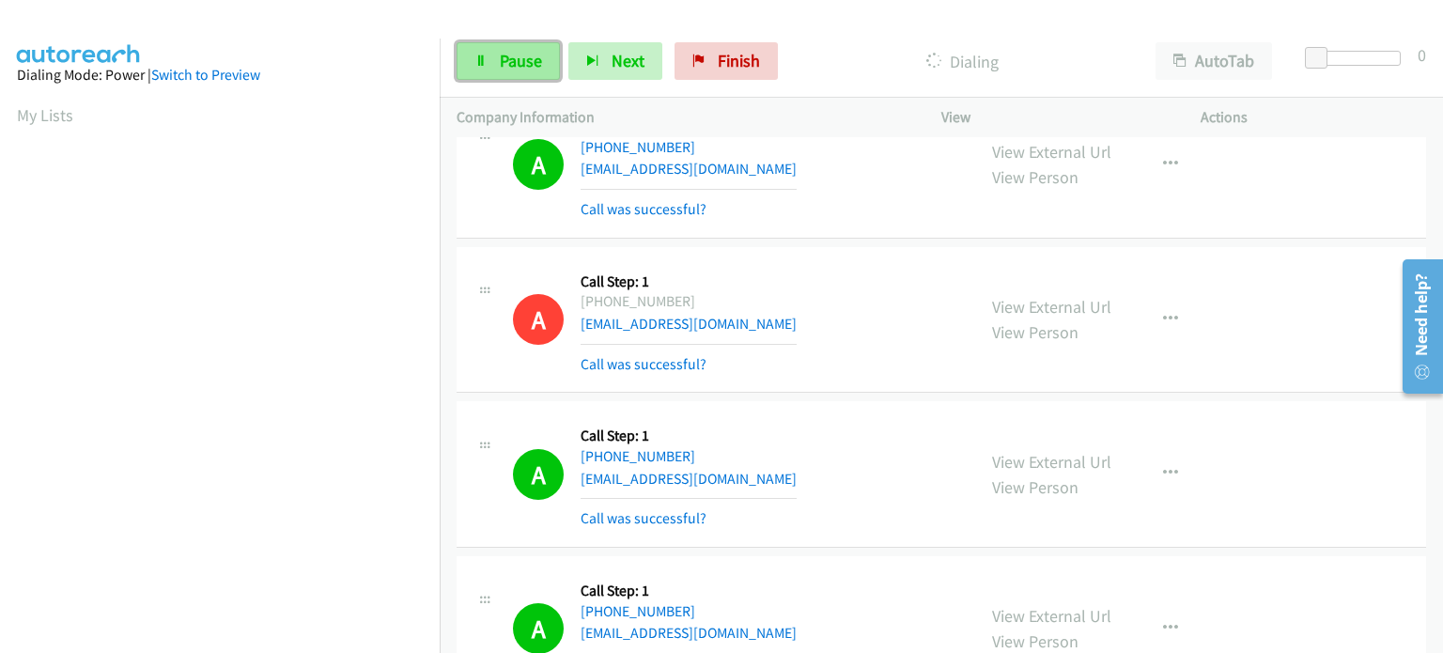
click at [500, 60] on span "Pause" at bounding box center [521, 61] width 42 height 22
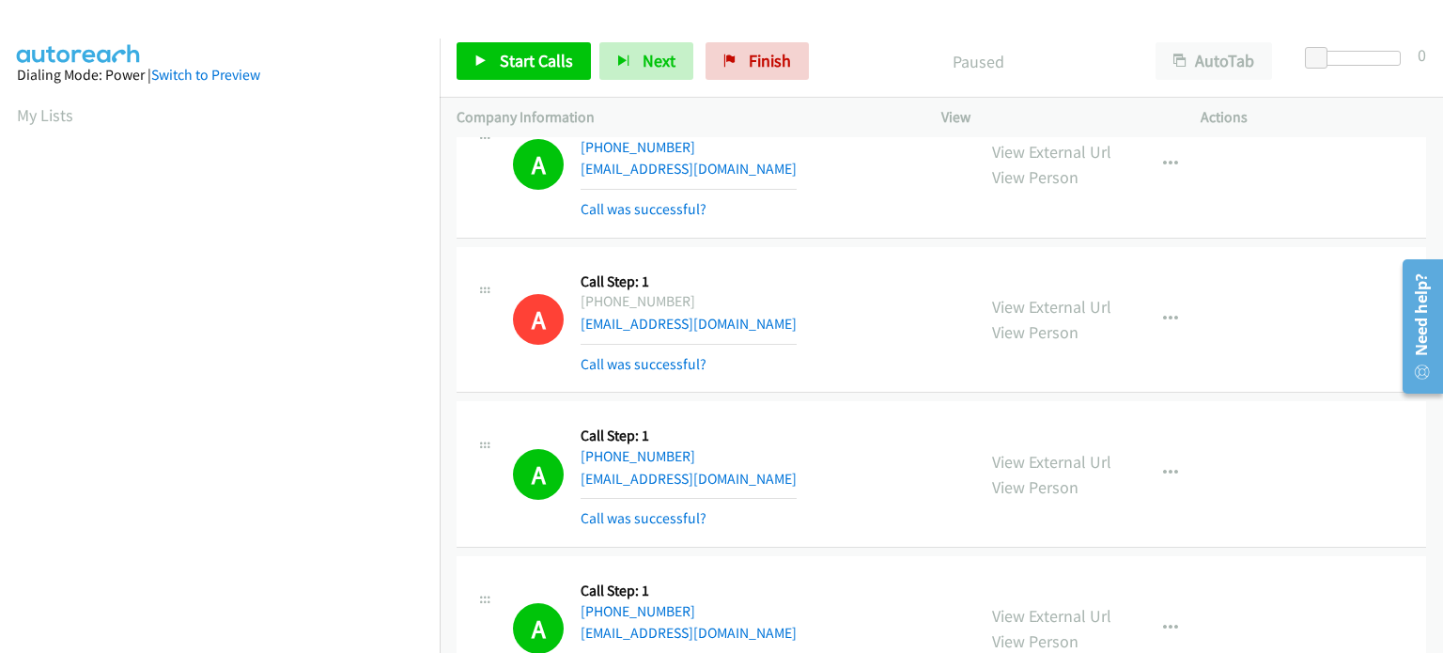
scroll to position [401, 0]
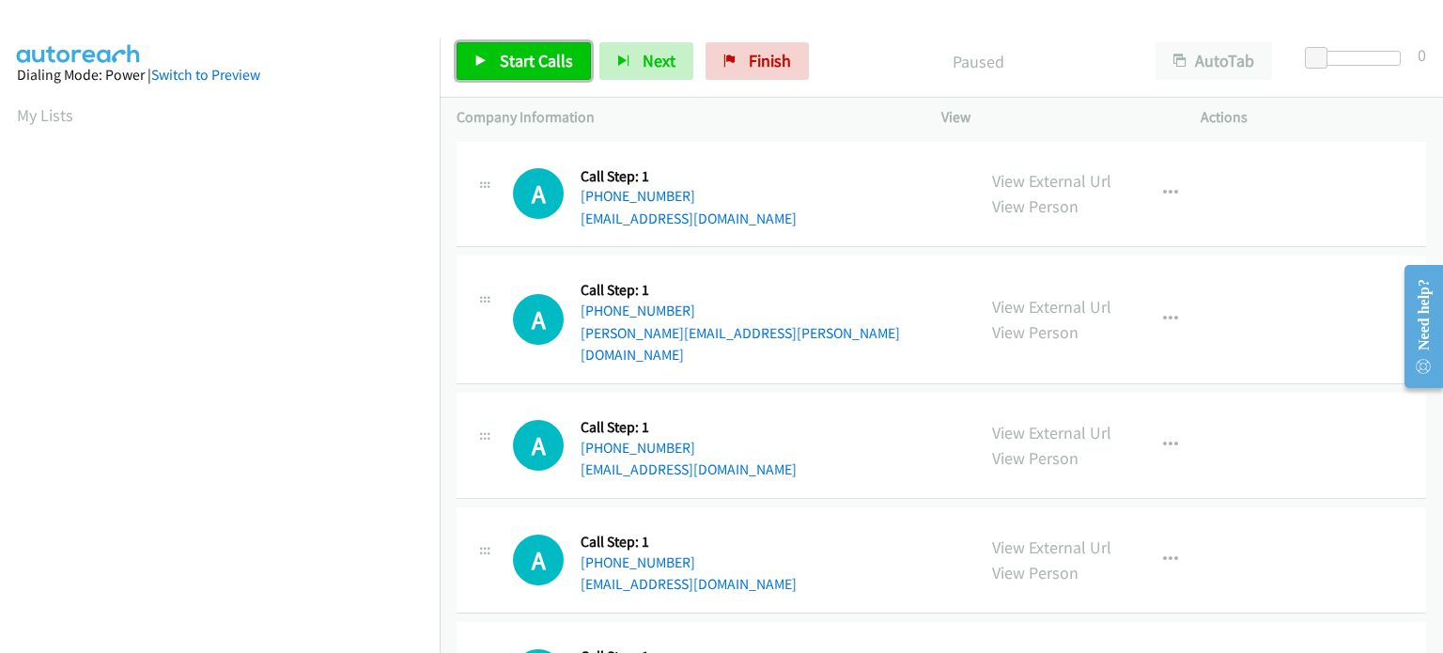
click at [509, 61] on span "Start Calls" at bounding box center [536, 61] width 73 height 22
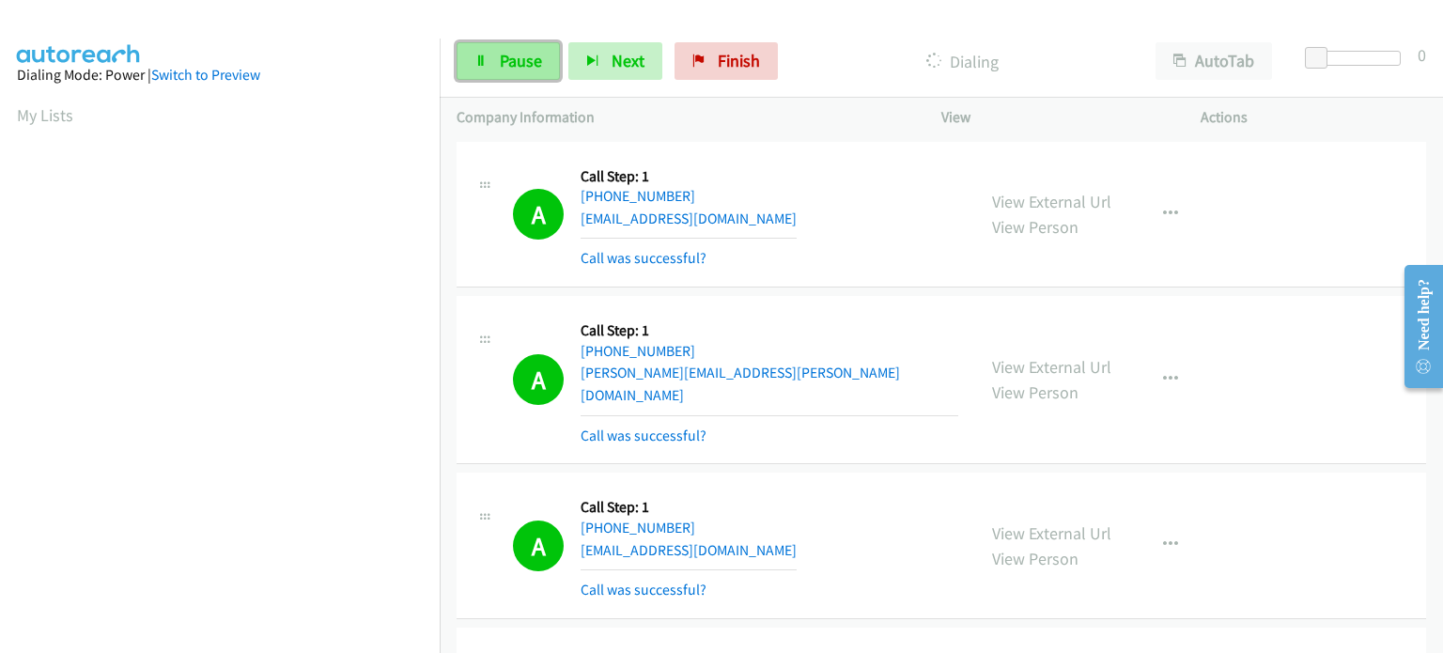
click at [509, 59] on span "Pause" at bounding box center [521, 61] width 42 height 22
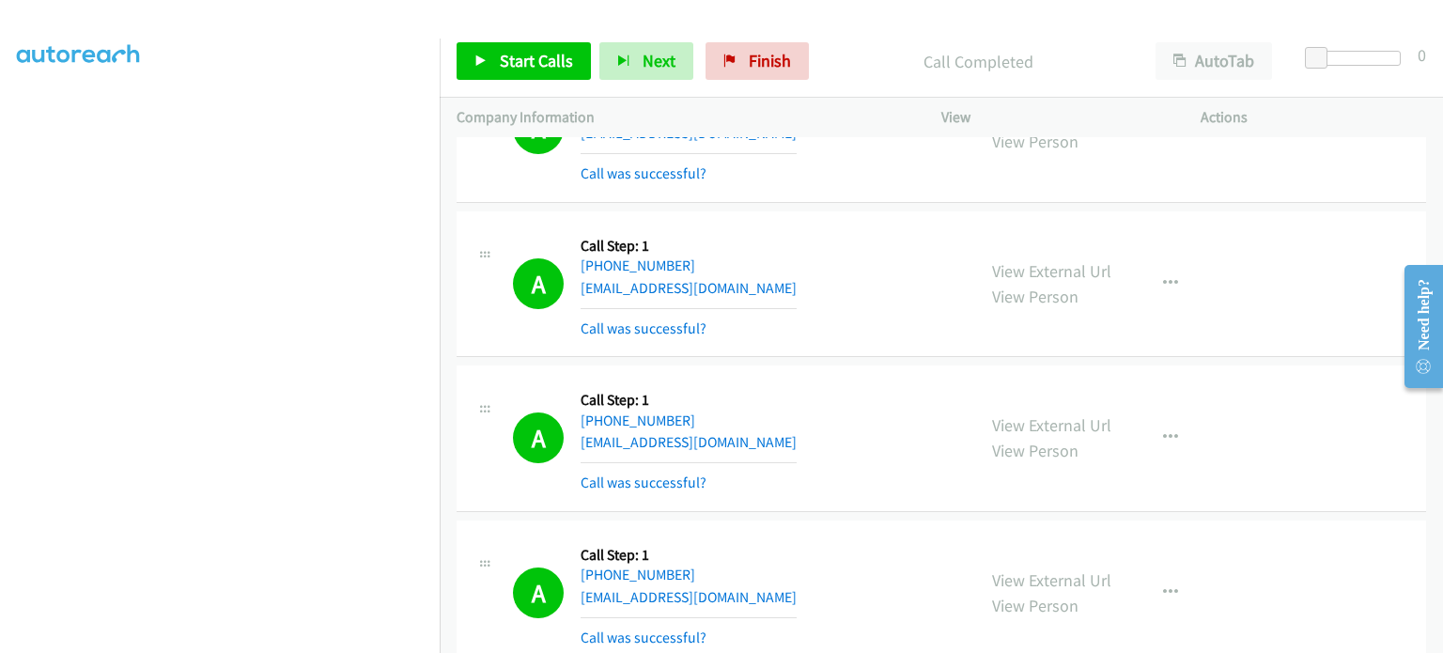
scroll to position [1315, 0]
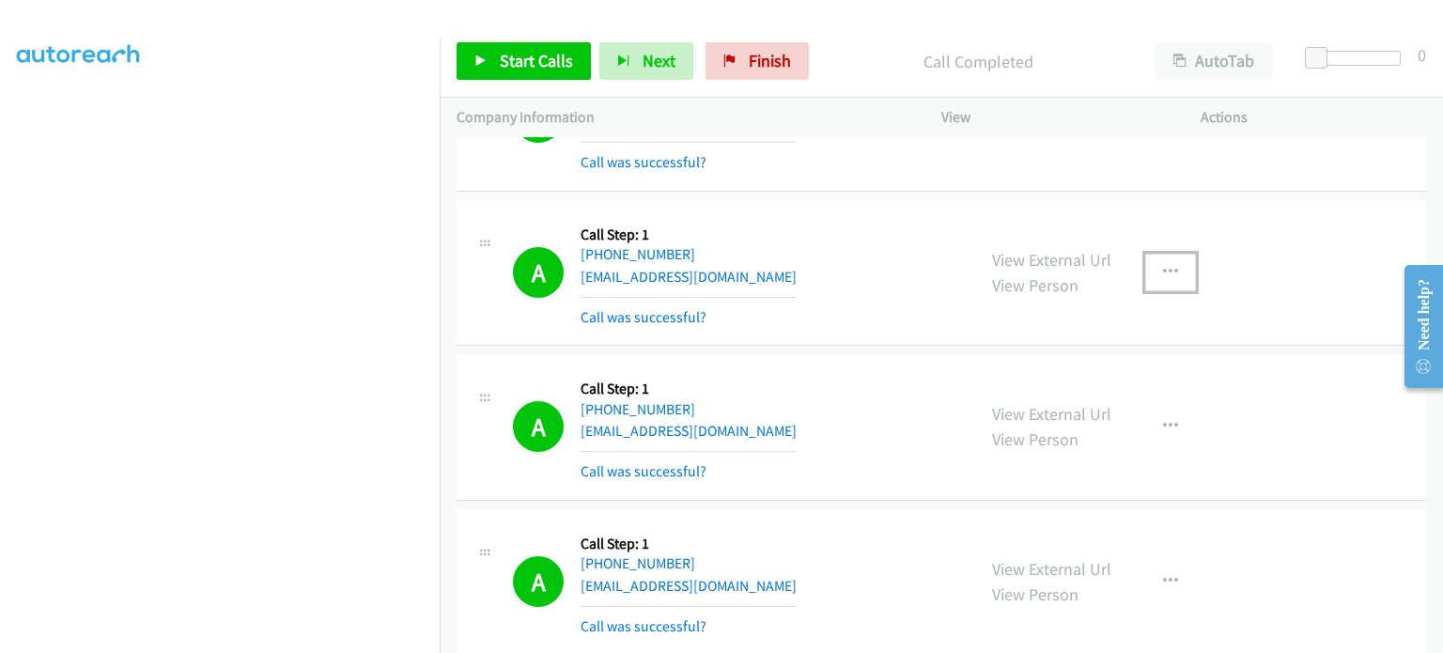
click at [1163, 265] on icon "button" at bounding box center [1170, 272] width 15 height 15
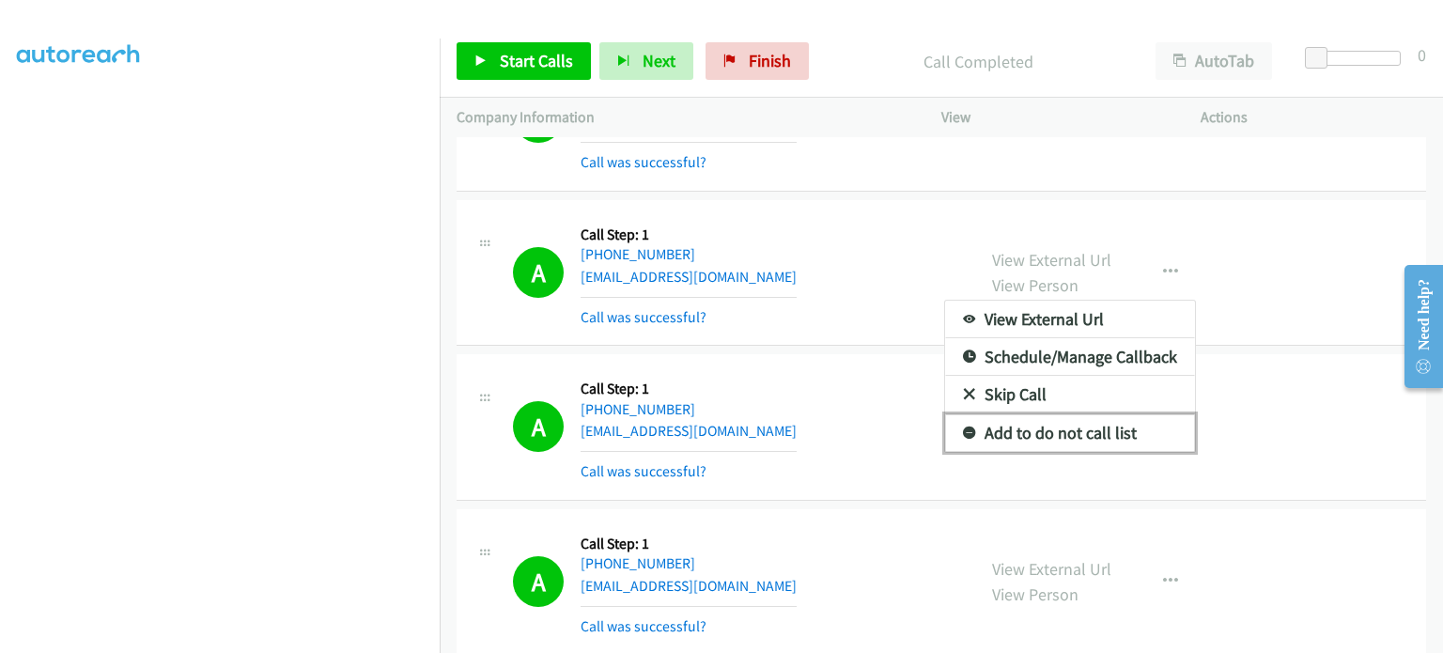
click at [1099, 414] on link "Add to do not call list" at bounding box center [1070, 433] width 250 height 38
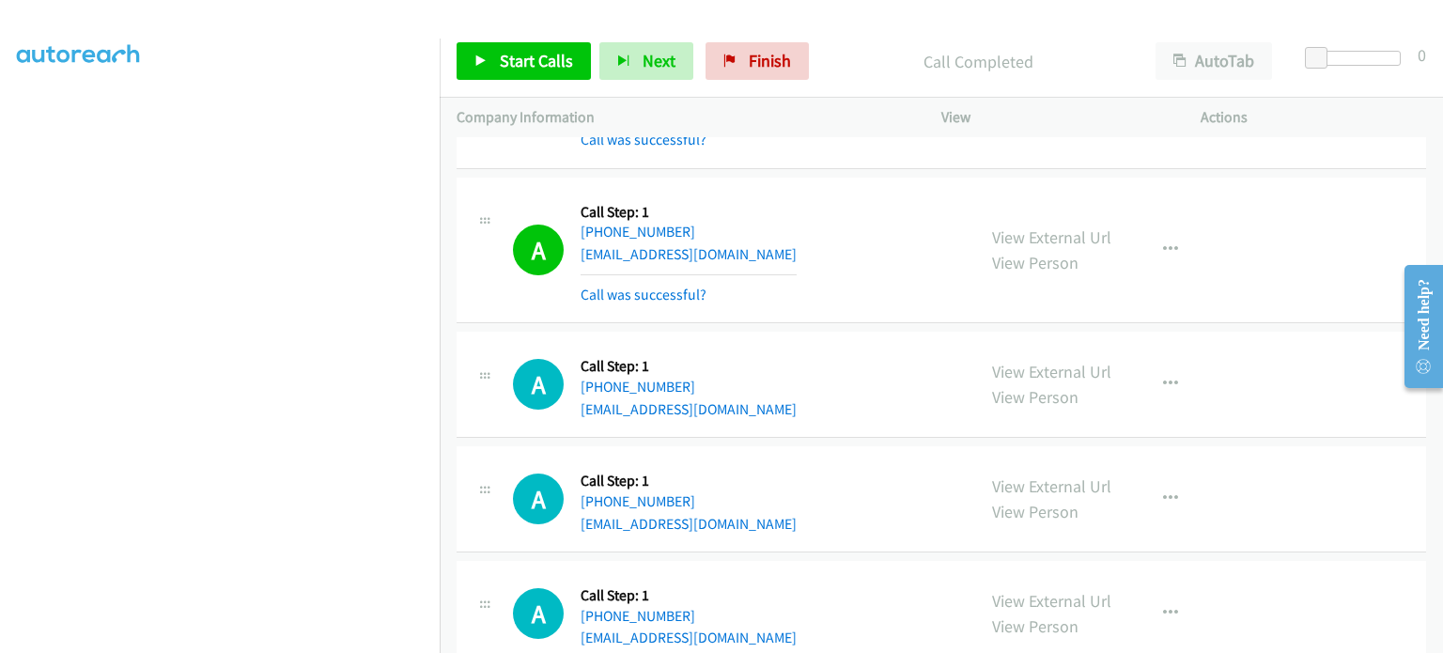
scroll to position [1597, 0]
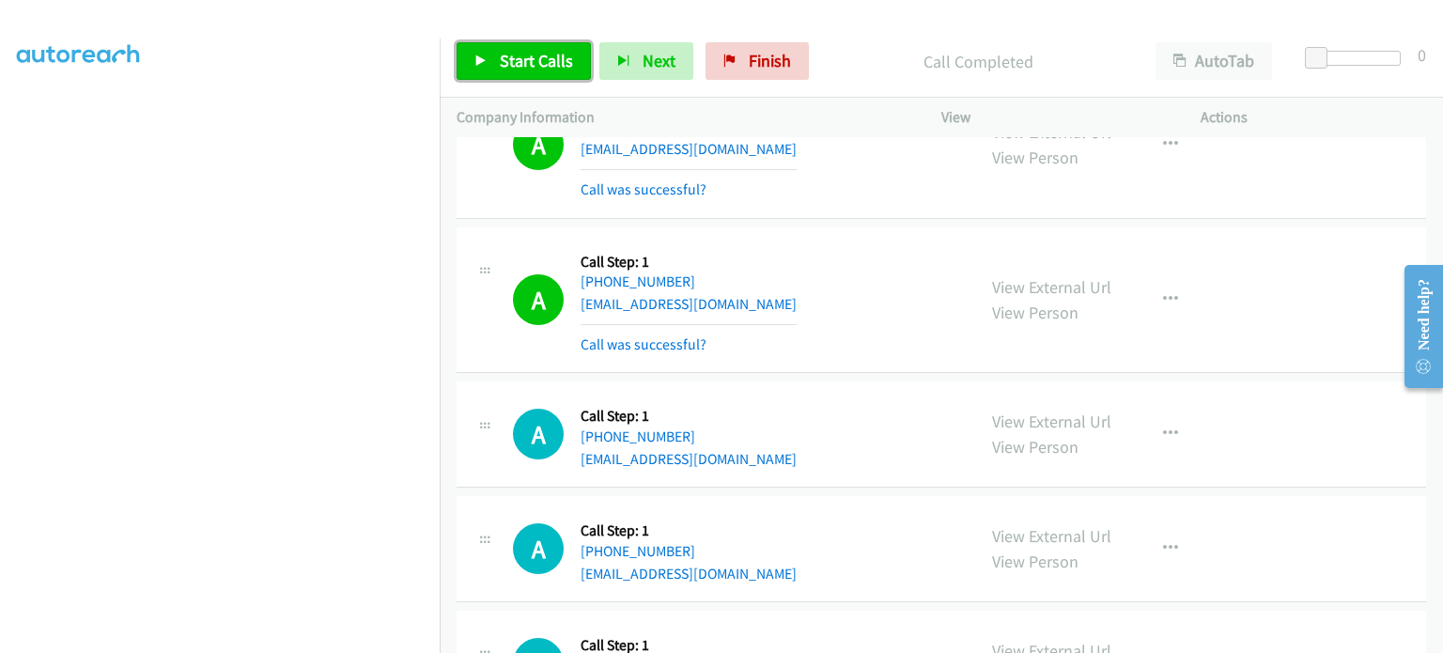
click at [556, 70] on link "Start Calls" at bounding box center [524, 61] width 134 height 38
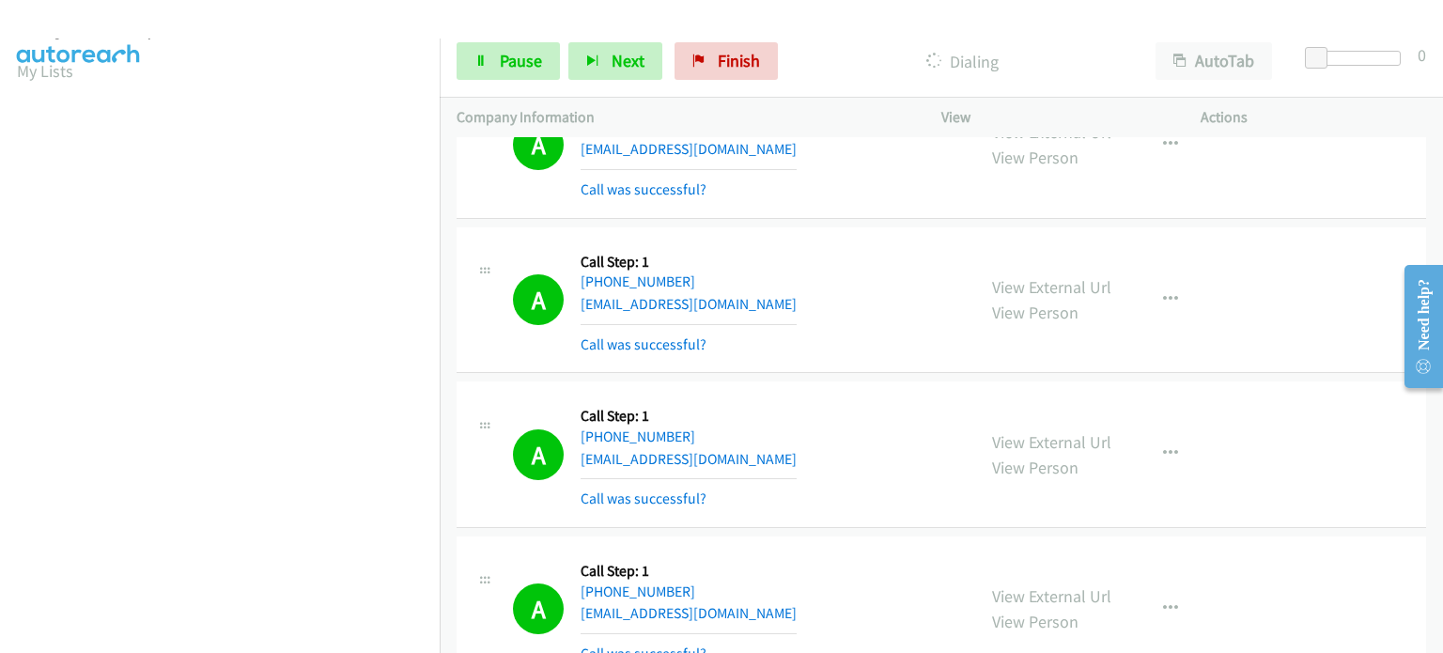
scroll to position [0, 0]
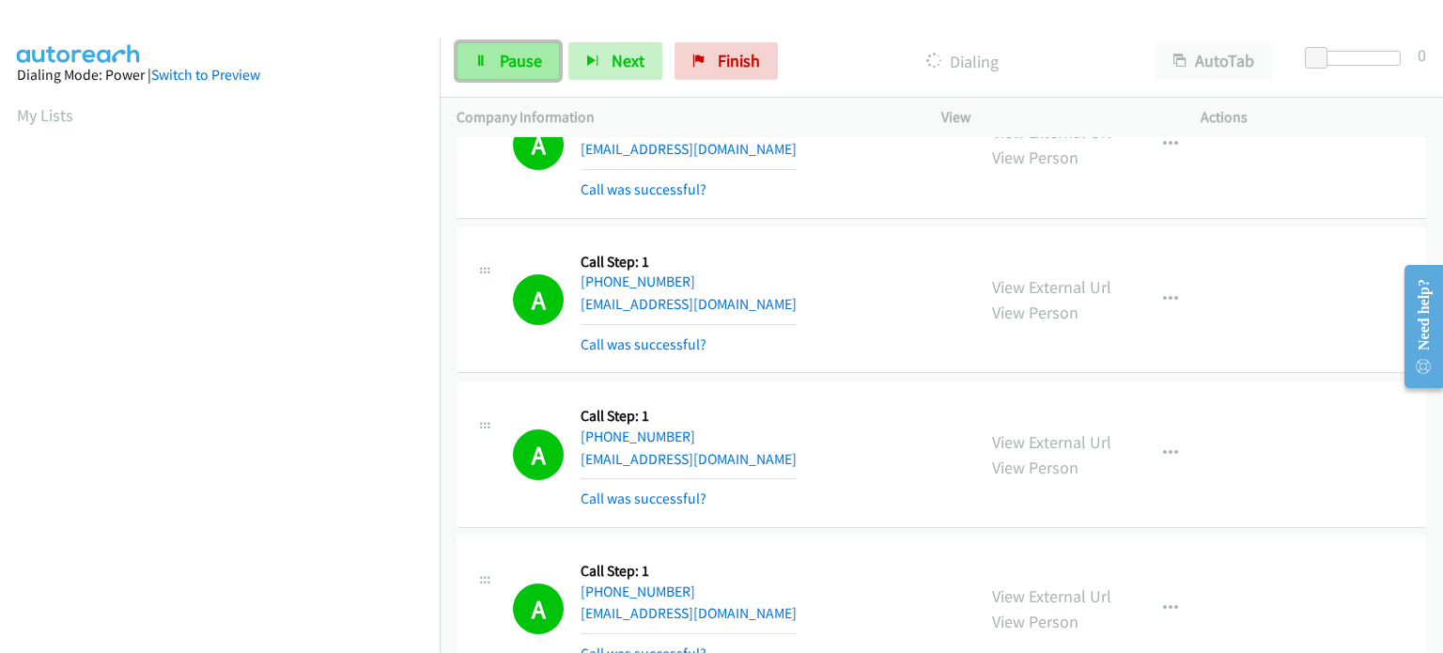
click at [490, 66] on link "Pause" at bounding box center [508, 61] width 103 height 38
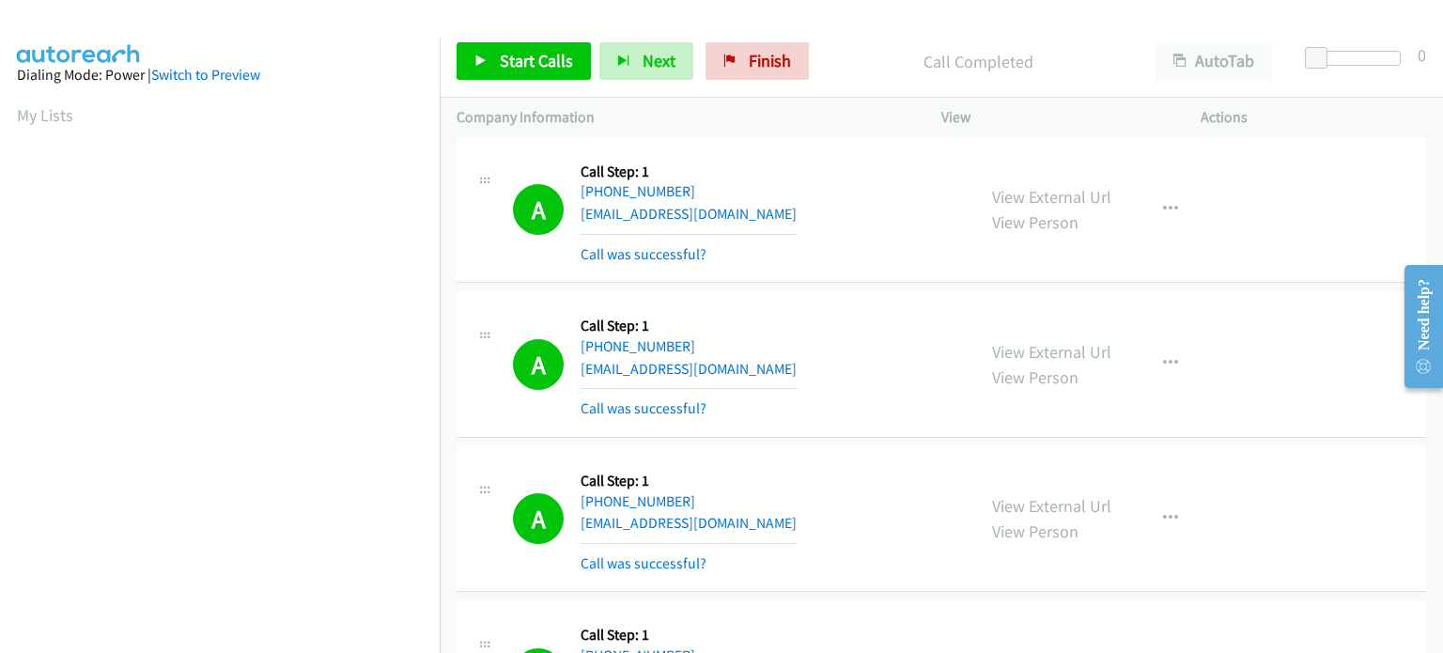
scroll to position [1691, 0]
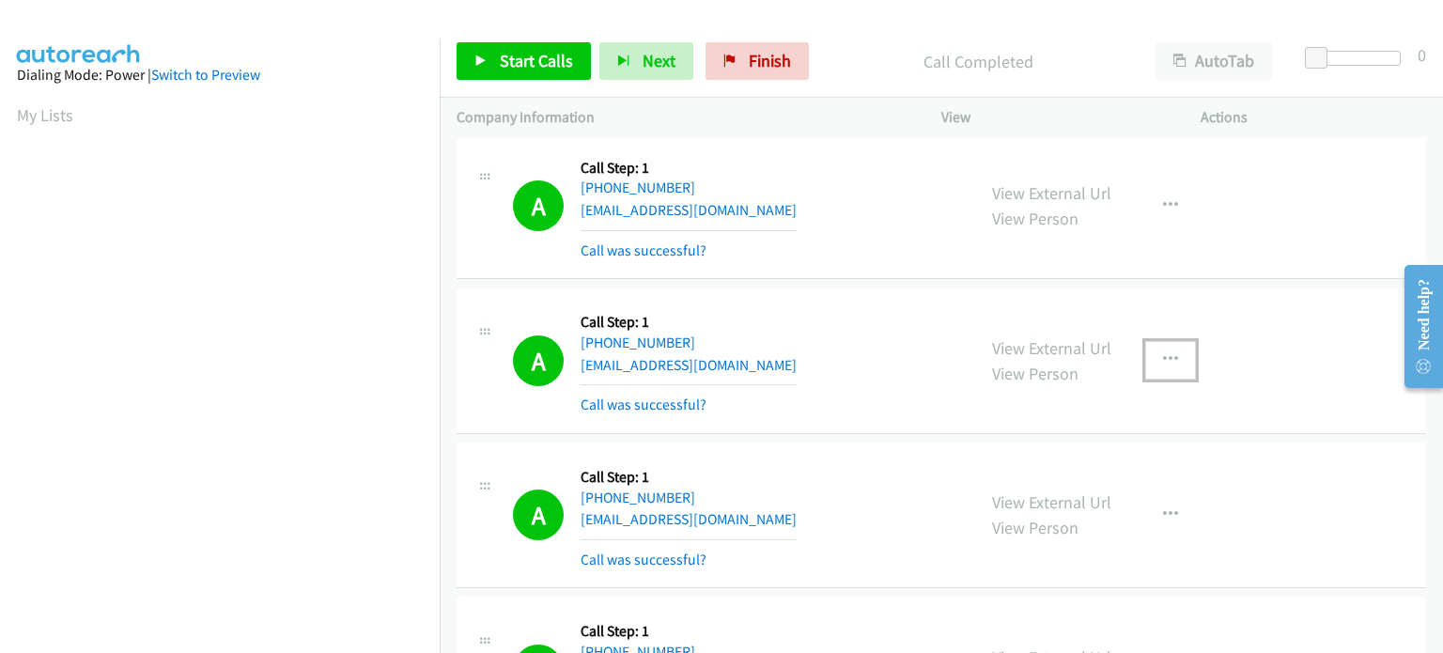
click at [1165, 352] on icon "button" at bounding box center [1170, 359] width 15 height 15
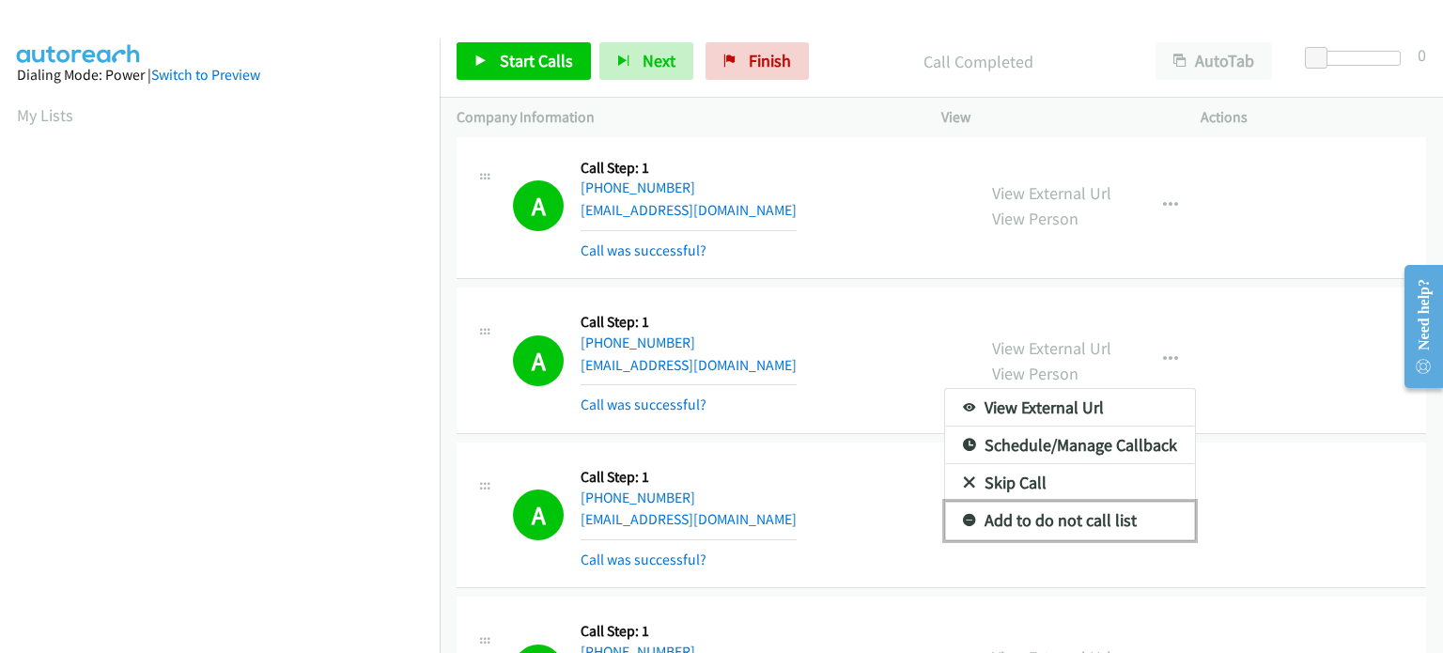
click at [1084, 502] on link "Add to do not call list" at bounding box center [1070, 521] width 250 height 38
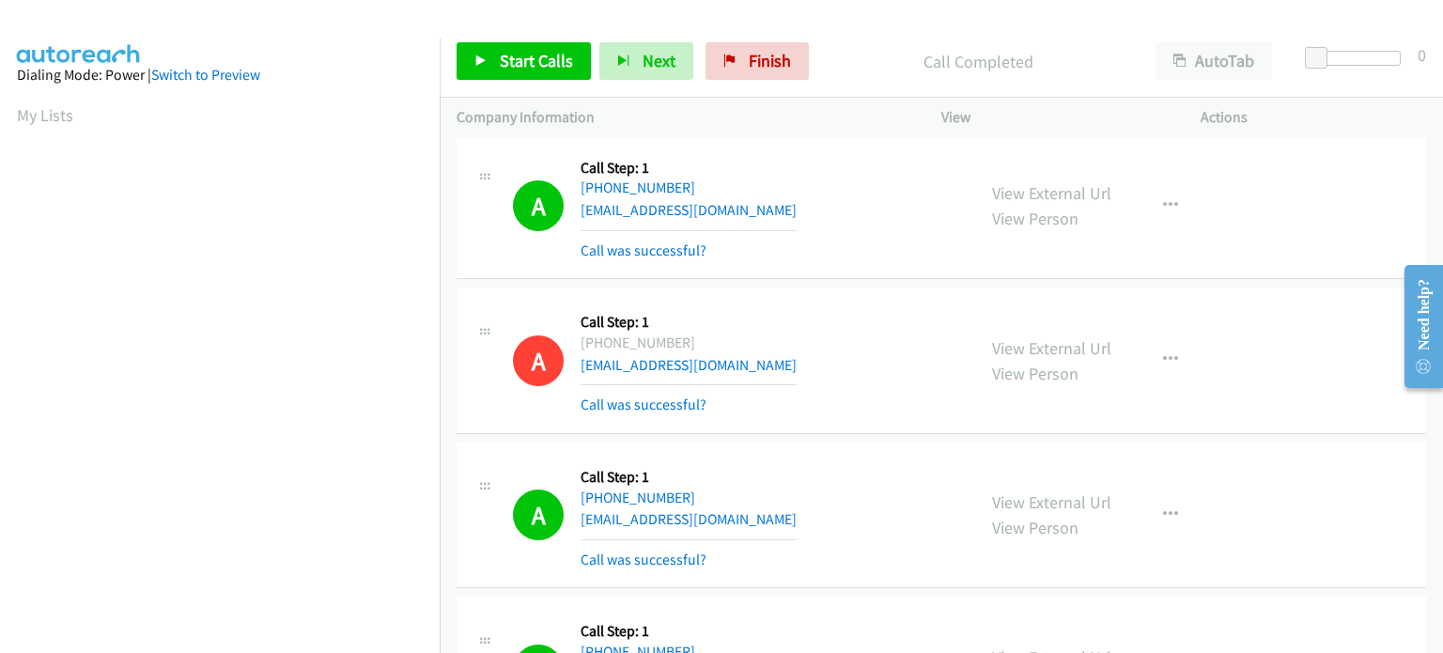
click at [844, 44] on div "Call Completed" at bounding box center [977, 61] width 321 height 38
click at [515, 65] on span "Start Calls" at bounding box center [536, 61] width 73 height 22
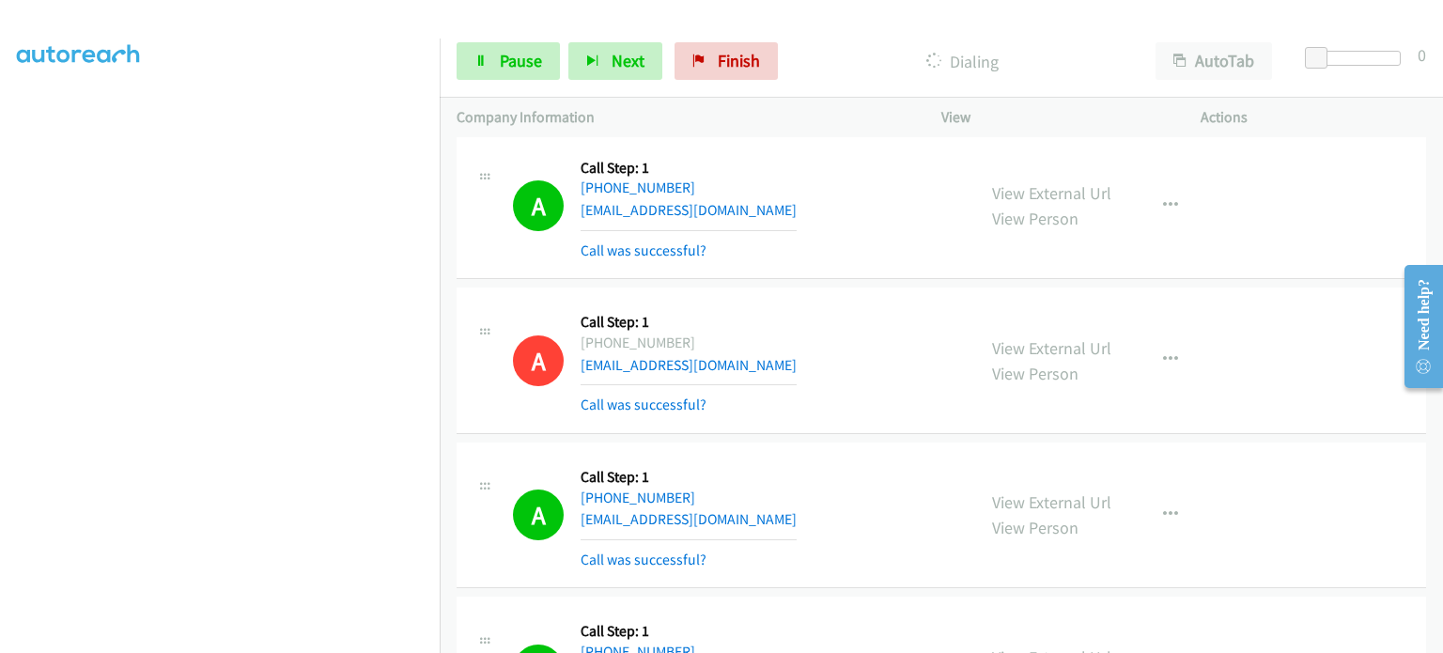
scroll to position [0, 0]
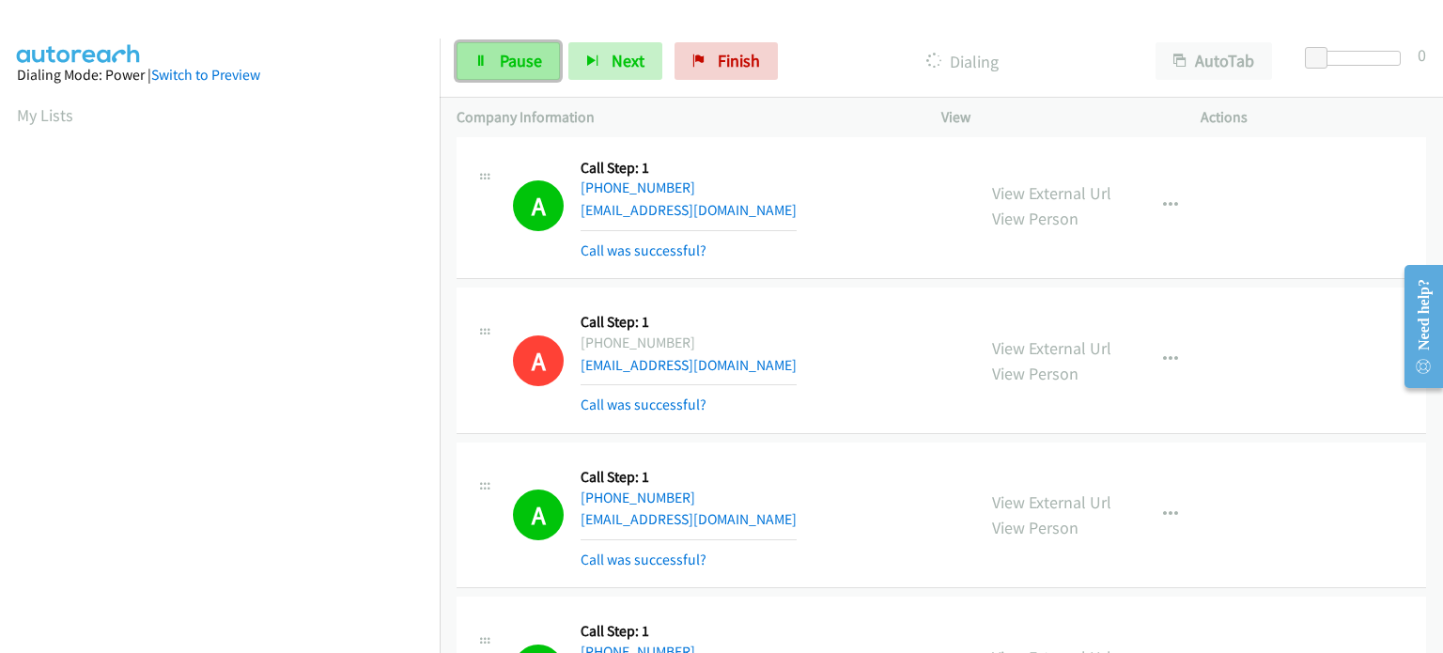
click at [485, 53] on link "Pause" at bounding box center [508, 61] width 103 height 38
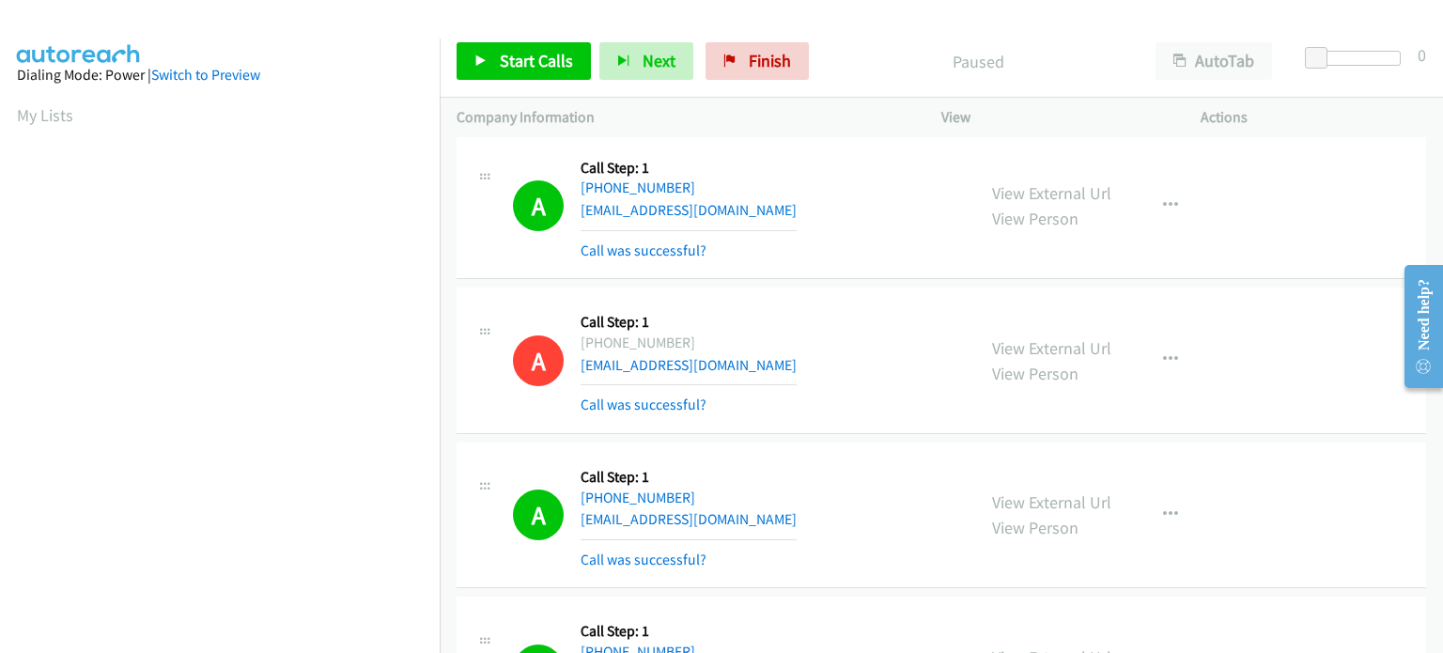
scroll to position [401, 0]
